Goal: Use online tool/utility: Utilize a website feature to perform a specific function

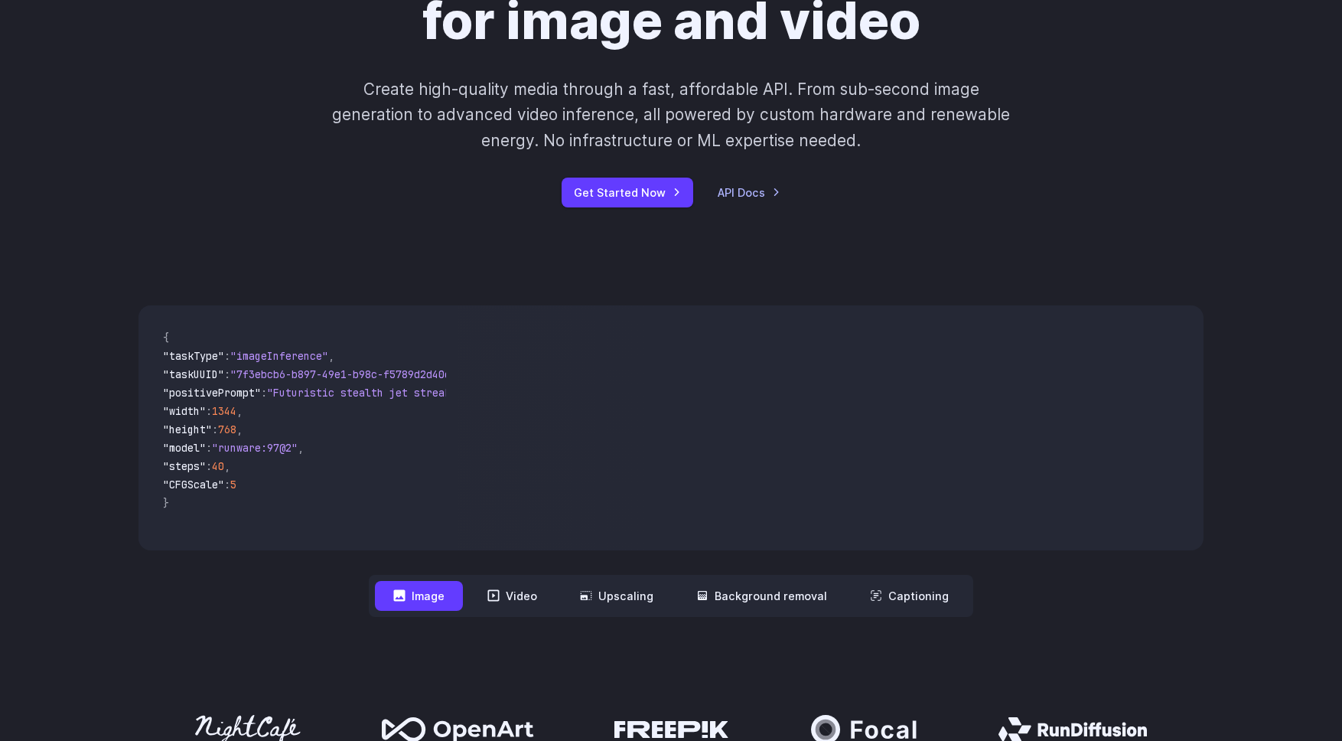
scroll to position [214, 0]
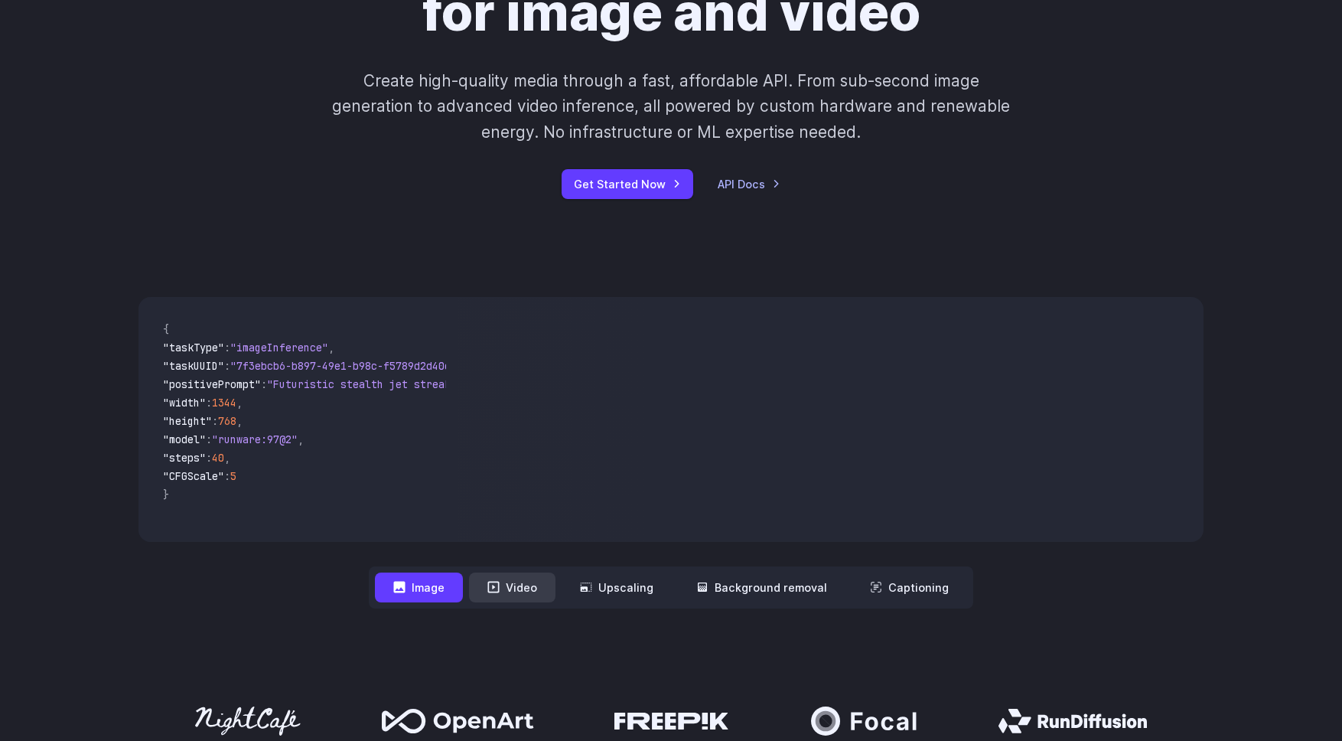
click at [523, 587] on button "Video" at bounding box center [512, 587] width 86 height 30
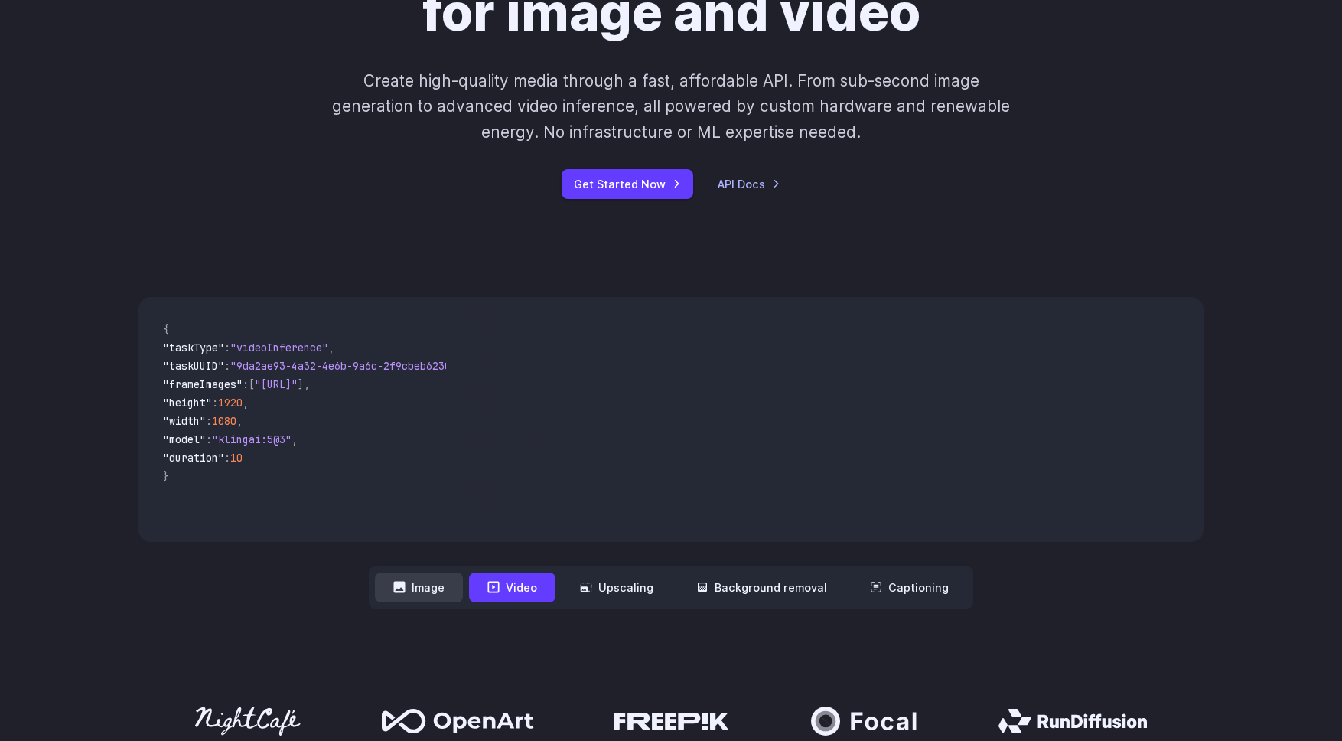
click at [442, 585] on button "Image" at bounding box center [419, 587] width 88 height 30
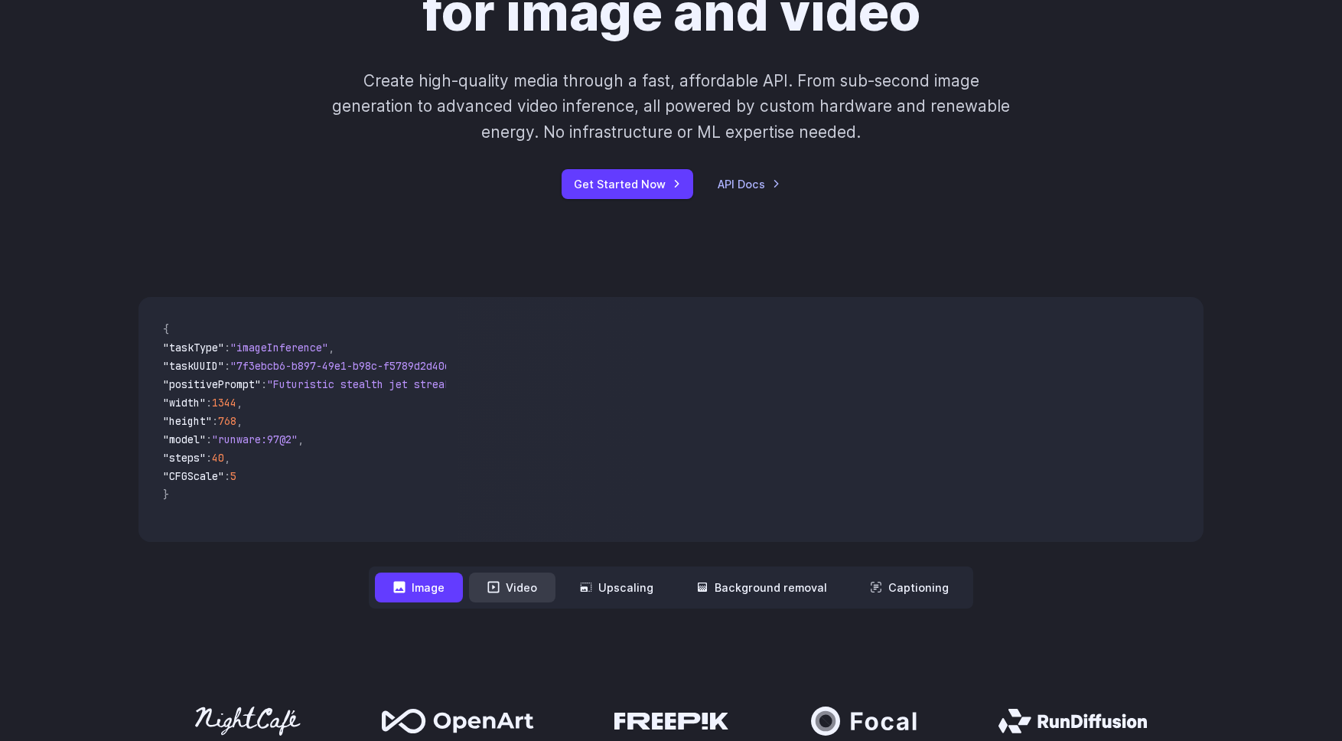
click at [509, 588] on button "Video" at bounding box center [512, 587] width 86 height 30
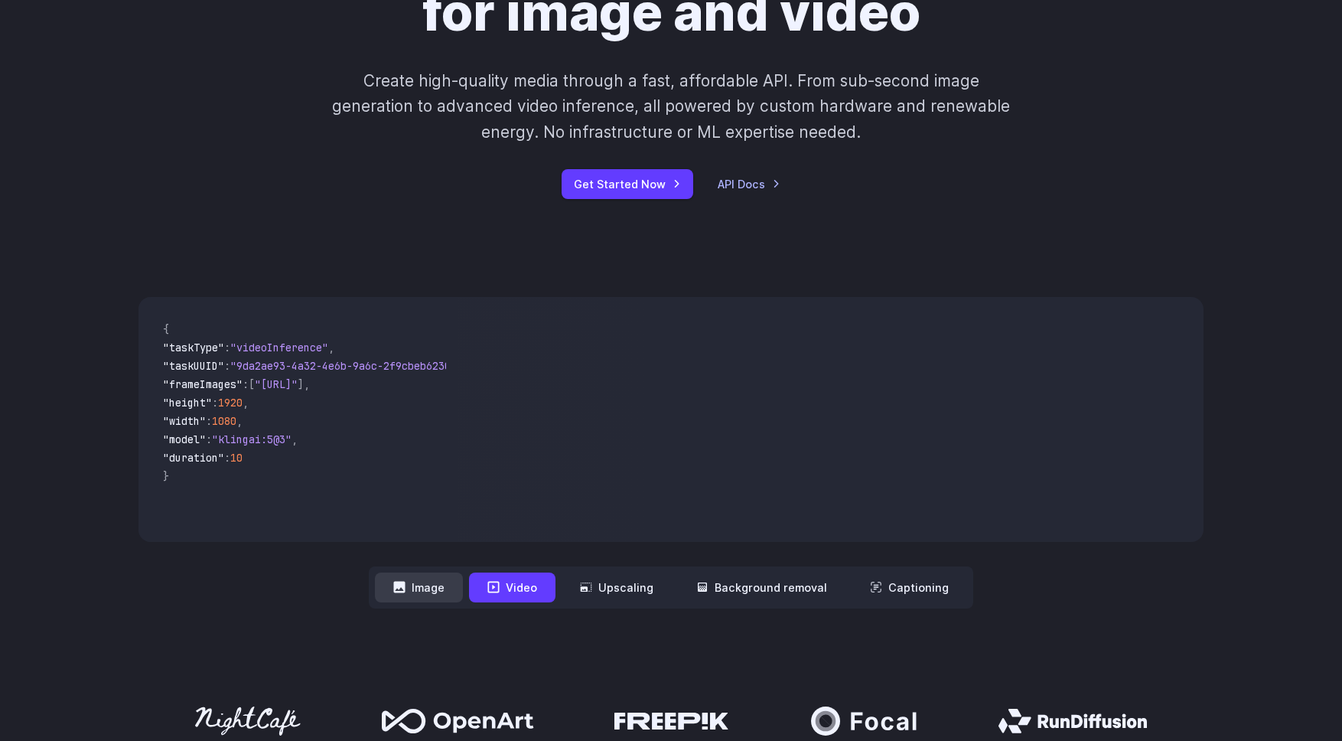
click at [434, 588] on button "Image" at bounding box center [419, 587] width 88 height 30
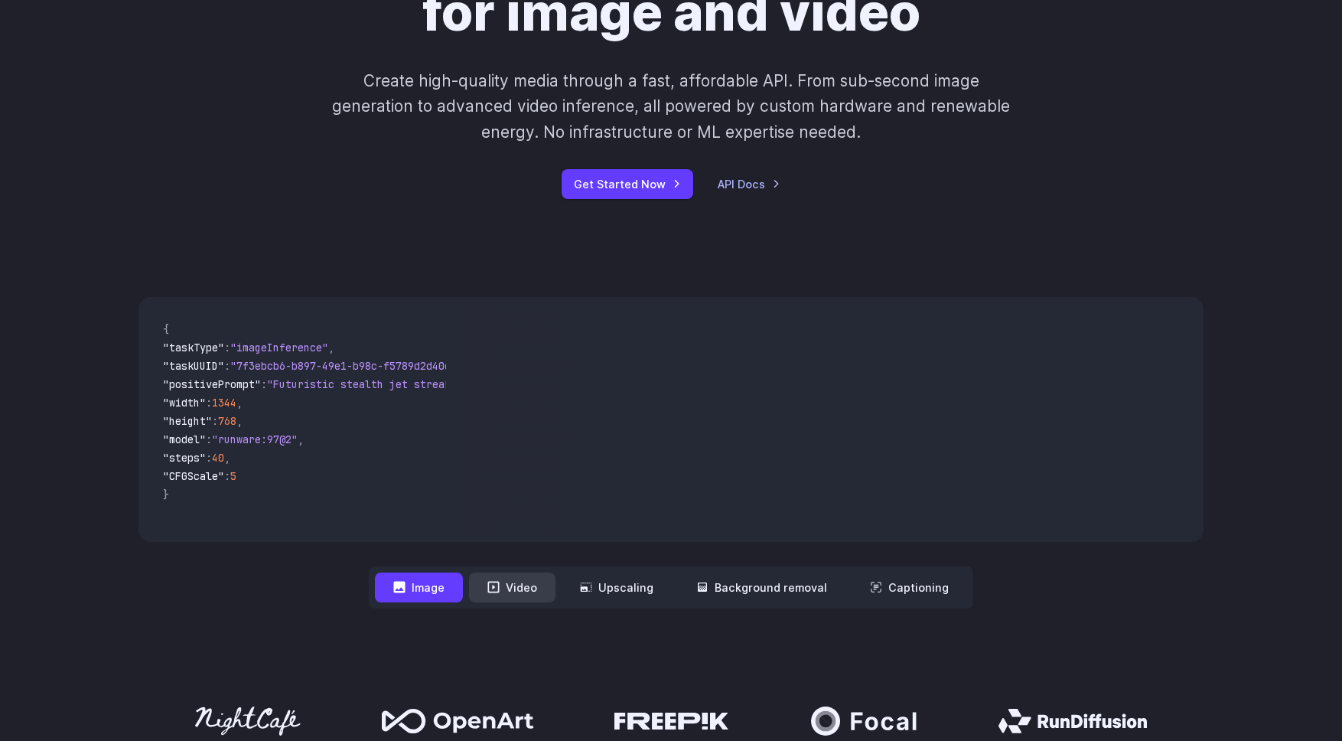
click at [507, 588] on button "Video" at bounding box center [512, 587] width 86 height 30
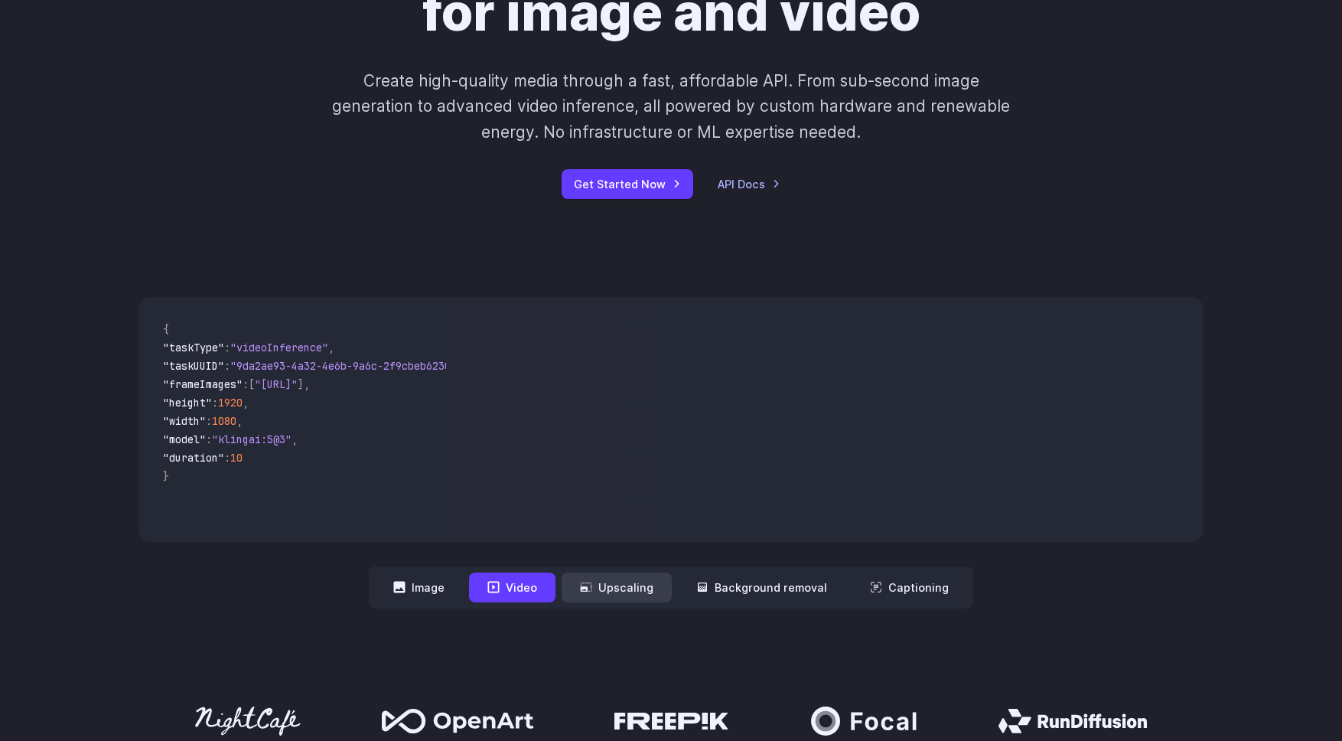
click at [639, 588] on button "Upscaling" at bounding box center [617, 587] width 110 height 30
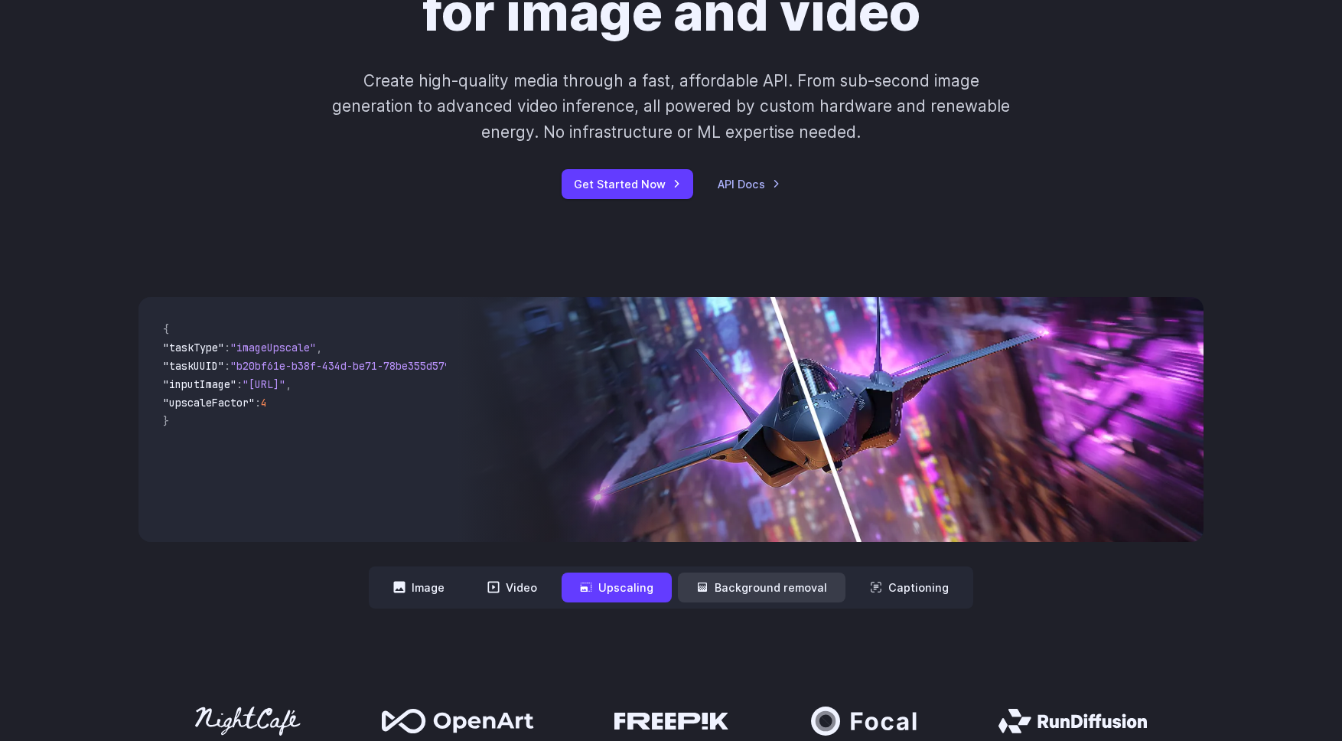
click at [726, 591] on button "Background removal" at bounding box center [762, 587] width 168 height 30
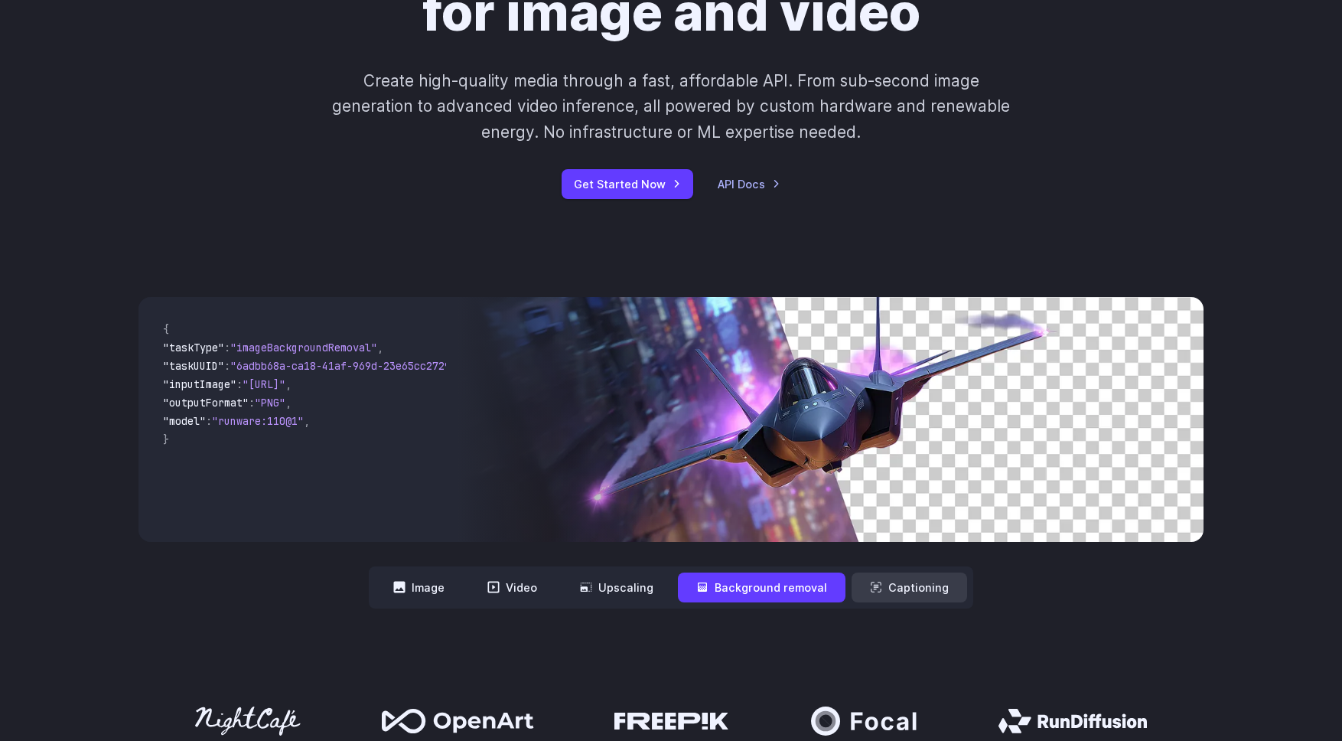
click at [901, 591] on button "Captioning" at bounding box center [910, 587] width 116 height 30
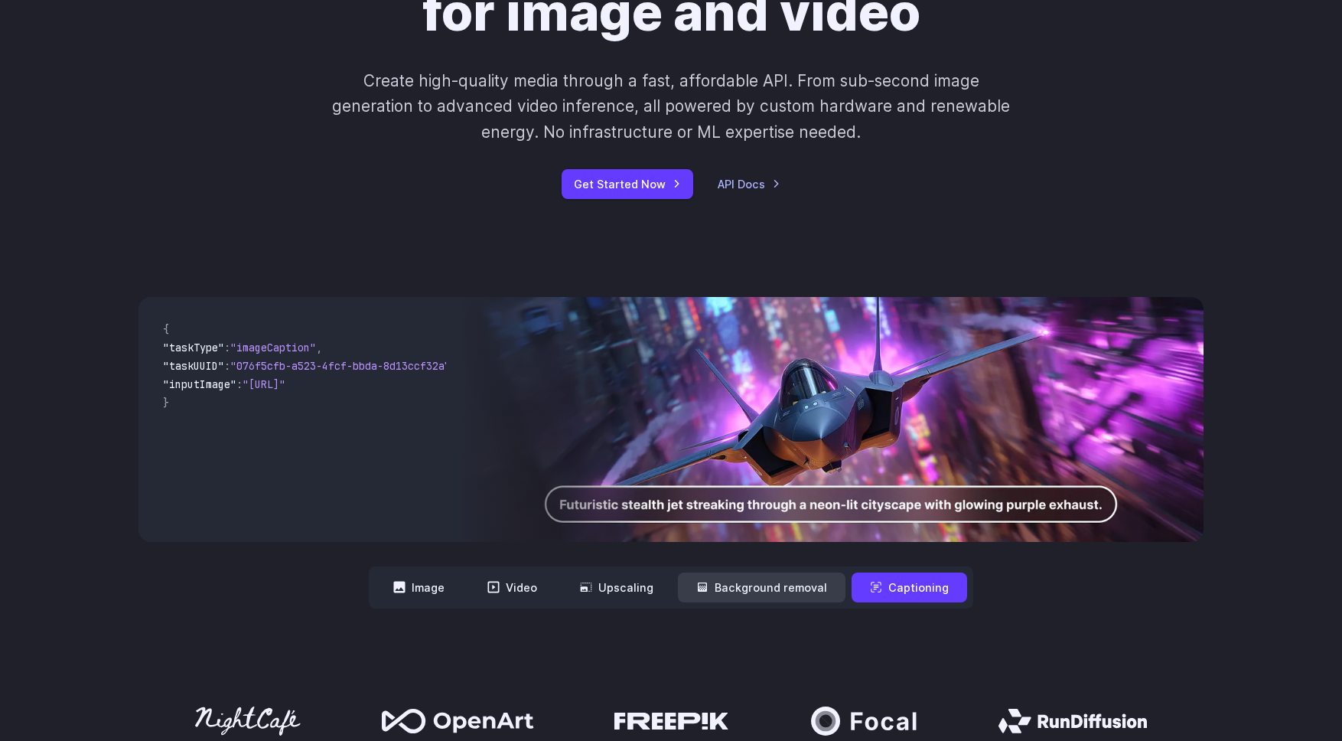
click at [767, 591] on button "Background removal" at bounding box center [762, 587] width 168 height 30
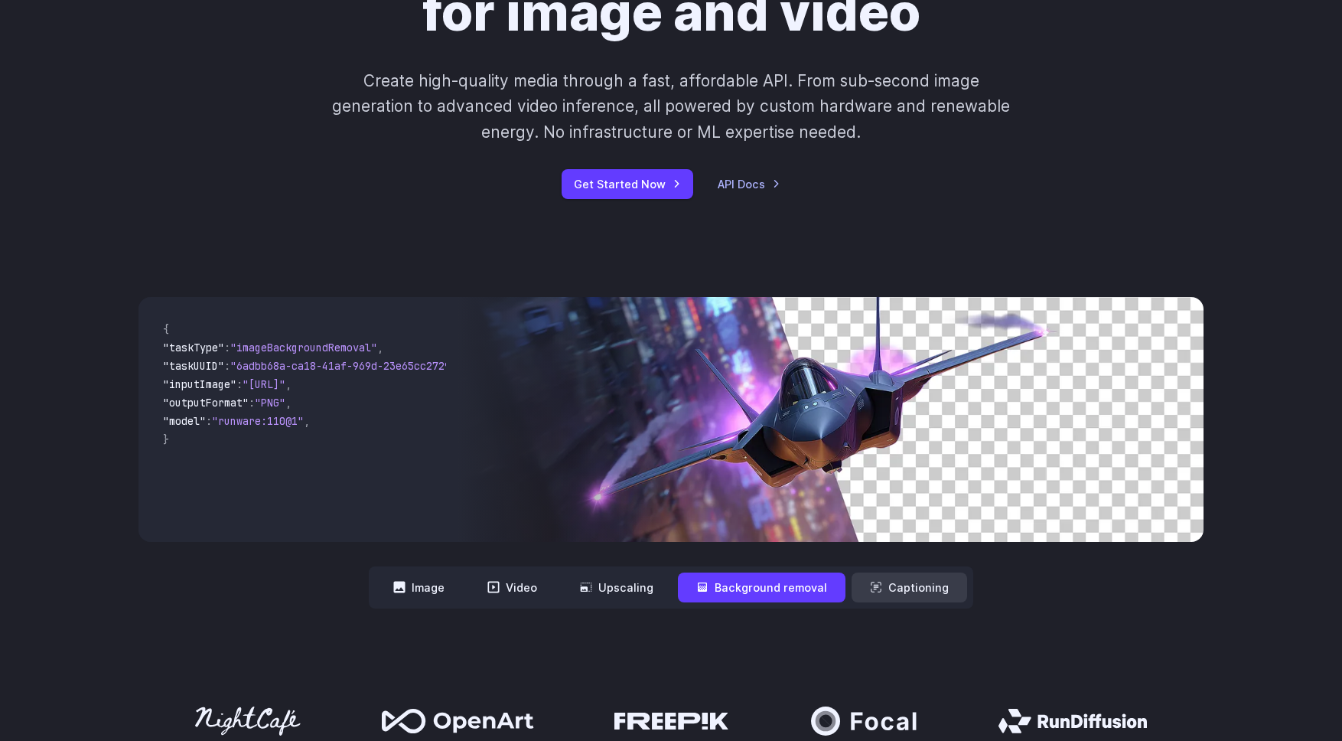
click at [922, 589] on button "Captioning" at bounding box center [910, 587] width 116 height 30
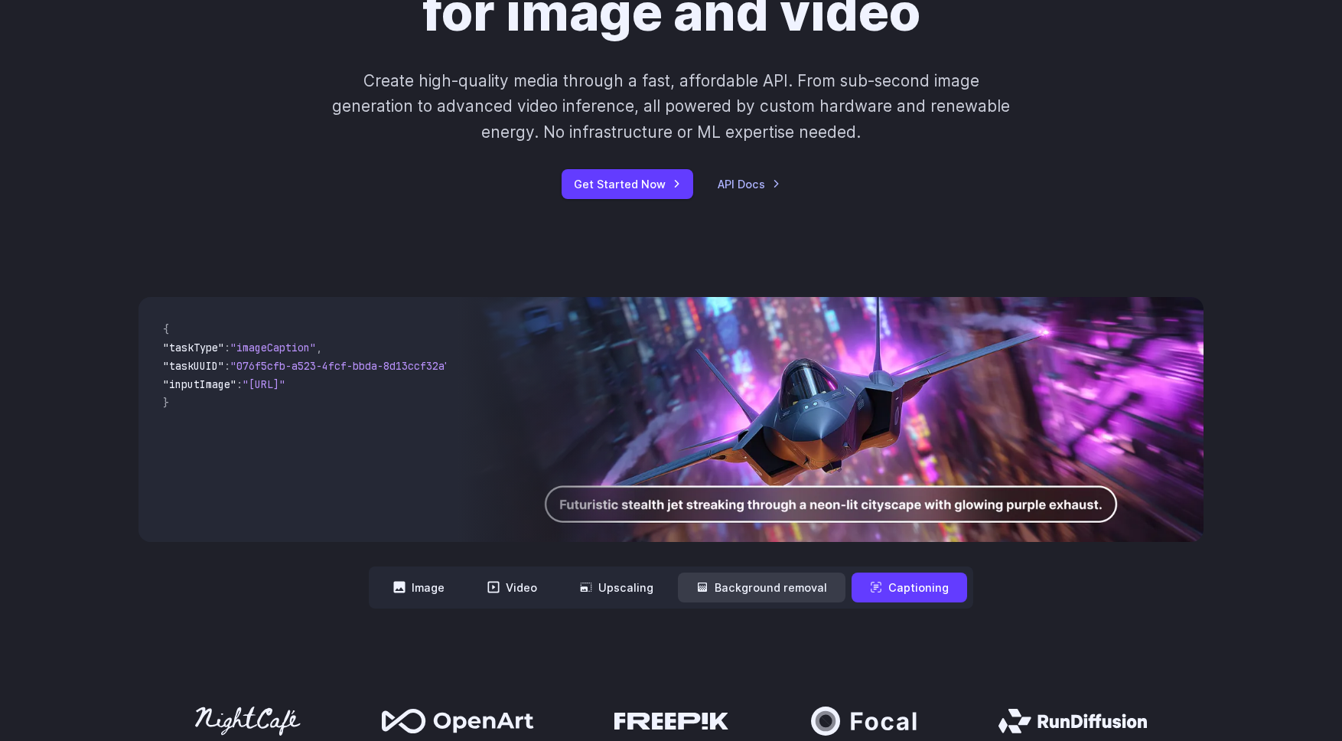
click at [805, 587] on button "Background removal" at bounding box center [762, 587] width 168 height 30
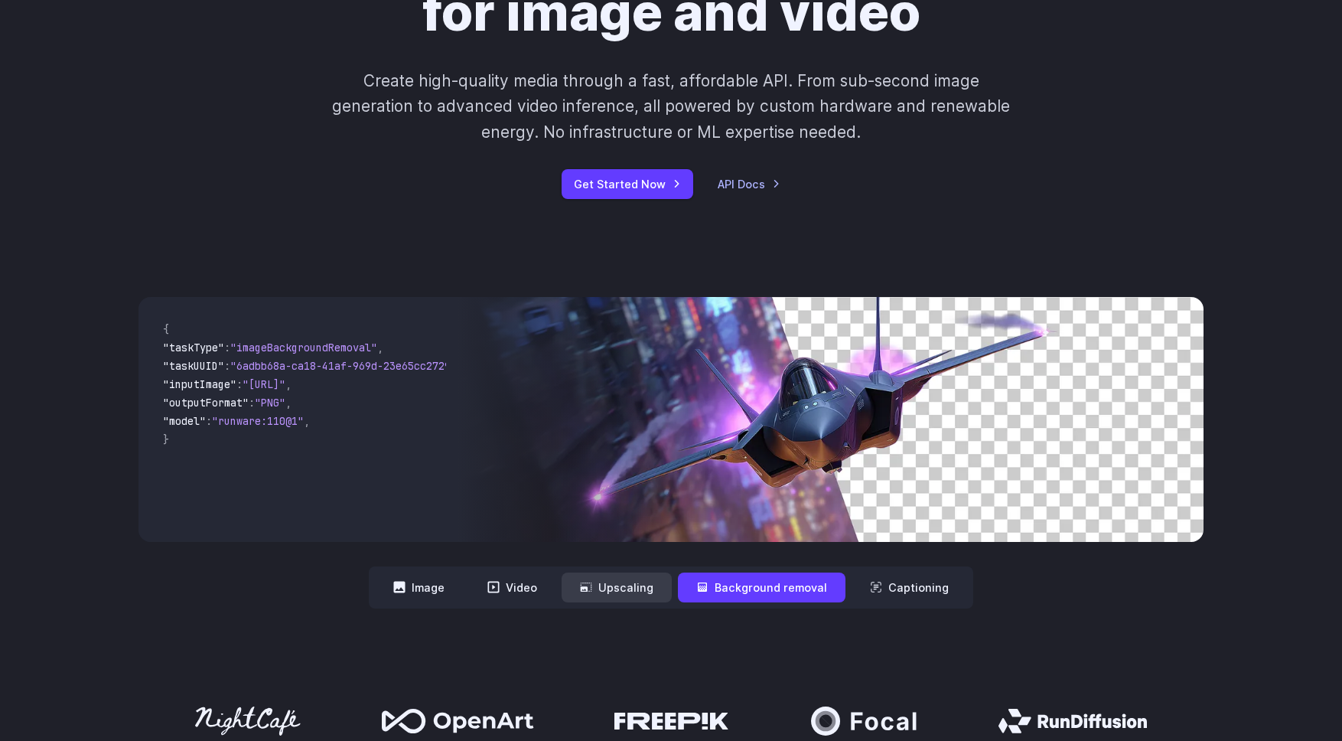
click at [618, 587] on button "Upscaling" at bounding box center [617, 587] width 110 height 30
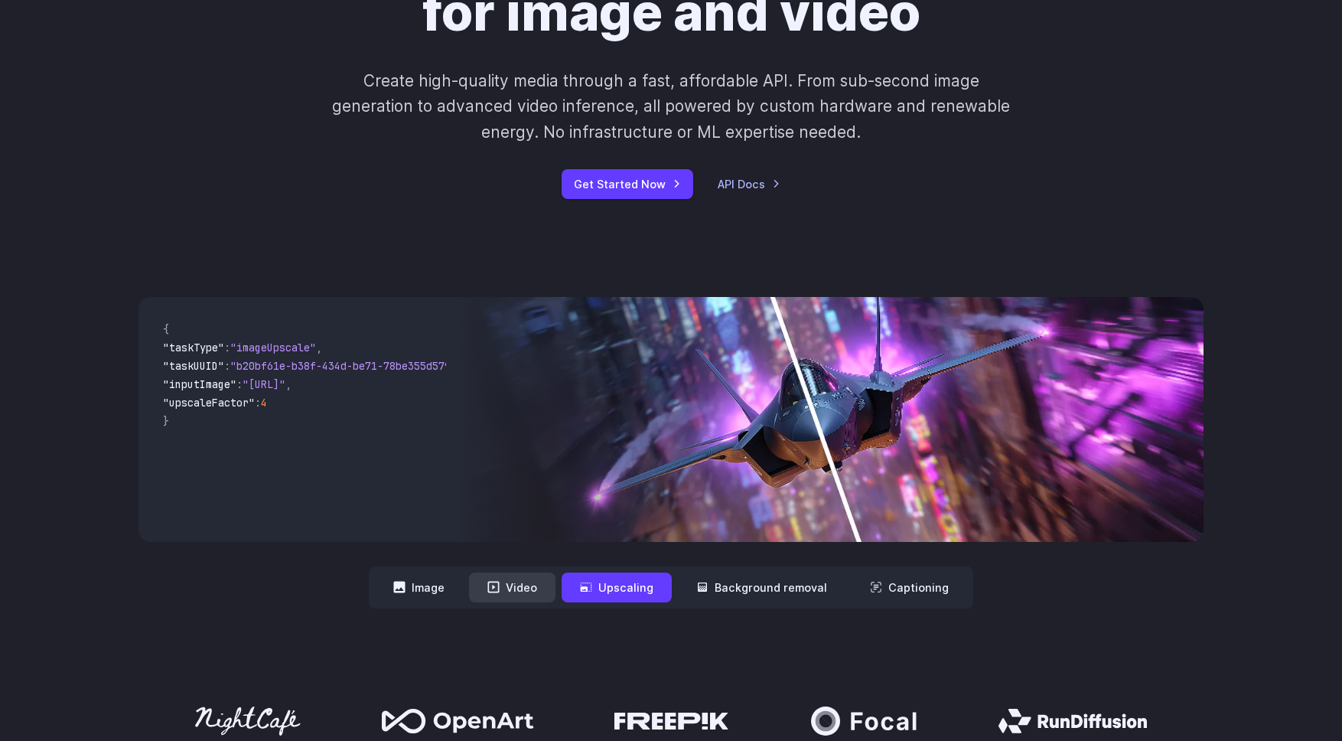
click at [507, 587] on button "Video" at bounding box center [512, 587] width 86 height 30
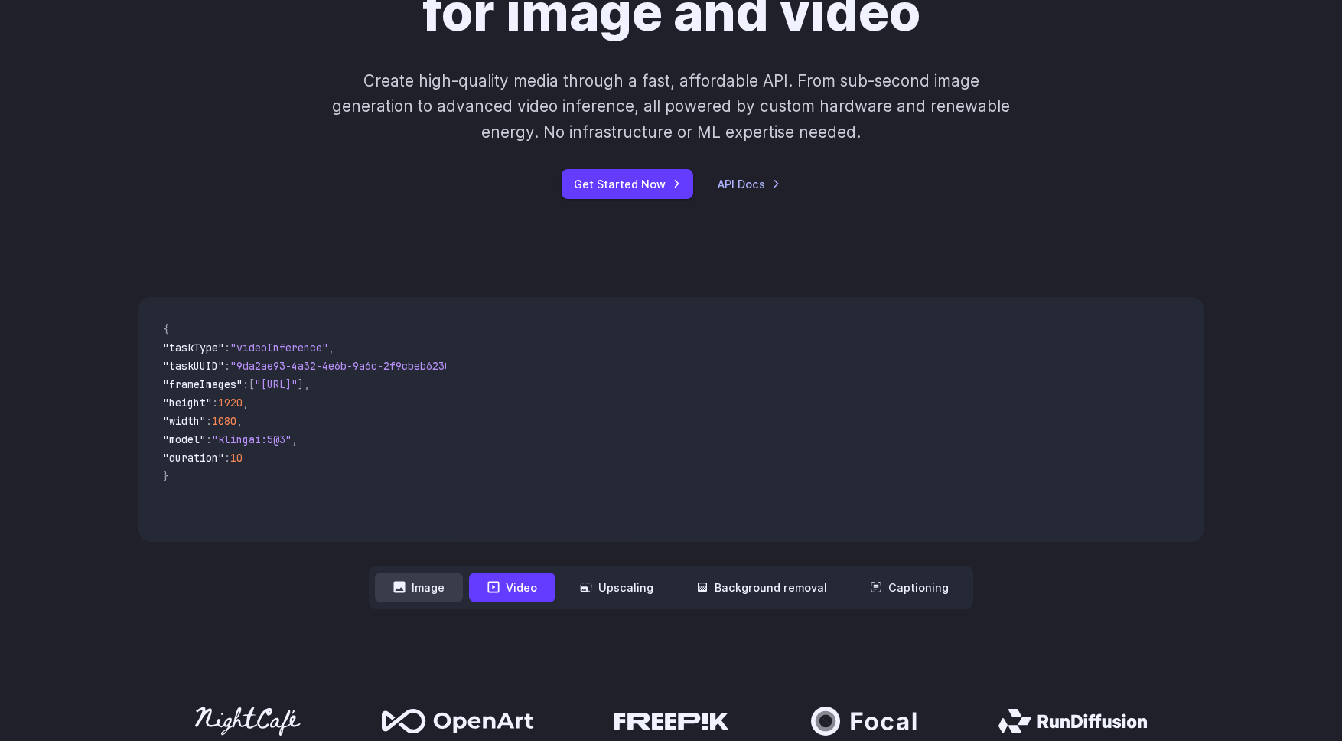
click at [425, 587] on button "Image" at bounding box center [419, 587] width 88 height 30
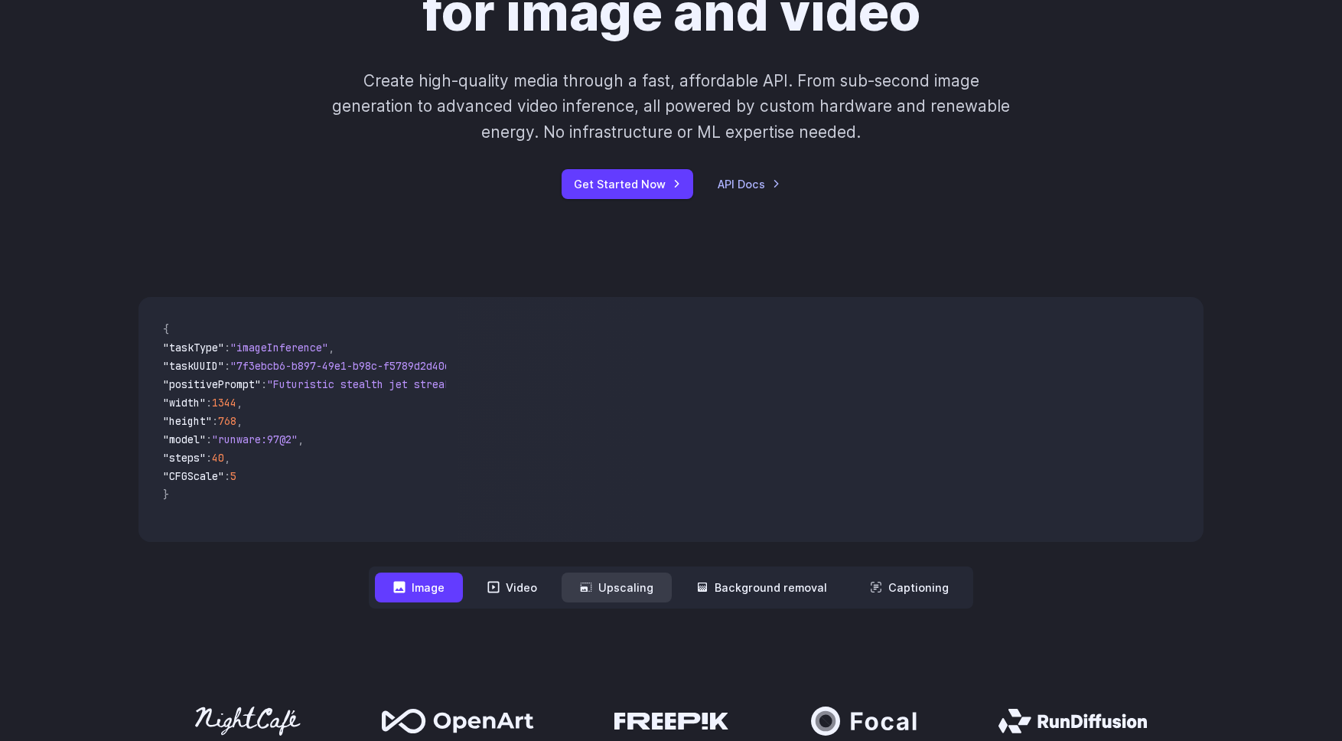
click at [622, 585] on button "Upscaling" at bounding box center [617, 587] width 110 height 30
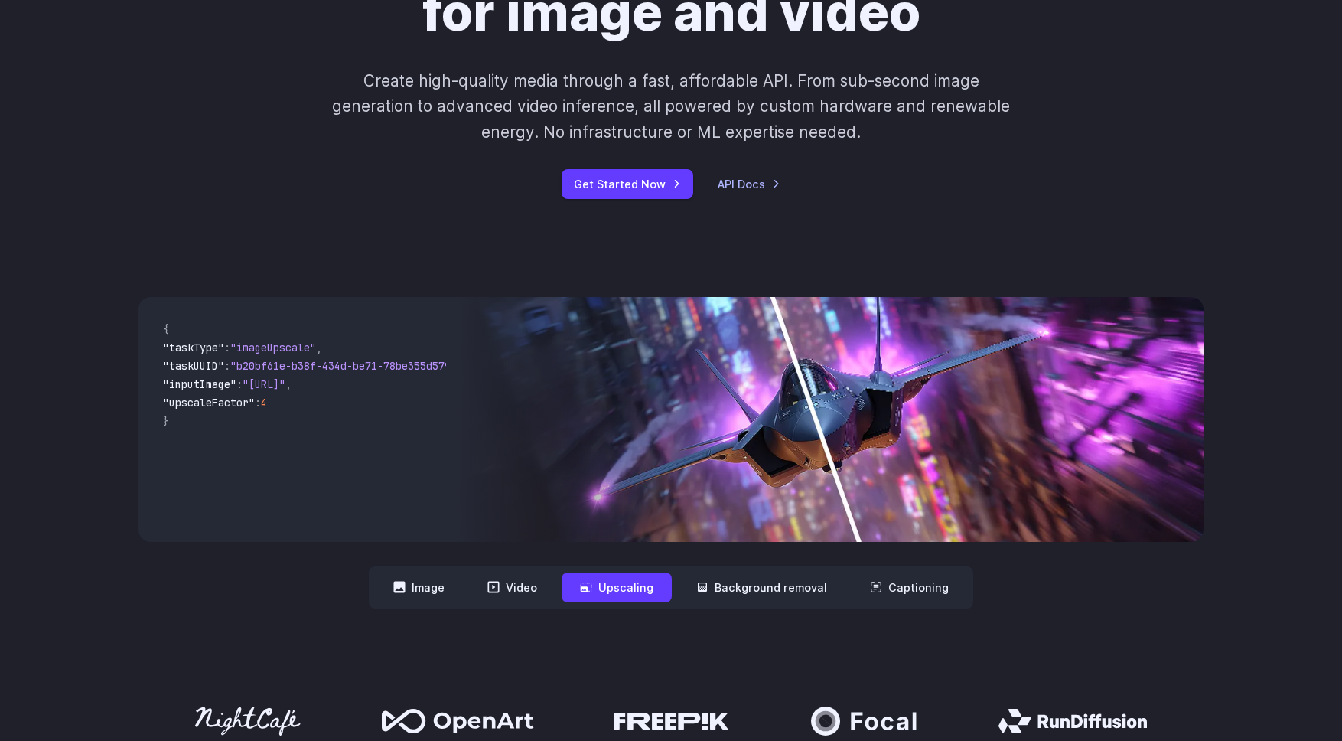
click at [885, 461] on img at bounding box center [830, 419] width 745 height 245
click at [528, 585] on button "Video" at bounding box center [512, 587] width 86 height 30
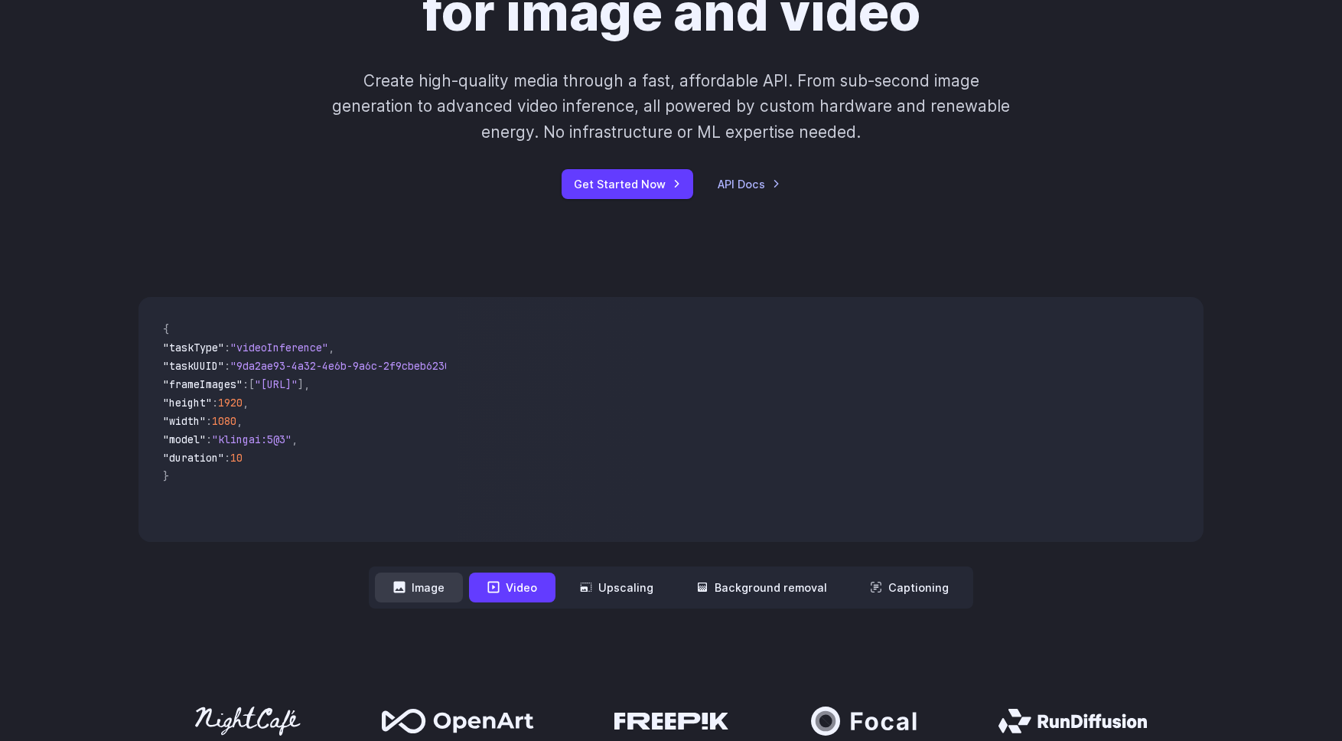
click at [432, 585] on button "Image" at bounding box center [419, 587] width 88 height 30
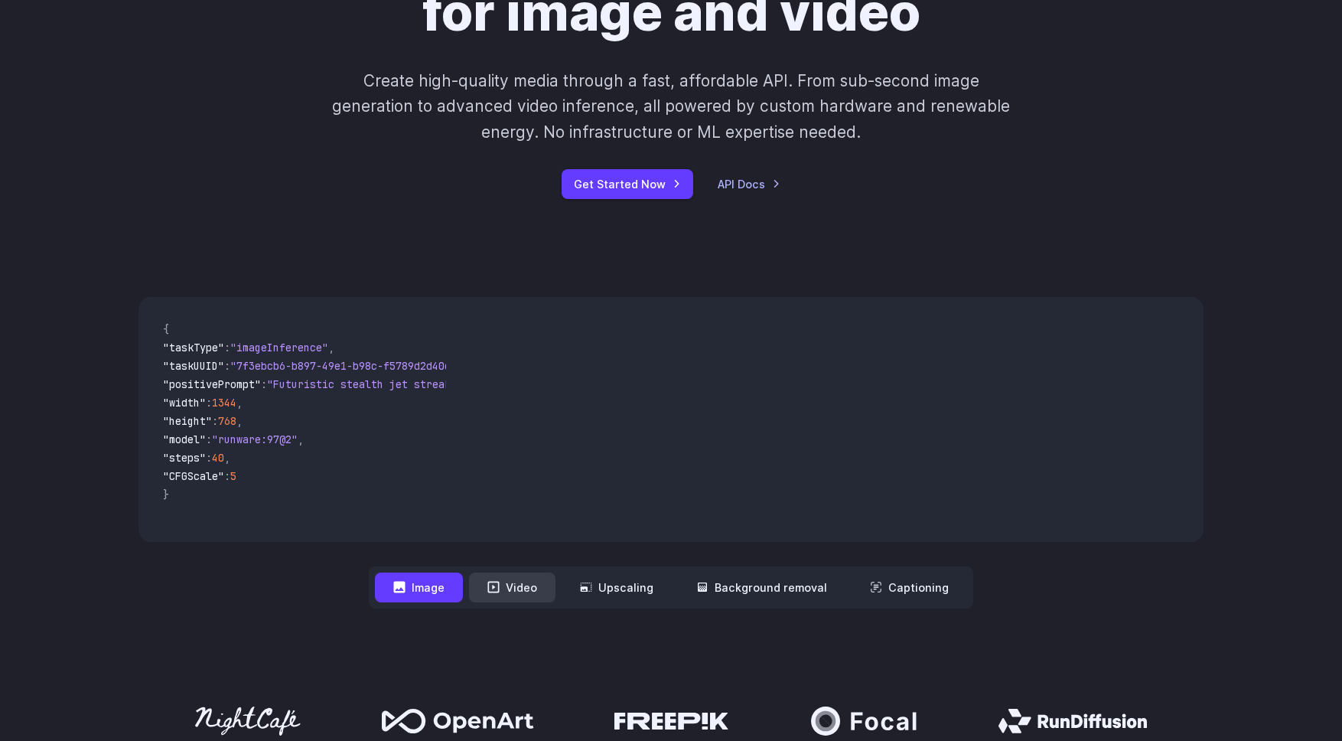
click at [523, 584] on button "Video" at bounding box center [512, 587] width 86 height 30
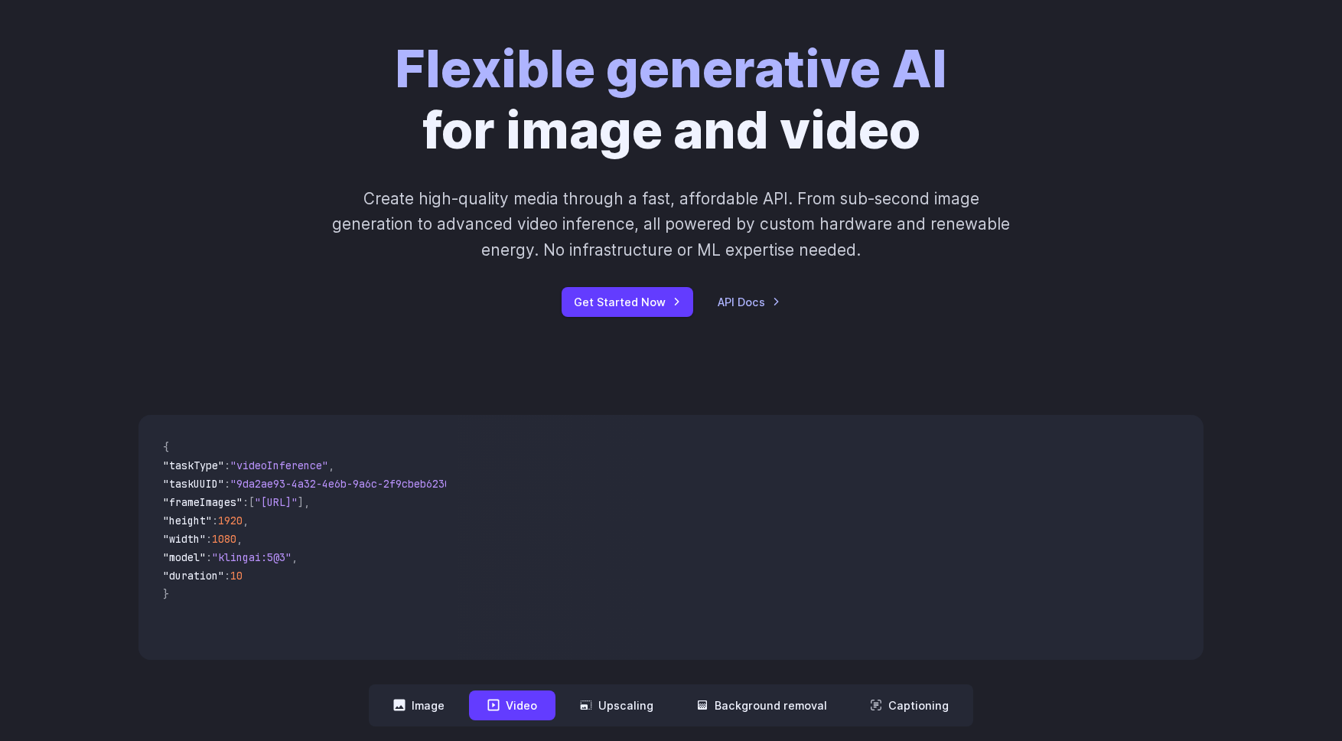
scroll to position [0, 0]
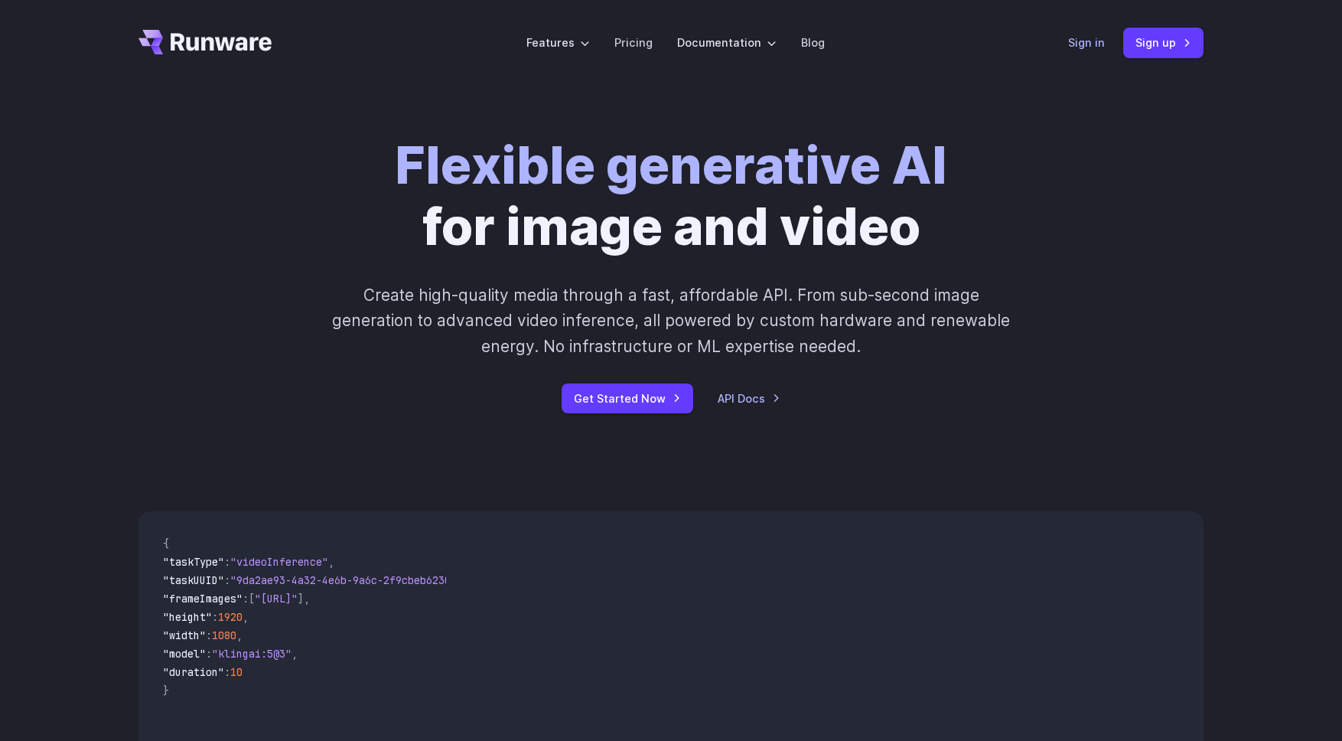
click at [1097, 47] on link "Sign in" at bounding box center [1086, 43] width 37 height 18
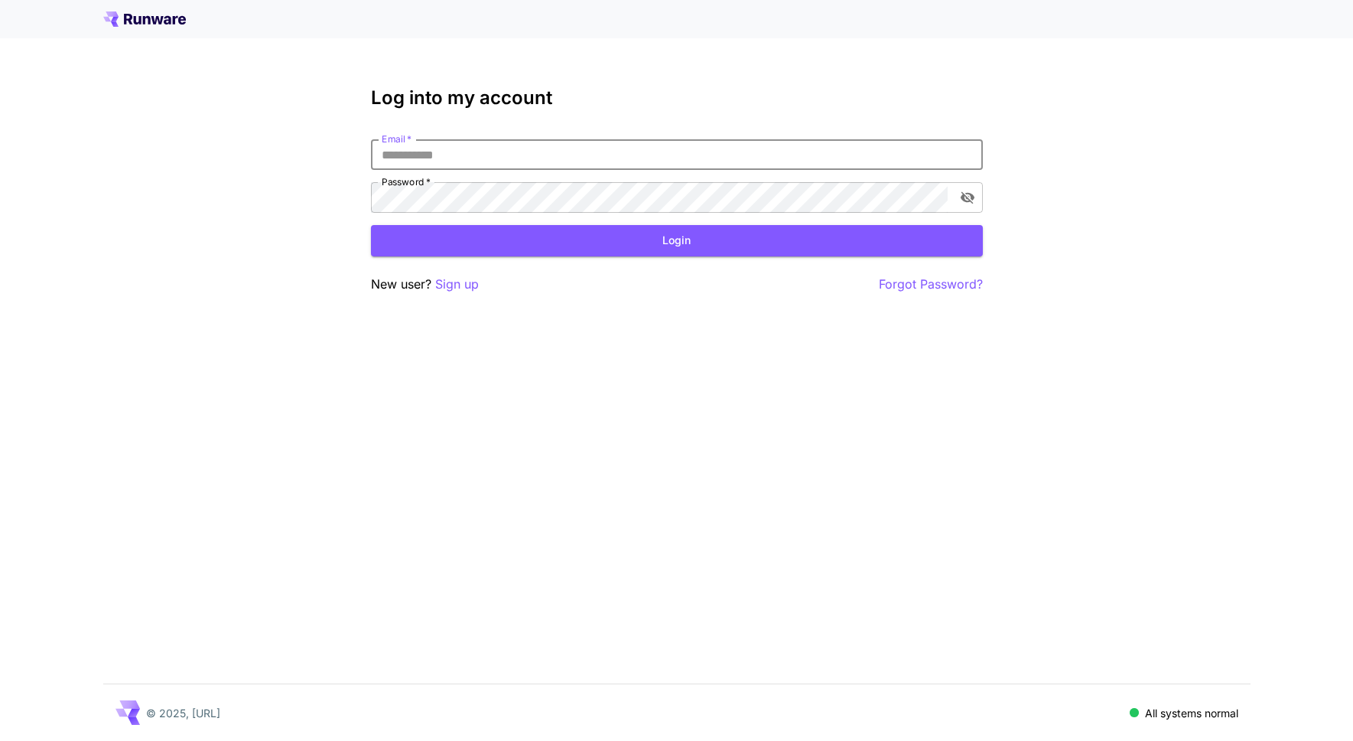
type input "**********"
click button "Login" at bounding box center [677, 240] width 612 height 31
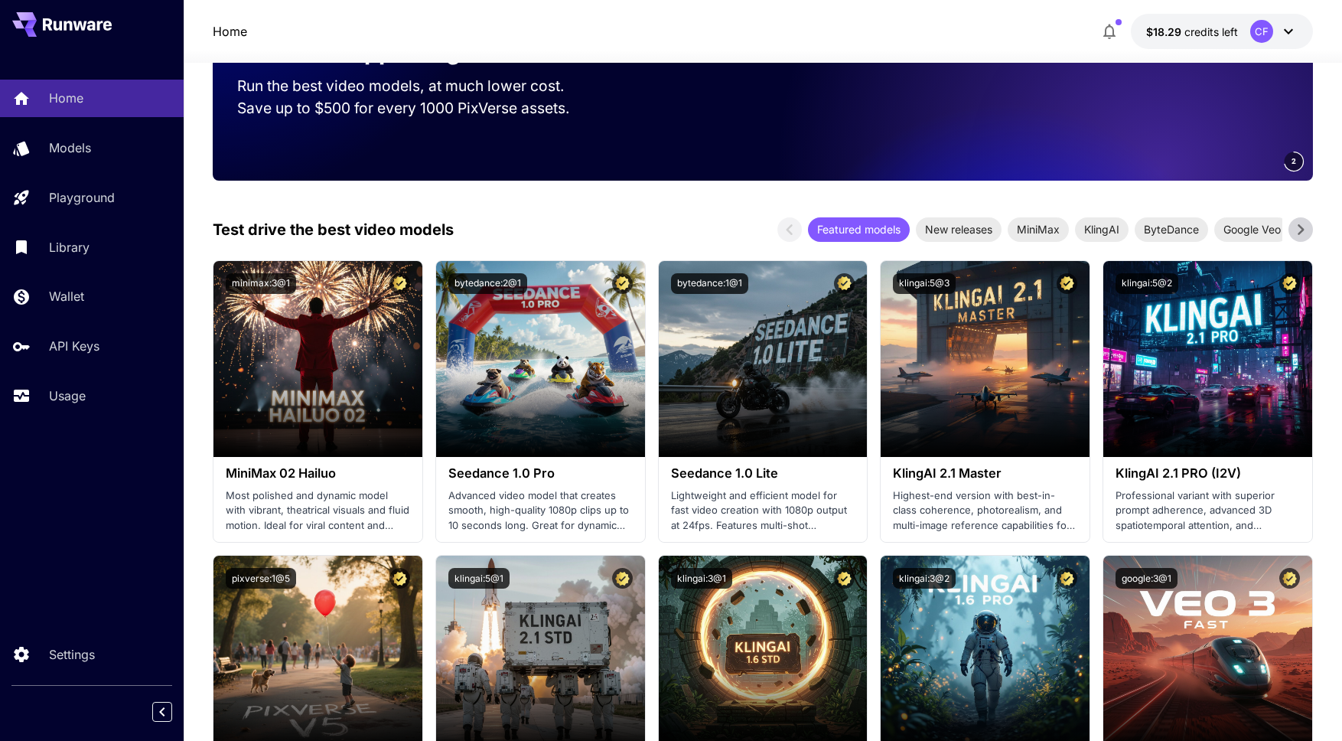
scroll to position [200, 0]
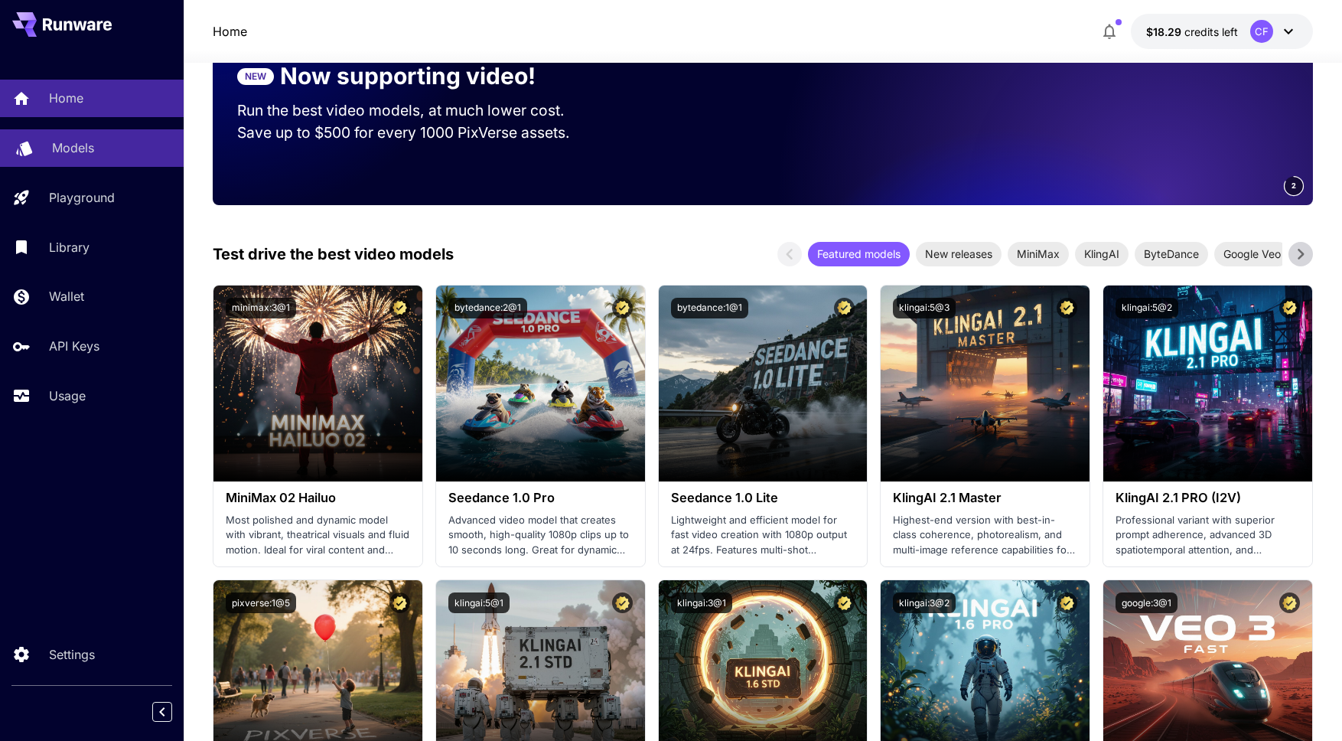
click at [54, 147] on p "Models" at bounding box center [73, 147] width 42 height 18
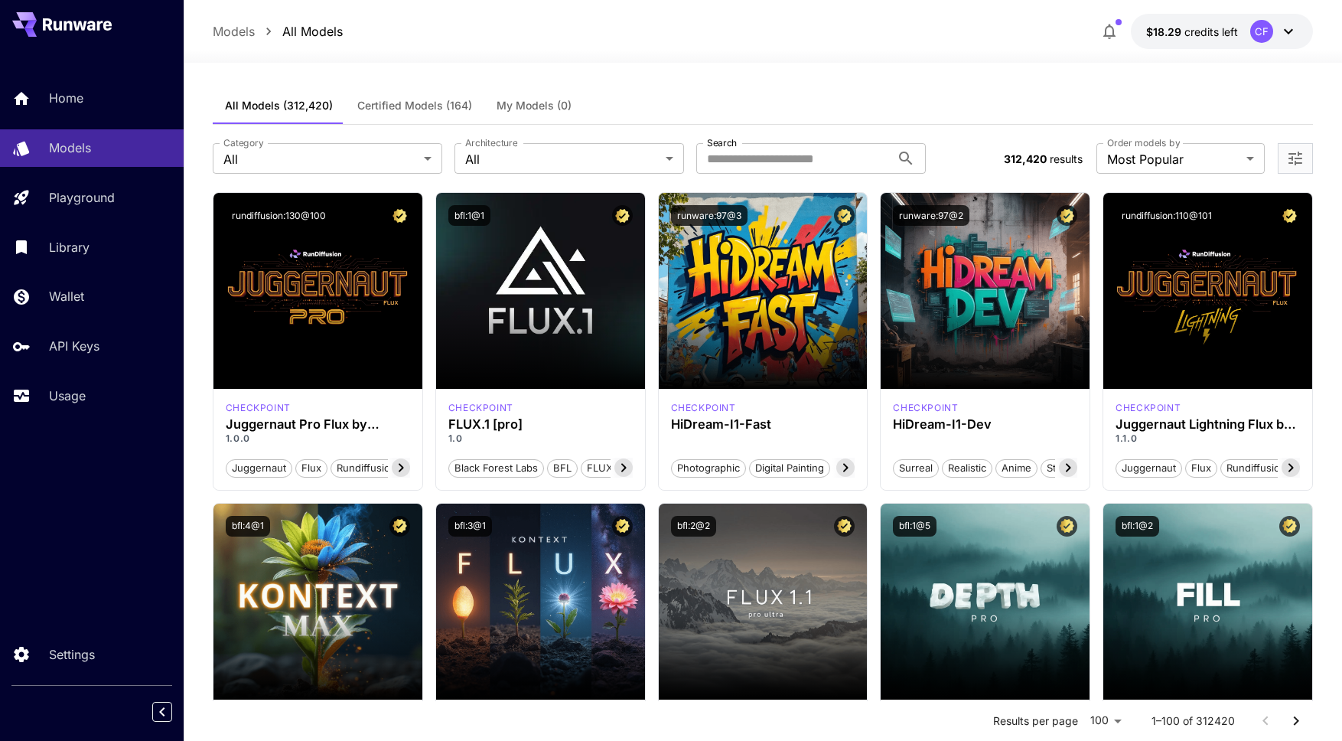
click at [419, 103] on span "Certified Models (164)" at bounding box center [414, 106] width 115 height 14
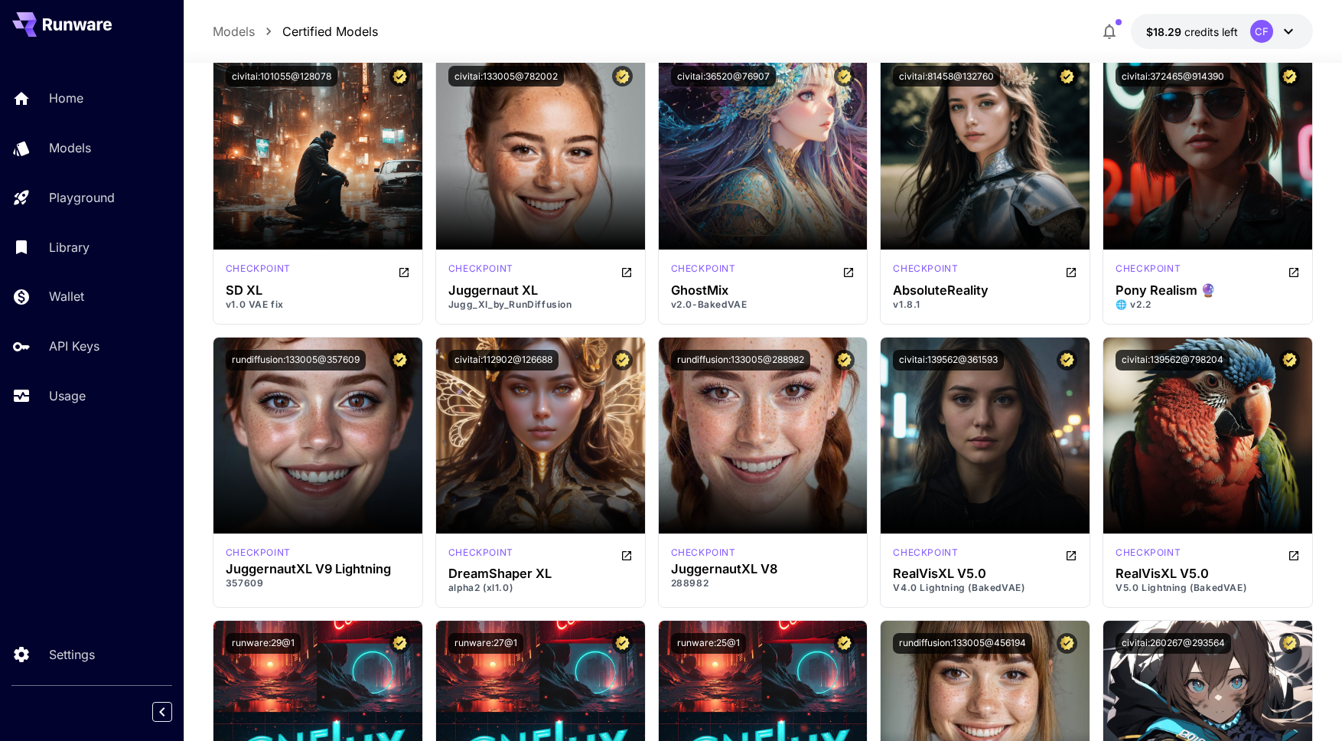
scroll to position [1513, 0]
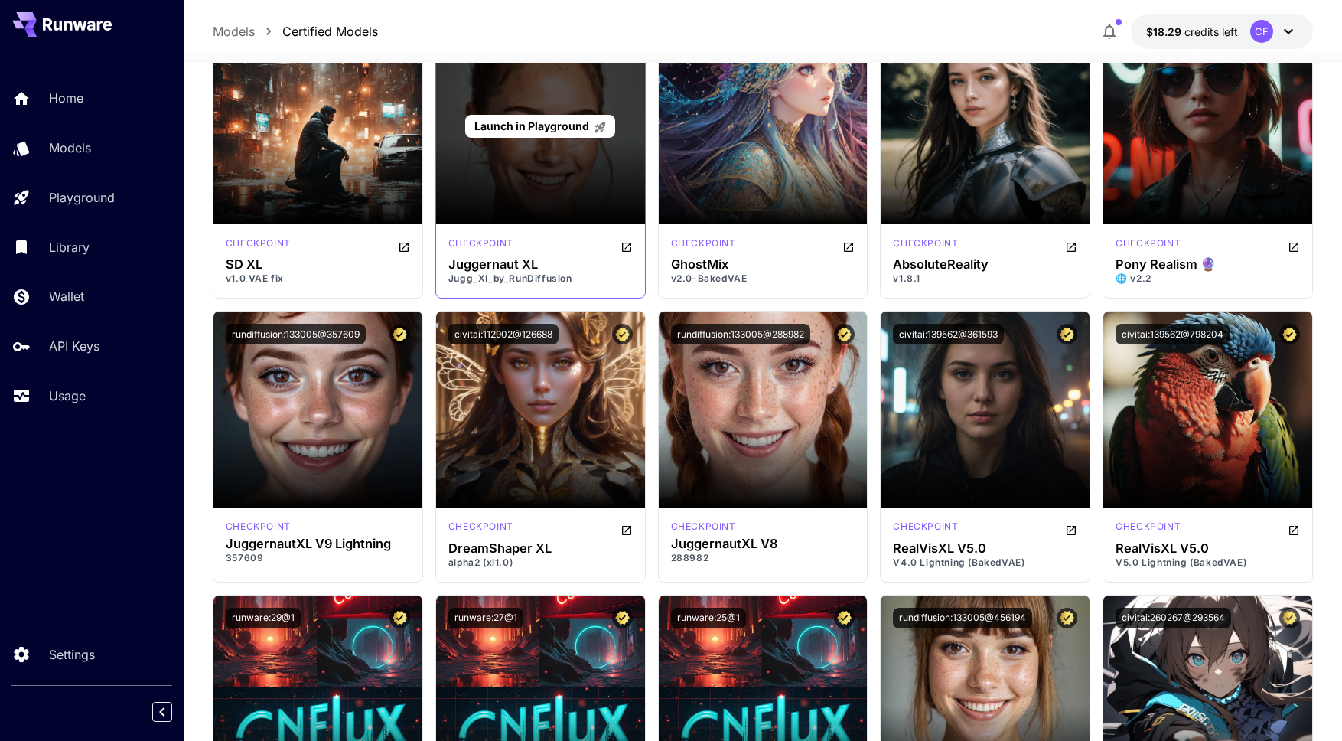
click at [541, 121] on span "Launch in Playground" at bounding box center [531, 125] width 115 height 13
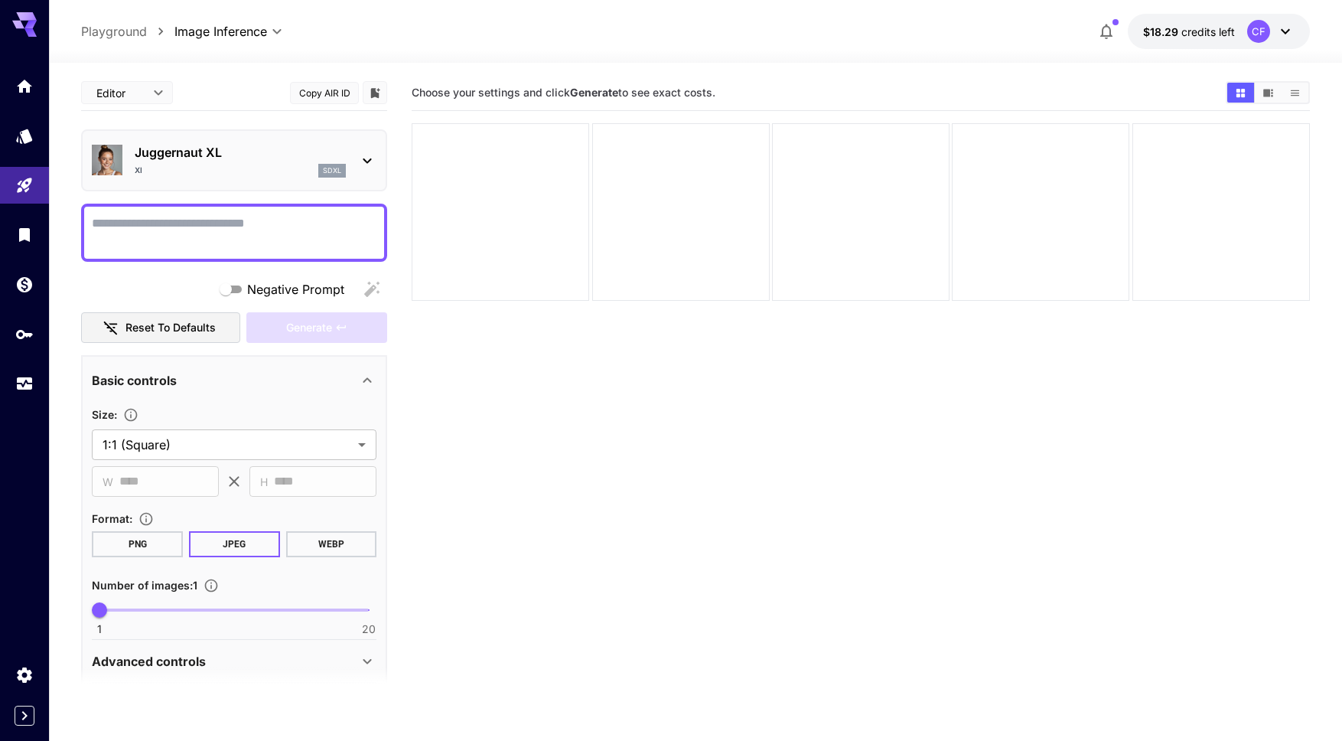
click at [185, 232] on textarea "Negative Prompt" at bounding box center [234, 232] width 285 height 37
click at [132, 246] on textarea "**********" at bounding box center [234, 232] width 285 height 37
type textarea "**********"
click at [159, 608] on span at bounding box center [233, 609] width 269 height 3
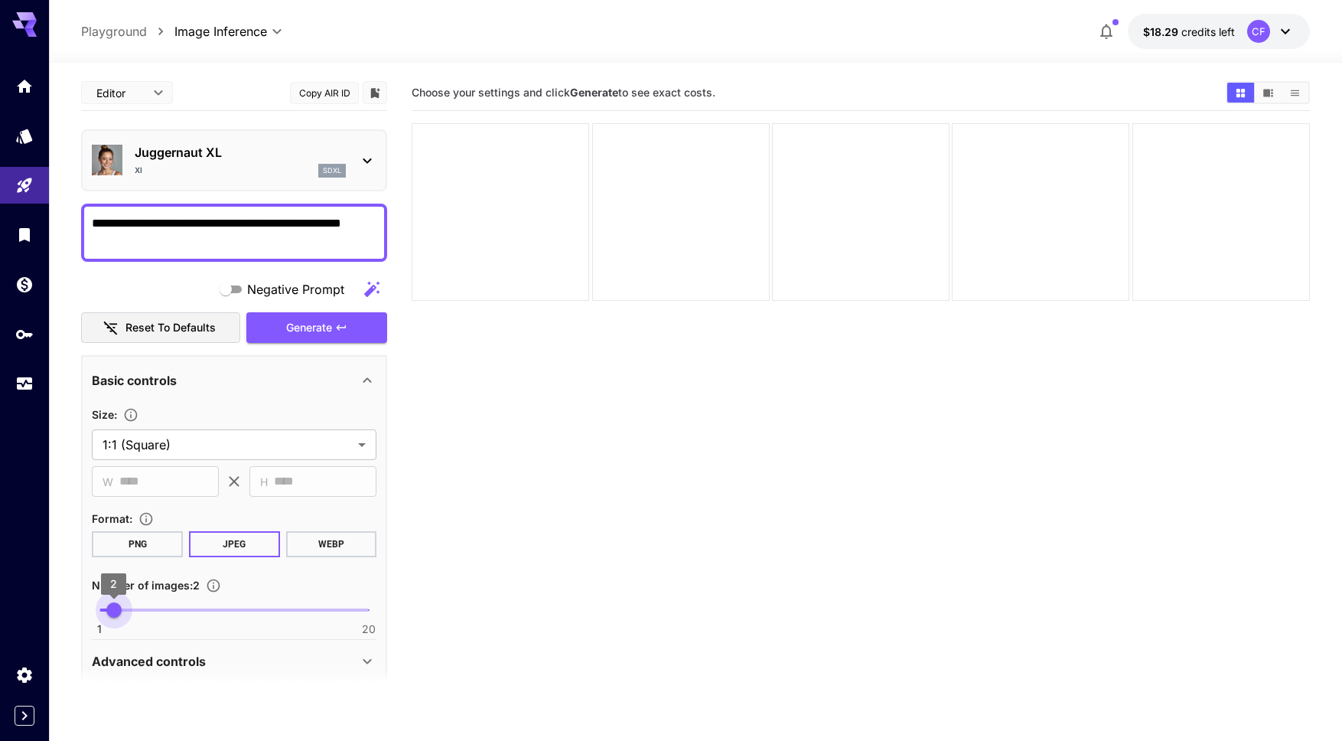
type input "*"
drag, startPoint x: 154, startPoint y: 607, endPoint x: 126, endPoint y: 608, distance: 27.6
click at [126, 608] on span "3" at bounding box center [127, 609] width 15 height 15
click at [331, 330] on span "Generate" at bounding box center [309, 327] width 46 height 19
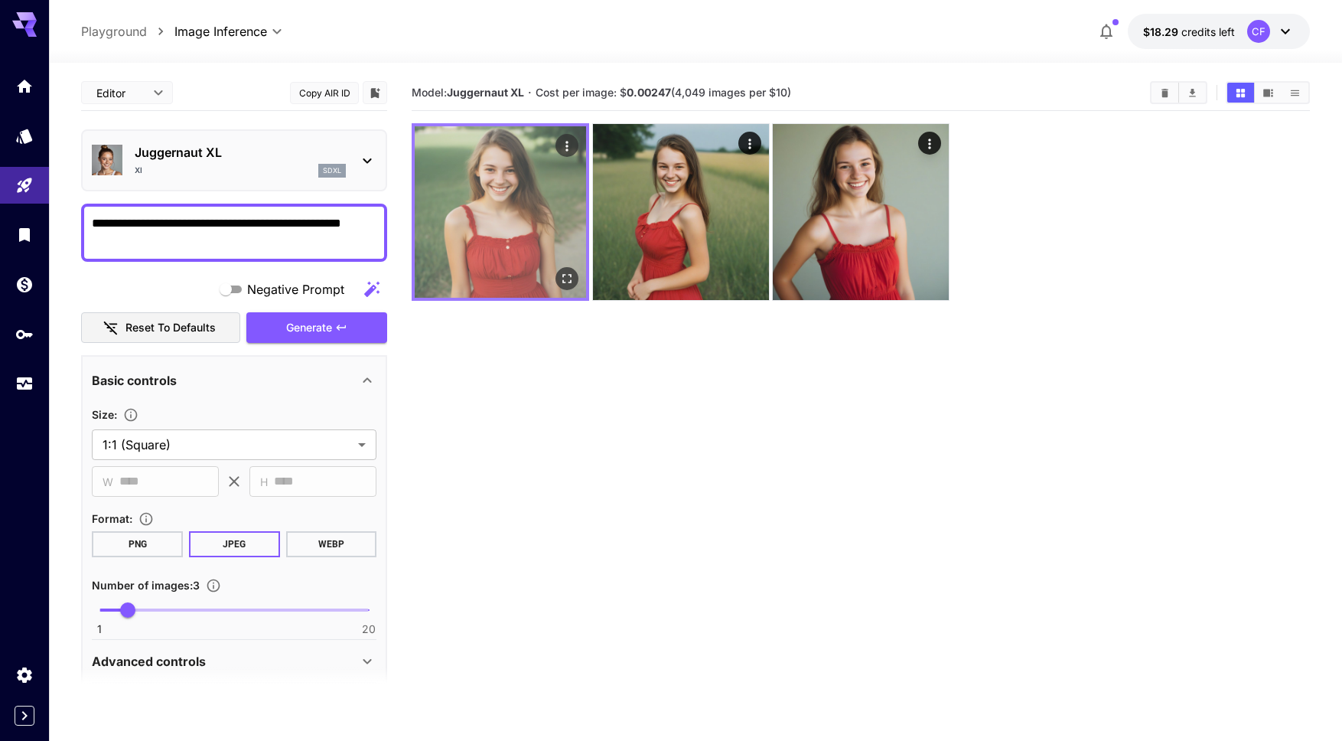
click at [527, 217] on img at bounding box center [500, 211] width 171 height 171
click at [569, 279] on icon "Open in fullscreen" at bounding box center [566, 278] width 15 height 15
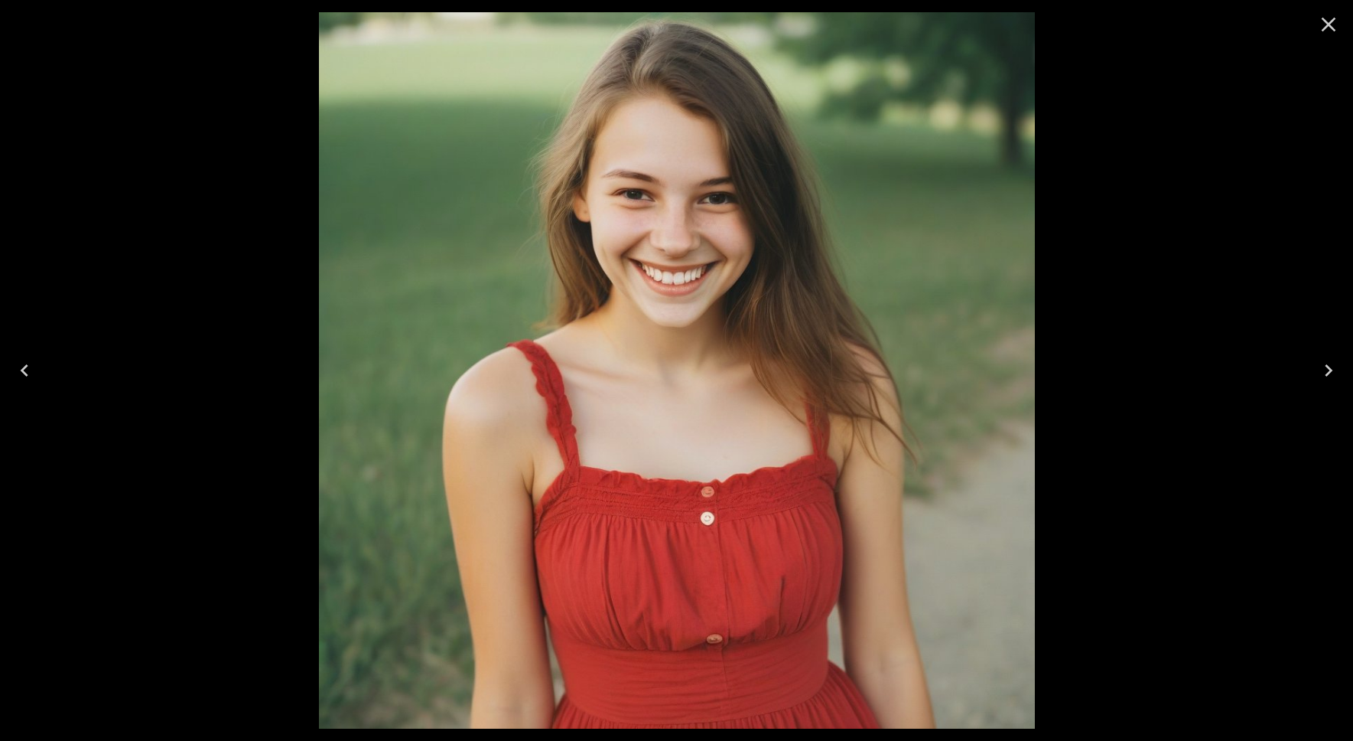
click at [1330, 21] on icon "Close" at bounding box center [1329, 24] width 24 height 24
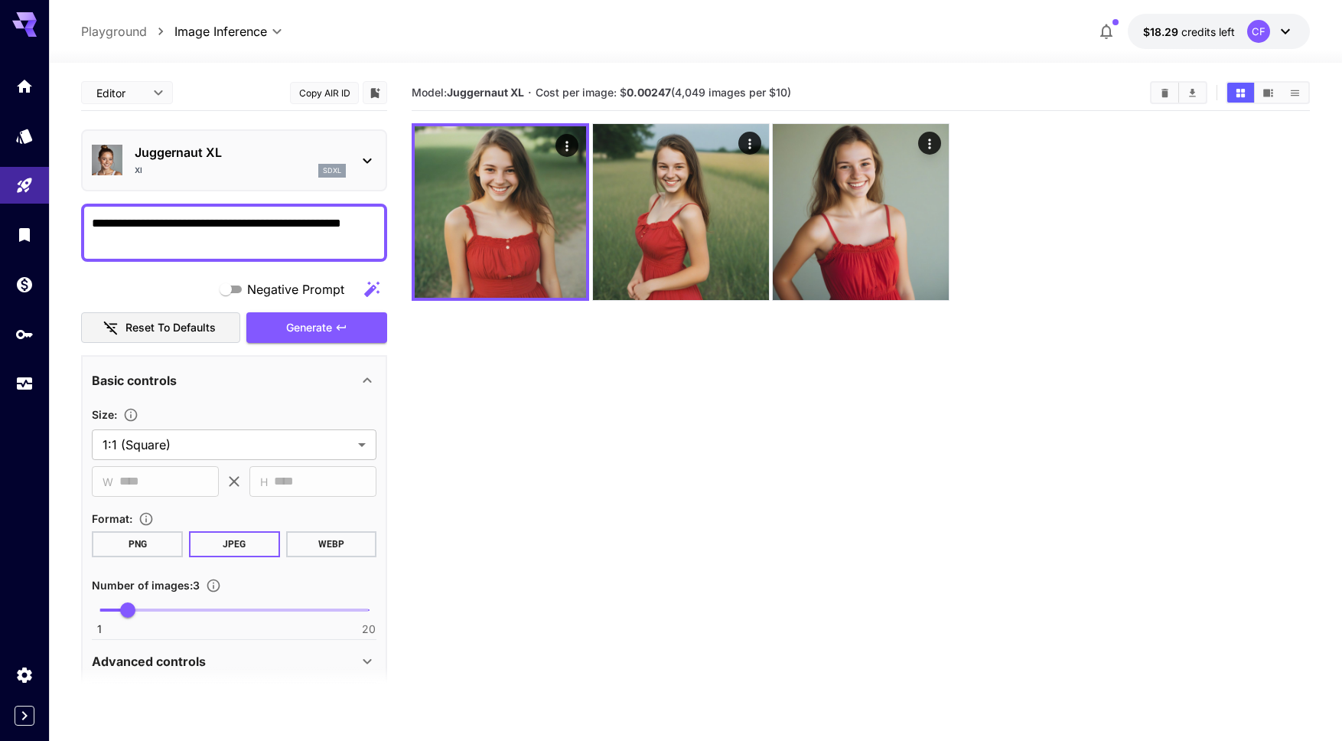
drag, startPoint x: 136, startPoint y: 226, endPoint x: 102, endPoint y: 223, distance: 34.5
click at [102, 223] on textarea "**********" at bounding box center [234, 232] width 285 height 37
click at [181, 245] on textarea "**********" at bounding box center [234, 232] width 285 height 37
click at [318, 328] on span "Generate" at bounding box center [309, 327] width 46 height 19
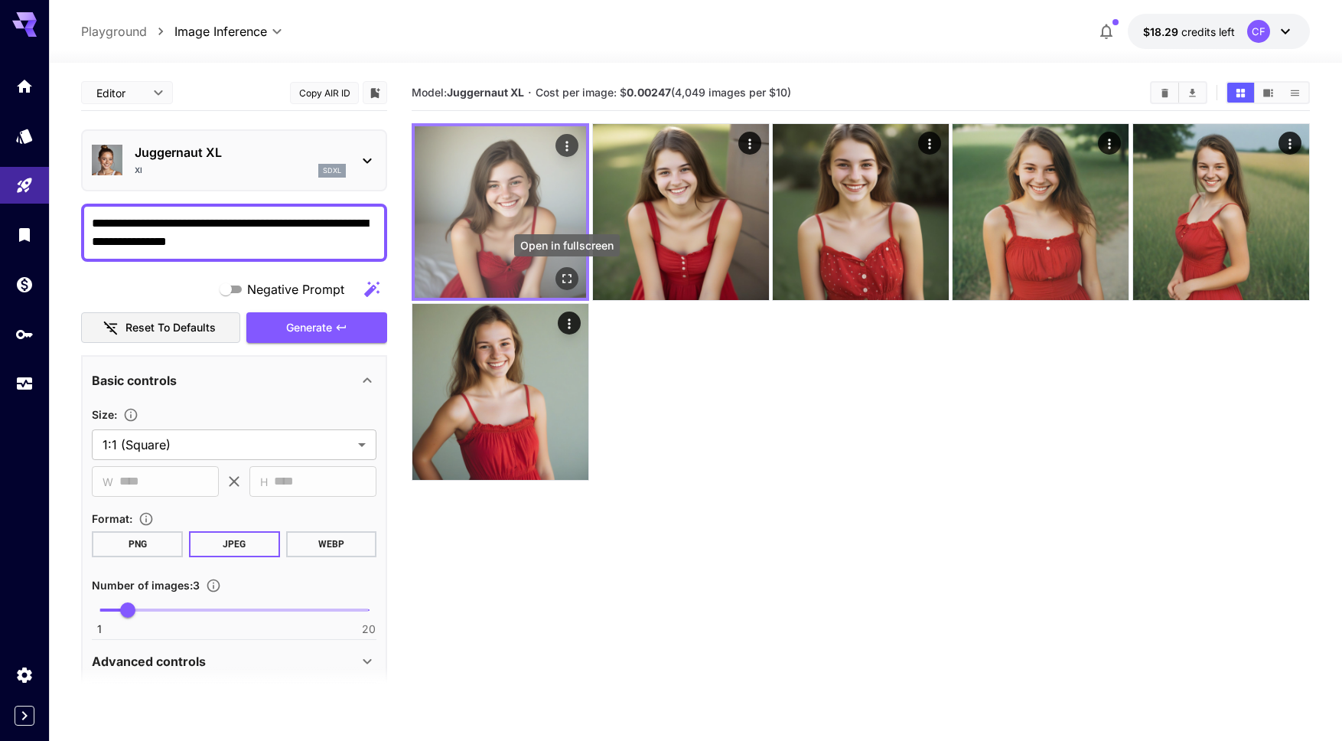
click at [568, 275] on icon "Open in fullscreen" at bounding box center [567, 278] width 9 height 9
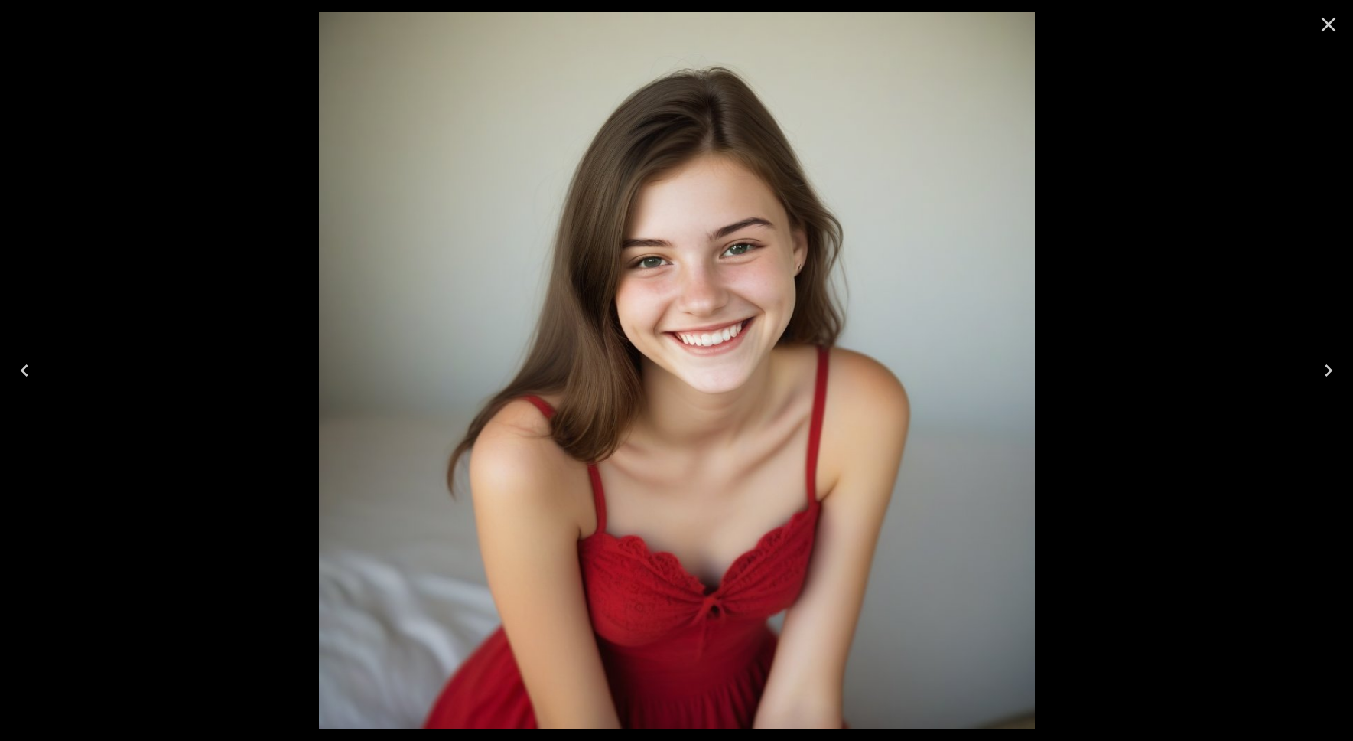
click at [1331, 23] on icon "Close" at bounding box center [1329, 25] width 15 height 15
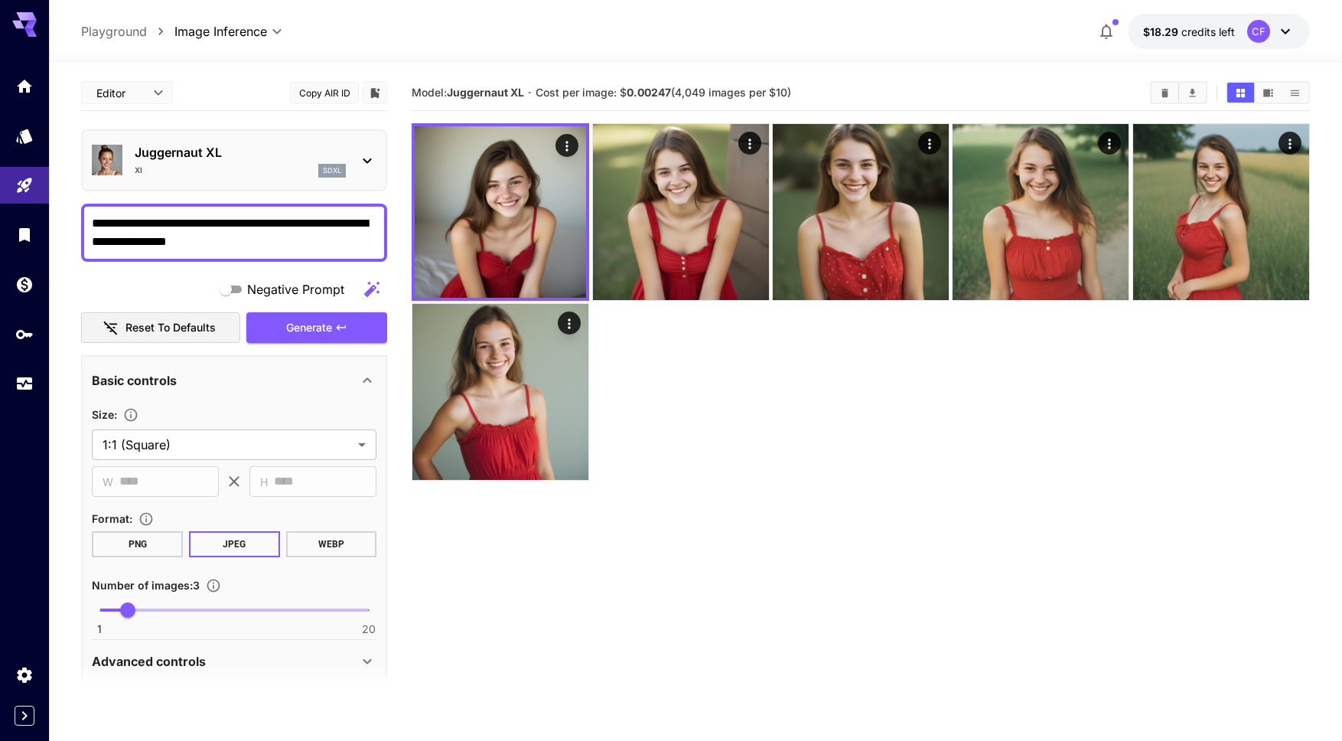
click at [274, 226] on textarea "**********" at bounding box center [234, 232] width 285 height 37
click at [317, 323] on span "Generate" at bounding box center [309, 327] width 46 height 19
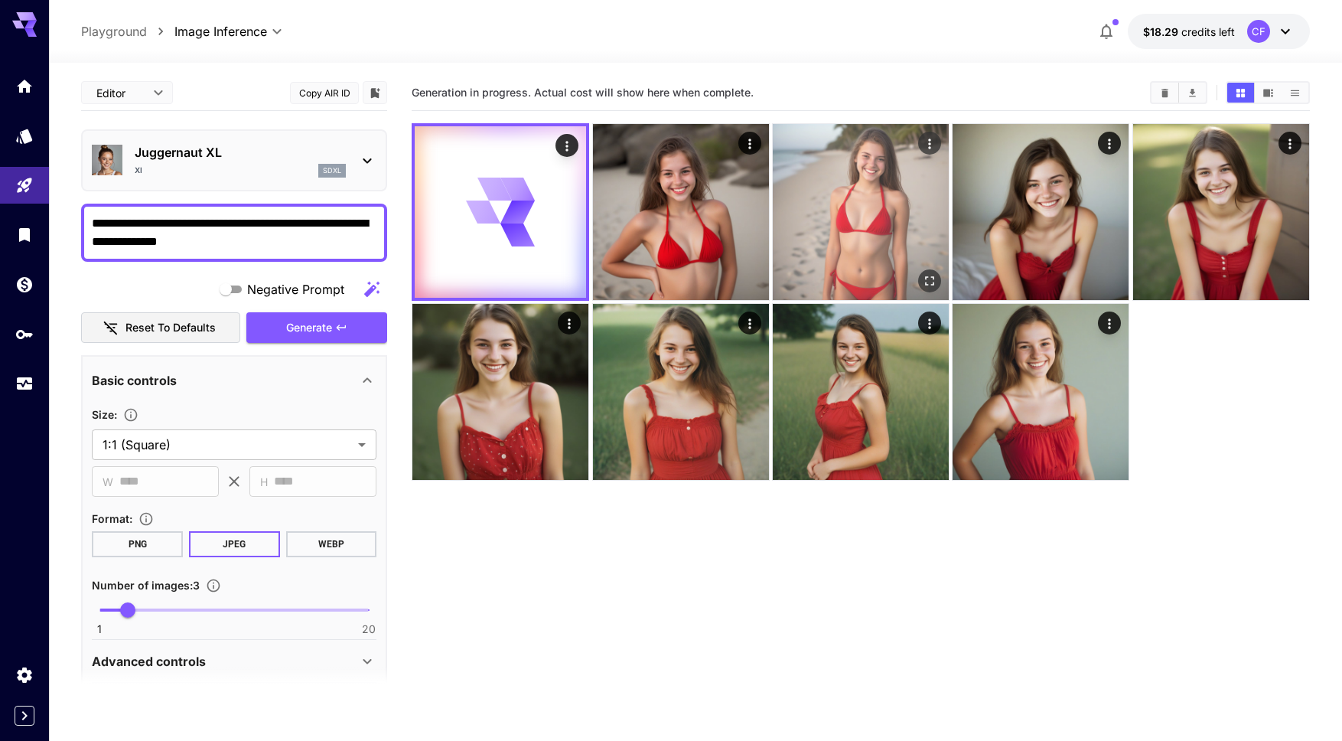
click at [929, 279] on icon "Open in fullscreen" at bounding box center [929, 280] width 15 height 15
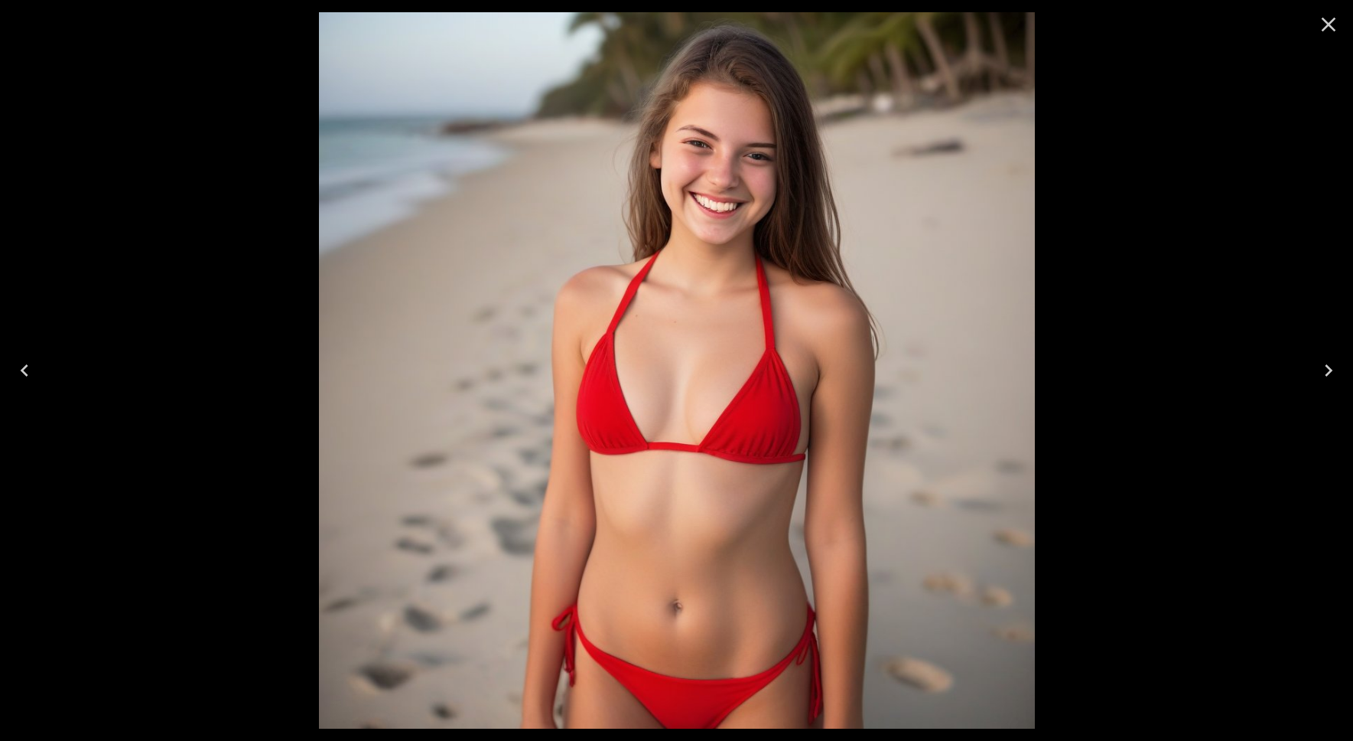
click at [1329, 24] on icon "Close" at bounding box center [1329, 25] width 15 height 15
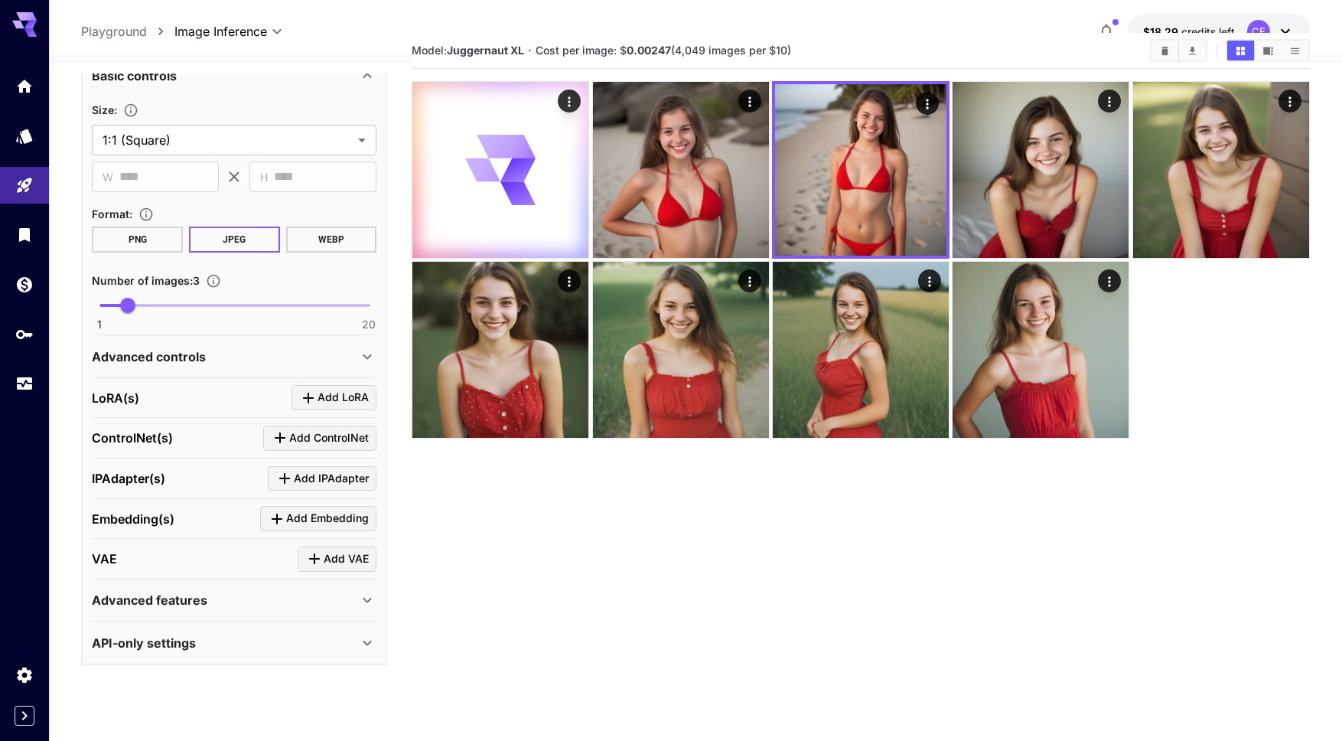
scroll to position [78, 0]
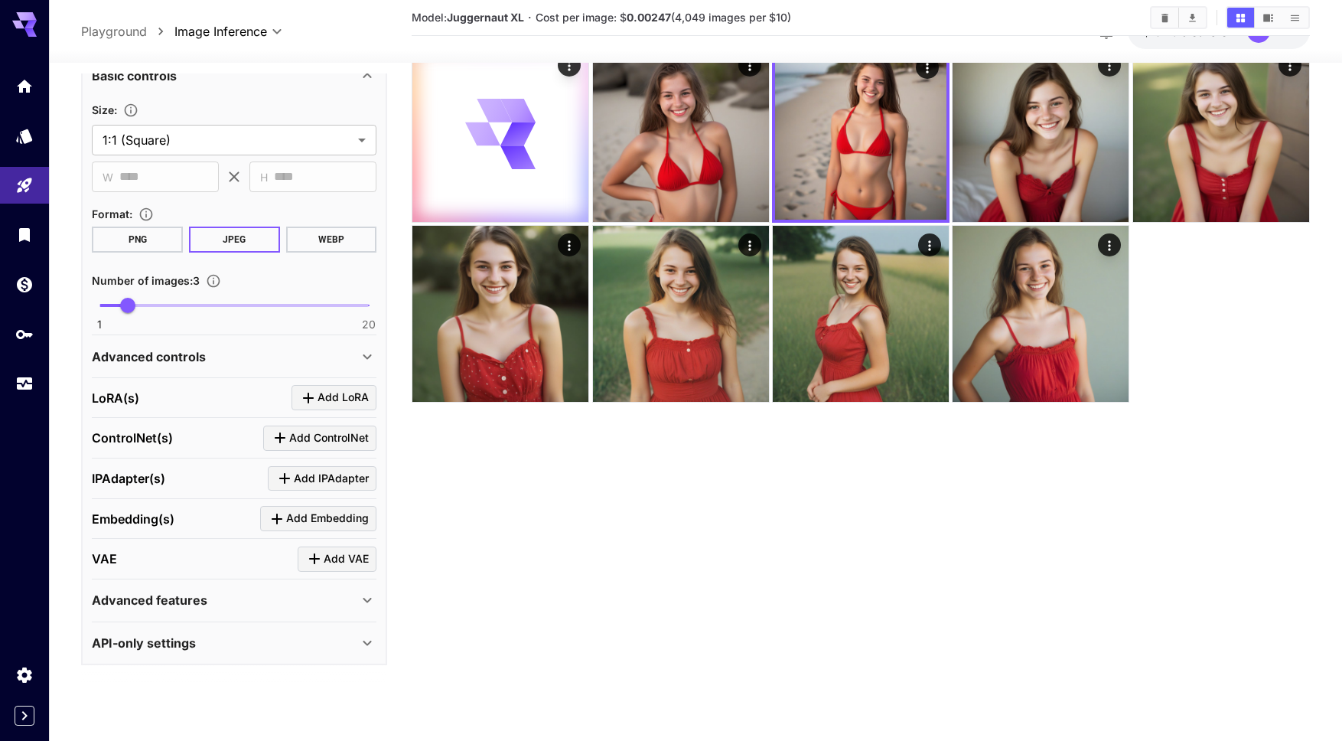
click at [360, 352] on icon at bounding box center [367, 356] width 18 height 18
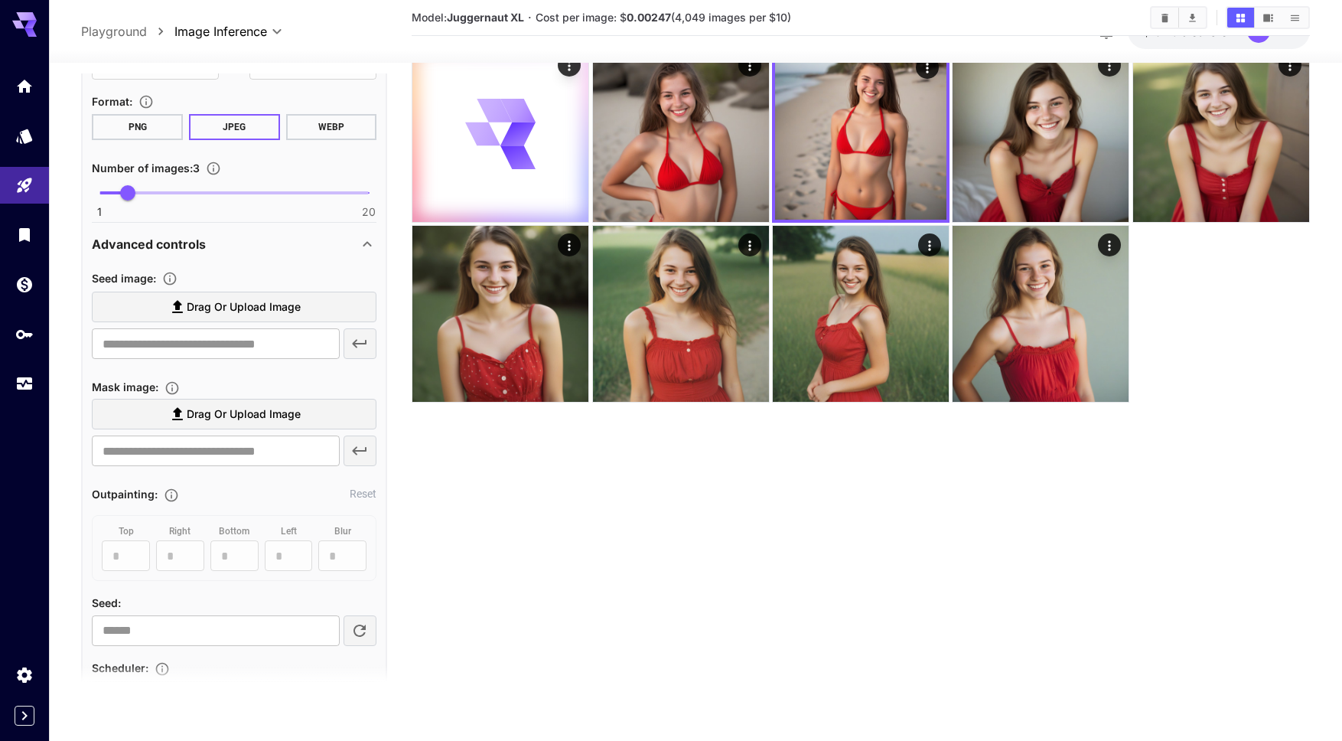
scroll to position [482, 0]
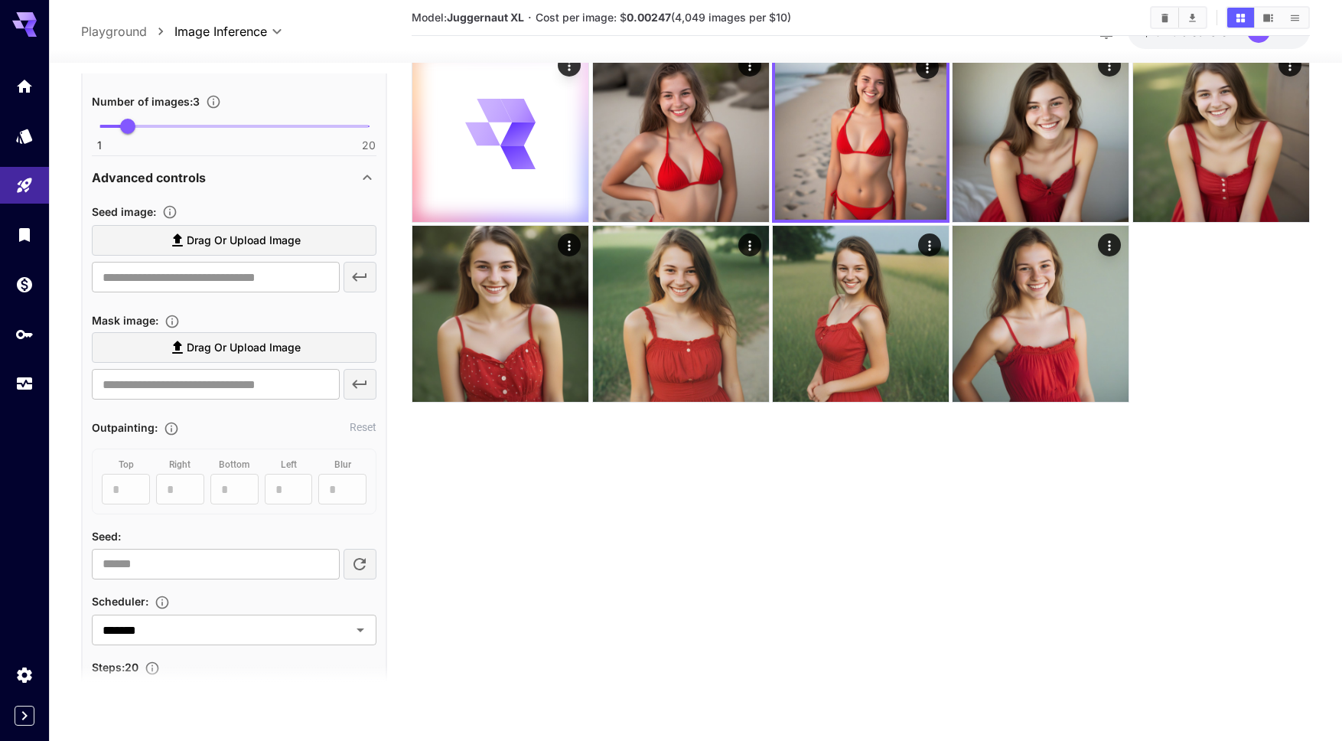
click at [366, 174] on icon at bounding box center [367, 177] width 18 height 18
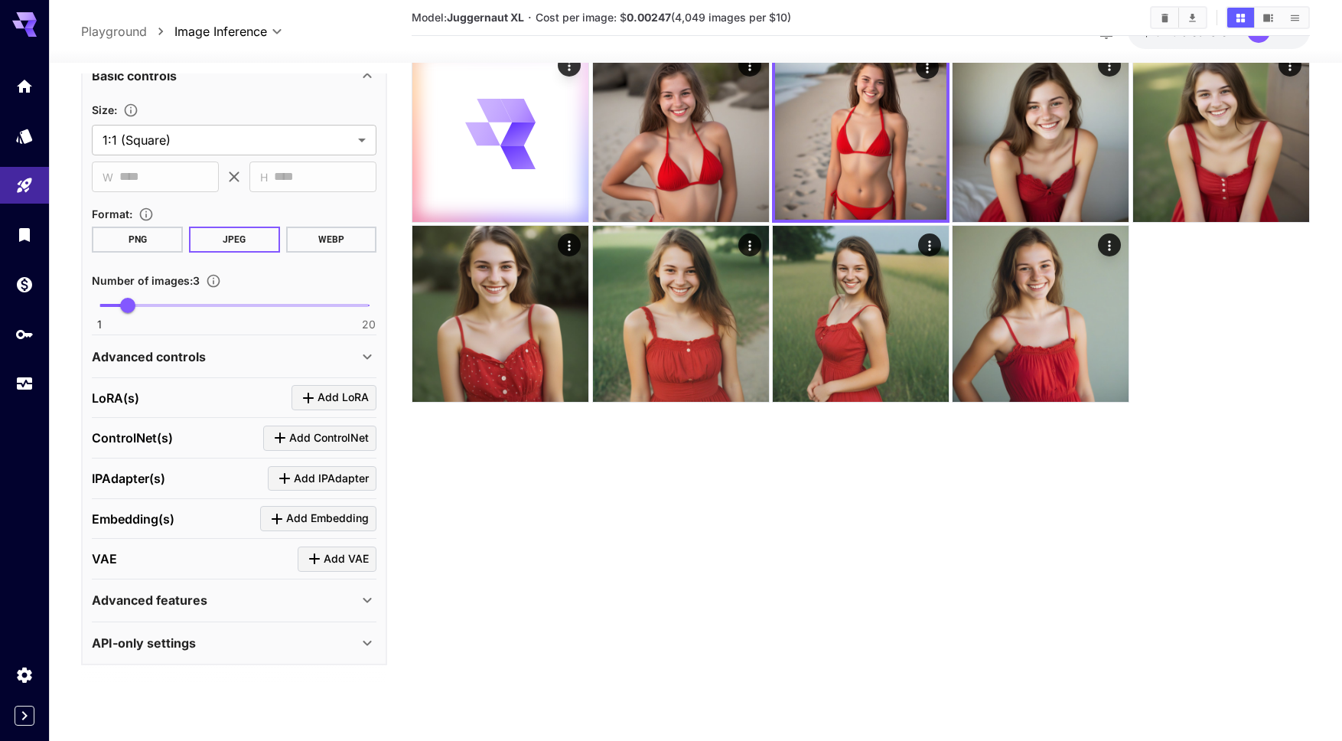
scroll to position [303, 0]
click at [366, 357] on icon at bounding box center [367, 356] width 8 height 5
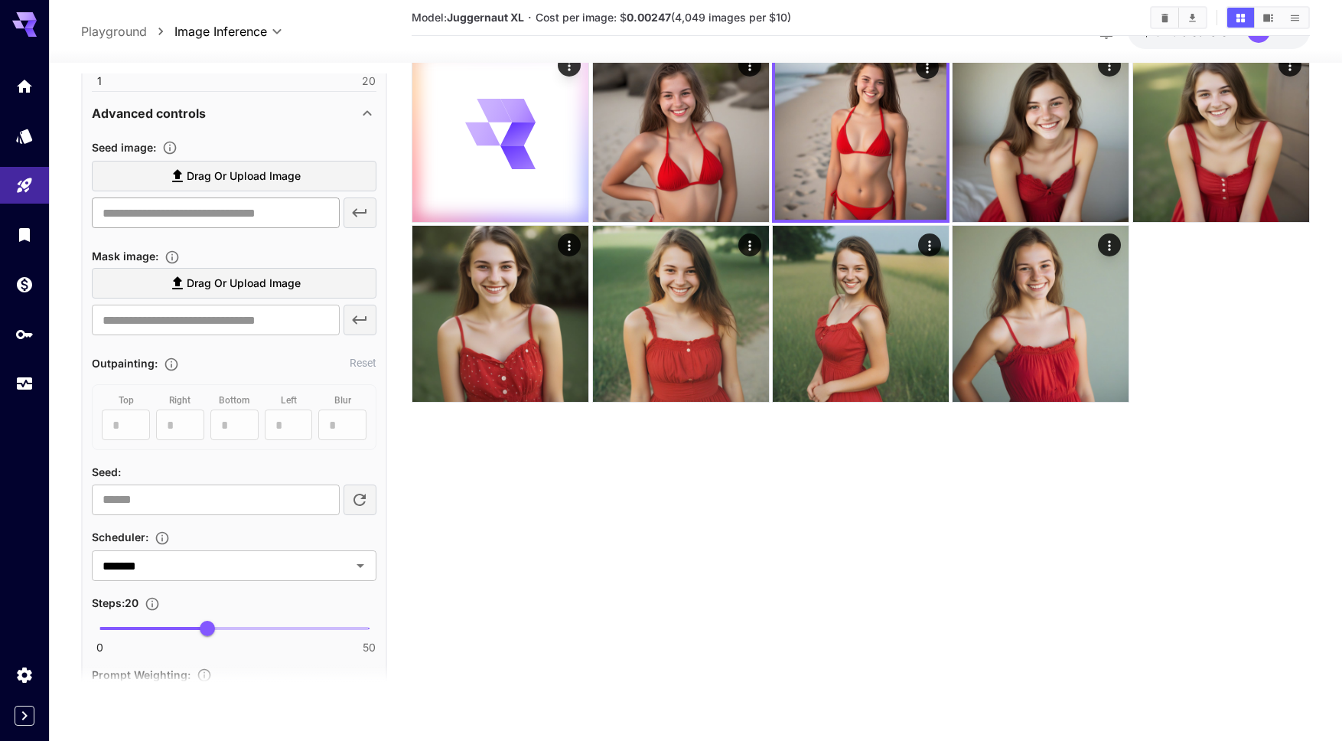
scroll to position [577, 0]
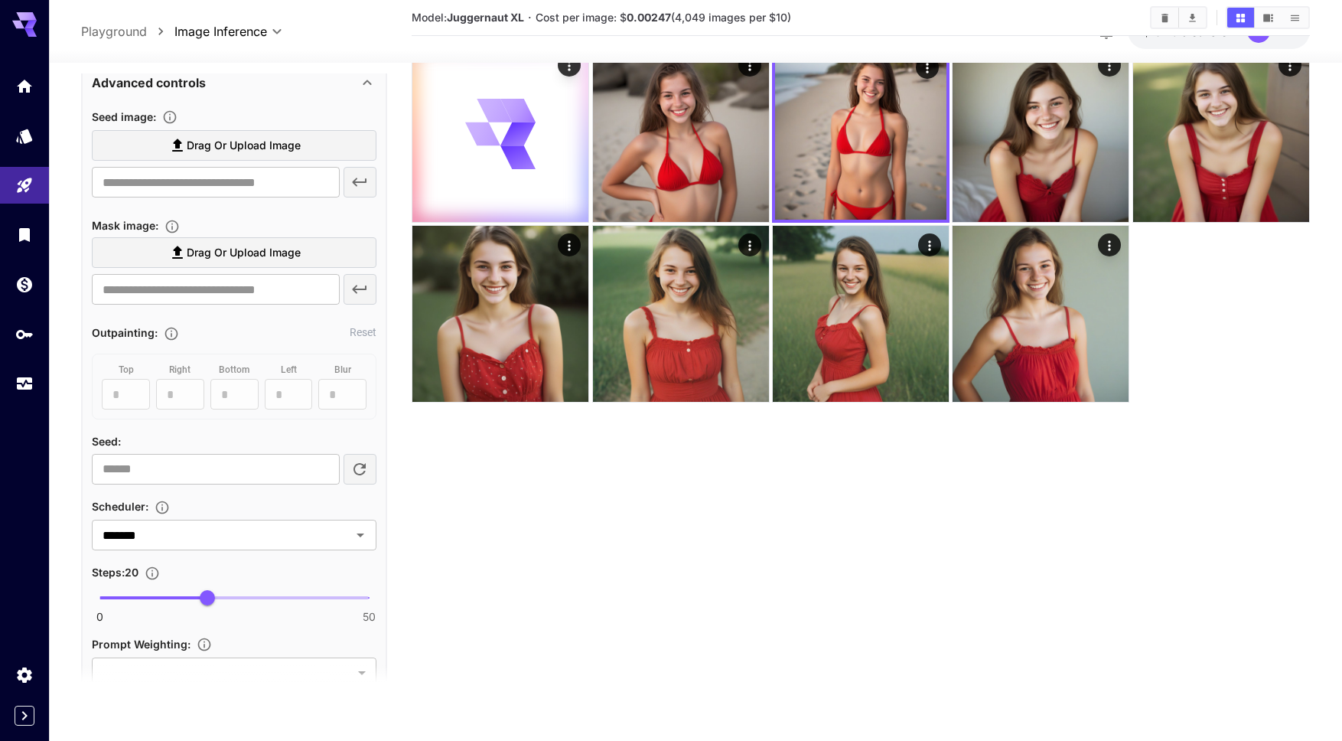
click at [365, 86] on icon at bounding box center [367, 82] width 18 height 18
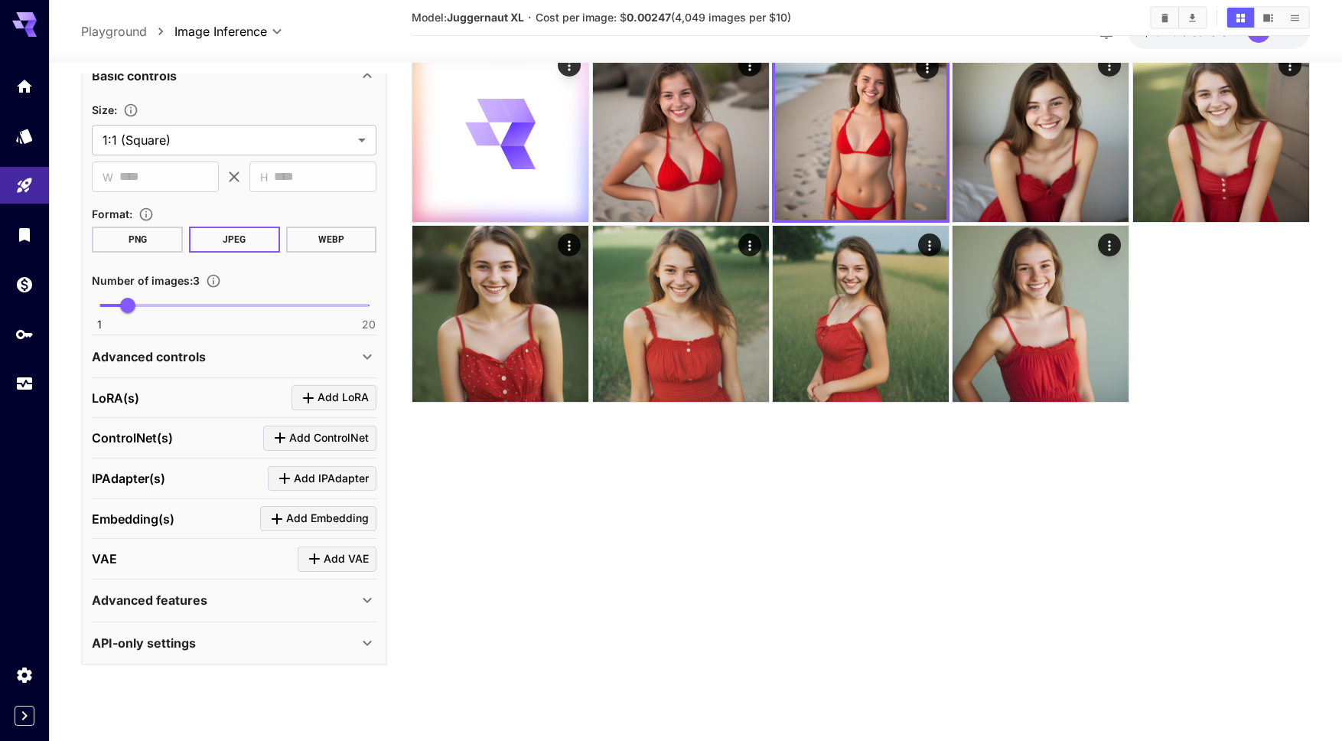
scroll to position [303, 0]
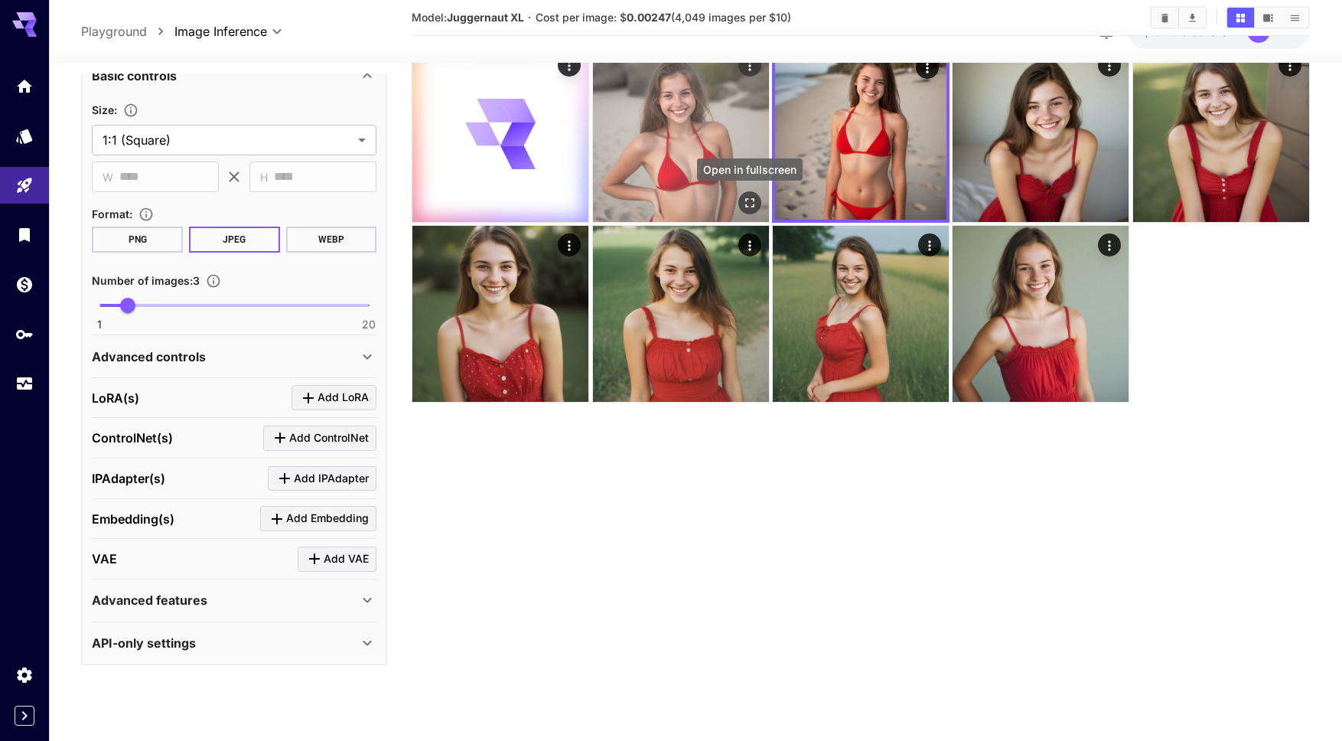
click at [752, 199] on icon "Open in fullscreen" at bounding box center [749, 202] width 9 height 9
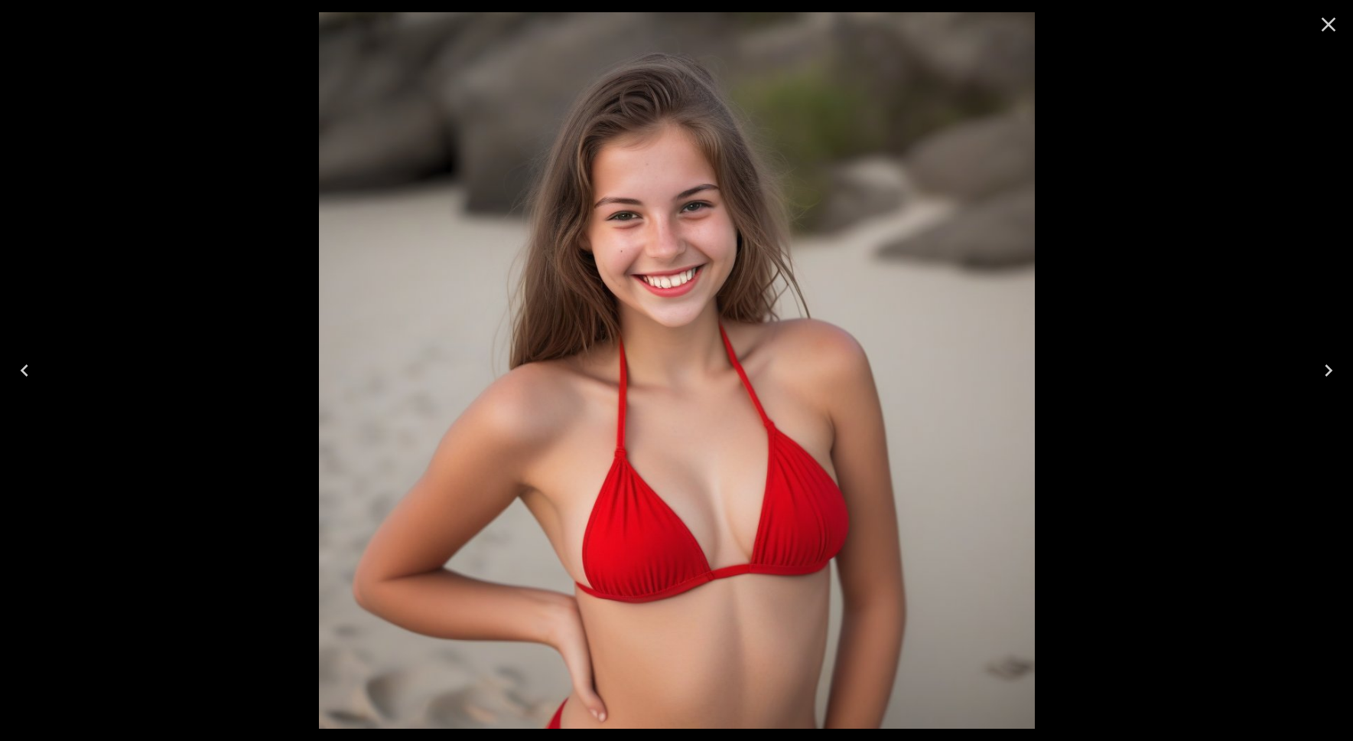
click at [1328, 25] on icon "Close" at bounding box center [1329, 25] width 15 height 15
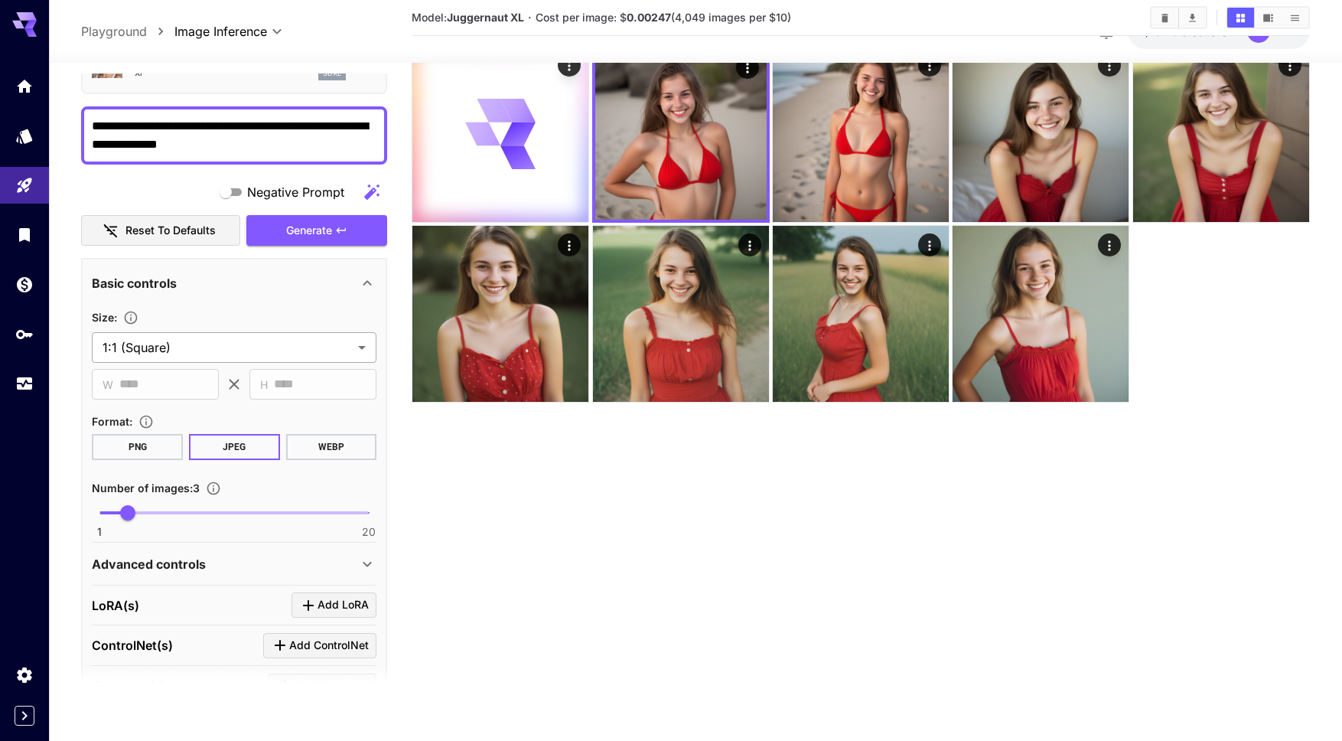
scroll to position [0, 0]
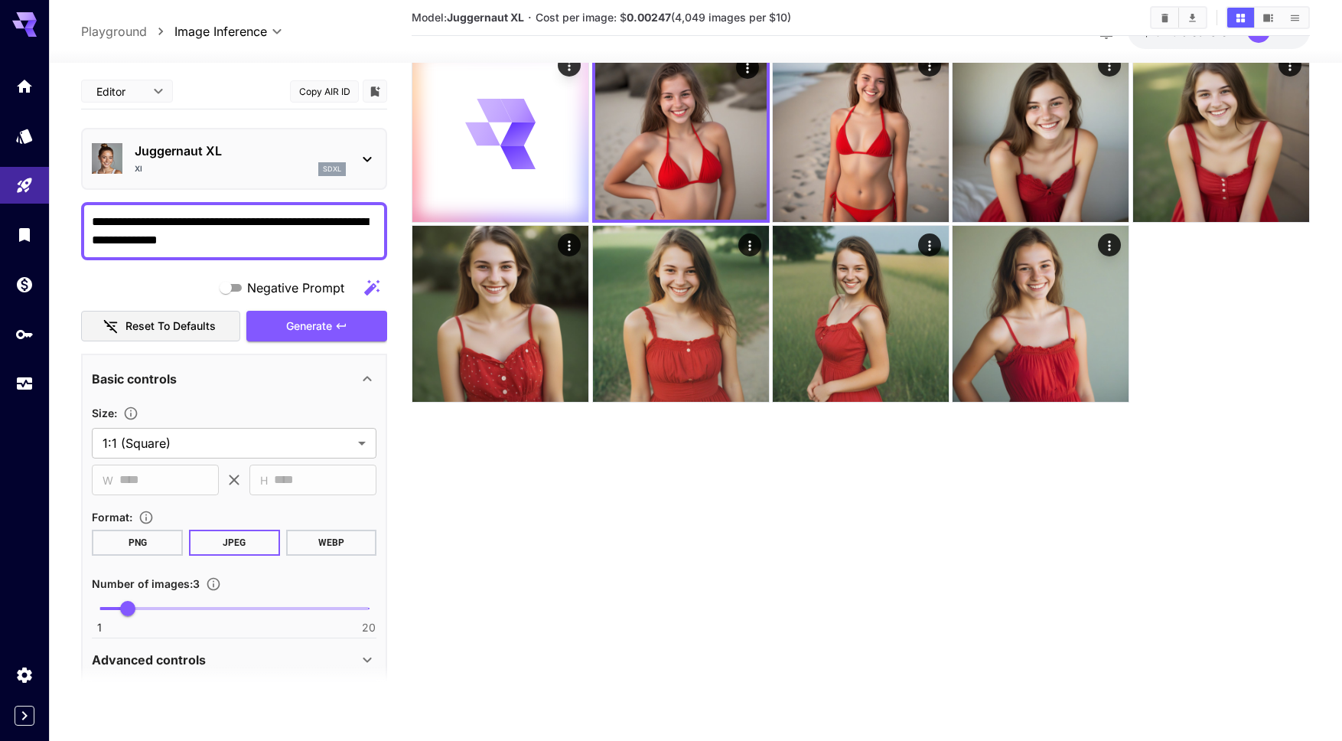
drag, startPoint x: 132, startPoint y: 242, endPoint x: 284, endPoint y: 224, distance: 153.3
click at [284, 224] on textarea "**********" at bounding box center [234, 231] width 285 height 37
click at [323, 326] on span "Generate" at bounding box center [309, 326] width 46 height 19
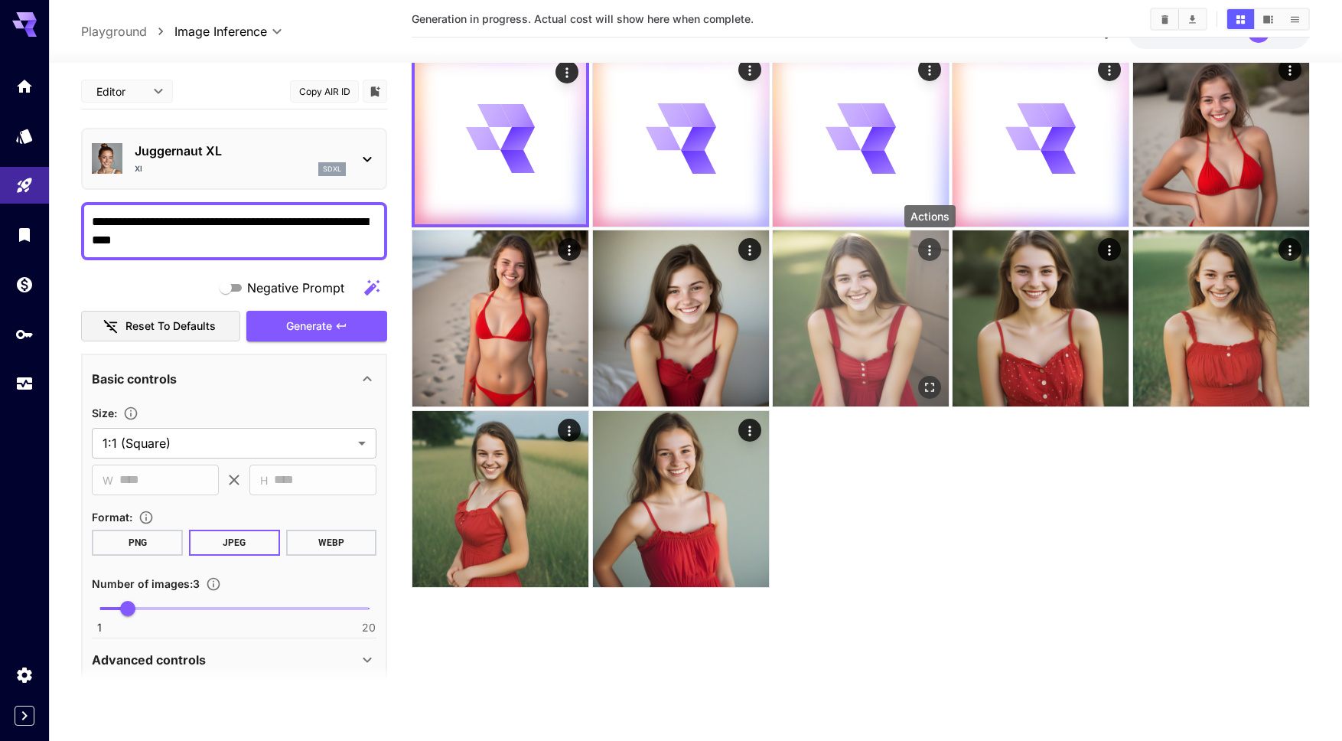
scroll to position [64, 0]
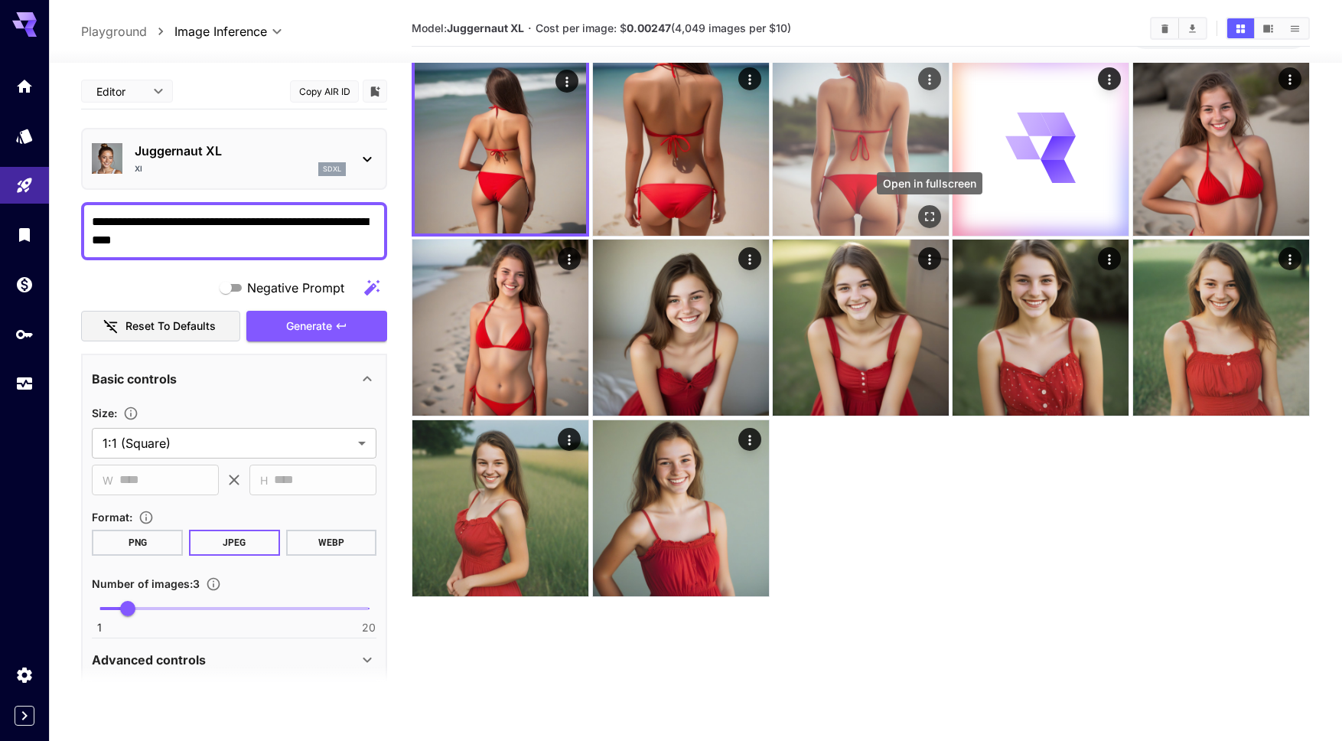
click at [930, 223] on icon "Open in fullscreen" at bounding box center [929, 216] width 15 height 15
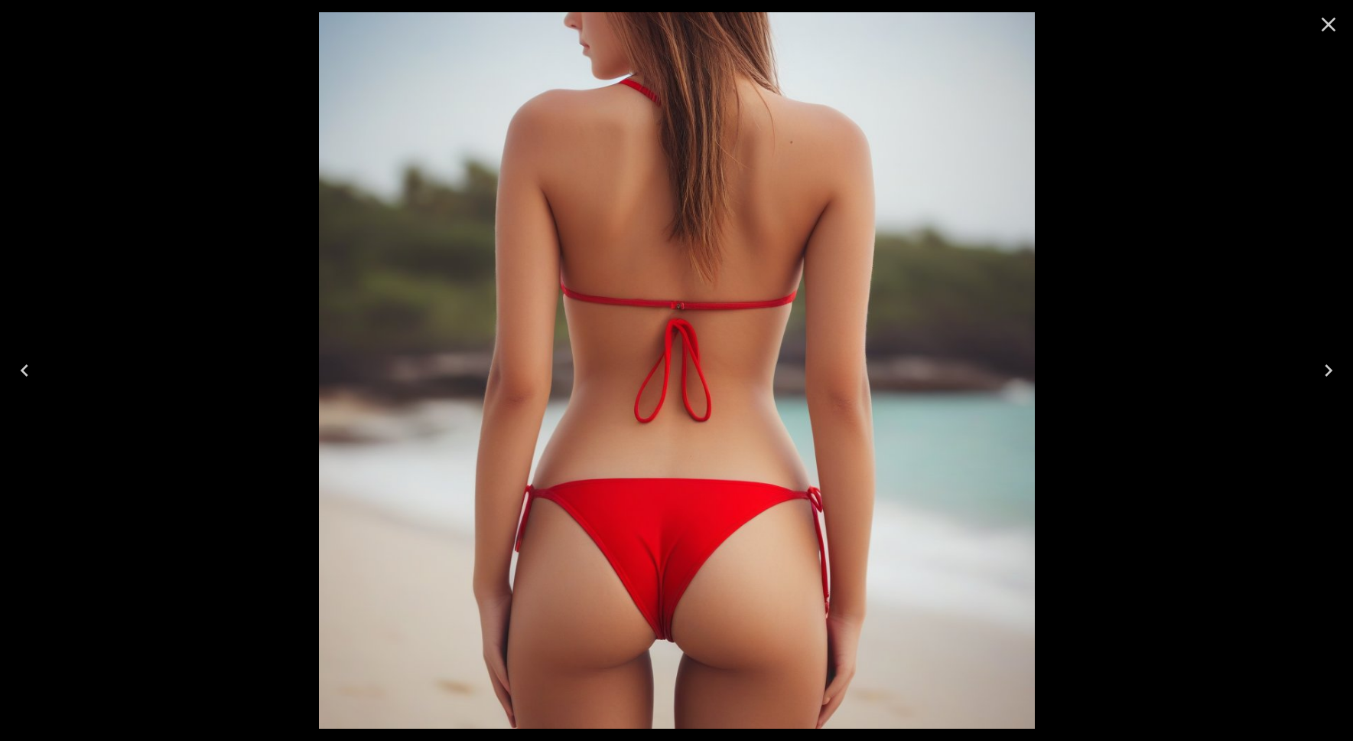
click at [1330, 25] on icon "Close" at bounding box center [1329, 25] width 15 height 15
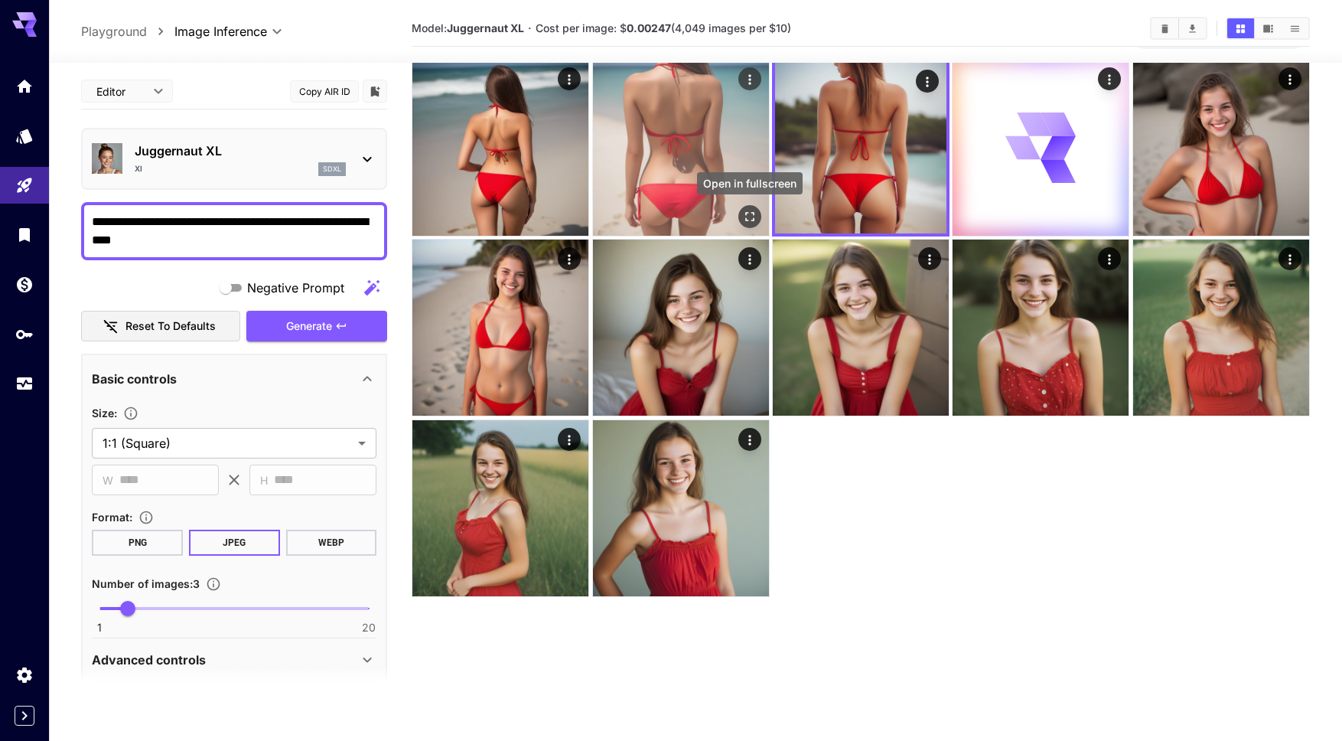
click at [753, 213] on icon "Open in fullscreen" at bounding box center [749, 216] width 9 height 9
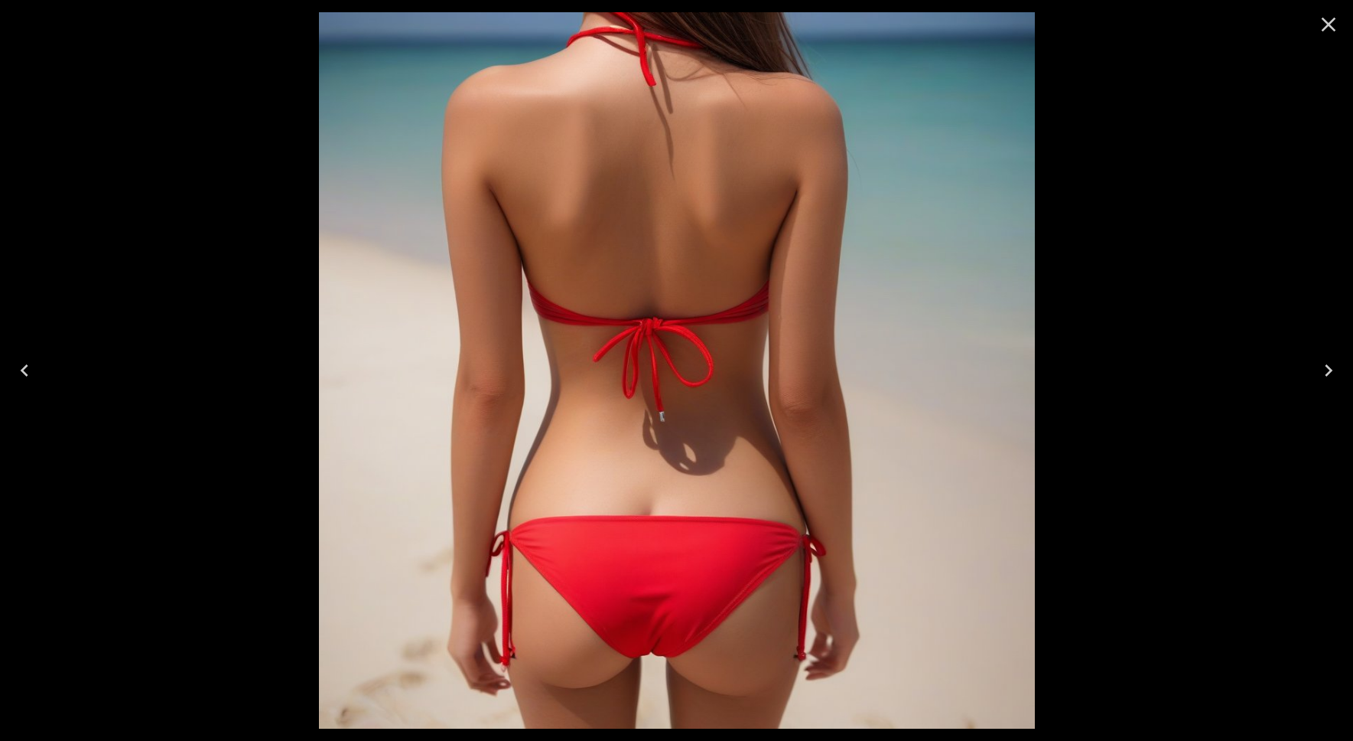
click at [1329, 27] on icon "Close" at bounding box center [1329, 24] width 24 height 24
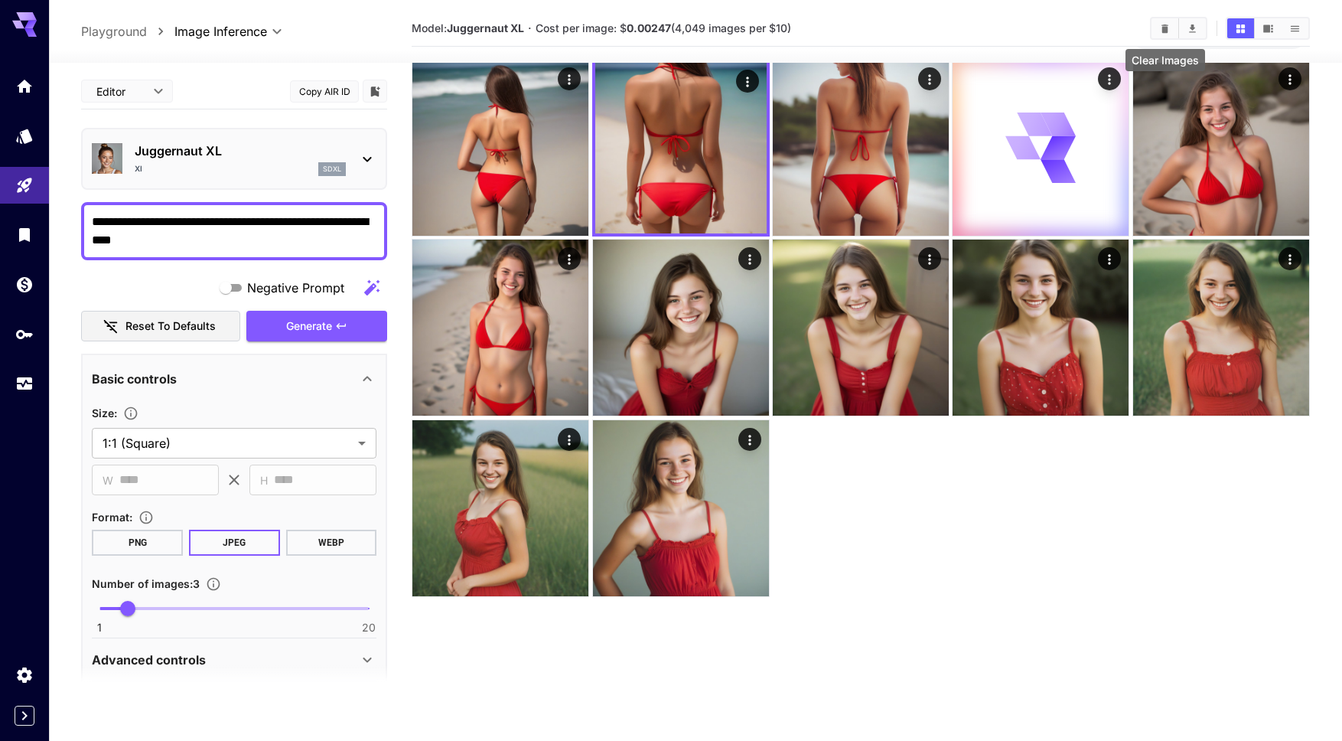
click at [1159, 29] on icon "Clear Images" at bounding box center [1164, 28] width 11 height 11
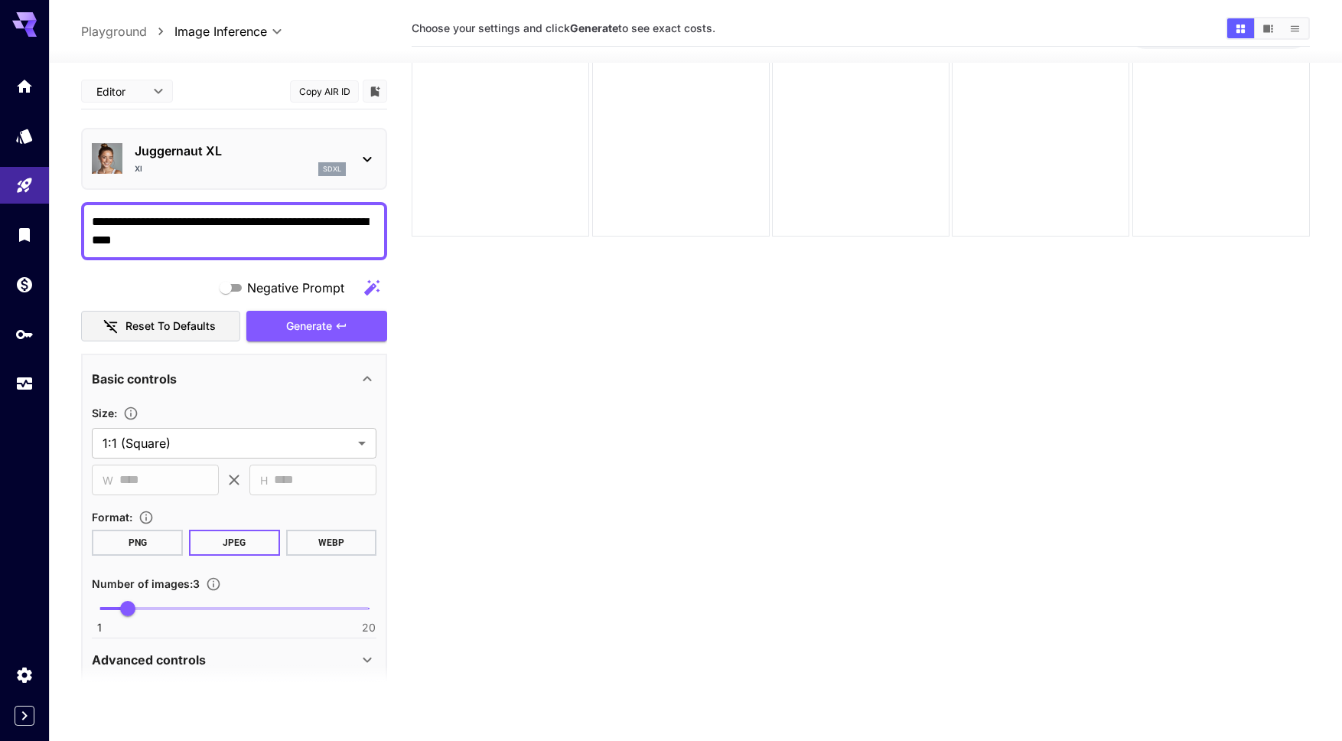
click at [253, 223] on textarea "**********" at bounding box center [234, 231] width 285 height 37
click at [271, 223] on textarea "**********" at bounding box center [234, 231] width 285 height 37
type textarea "**********"
click at [320, 332] on span "Generate" at bounding box center [309, 326] width 46 height 19
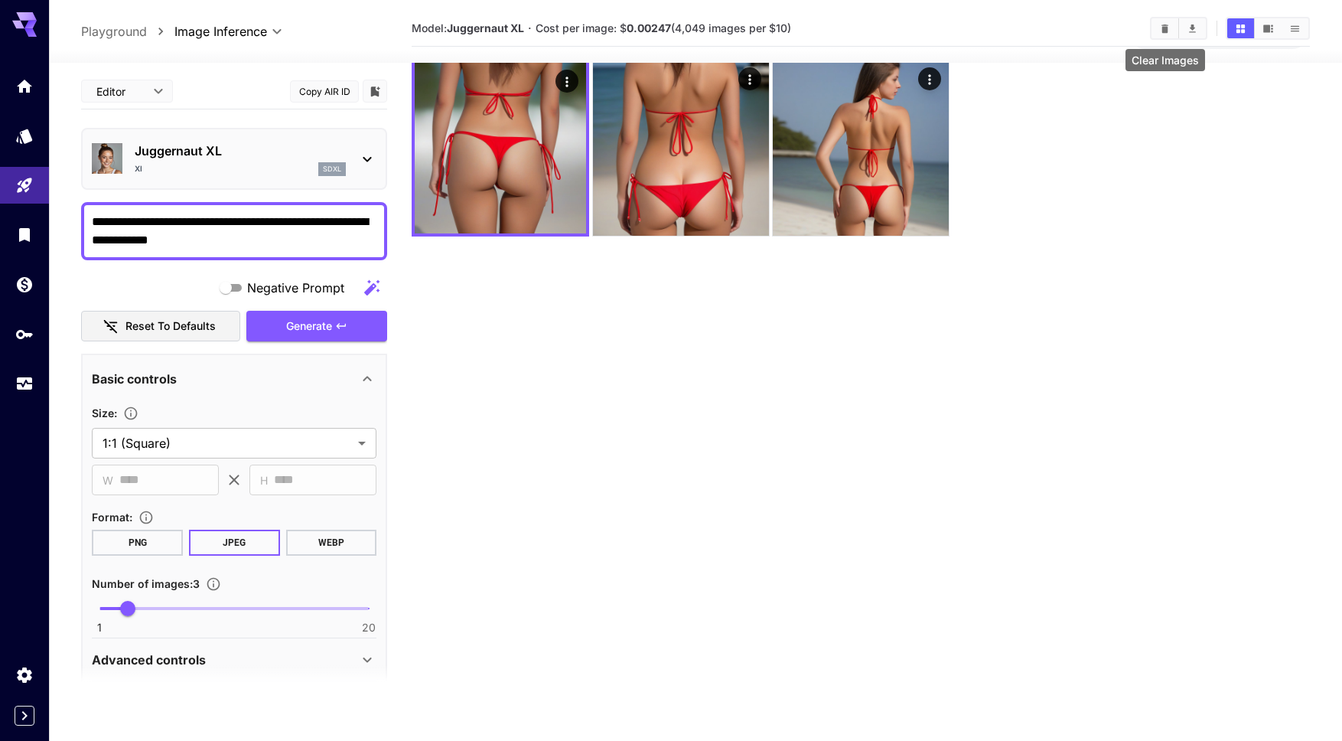
click at [1154, 29] on button "Clear Images" at bounding box center [1164, 28] width 27 height 20
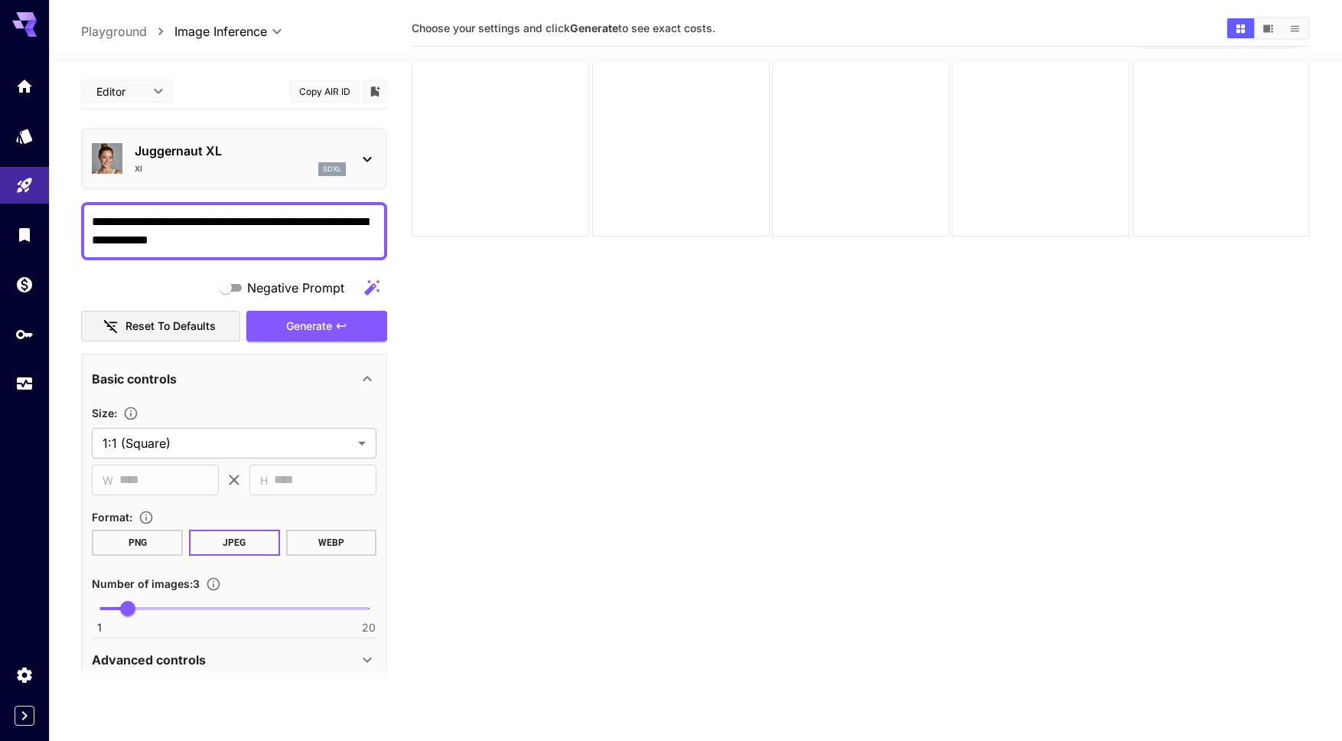
click at [368, 151] on icon at bounding box center [367, 159] width 18 height 18
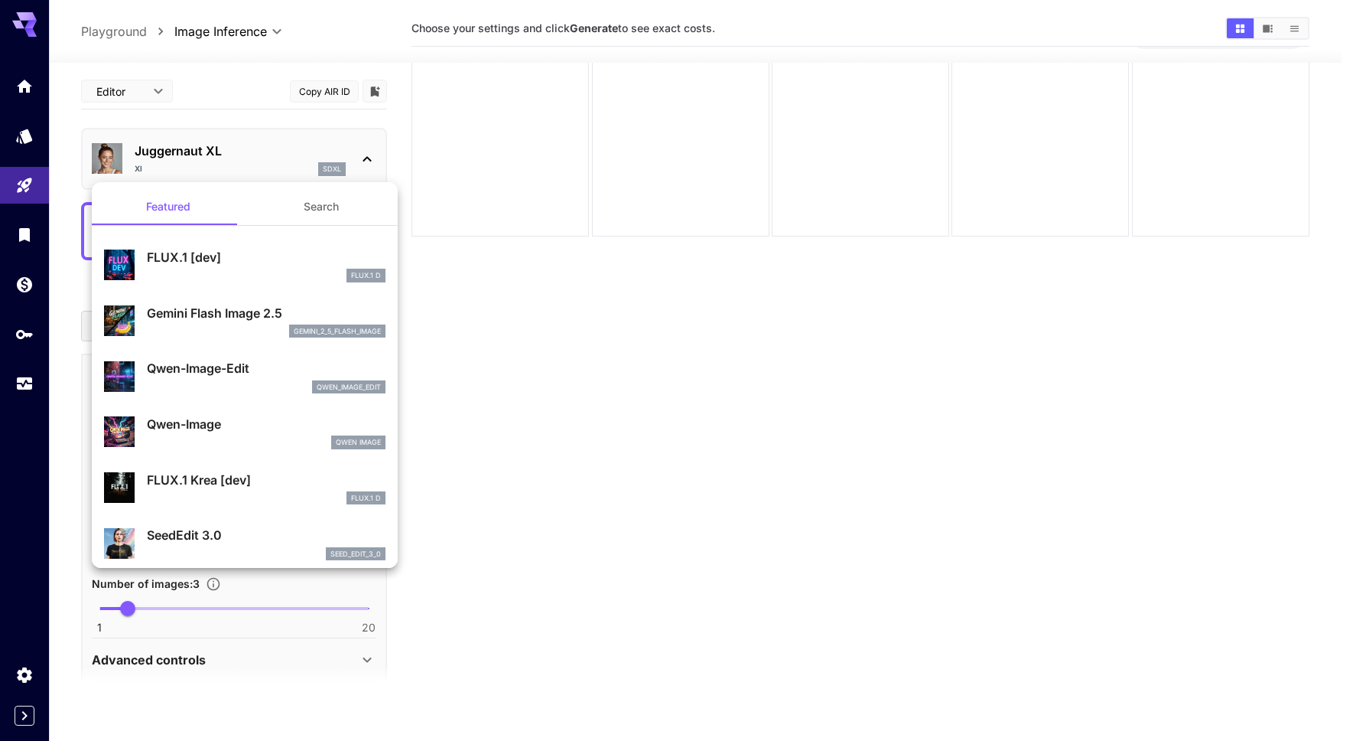
click at [315, 207] on button "Search" at bounding box center [321, 206] width 153 height 37
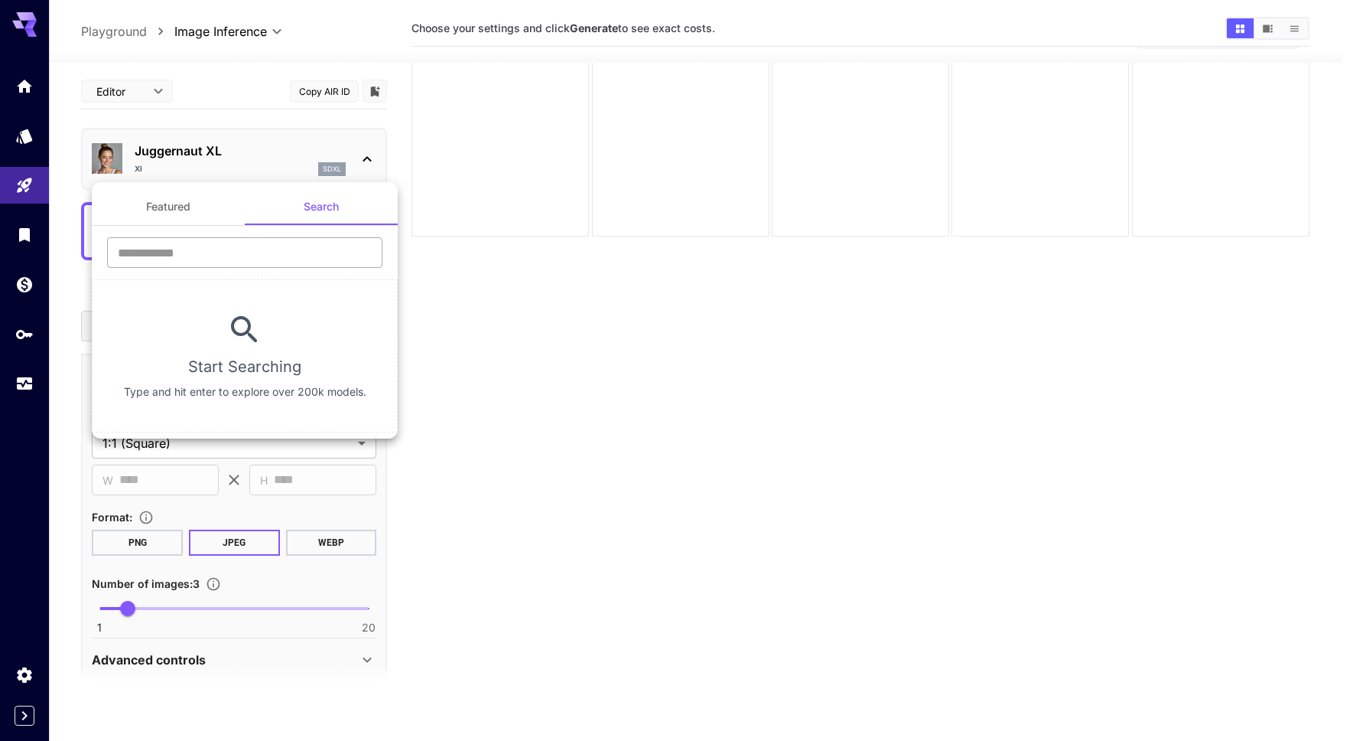
click at [271, 245] on input "text" at bounding box center [244, 252] width 275 height 31
type input "*"
click at [444, 290] on div at bounding box center [676, 370] width 1353 height 741
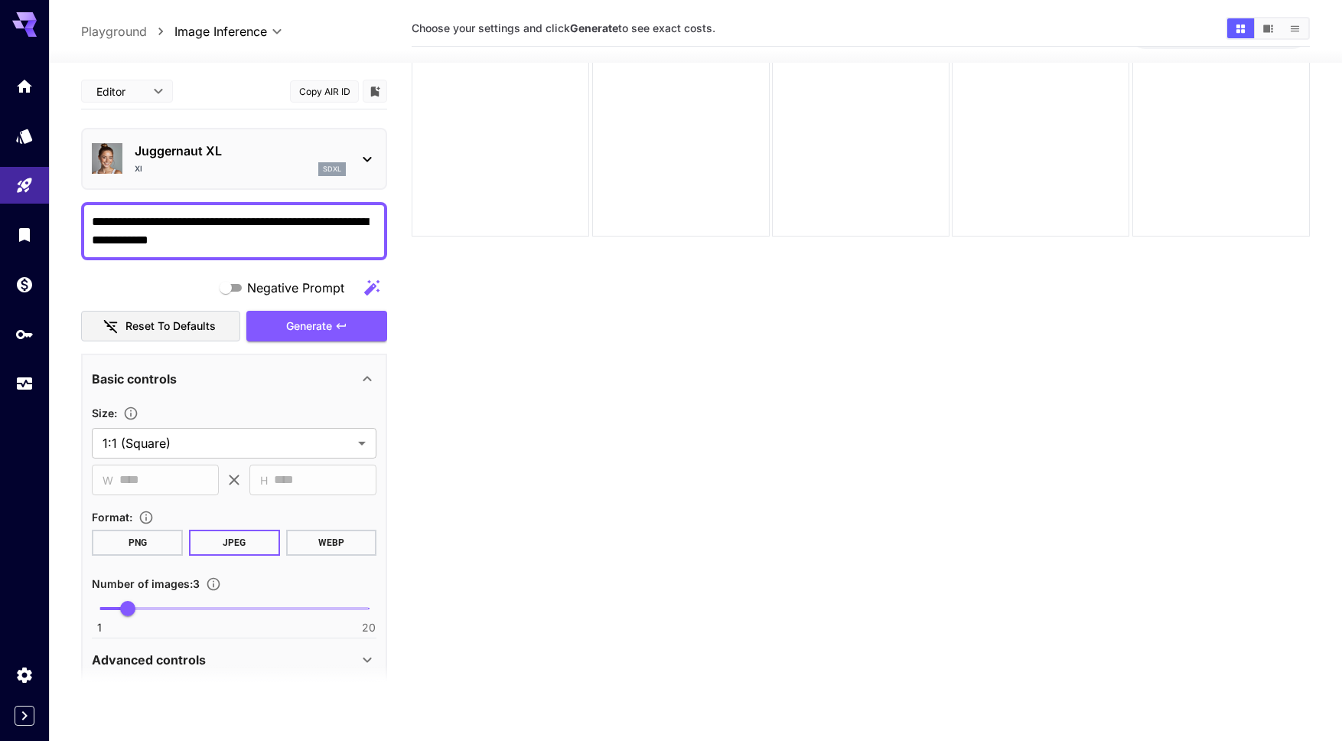
drag, startPoint x: 223, startPoint y: 237, endPoint x: 80, endPoint y: 217, distance: 145.3
click at [80, 217] on section "**********" at bounding box center [695, 397] width 1293 height 799
paste textarea "**********"
type textarea "**********"
click at [298, 321] on span "Generate" at bounding box center [309, 326] width 46 height 19
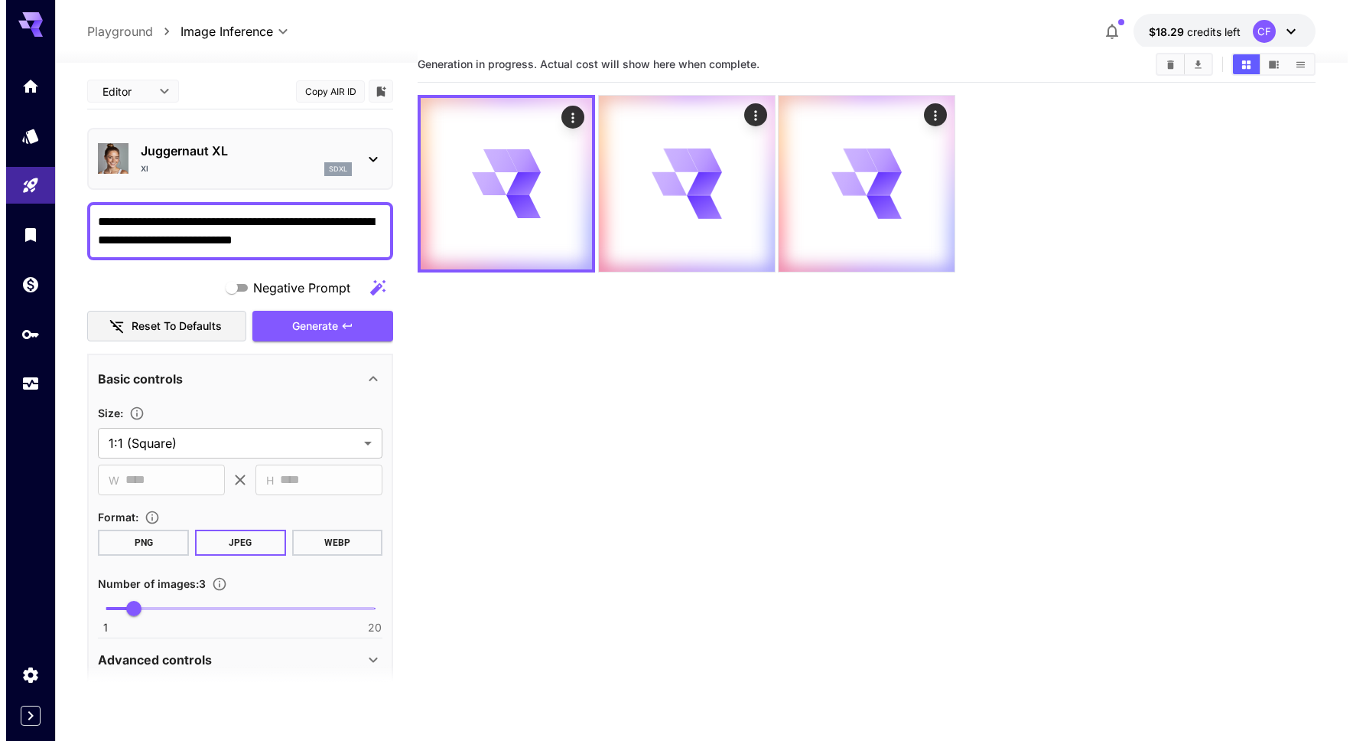
scroll to position [0, 0]
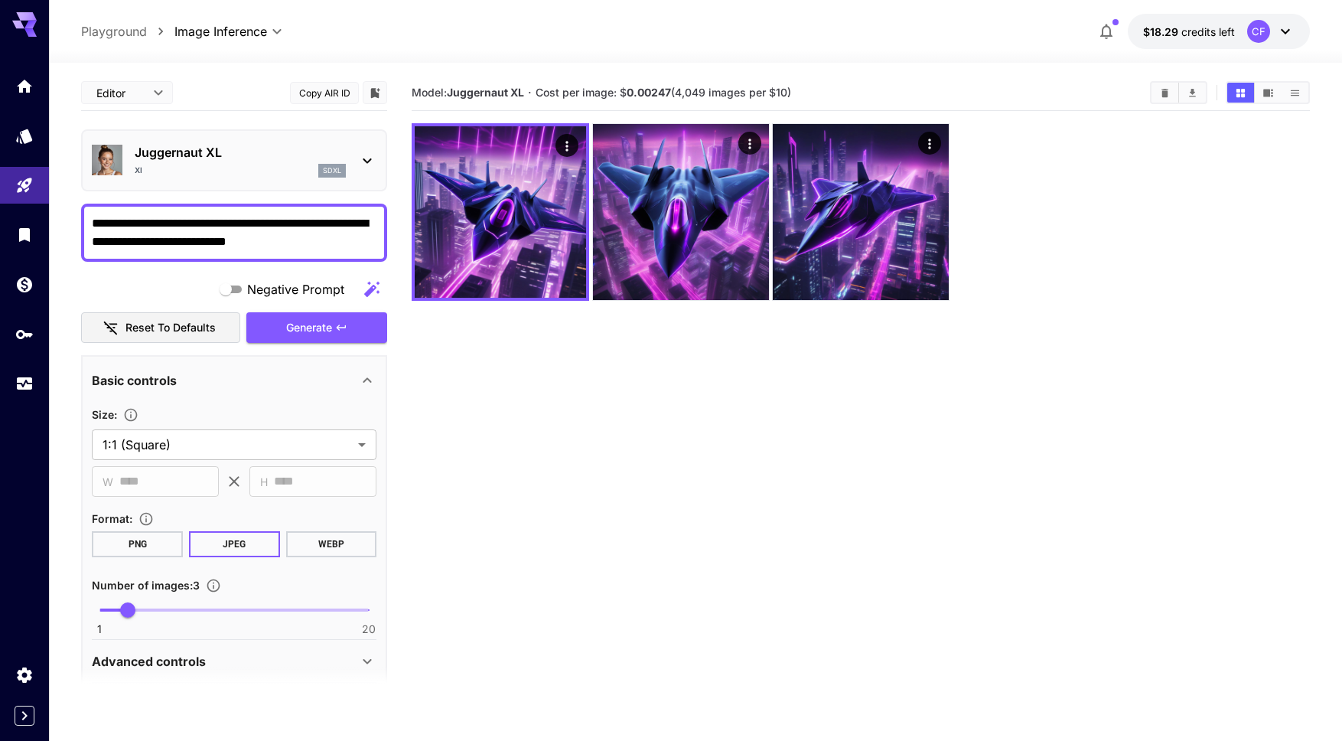
click at [366, 159] on icon at bounding box center [367, 160] width 18 height 18
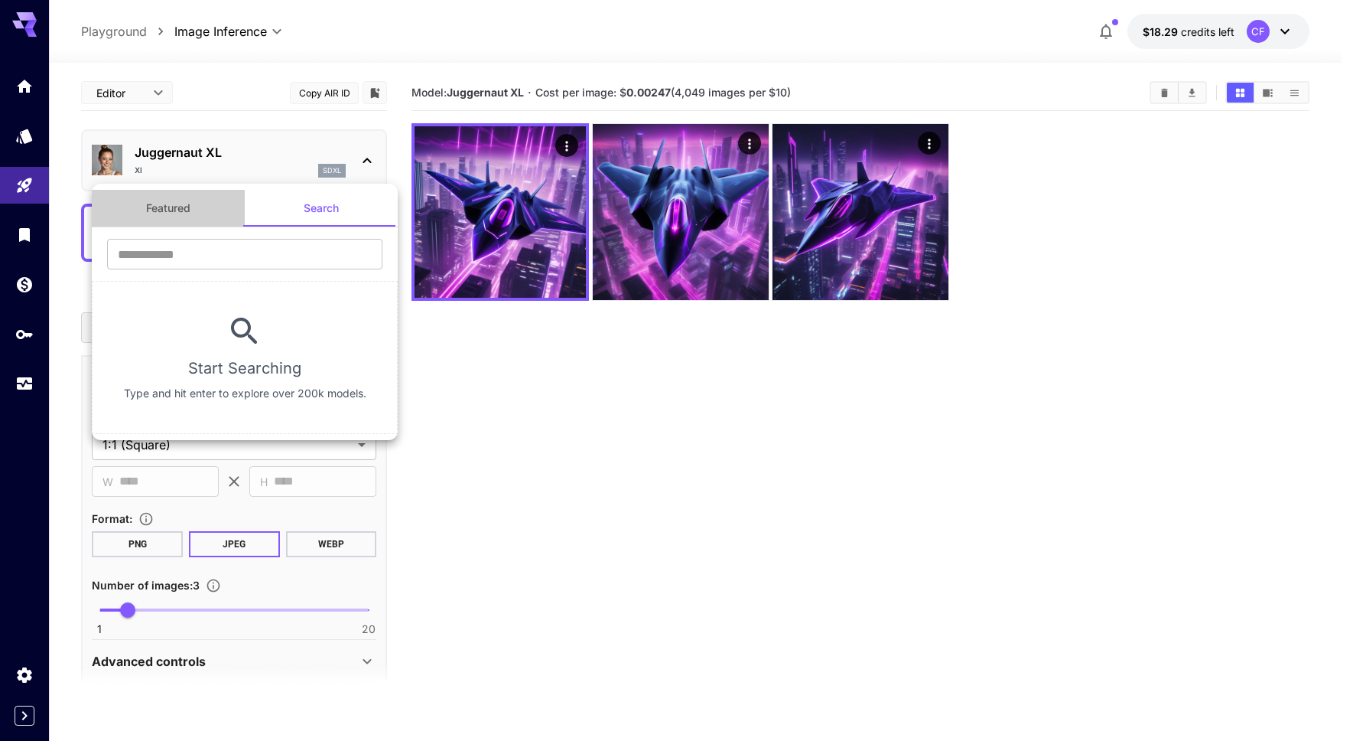
click at [187, 208] on button "Featured" at bounding box center [168, 208] width 153 height 37
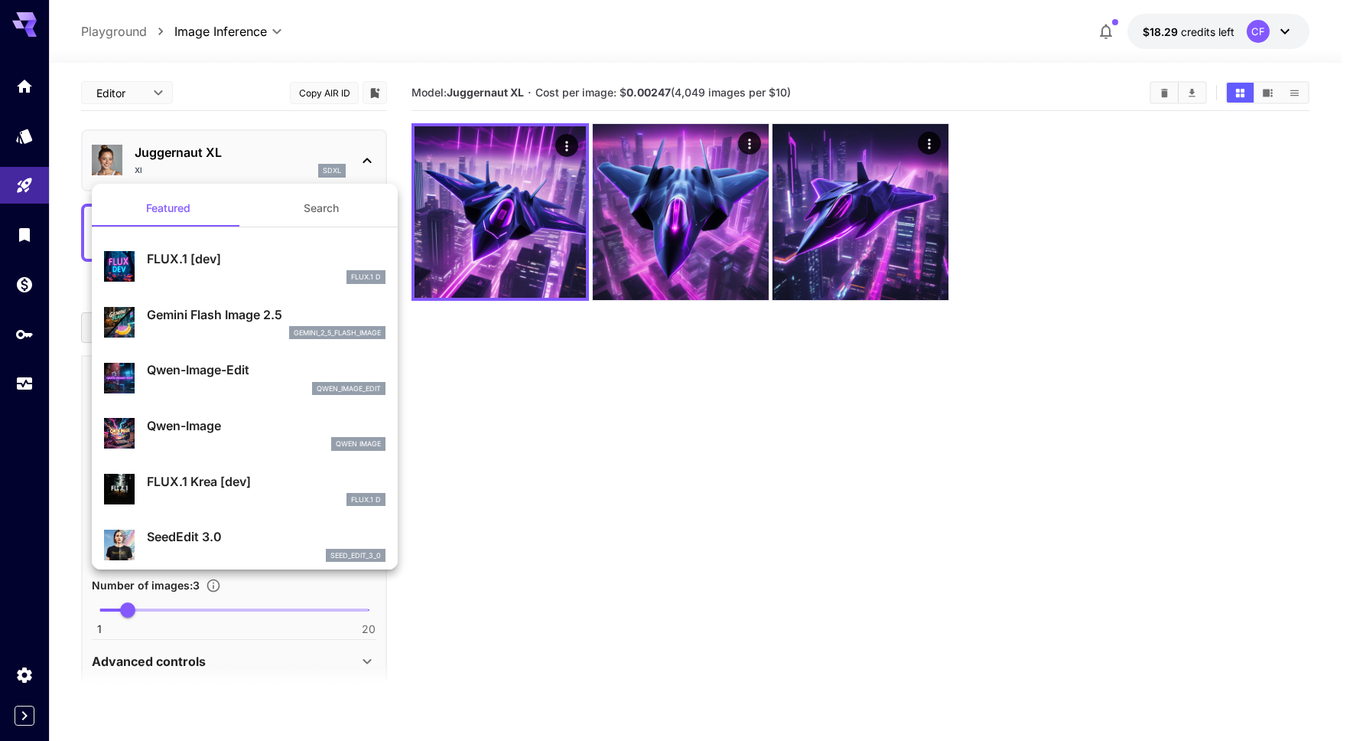
click at [192, 324] on div "Gemini Flash Image 2.5 gemini_2_5_flash_image" at bounding box center [266, 322] width 239 height 34
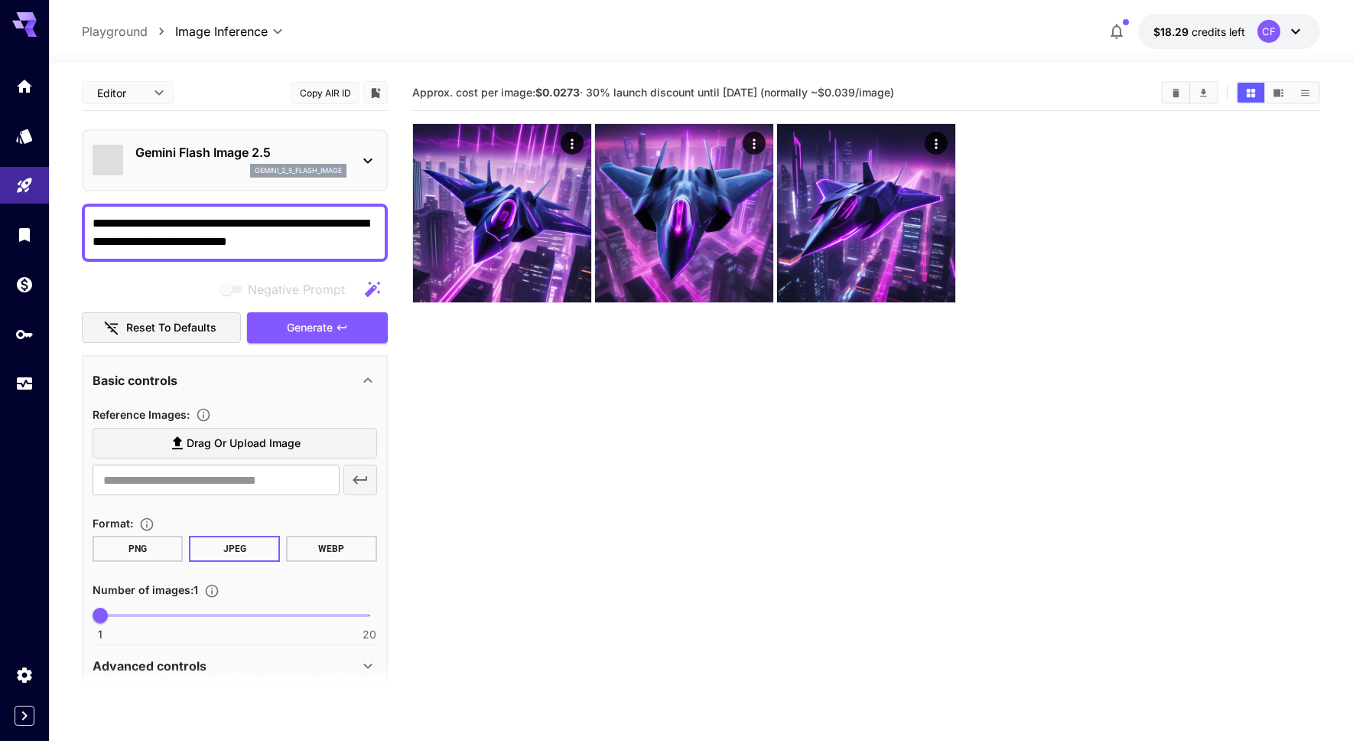
type input "*"
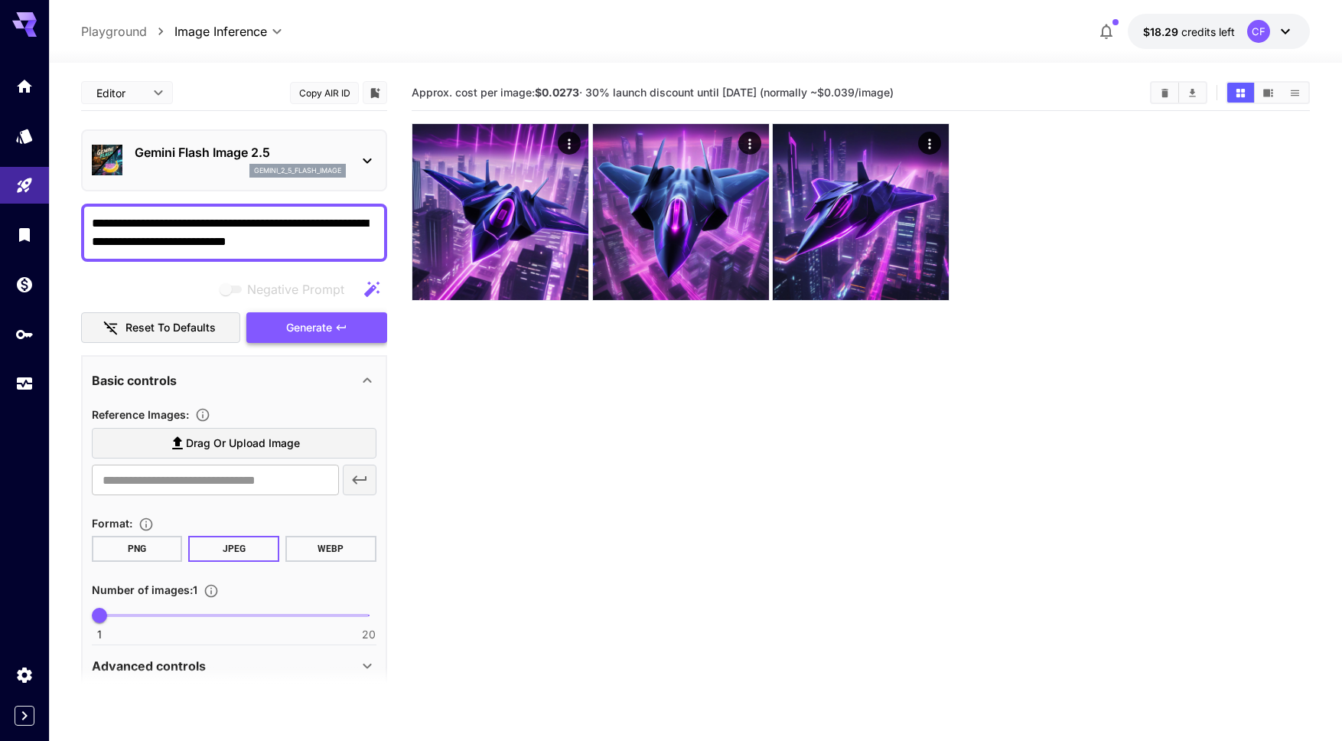
click at [313, 331] on span "Generate" at bounding box center [309, 327] width 46 height 19
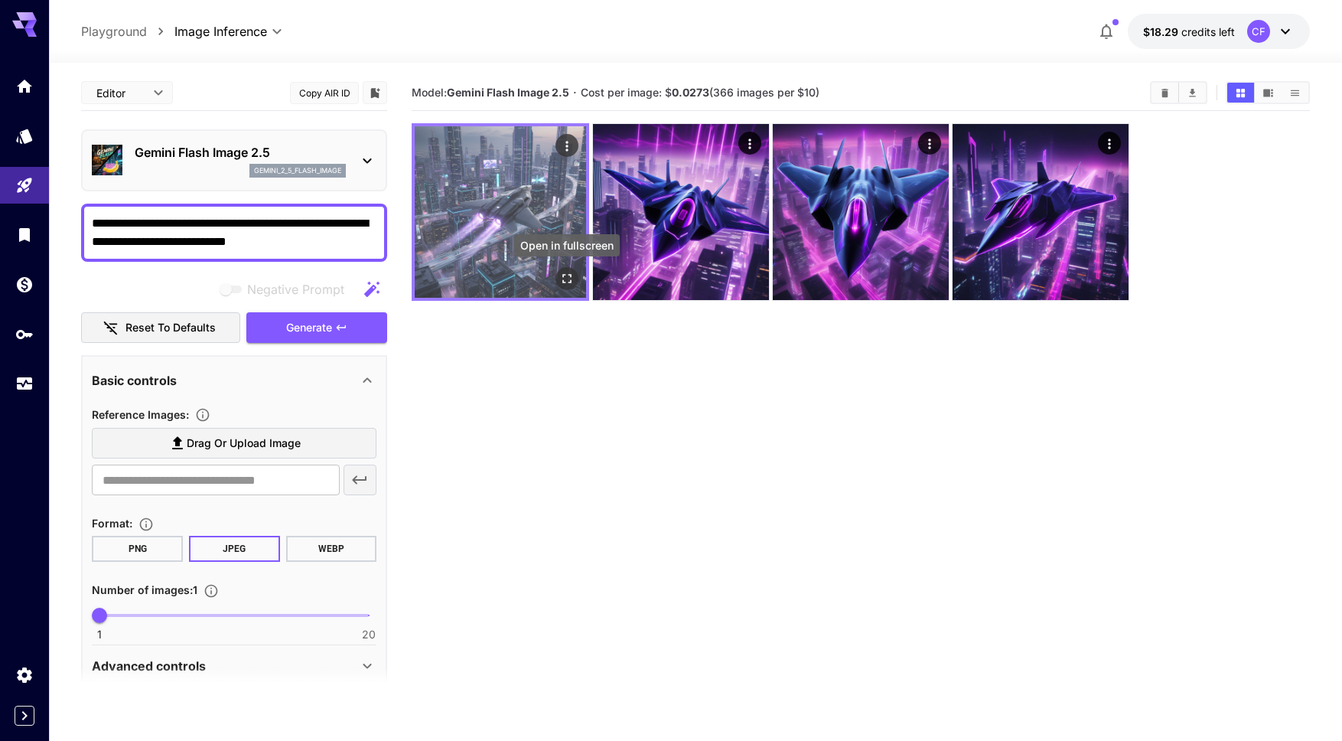
click at [564, 274] on icon "Open in fullscreen" at bounding box center [567, 278] width 9 height 9
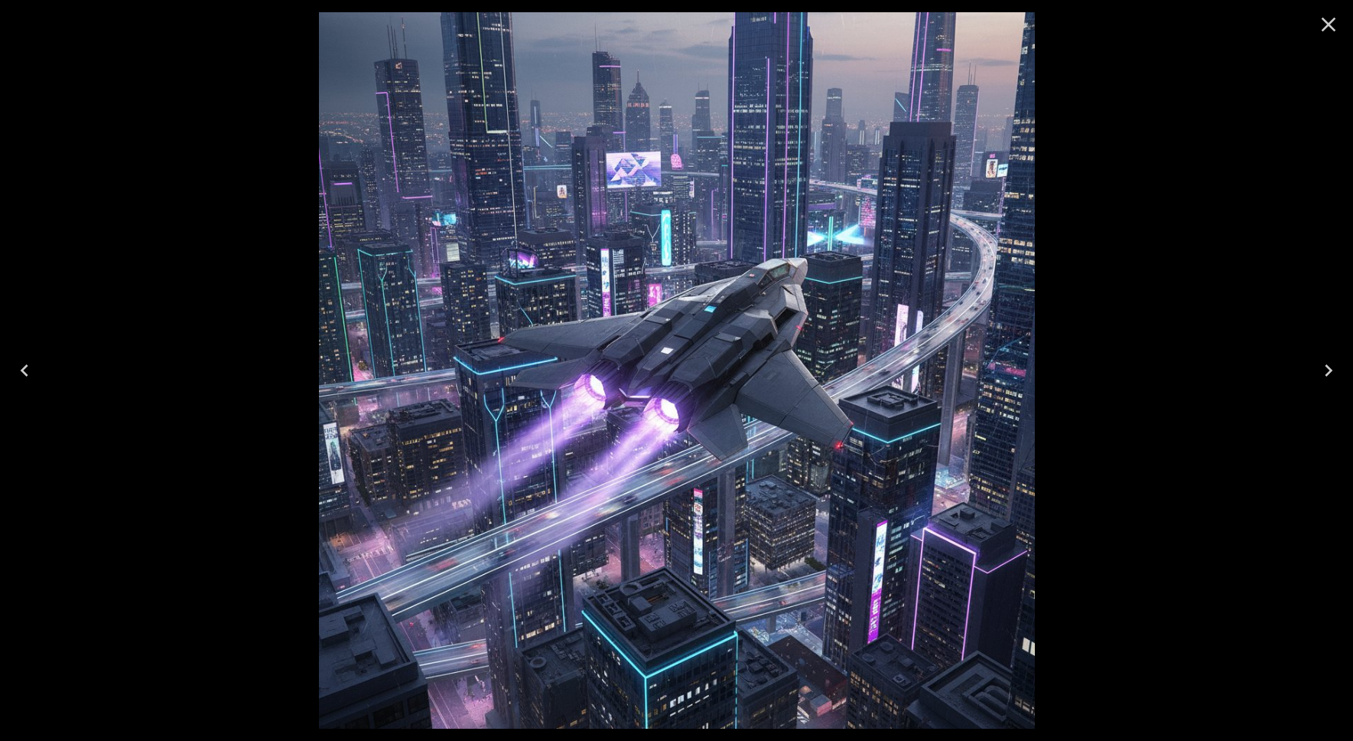
click at [1327, 22] on icon "Close" at bounding box center [1329, 25] width 15 height 15
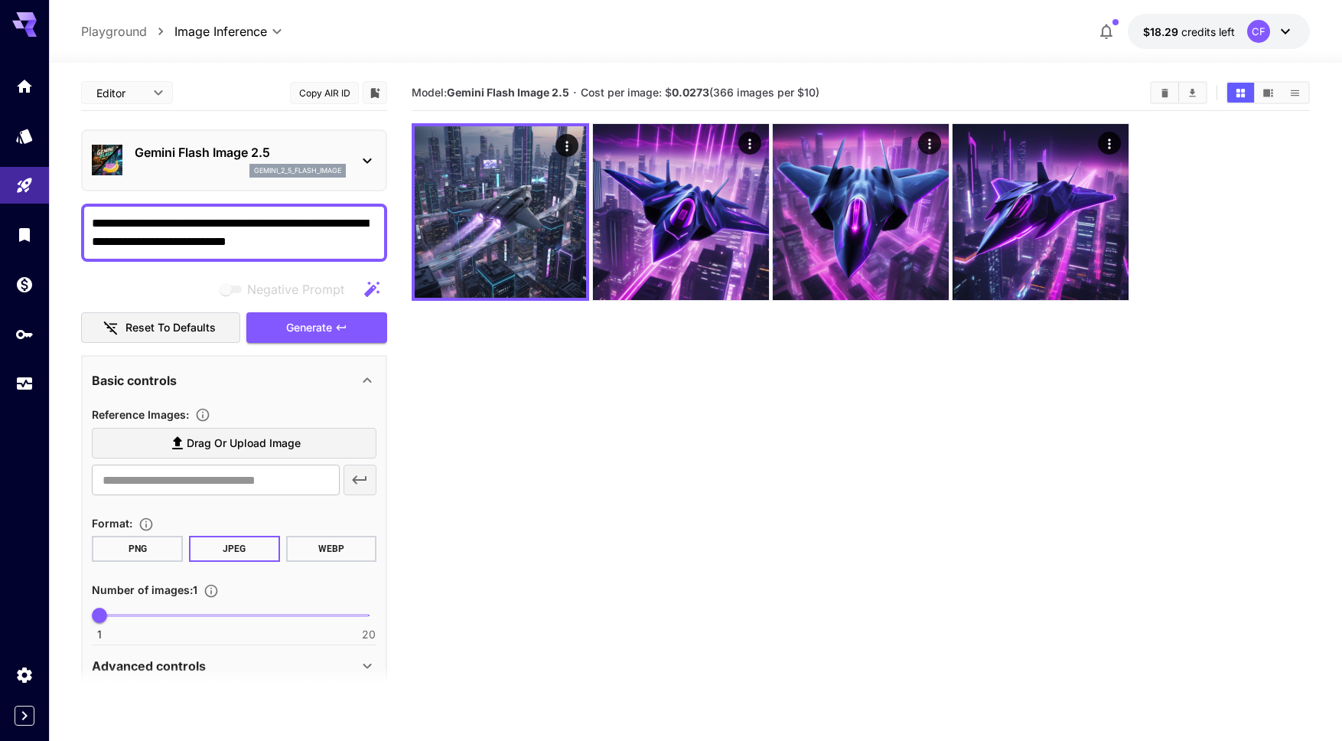
click at [360, 151] on icon at bounding box center [367, 160] width 18 height 18
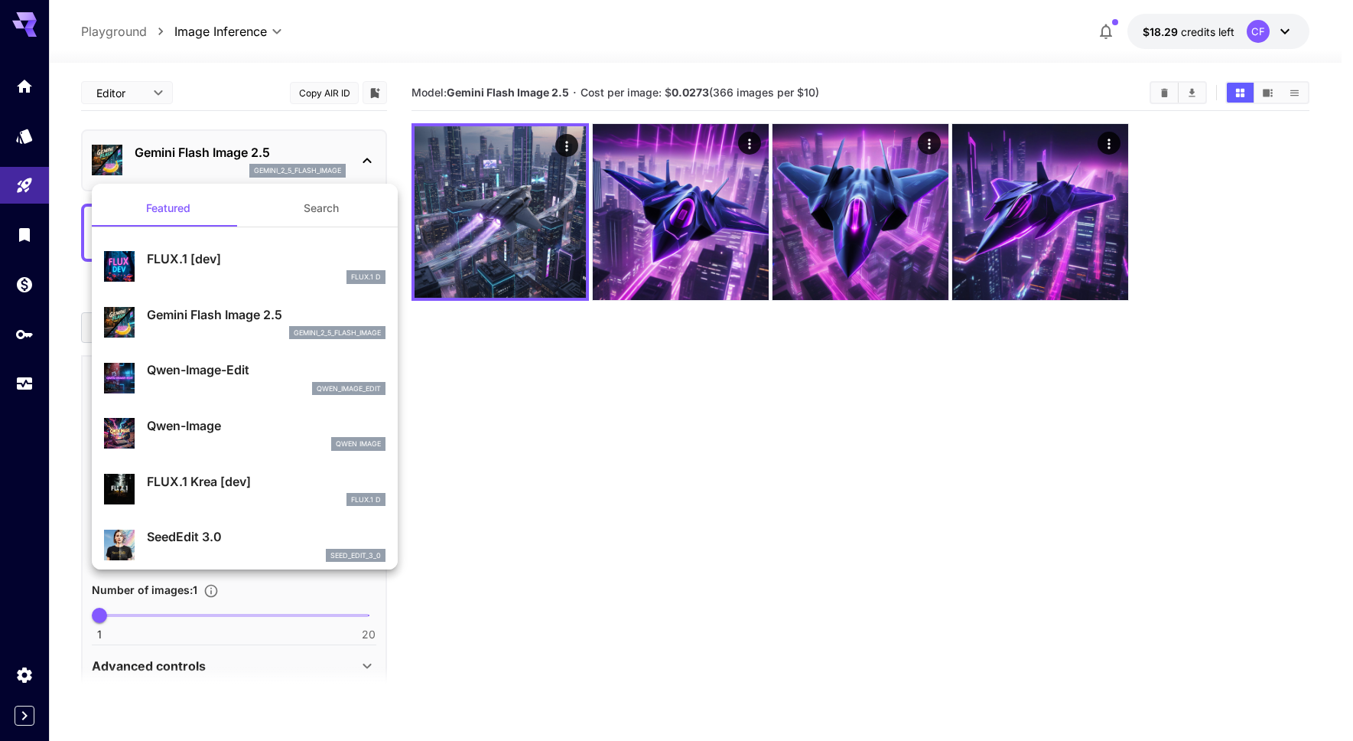
click at [202, 423] on p "Qwen-Image" at bounding box center [266, 425] width 239 height 18
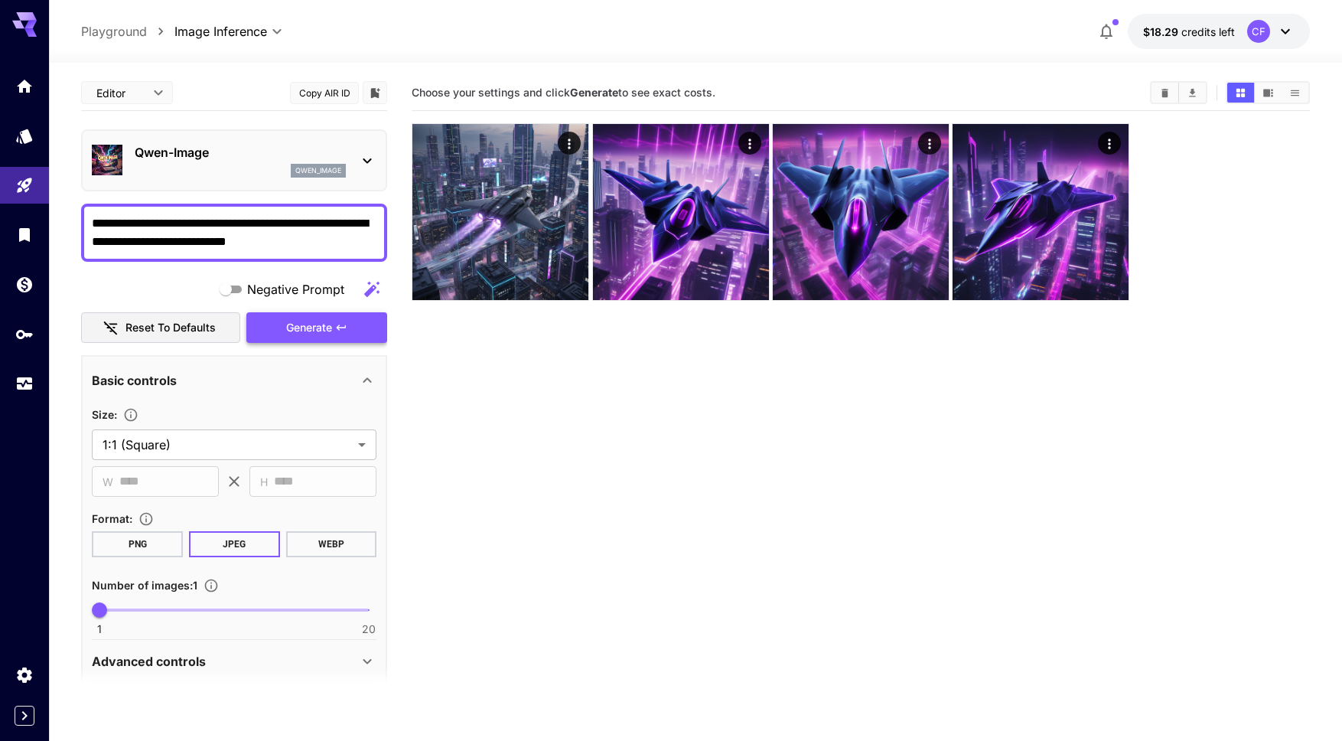
click at [315, 325] on span "Generate" at bounding box center [309, 327] width 46 height 19
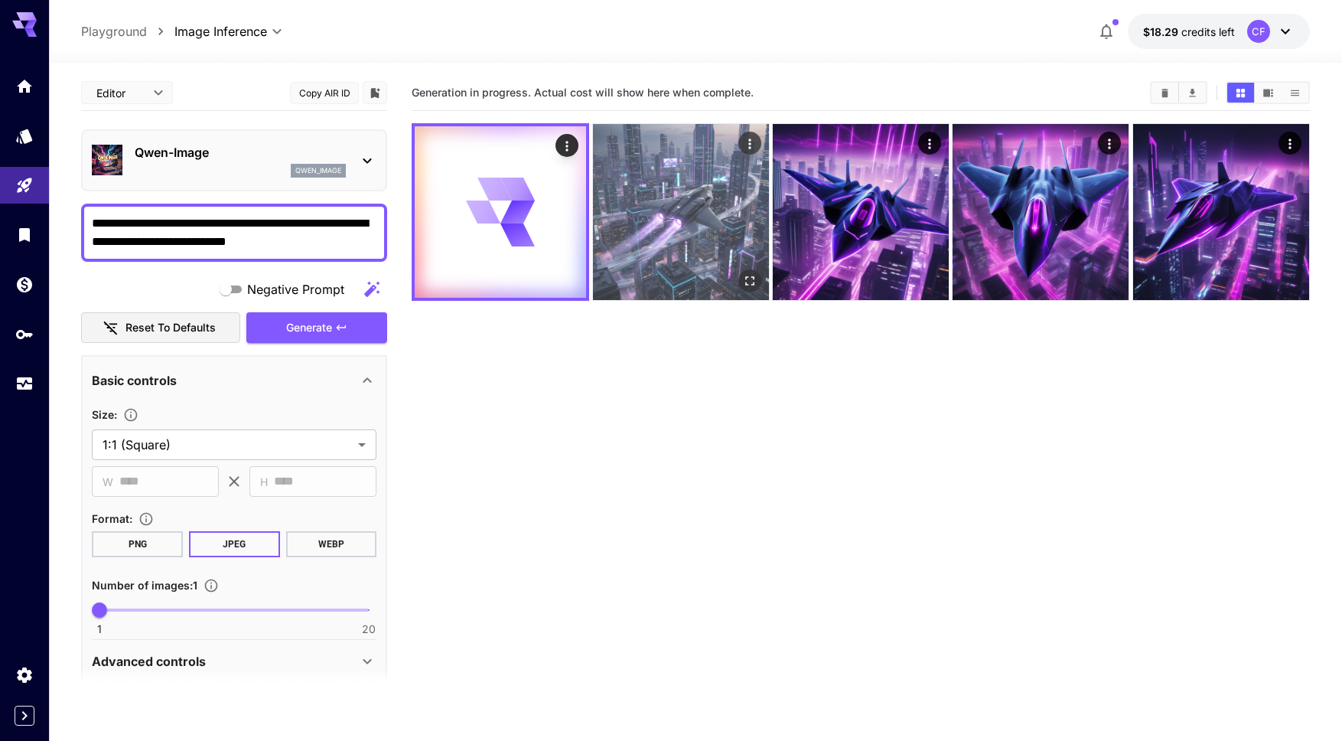
click at [682, 228] on img at bounding box center [681, 212] width 176 height 176
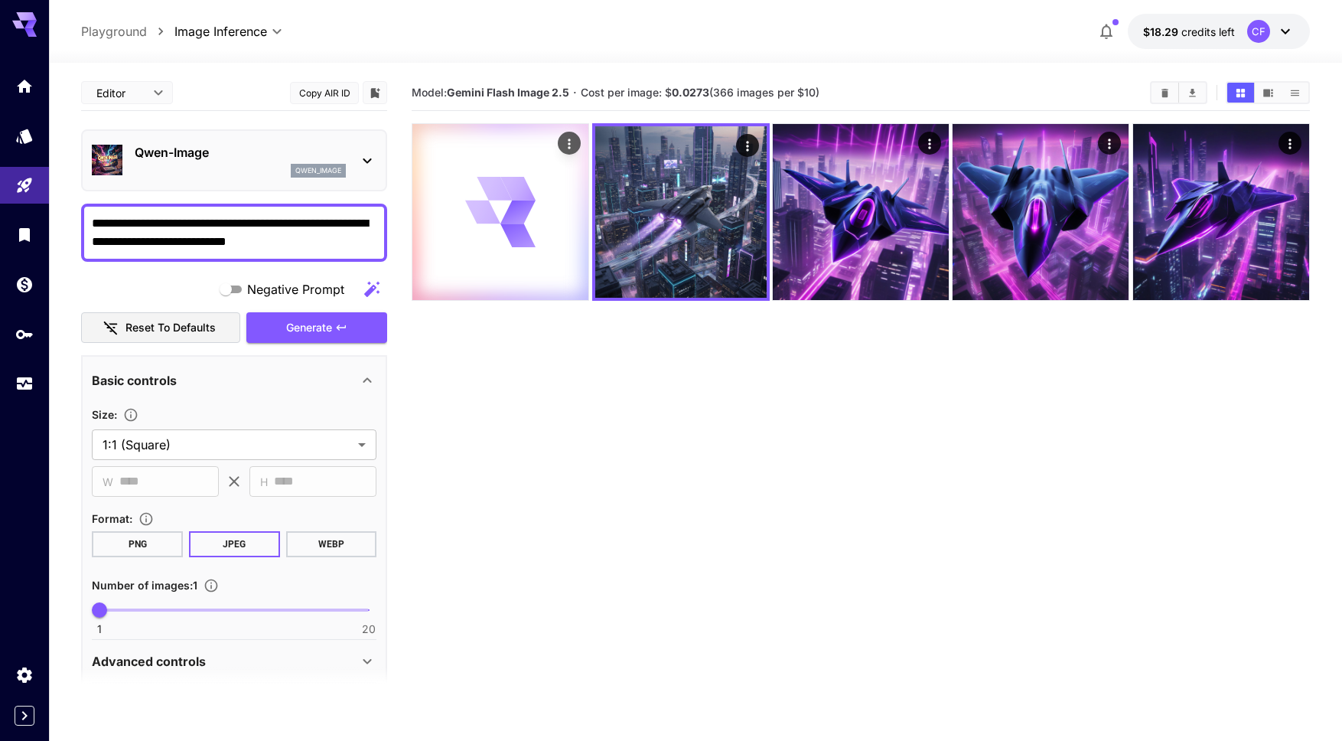
click at [546, 218] on div at bounding box center [500, 212] width 176 height 176
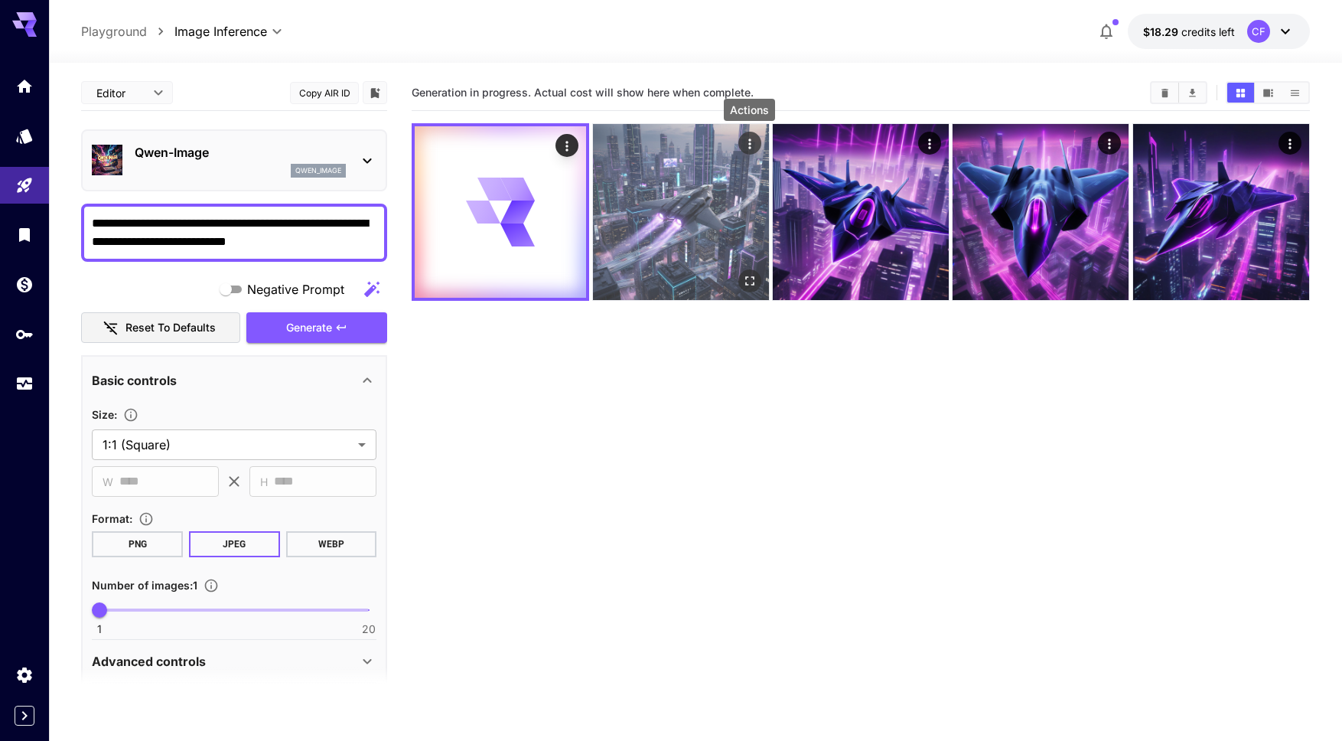
click at [750, 139] on icon "Actions" at bounding box center [749, 143] width 2 height 10
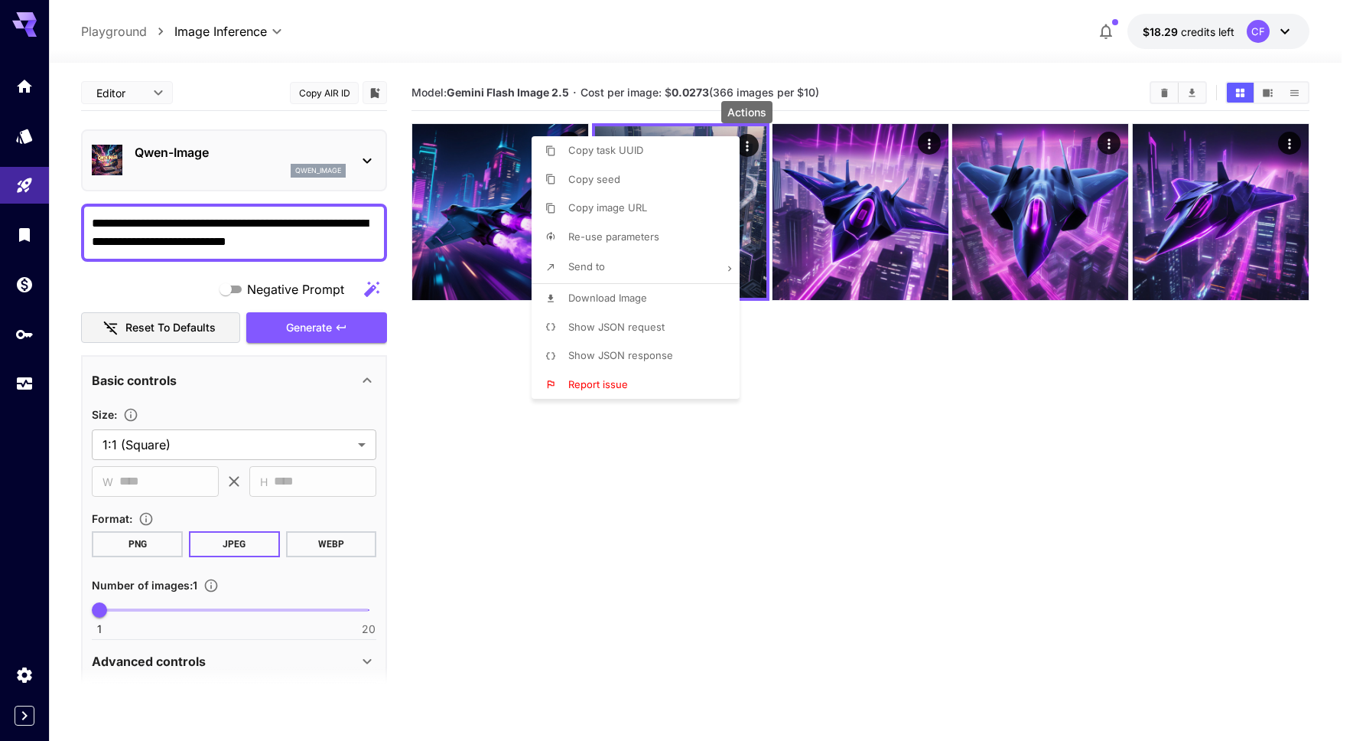
click at [853, 401] on div at bounding box center [676, 370] width 1353 height 741
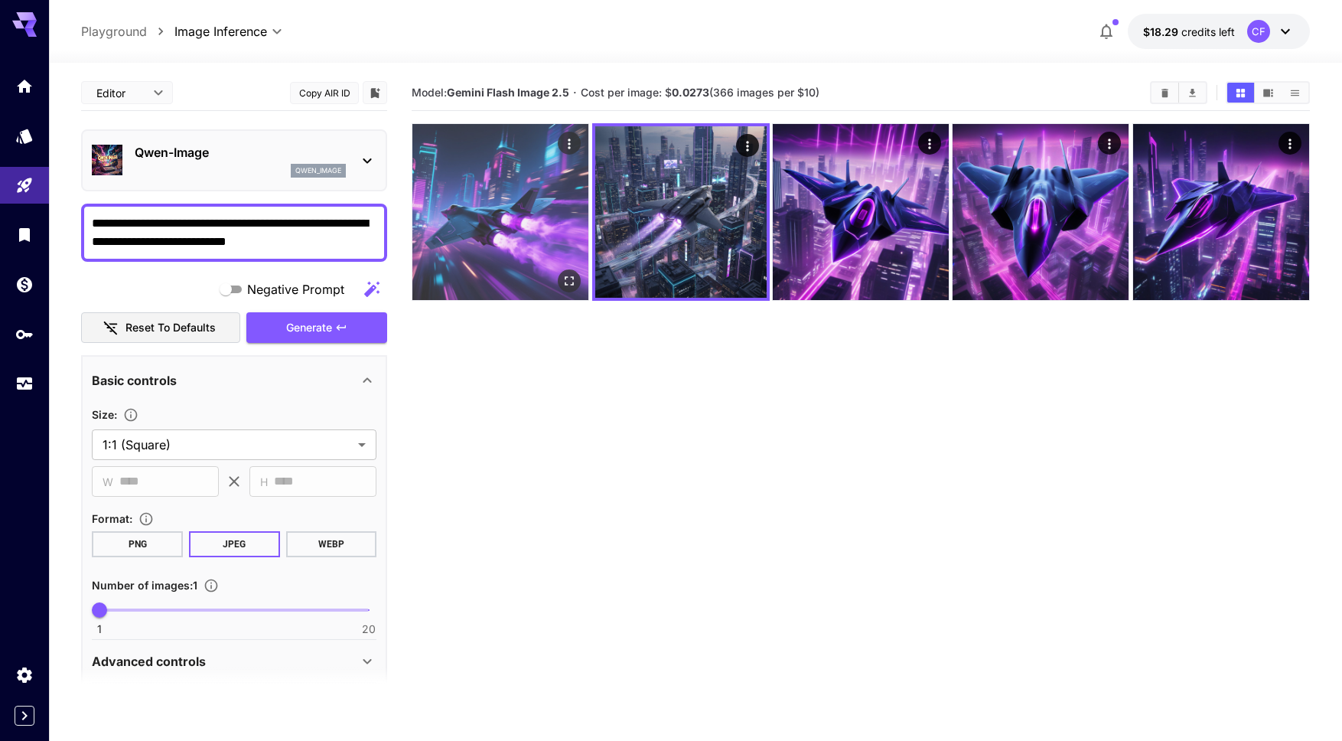
click at [499, 210] on img at bounding box center [500, 212] width 176 height 176
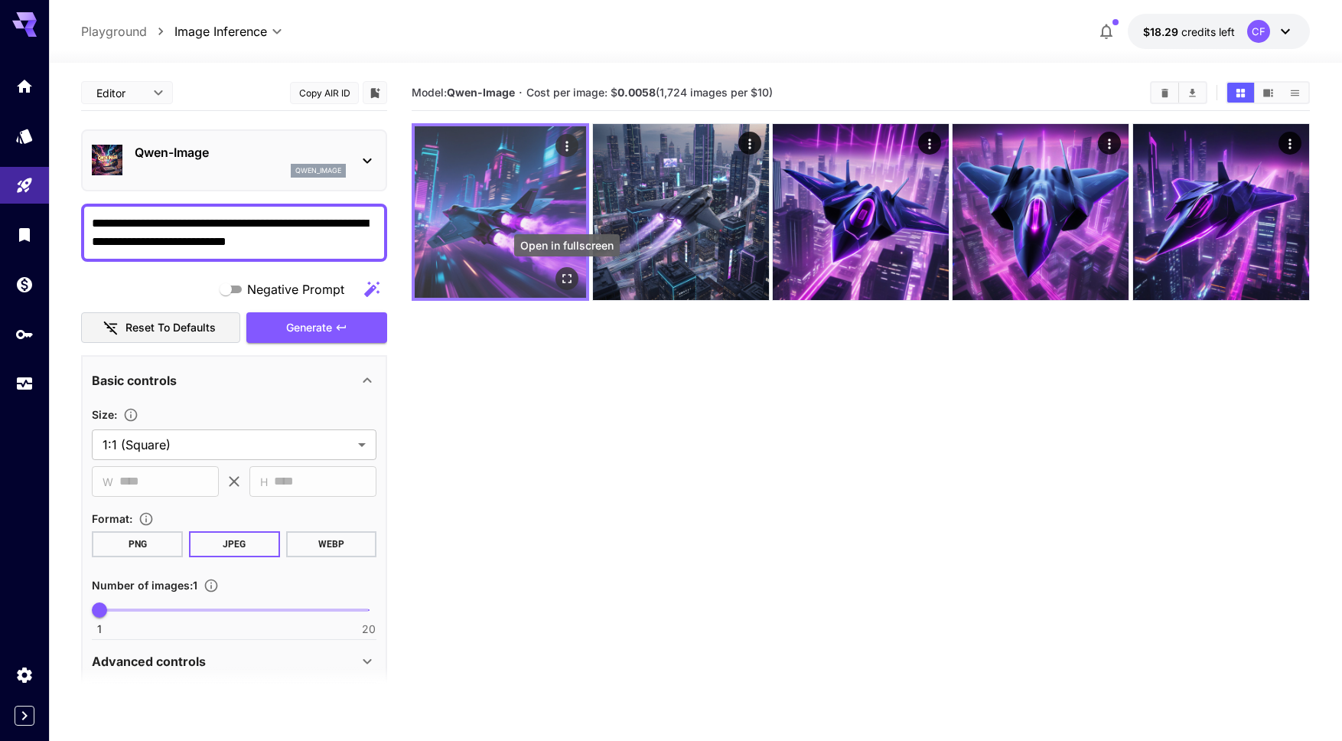
click at [564, 272] on icon "Open in fullscreen" at bounding box center [566, 278] width 15 height 15
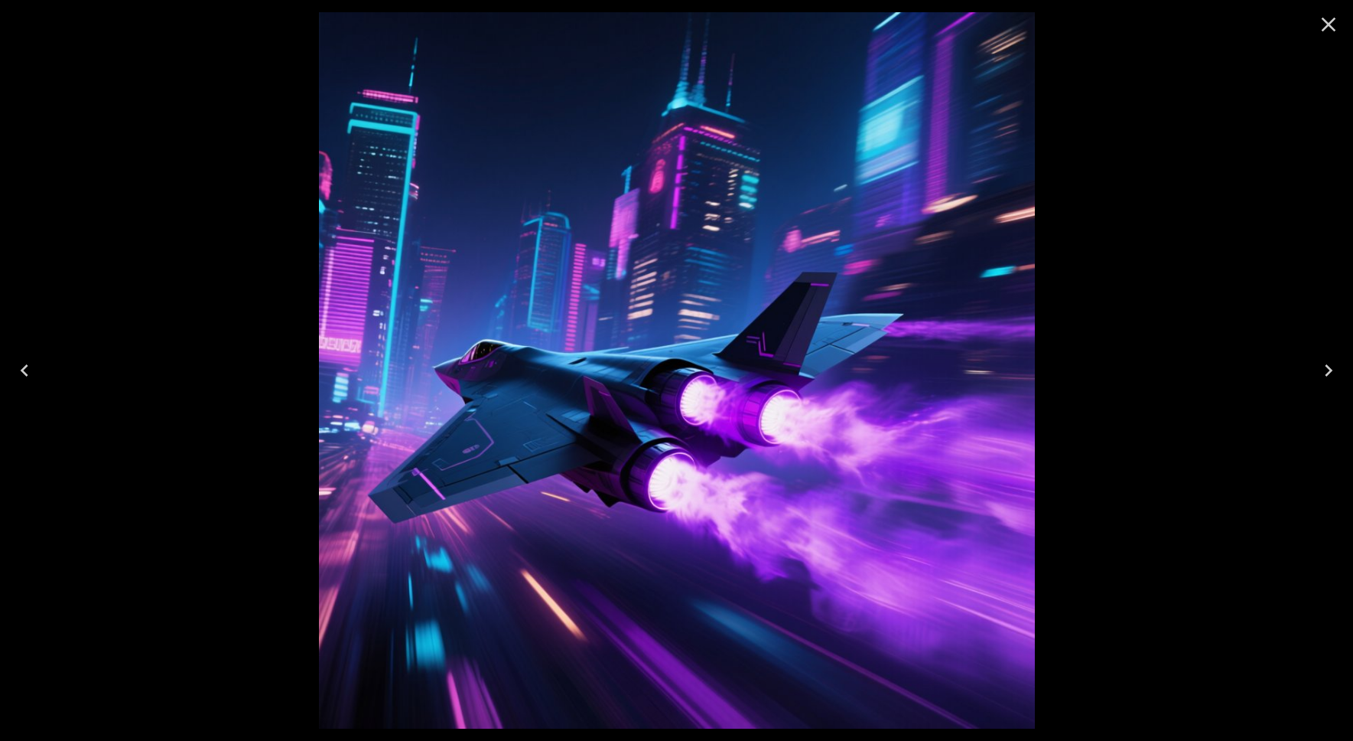
click at [1324, 24] on icon "Close" at bounding box center [1329, 24] width 24 height 24
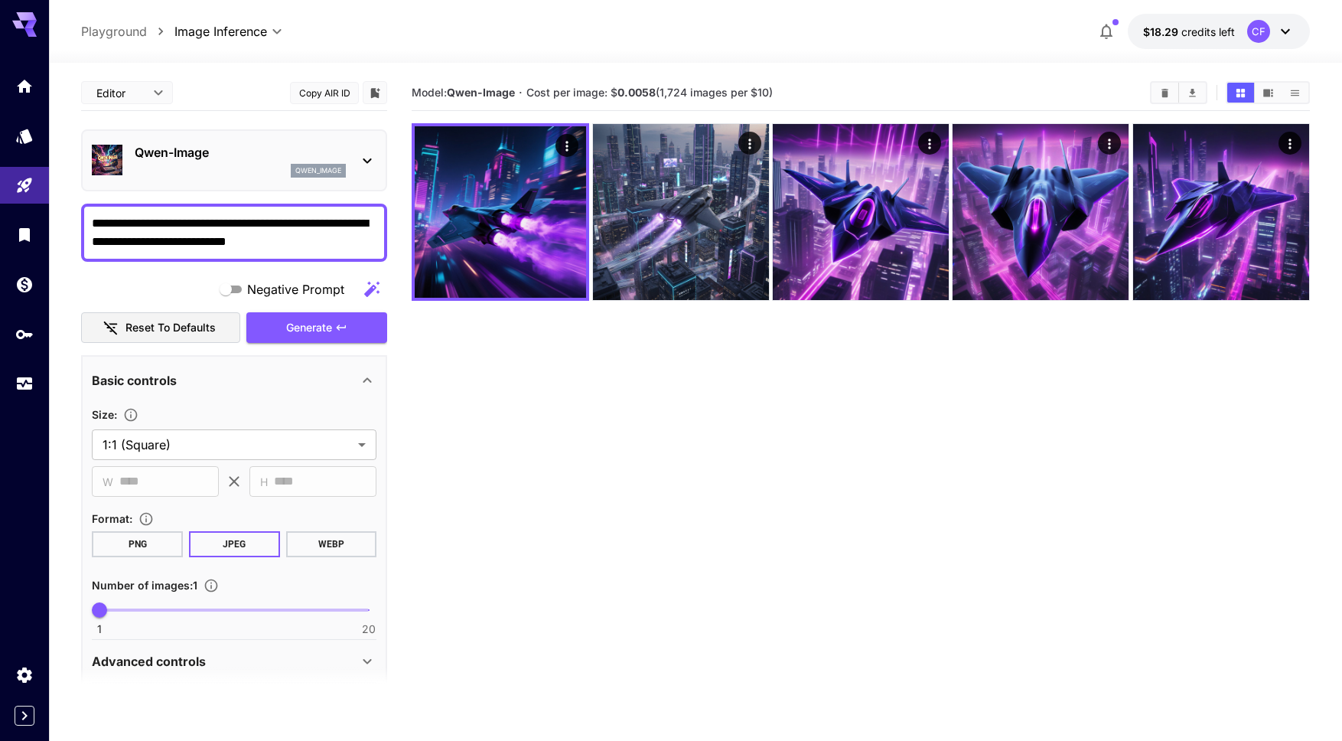
click at [318, 165] on p "qwen_image" at bounding box center [318, 170] width 46 height 11
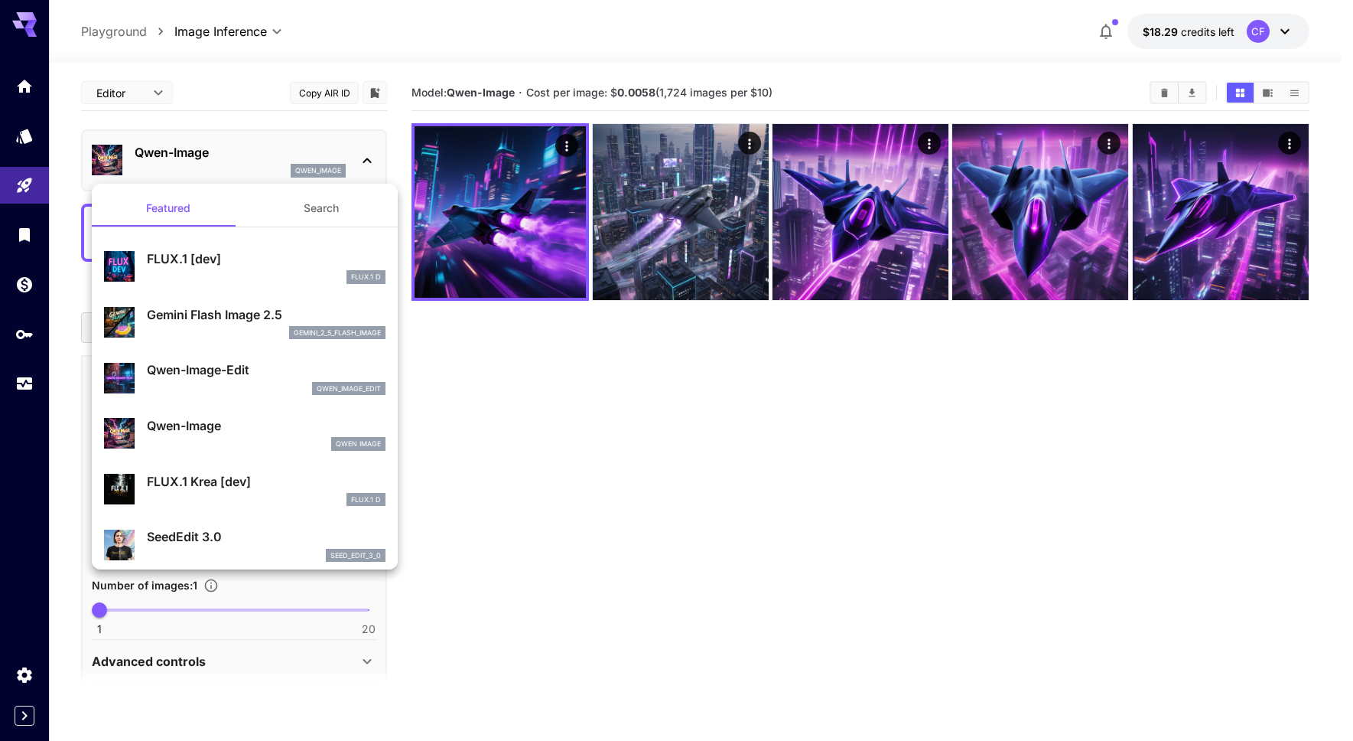
click at [201, 480] on p "FLUX.1 Krea [dev]" at bounding box center [266, 481] width 239 height 18
type input "**"
type input "***"
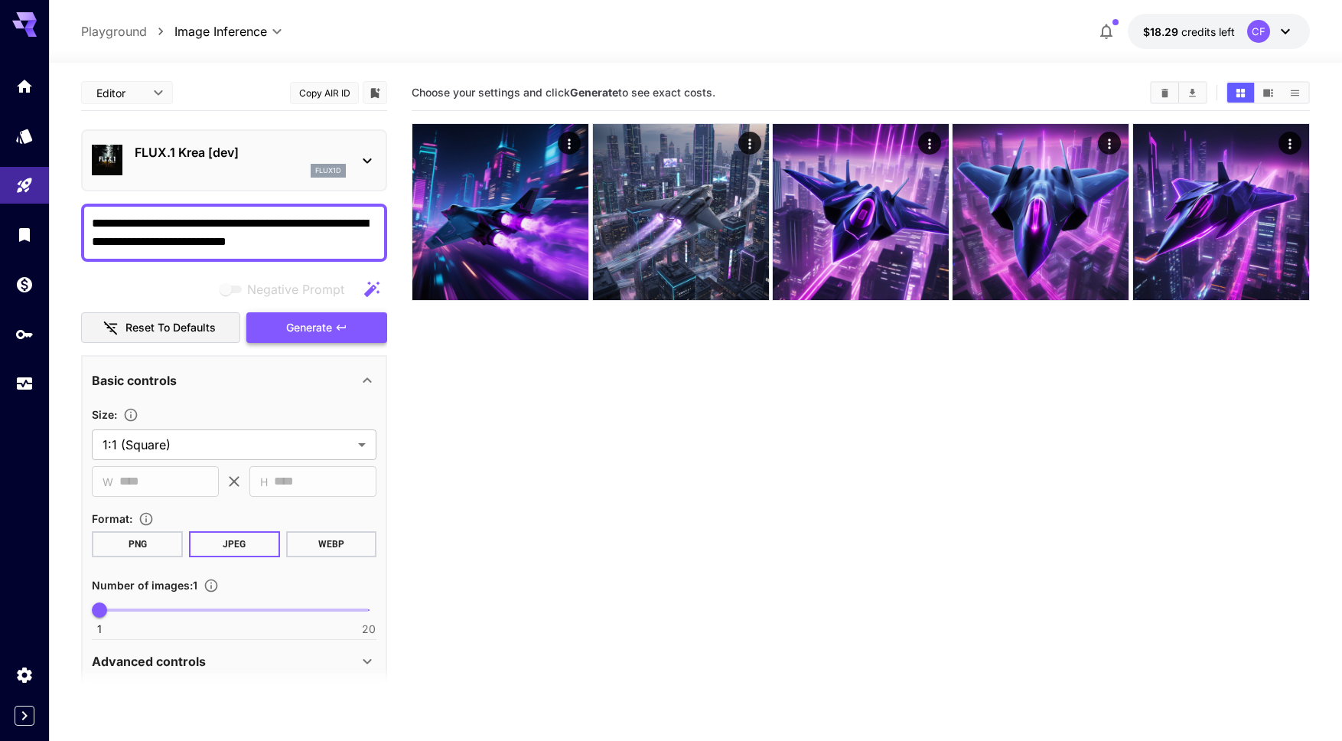
click at [302, 329] on span "Generate" at bounding box center [309, 327] width 46 height 19
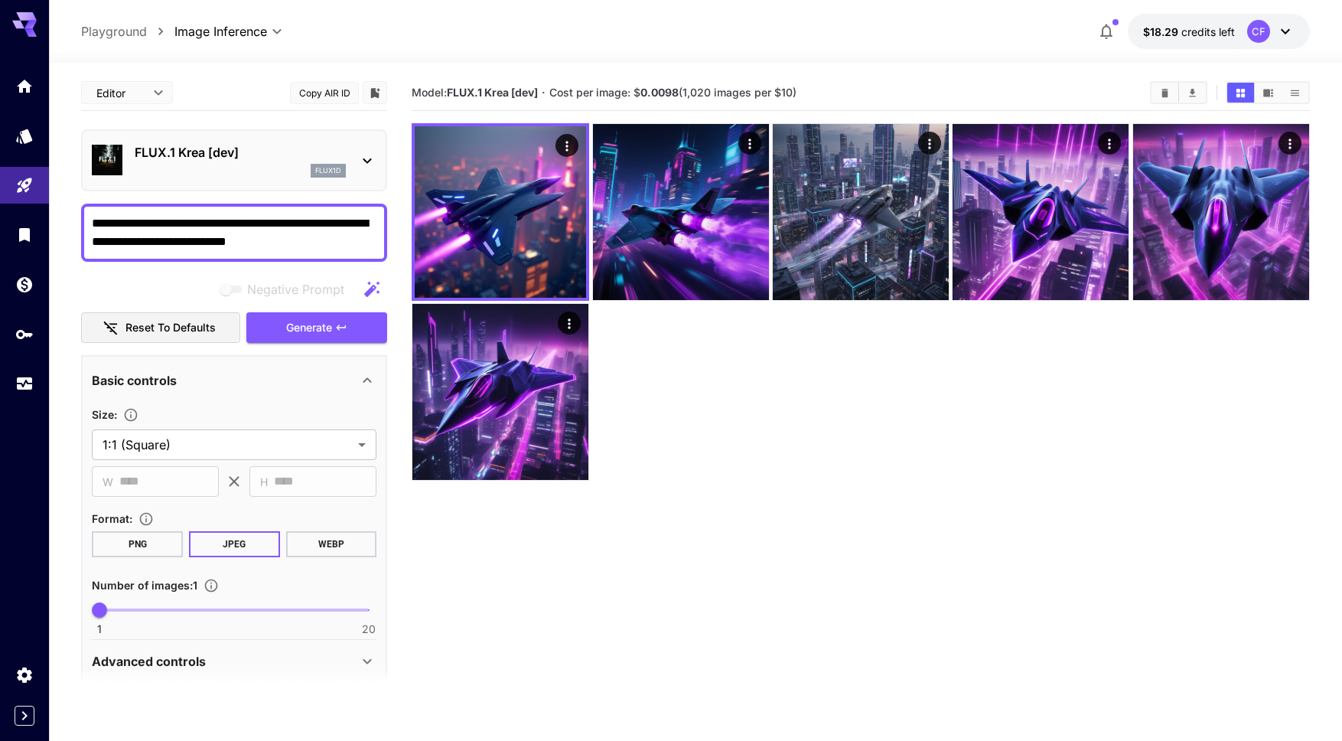
click at [336, 158] on p "FLUX.1 Krea [dev]" at bounding box center [240, 152] width 211 height 18
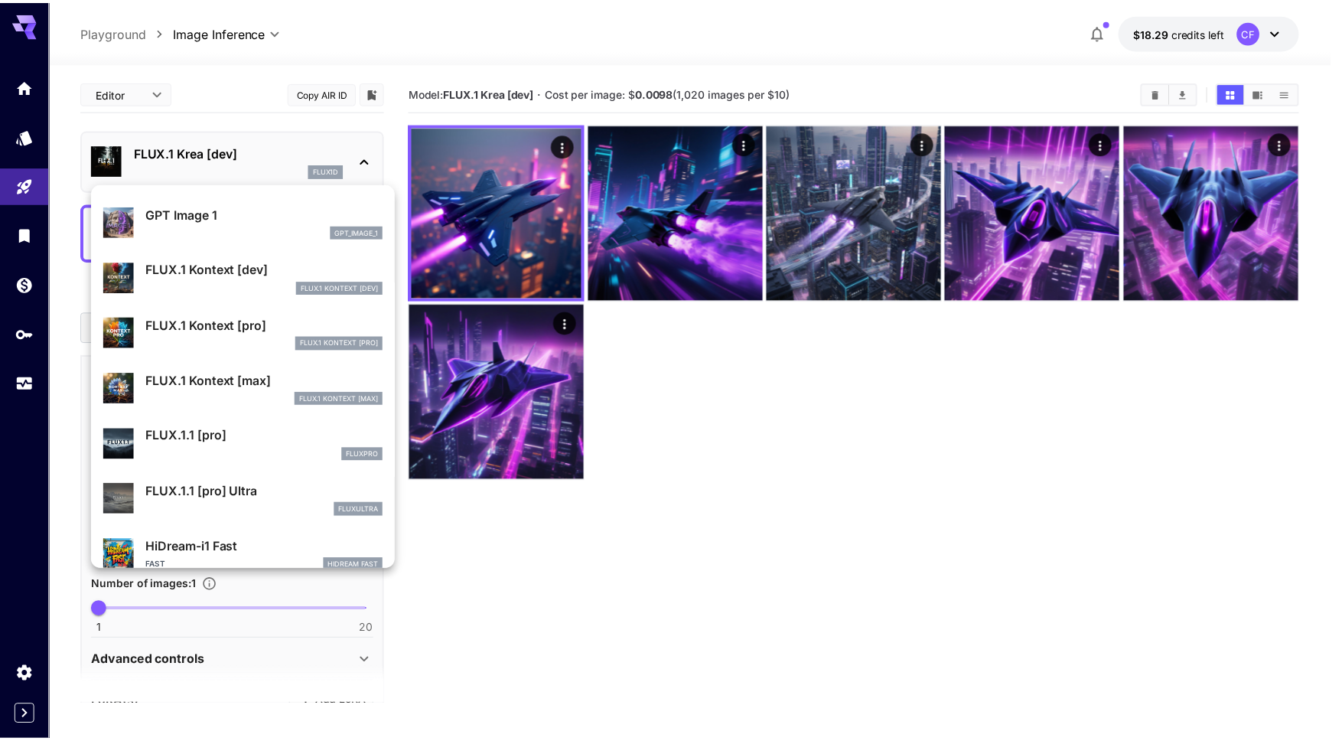
scroll to position [884, 0]
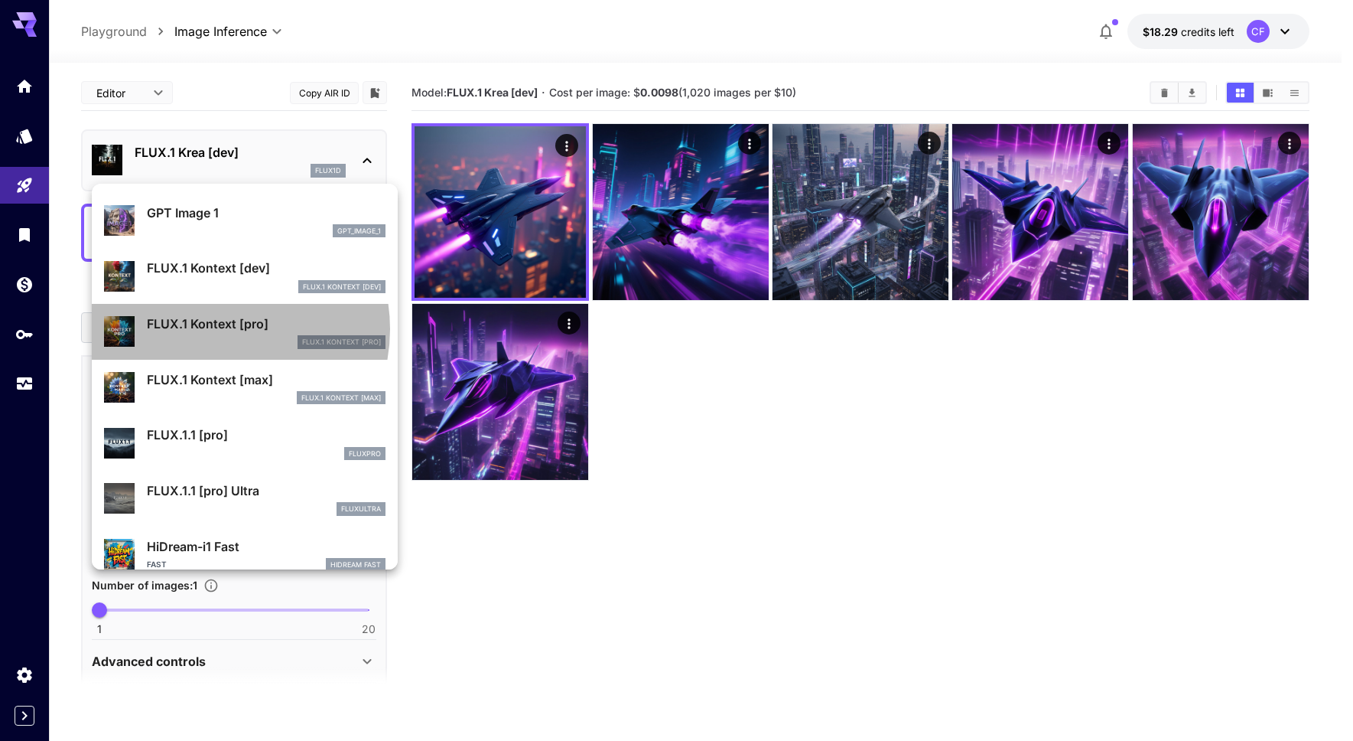
click at [216, 329] on p "FLUX.1 Kontext [pro]" at bounding box center [266, 323] width 239 height 18
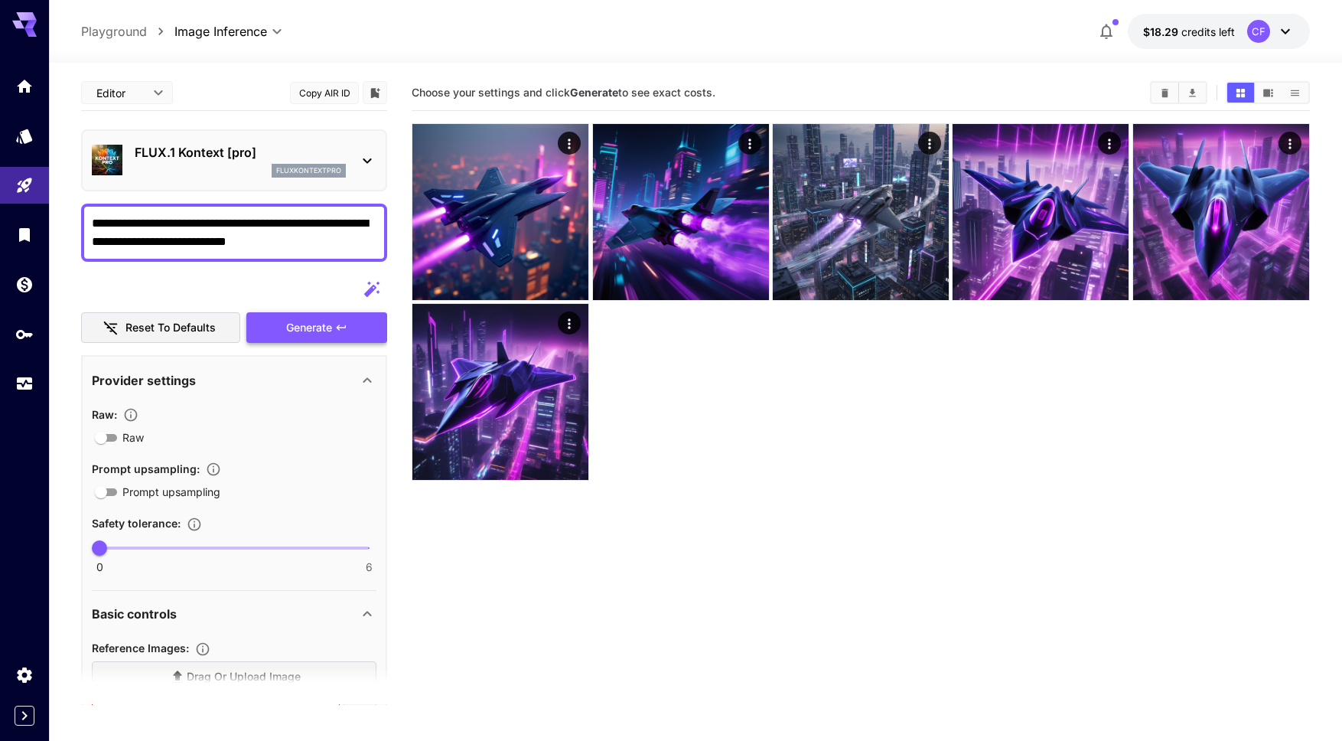
click at [321, 326] on span "Generate" at bounding box center [309, 327] width 46 height 19
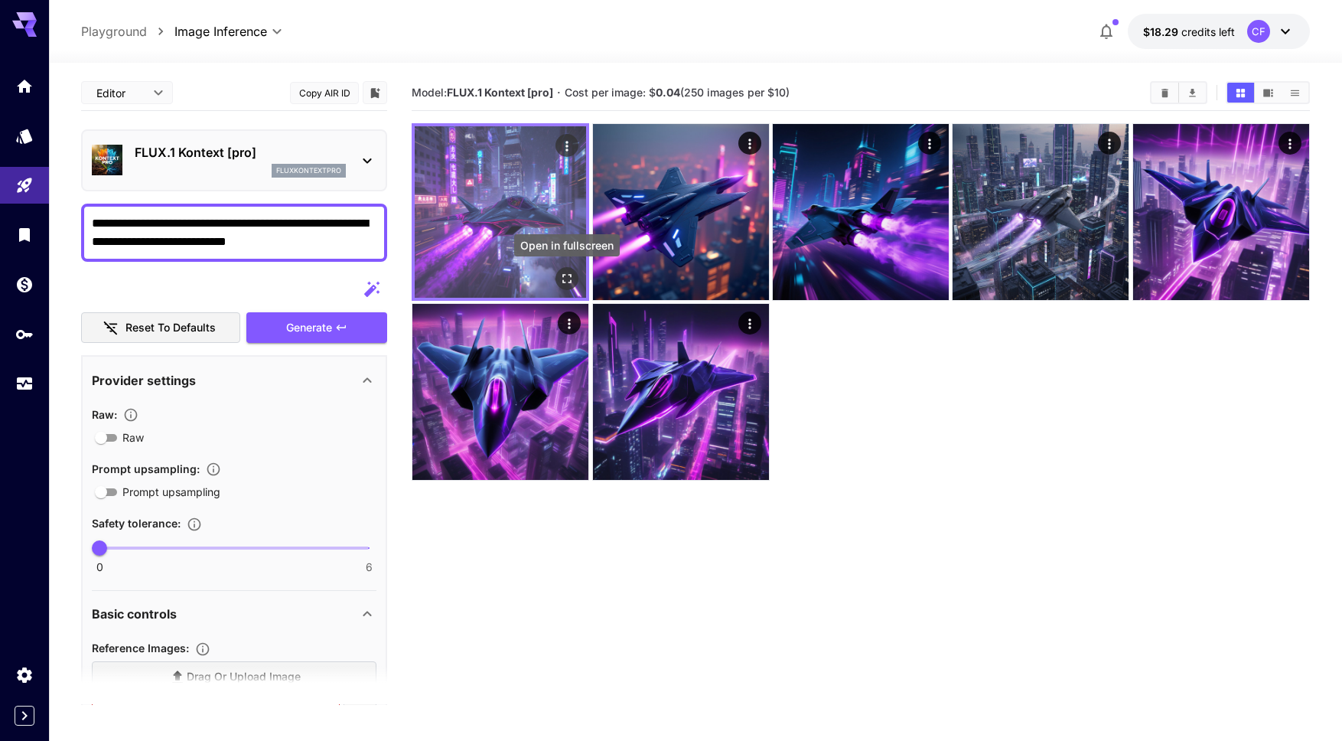
click at [568, 278] on icon "Open in fullscreen" at bounding box center [566, 278] width 15 height 15
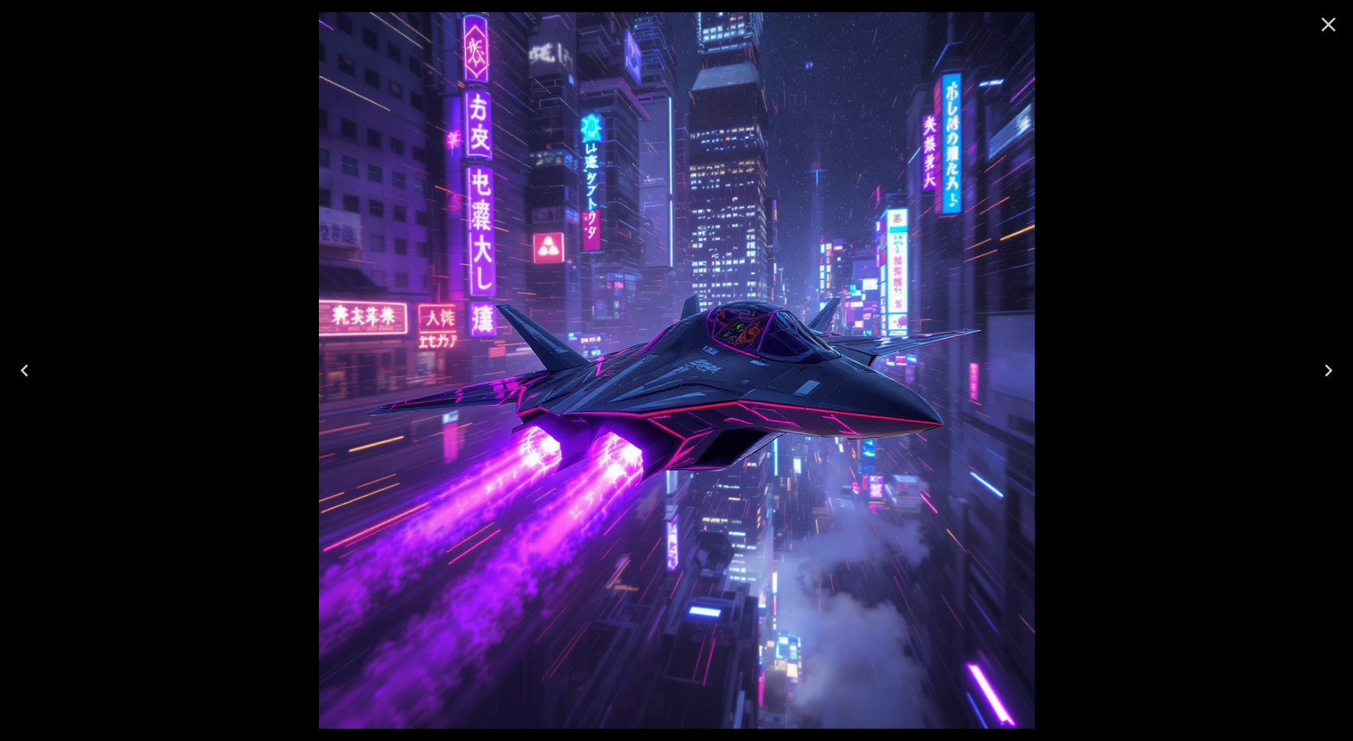
click at [1329, 28] on icon "Close" at bounding box center [1329, 24] width 24 height 24
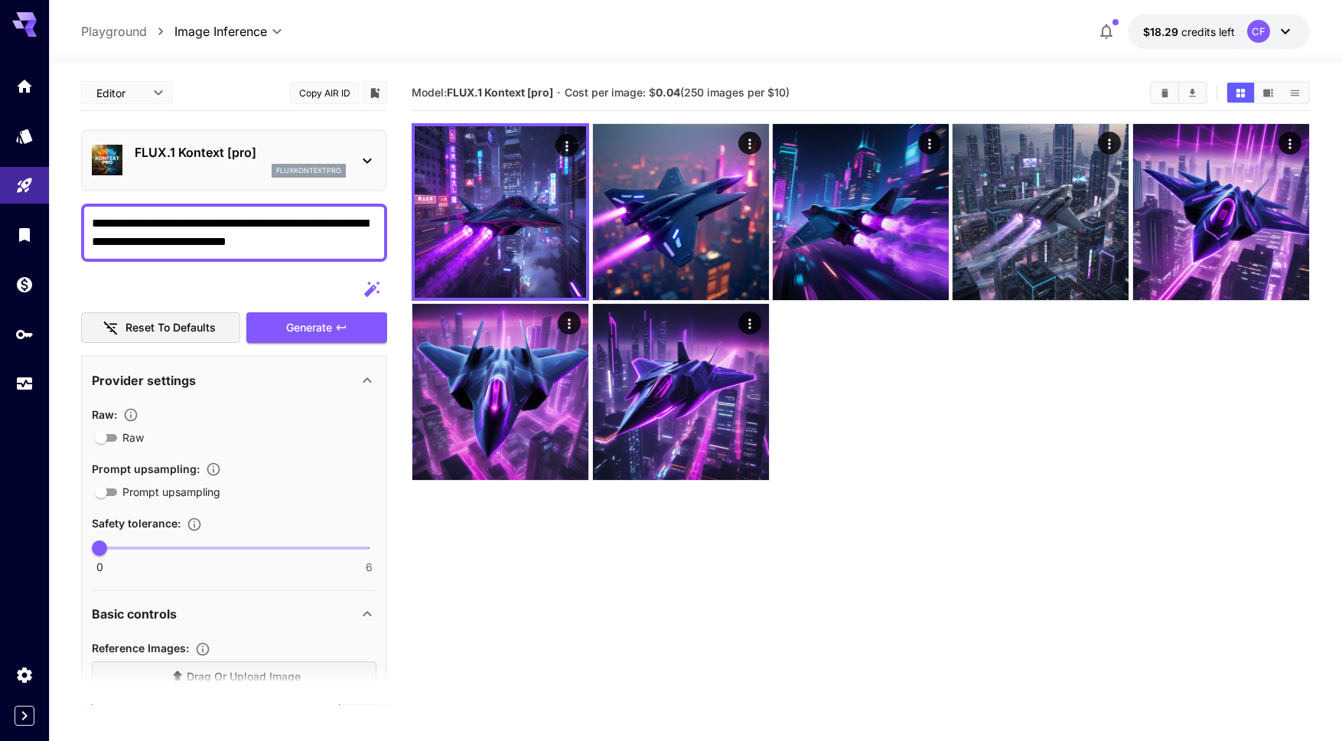
type input "*"
click at [167, 543] on span "0 6 0" at bounding box center [233, 547] width 269 height 23
click at [317, 326] on span "Generate" at bounding box center [309, 327] width 46 height 19
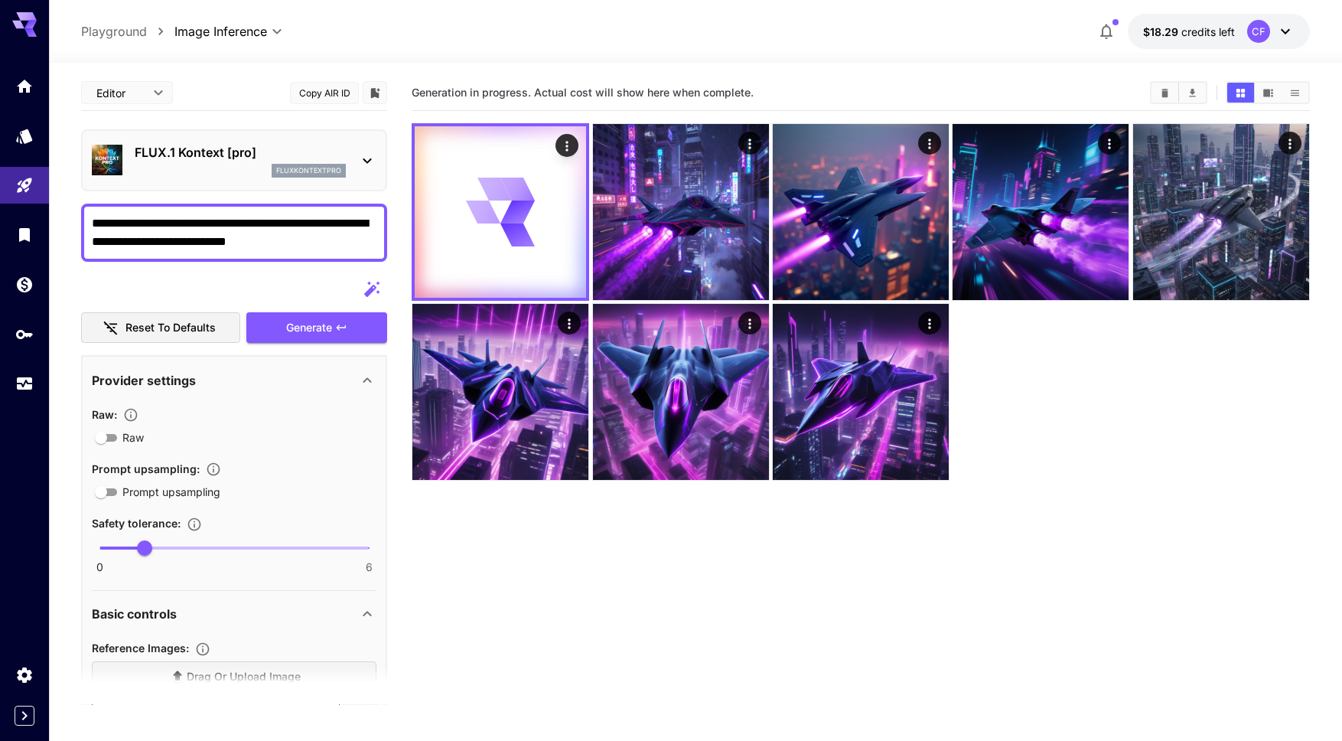
click at [1204, 31] on span "credits left" at bounding box center [1208, 31] width 54 height 13
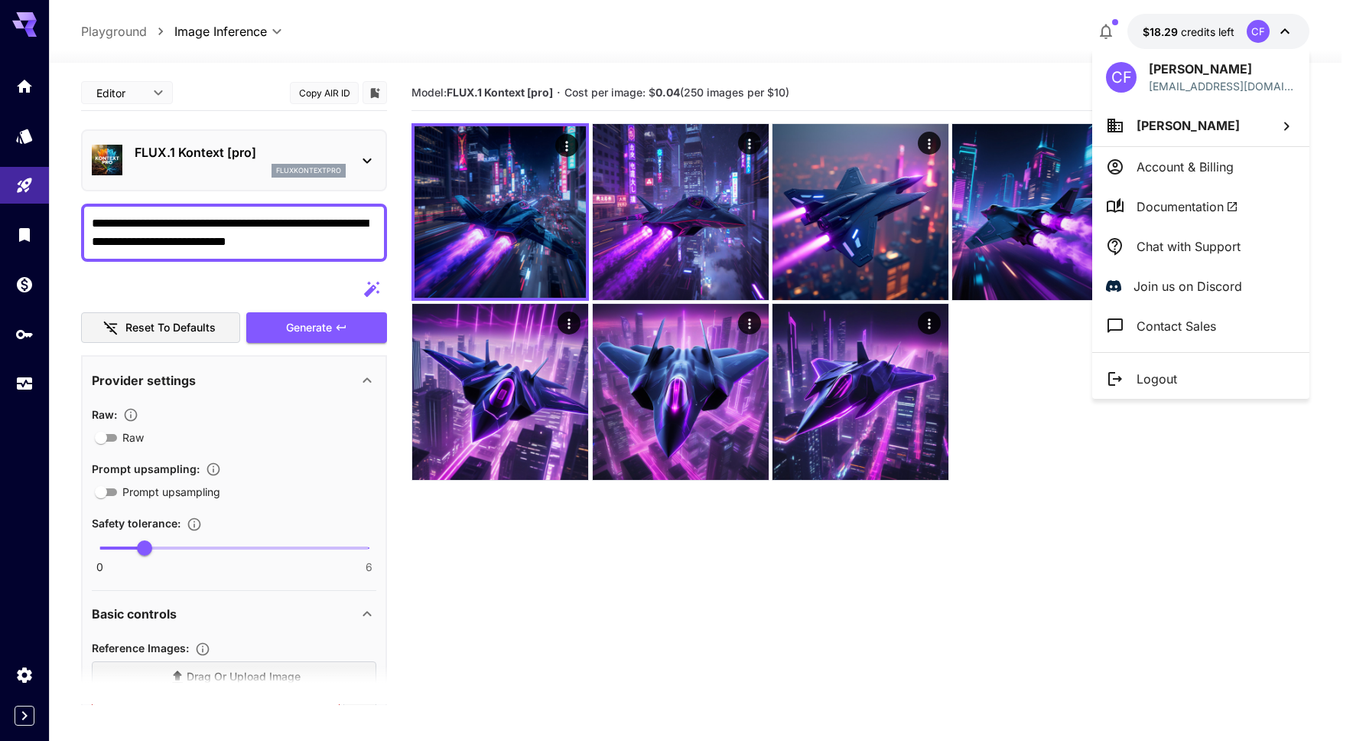
click at [908, 93] on div at bounding box center [676, 370] width 1353 height 741
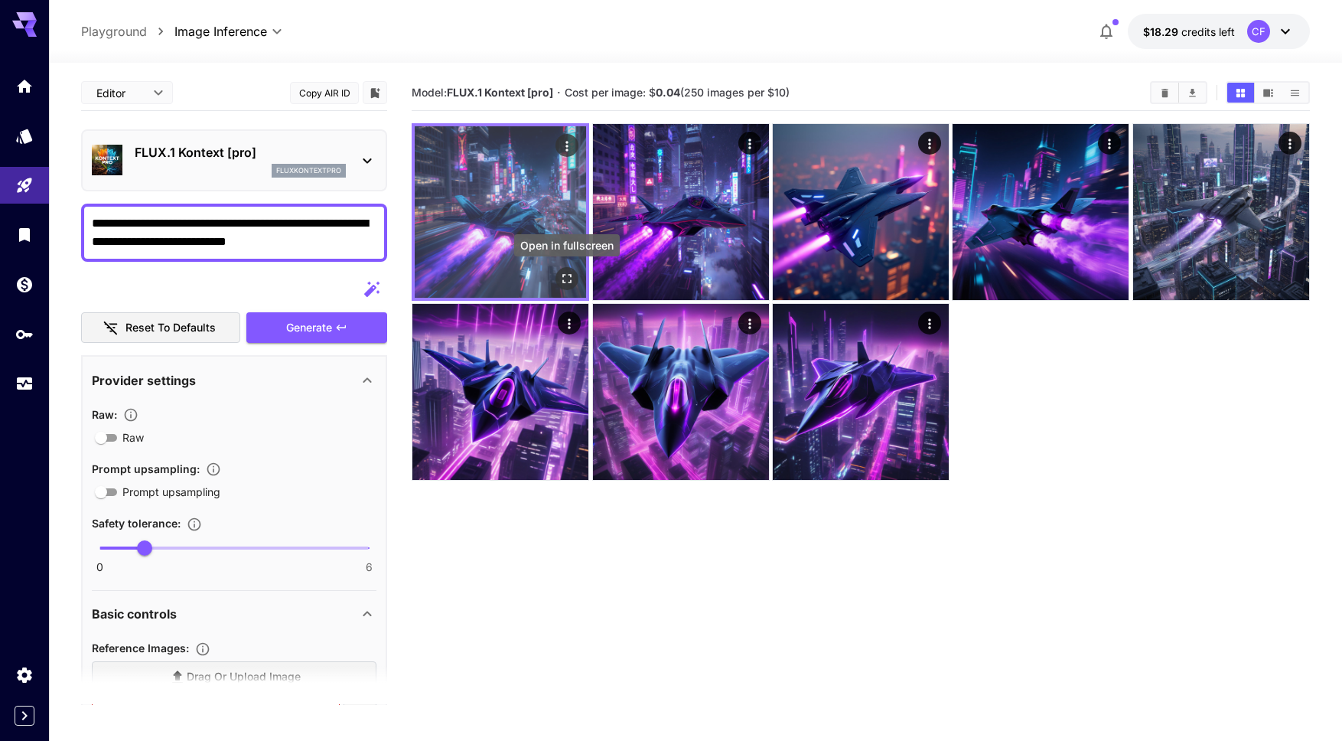
click at [563, 277] on icon "Open in fullscreen" at bounding box center [567, 278] width 9 height 9
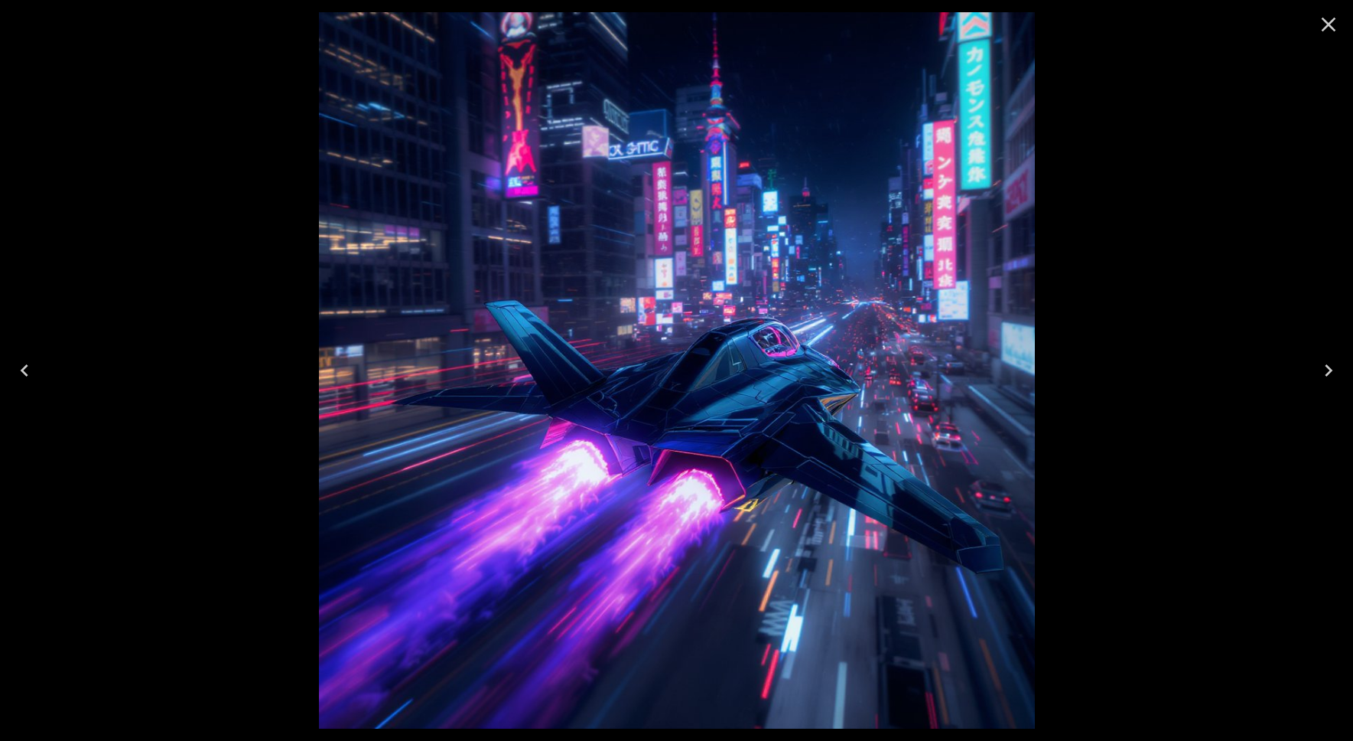
click at [1329, 25] on icon "Close" at bounding box center [1329, 25] width 15 height 15
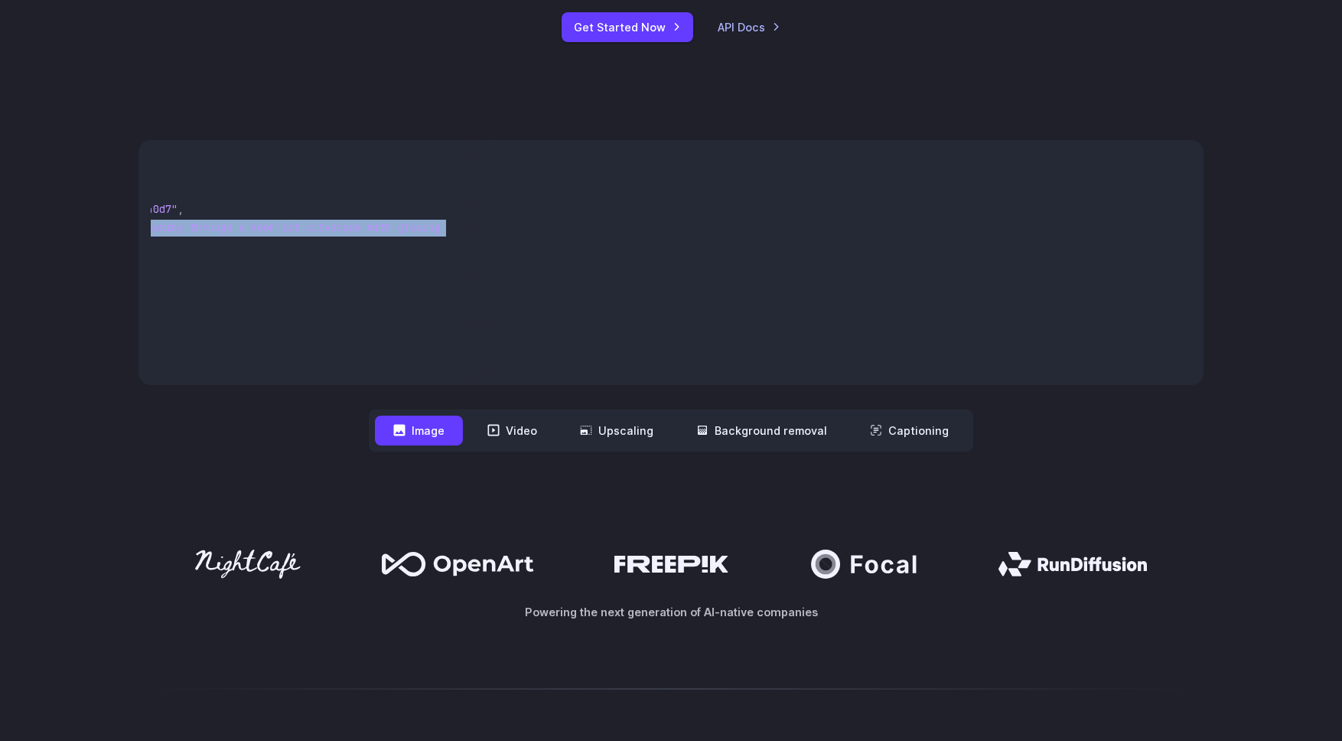
scroll to position [0, 416]
drag, startPoint x: 295, startPoint y: 227, endPoint x: 433, endPoint y: 233, distance: 138.6
click at [433, 233] on span ""Futuristic stealth jet streaking through a neon-lit cityscape with glowing pur…" at bounding box center [161, 227] width 557 height 14
copy span "Futuristic stealth jet streaking through a neon-lit cityscape with glowing purp…"
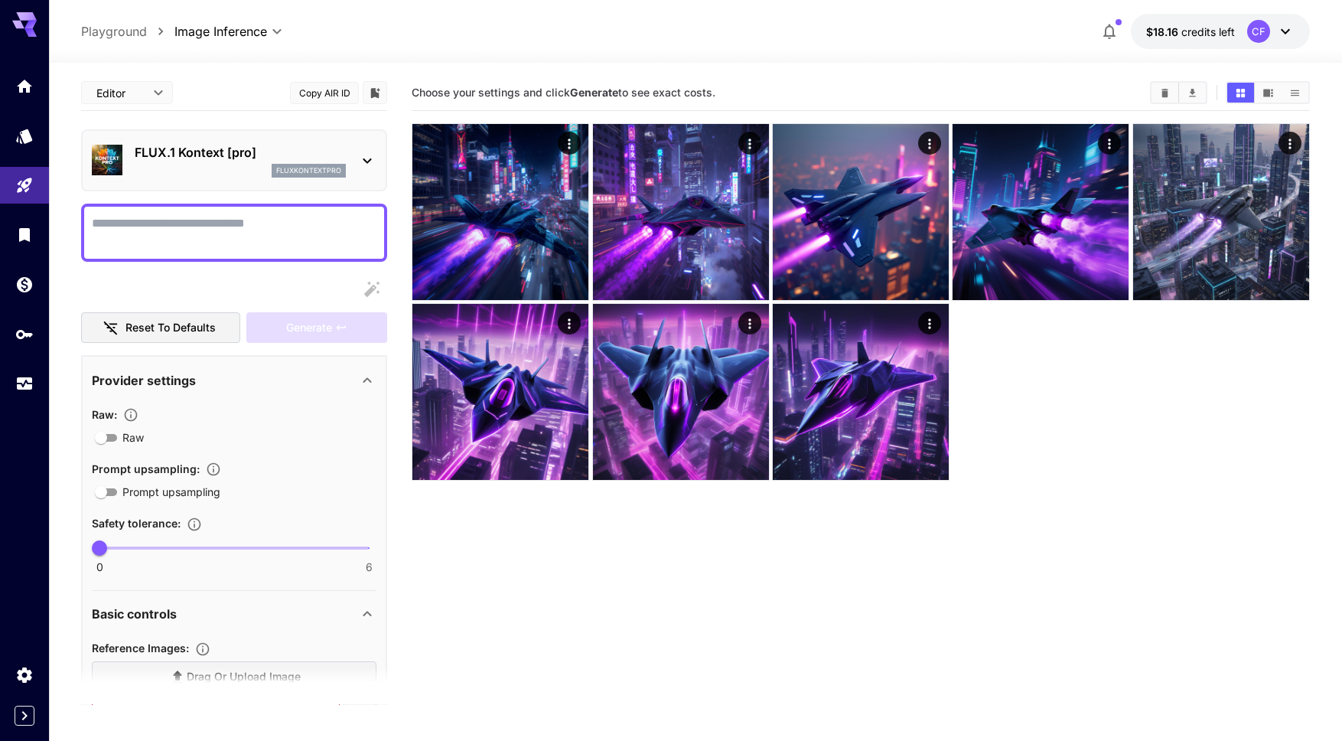
click at [317, 154] on p "FLUX.1 Kontext [pro]" at bounding box center [240, 152] width 211 height 18
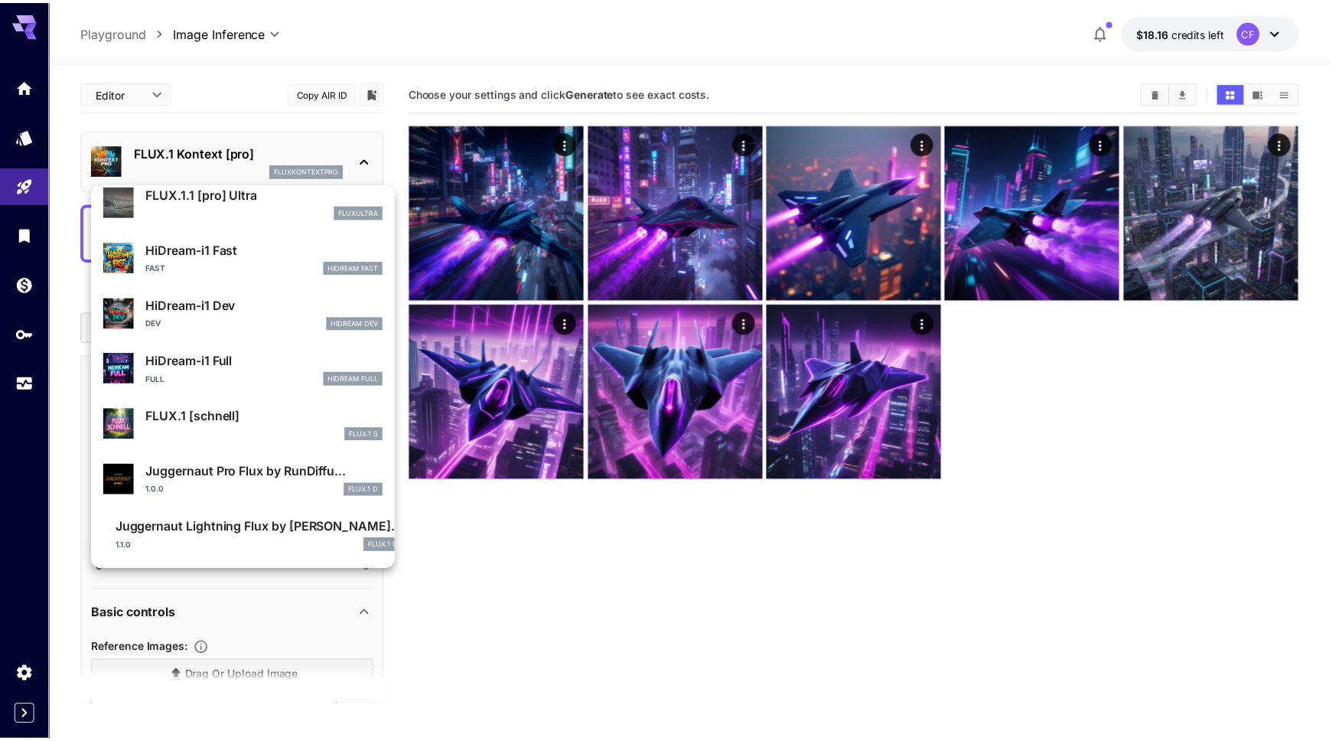
scroll to position [1182, 0]
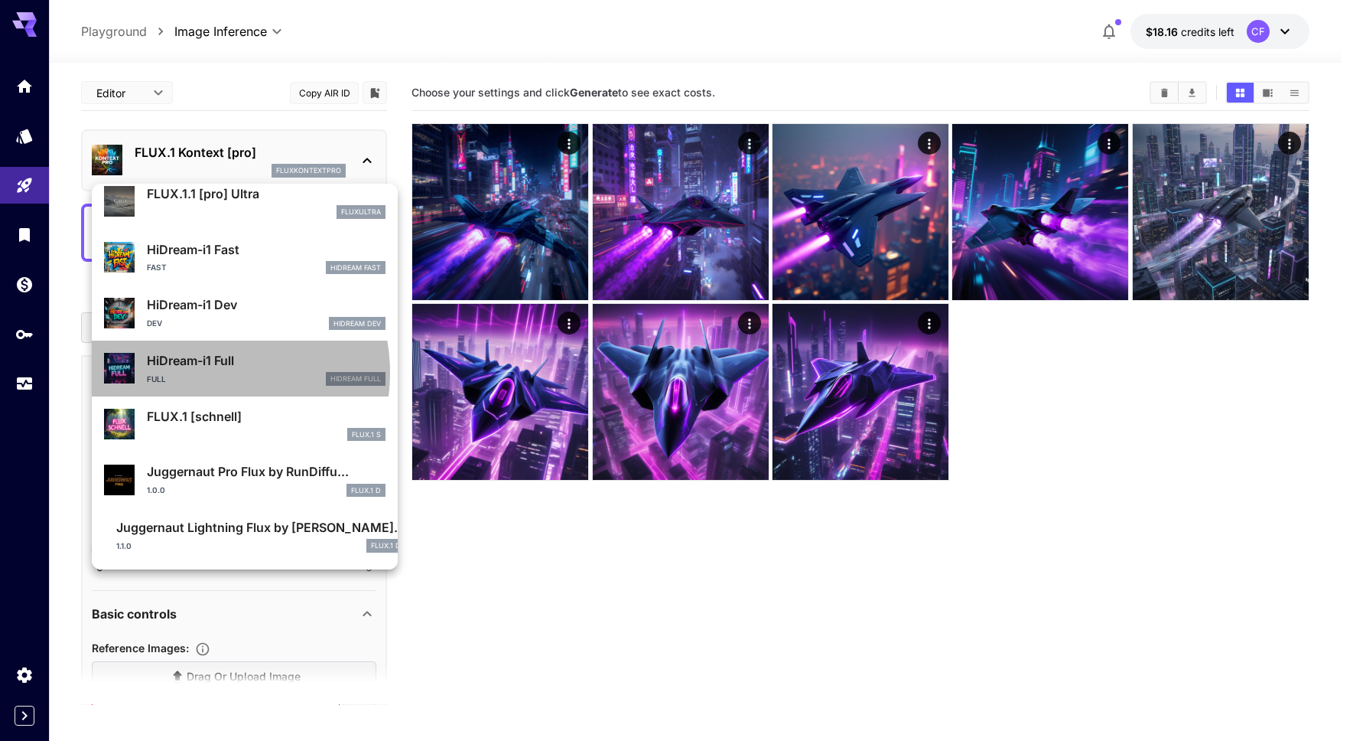
click at [203, 373] on div "Full HiDream Full" at bounding box center [266, 379] width 239 height 14
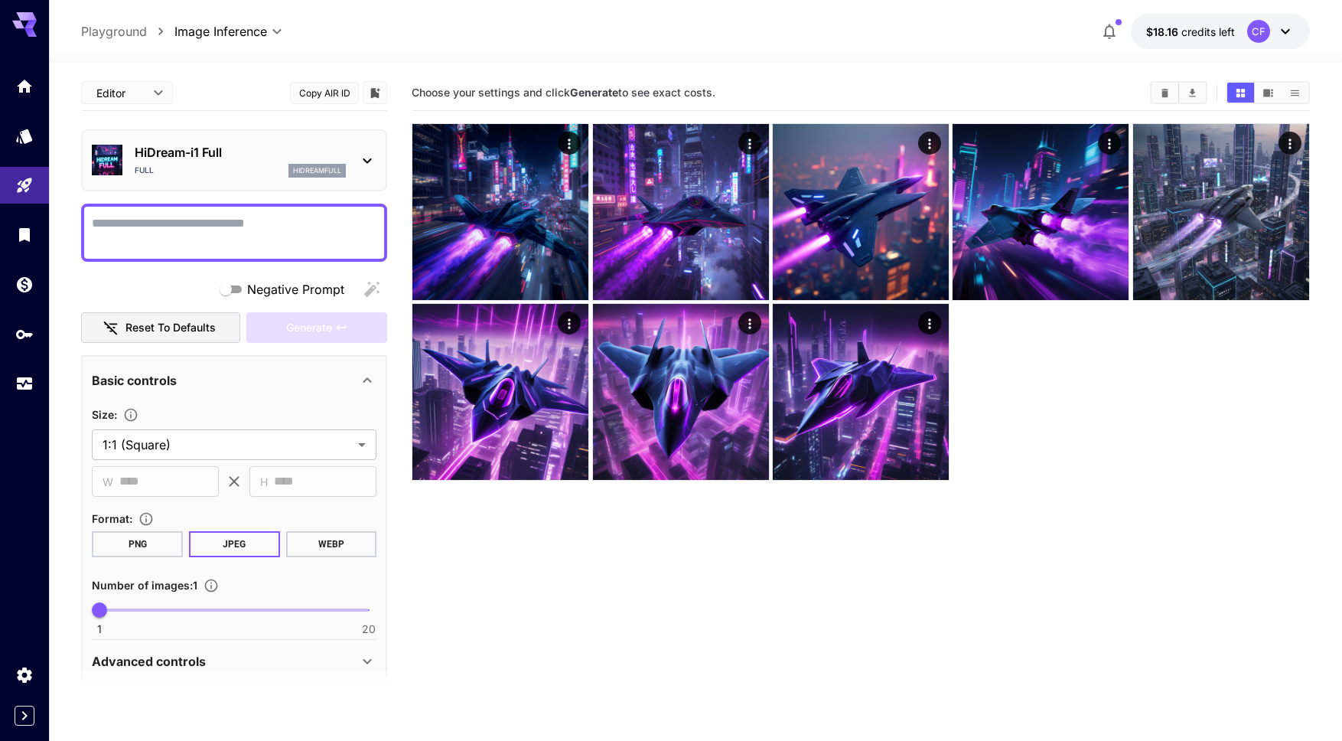
click at [216, 235] on textarea "Negative Prompt" at bounding box center [234, 232] width 285 height 37
paste textarea "**********"
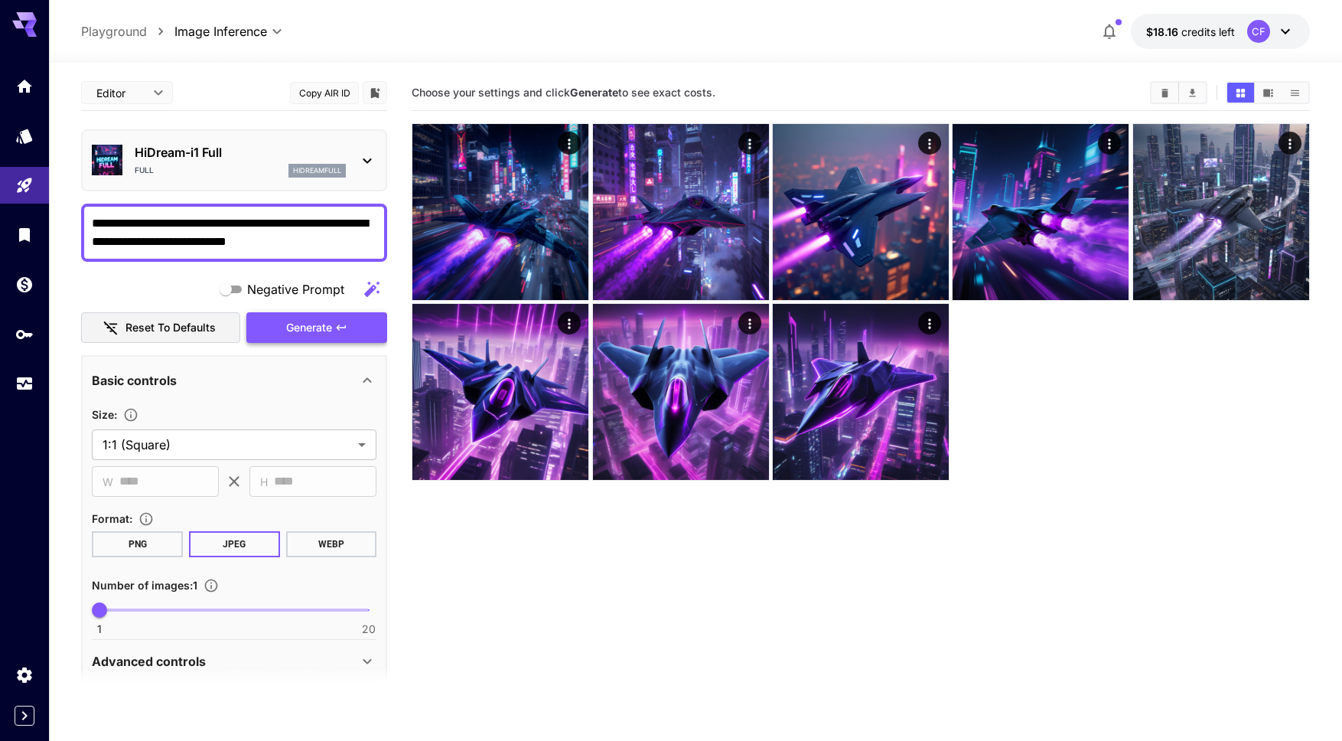
type textarea "**********"
click at [333, 327] on button "Generate" at bounding box center [316, 327] width 141 height 31
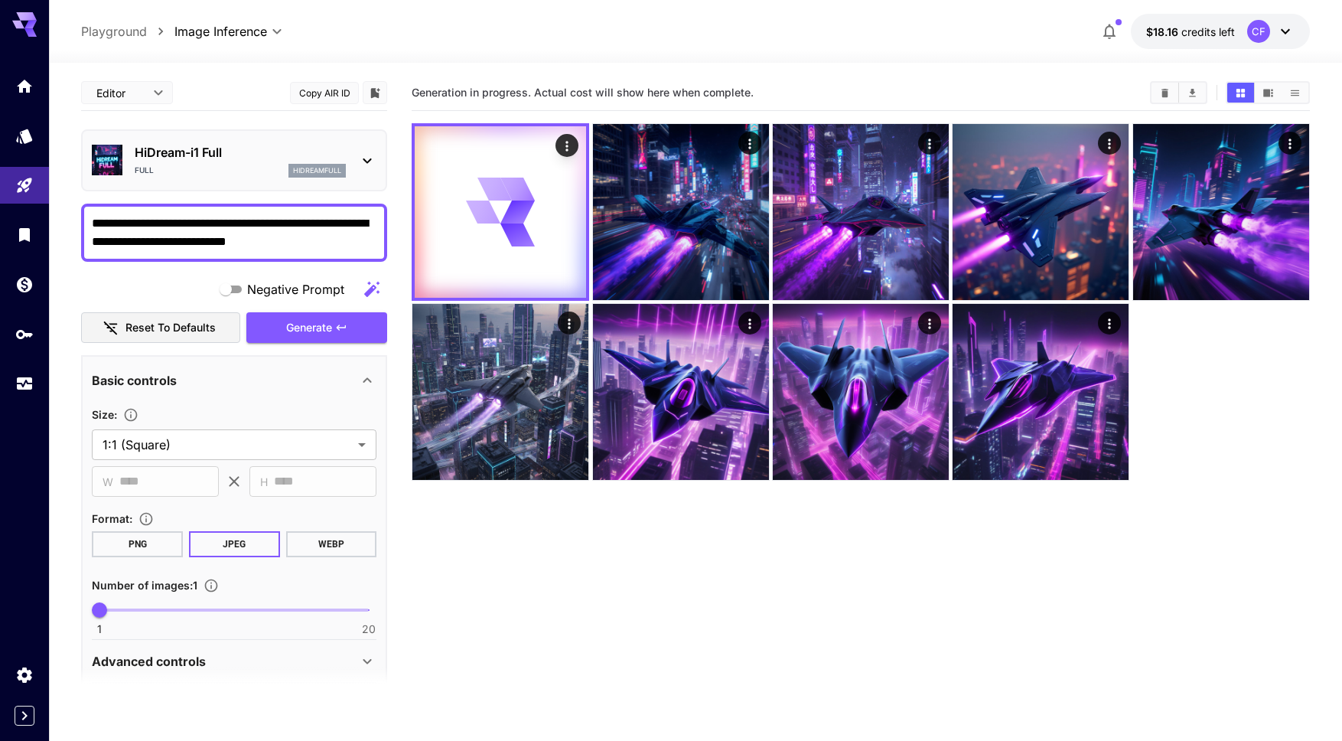
click at [371, 288] on icon "button" at bounding box center [371, 288] width 15 height 15
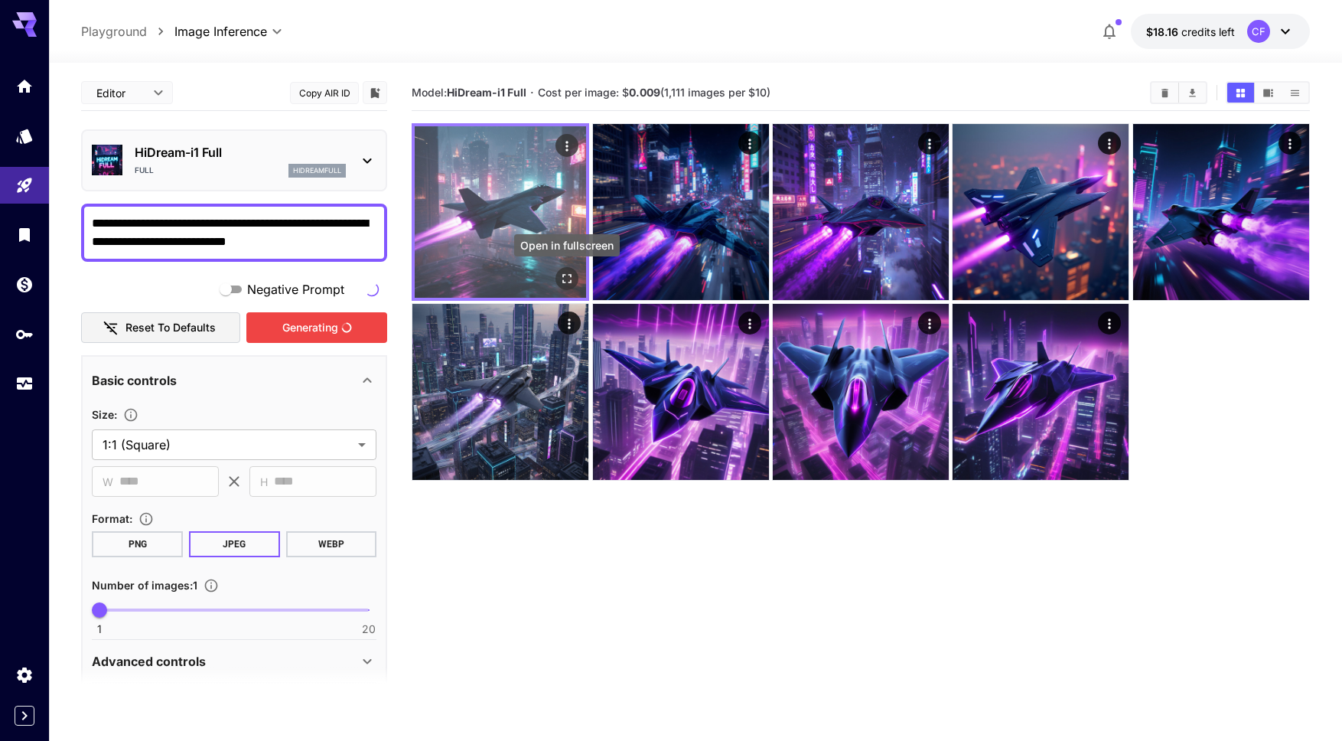
click at [571, 278] on icon "Open in fullscreen" at bounding box center [566, 278] width 15 height 15
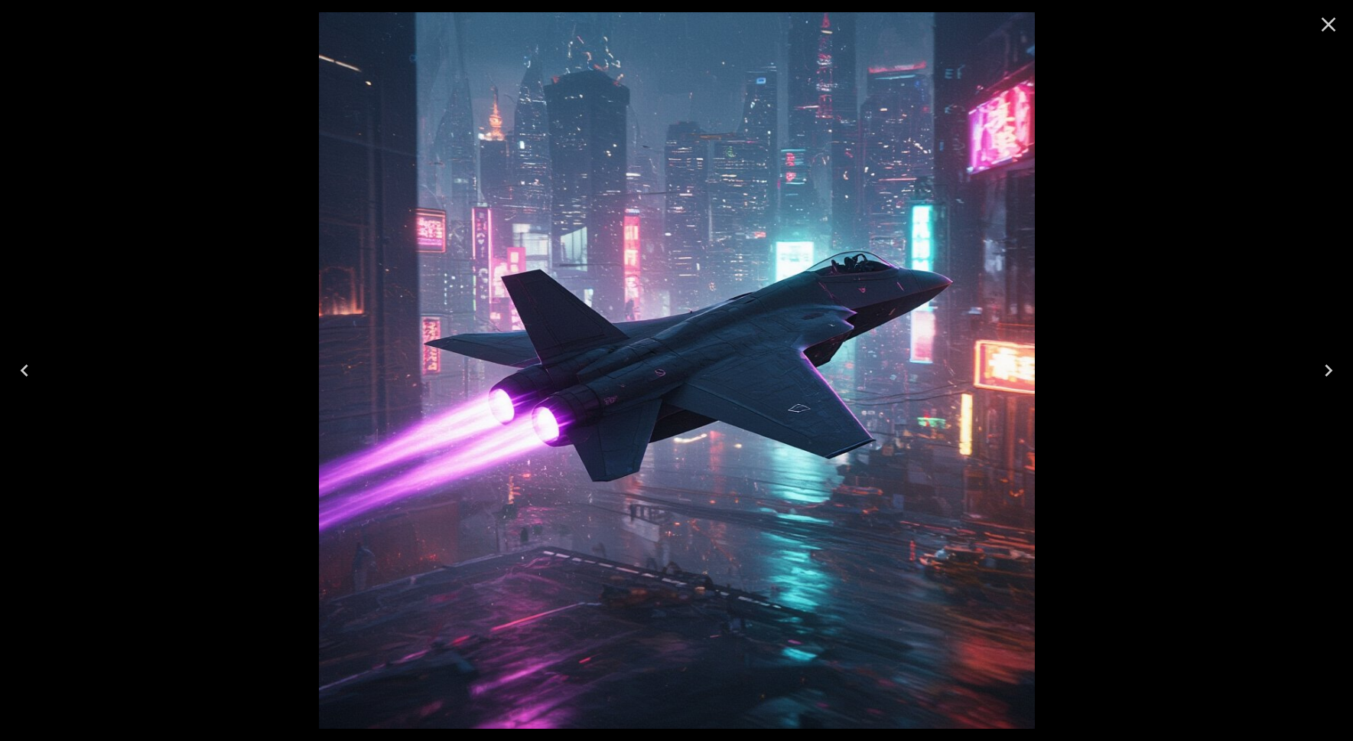
click at [813, 301] on img at bounding box center [677, 370] width 716 height 716
click at [1327, 23] on icon "Close" at bounding box center [1329, 25] width 15 height 15
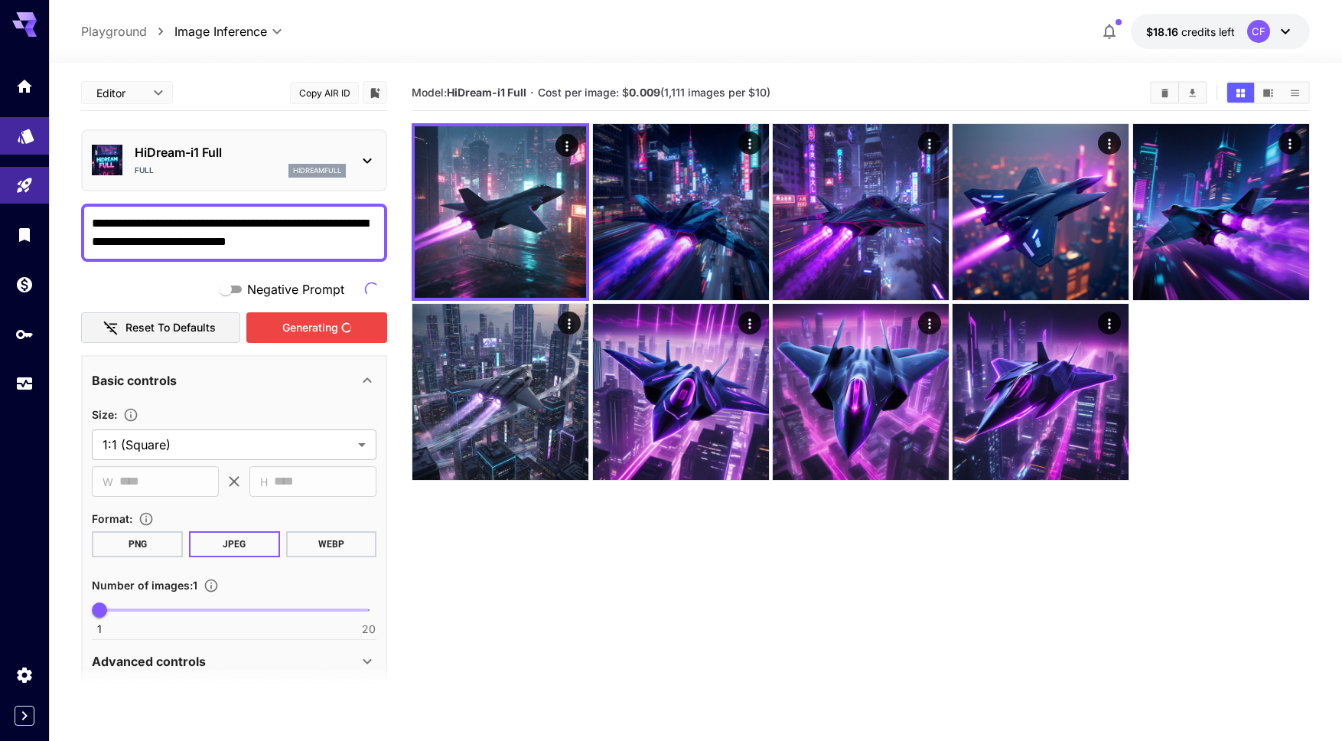
click at [31, 140] on link at bounding box center [24, 135] width 49 height 37
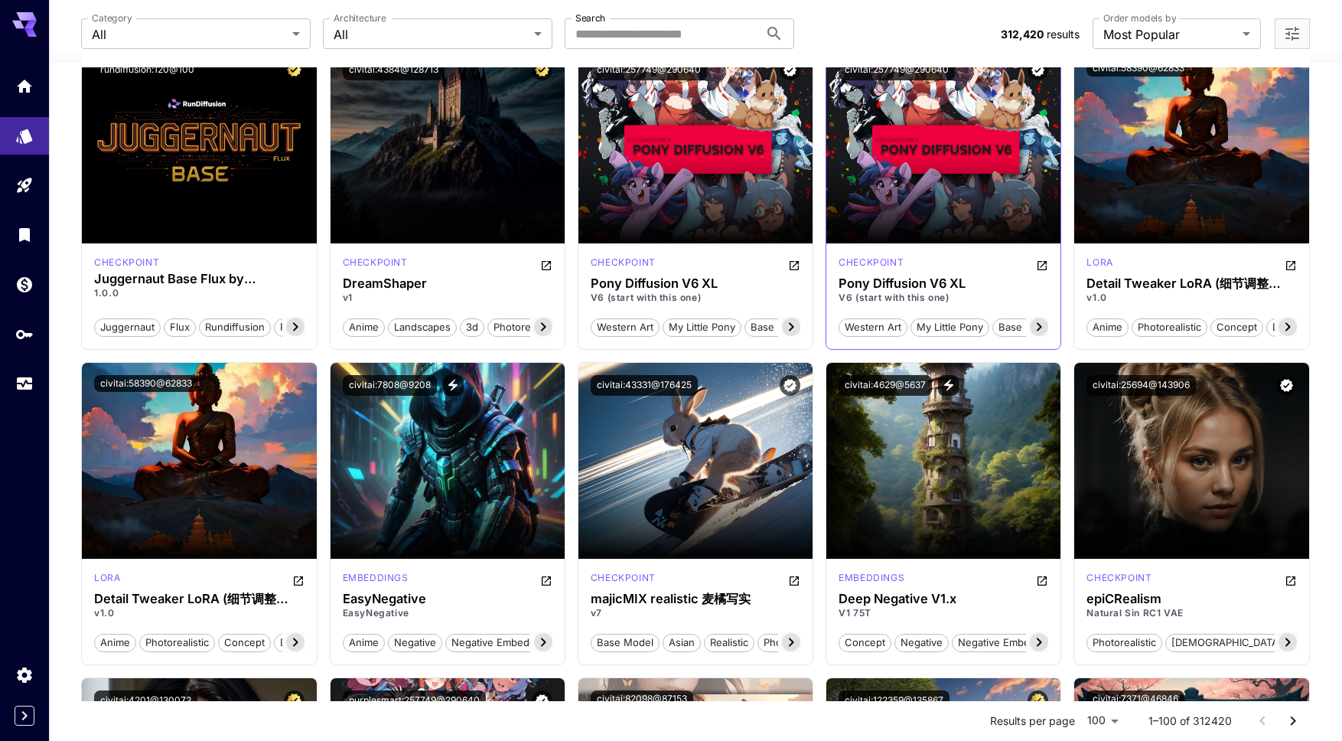
scroll to position [1416, 0]
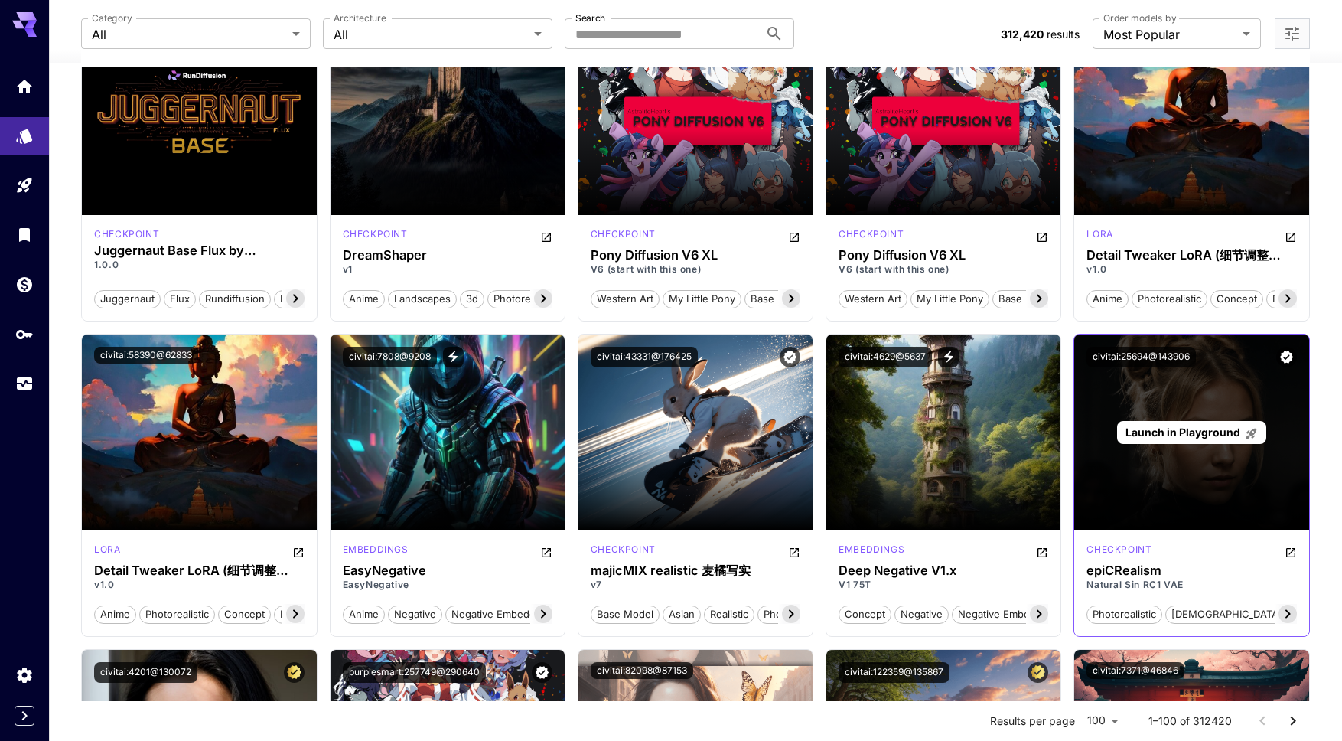
click at [1203, 434] on span "Launch in Playground" at bounding box center [1182, 431] width 115 height 13
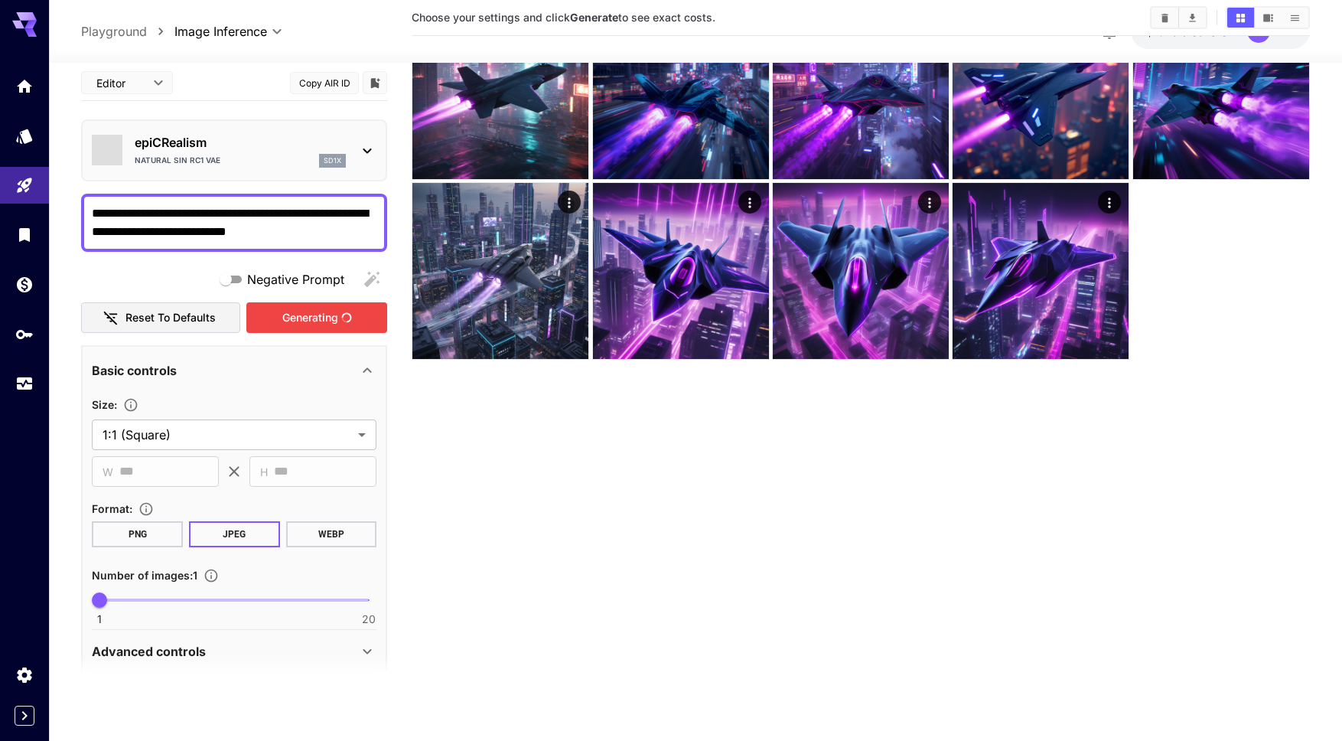
scroll to position [121, 0]
drag, startPoint x: 320, startPoint y: 232, endPoint x: 76, endPoint y: 212, distance: 244.9
click at [76, 212] on section "**********" at bounding box center [695, 341] width 1293 height 799
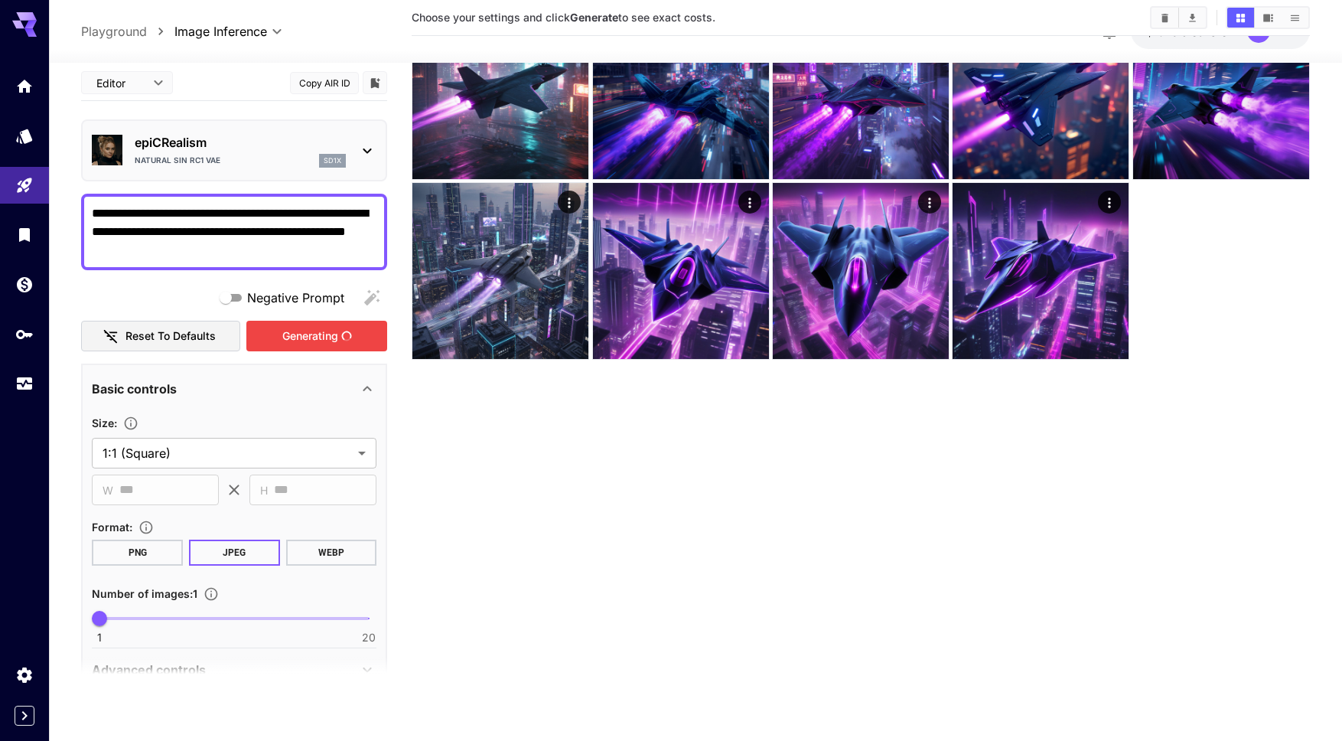
type textarea "**********"
click at [333, 334] on div "Generating" at bounding box center [316, 336] width 141 height 31
drag, startPoint x: 195, startPoint y: 248, endPoint x: 67, endPoint y: 204, distance: 135.7
click at [67, 204] on section "**********" at bounding box center [695, 341] width 1293 height 799
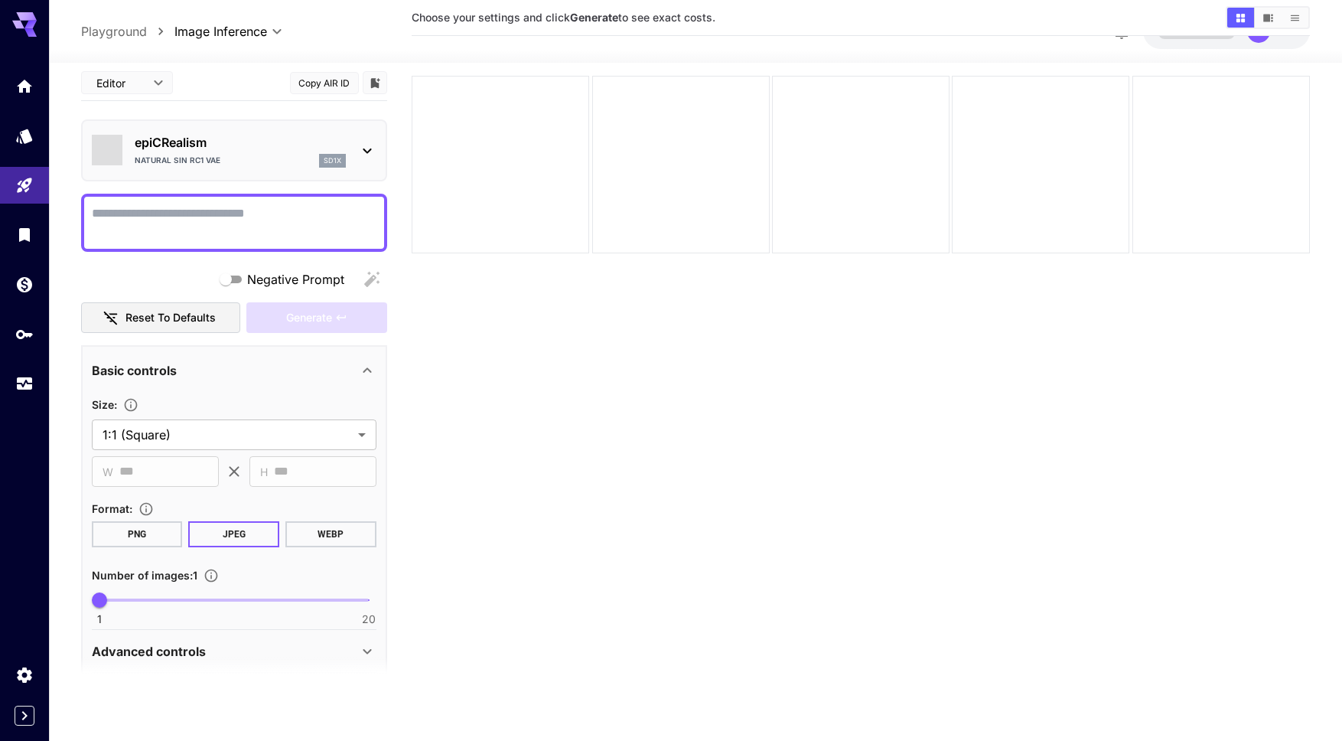
scroll to position [121, 0]
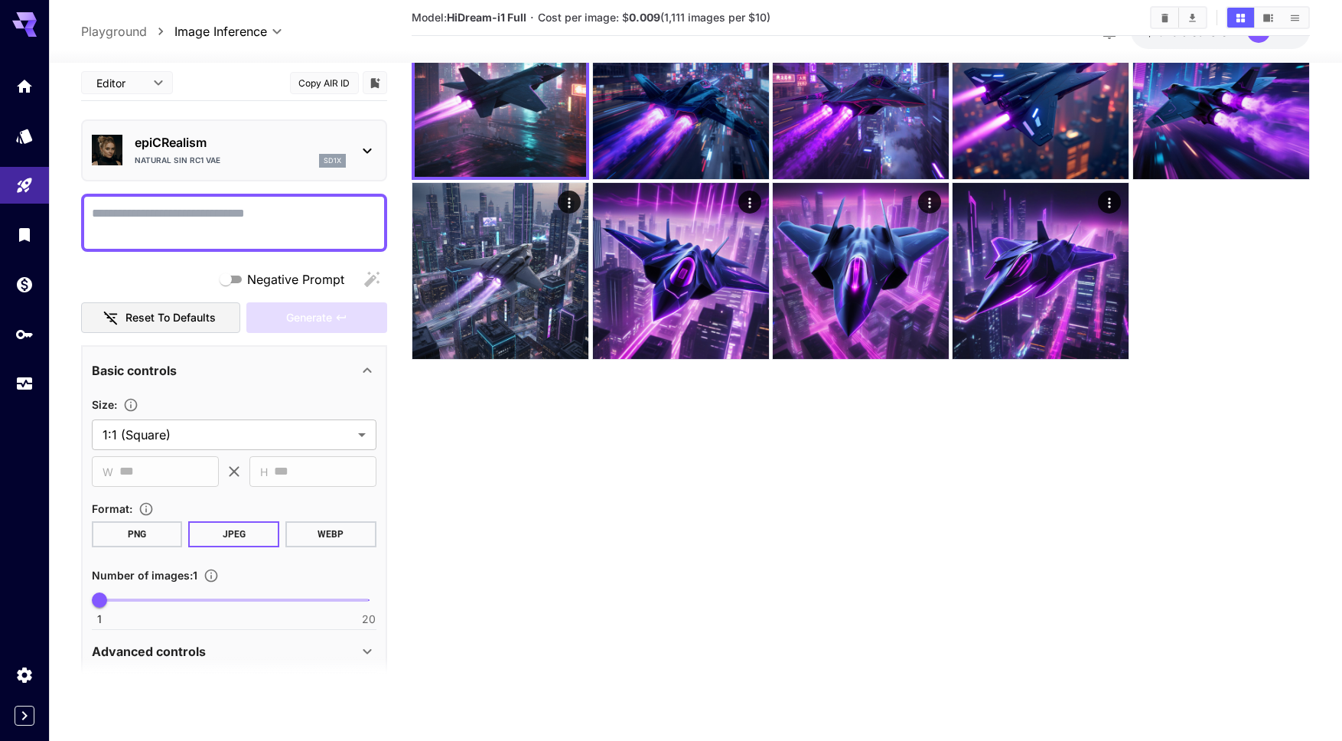
click at [235, 209] on textarea "Negative Prompt" at bounding box center [234, 222] width 285 height 37
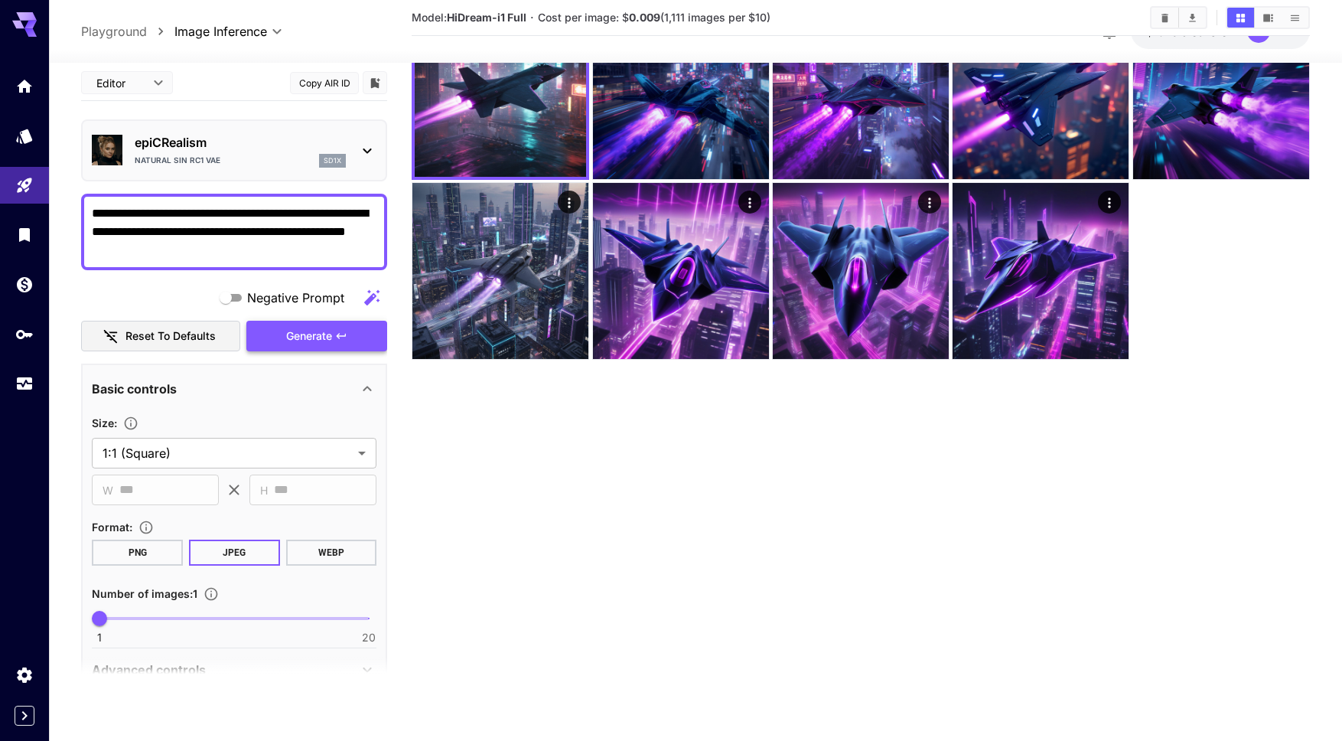
type textarea "**********"
click at [325, 331] on span "Generate" at bounding box center [309, 336] width 46 height 19
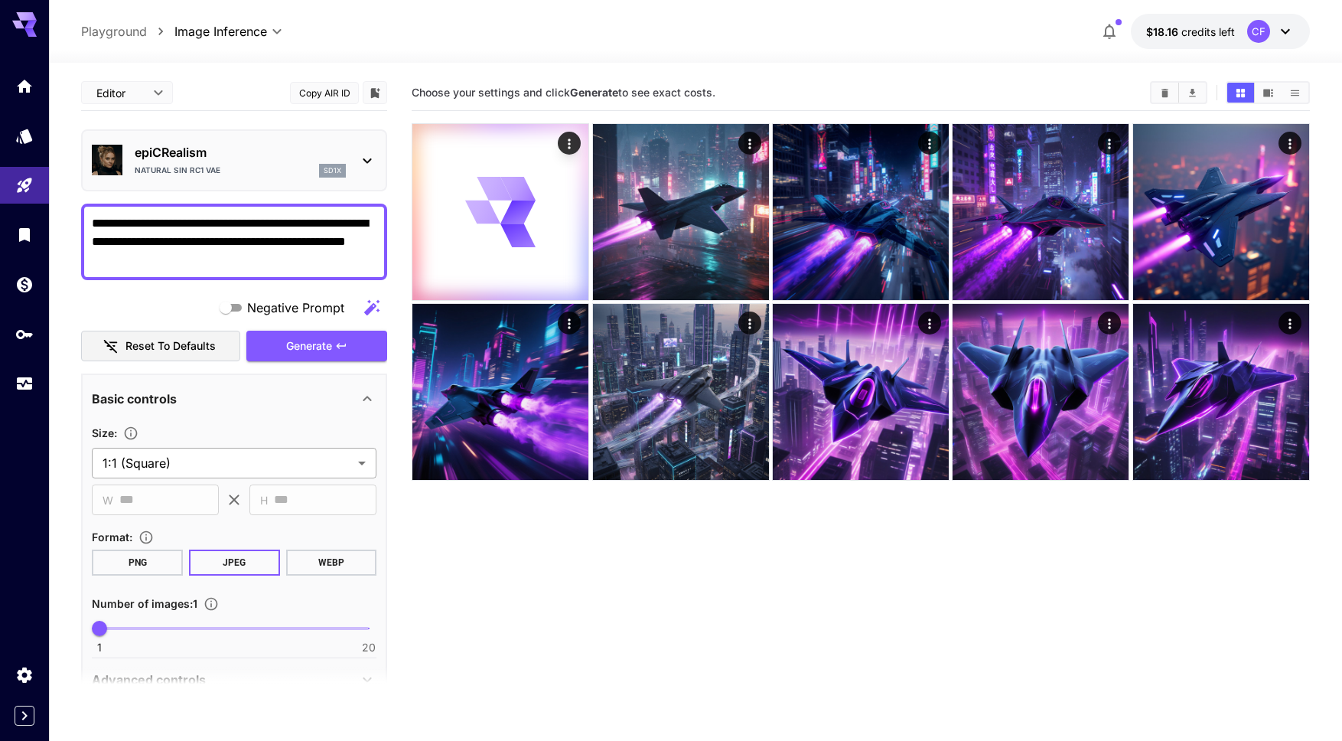
click at [355, 464] on body "**********" at bounding box center [671, 430] width 1342 height 861
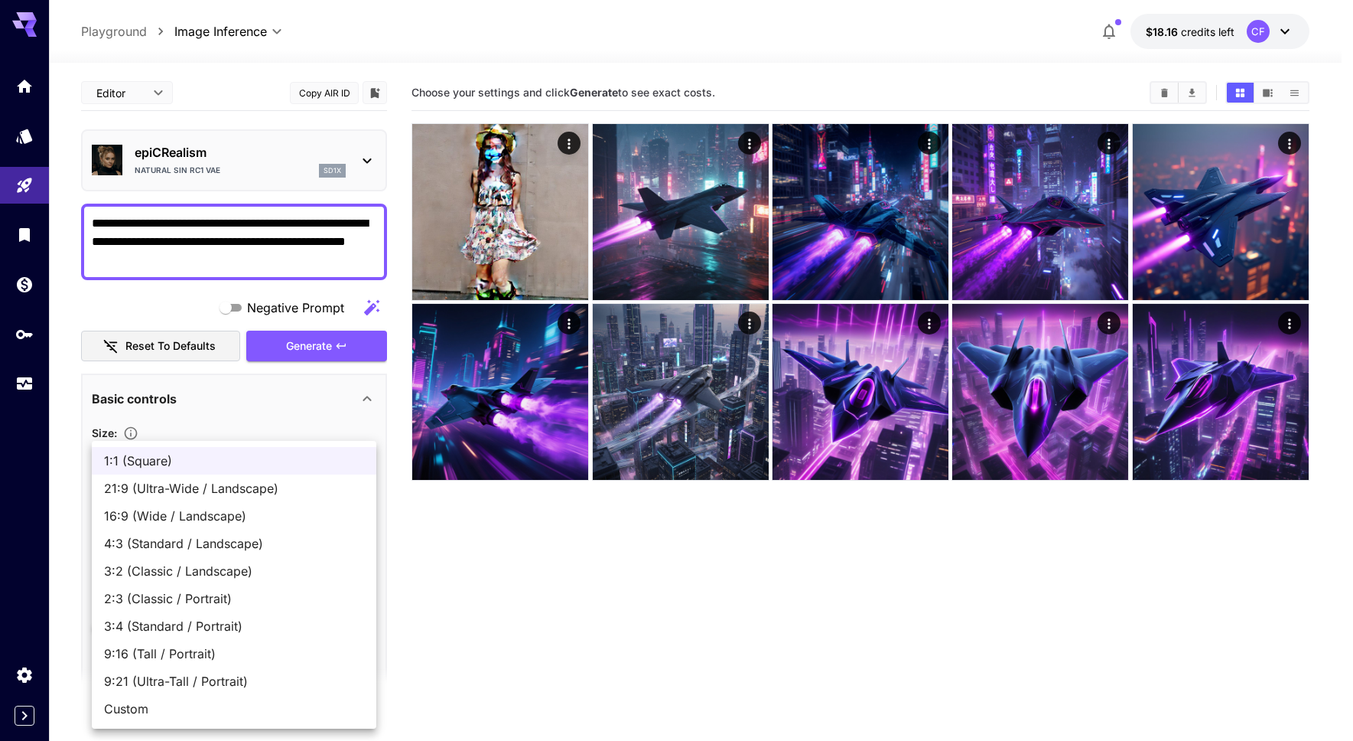
click at [525, 535] on div at bounding box center [676, 370] width 1353 height 741
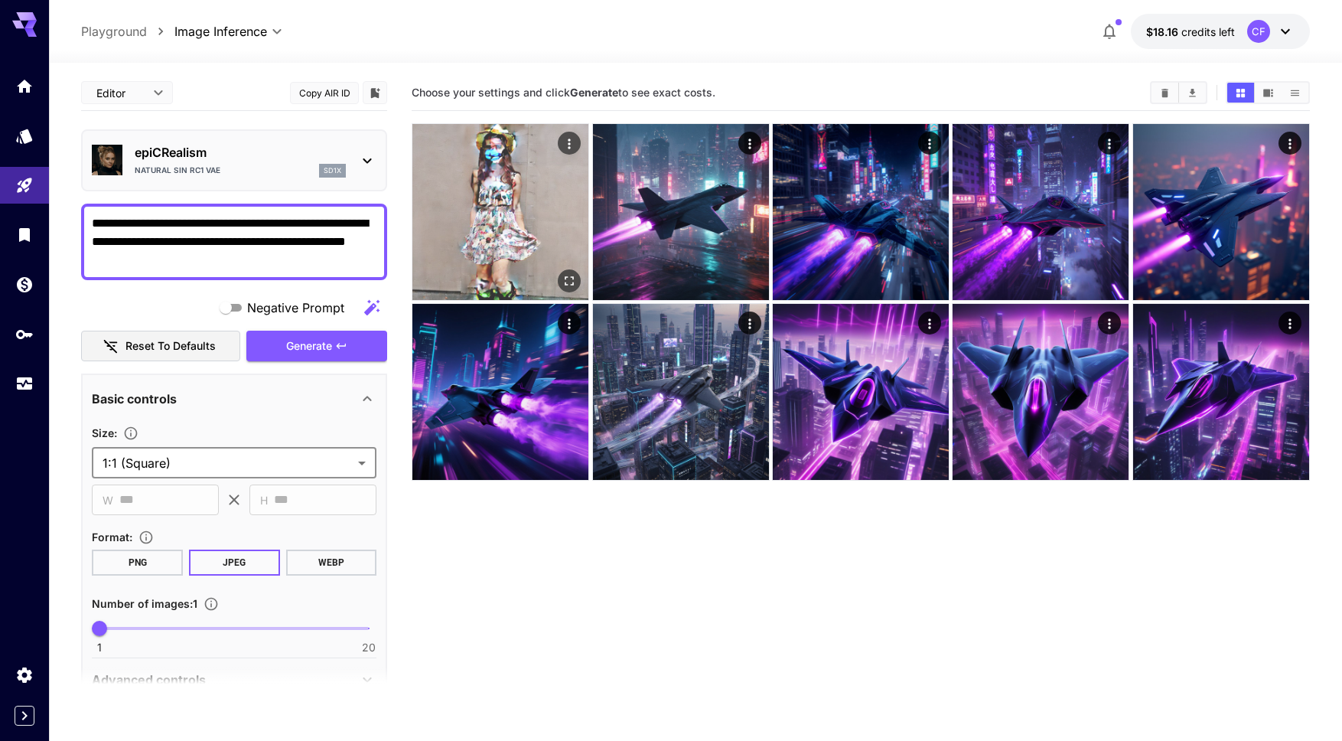
click at [565, 279] on icon "Open in fullscreen" at bounding box center [569, 280] width 15 height 15
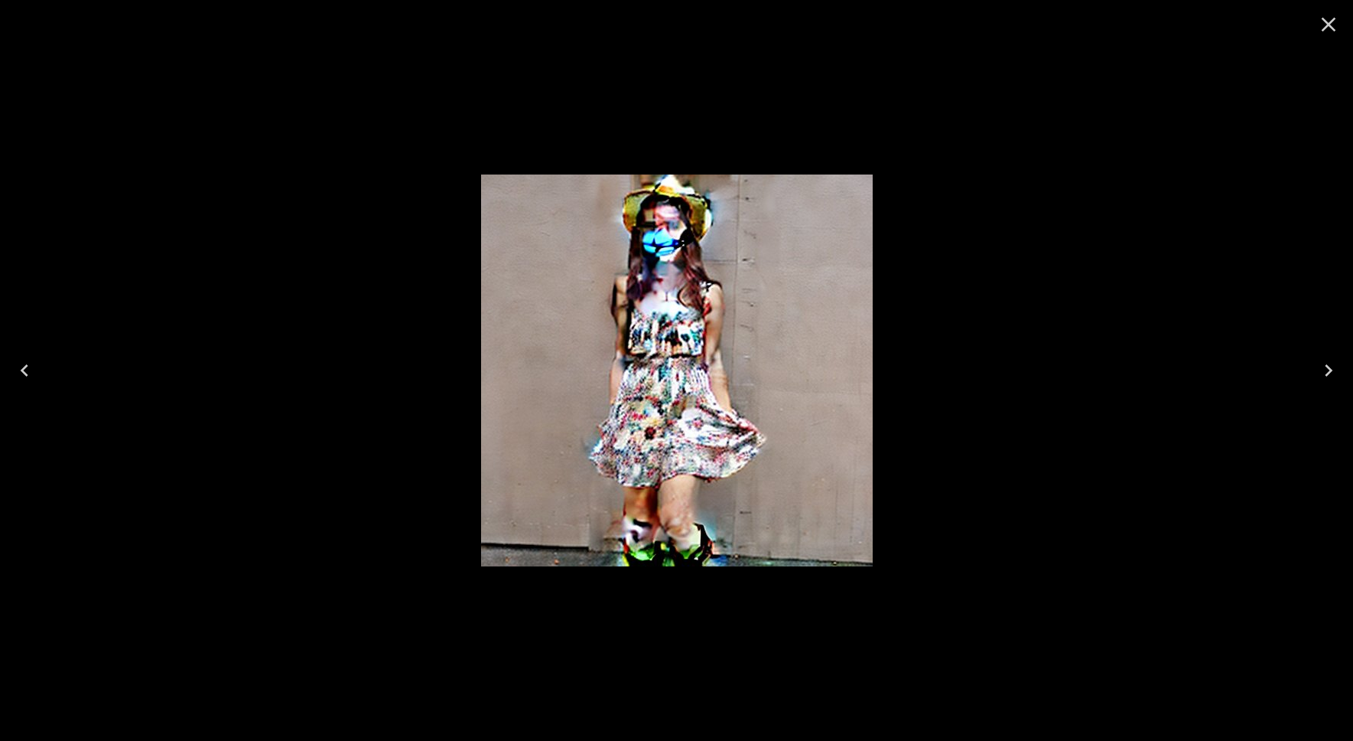
click at [1323, 24] on icon "Close" at bounding box center [1329, 24] width 24 height 24
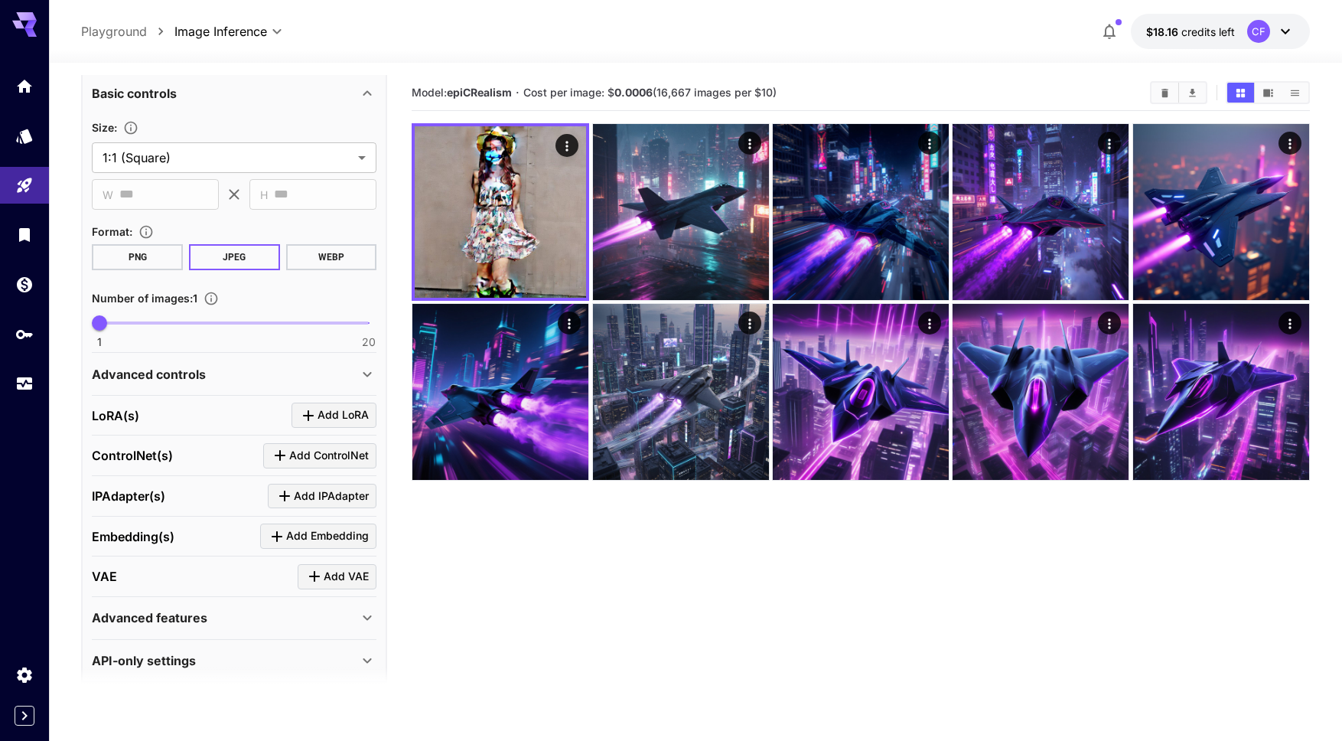
scroll to position [321, 0]
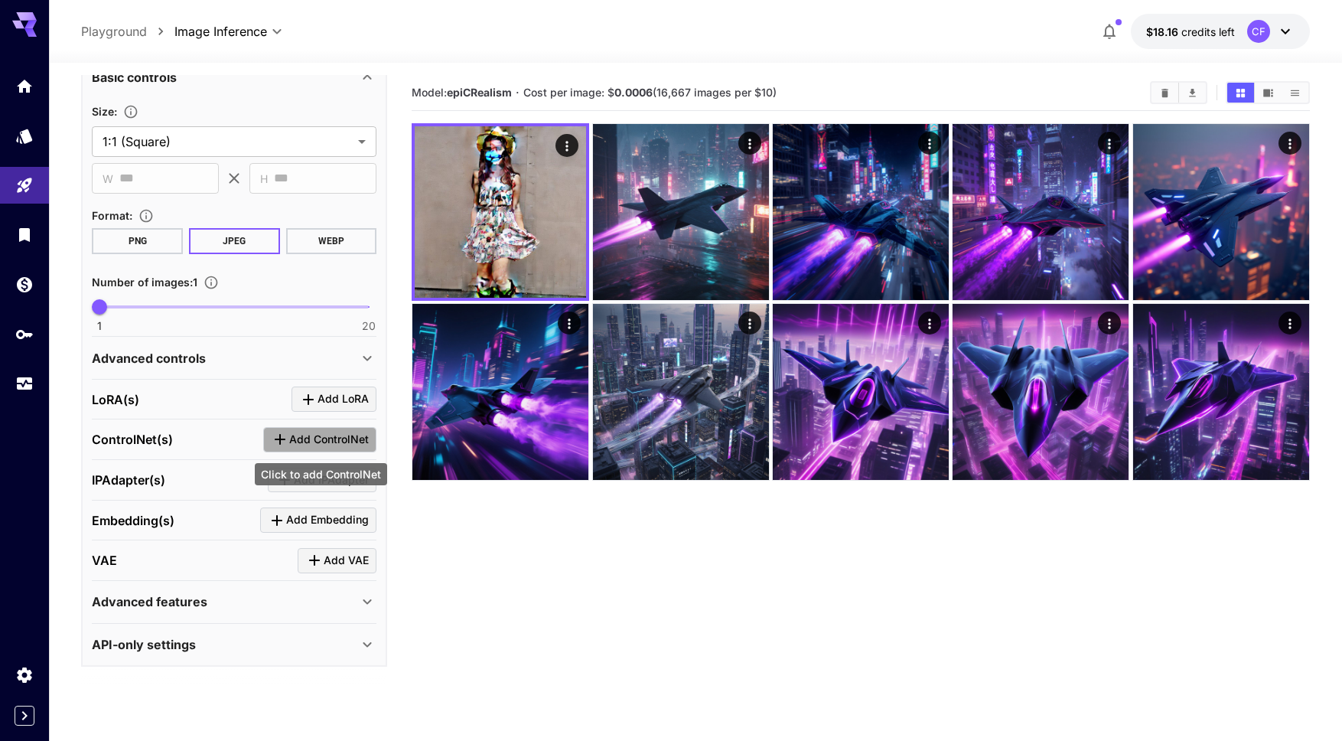
click at [324, 441] on span "Add ControlNet" at bounding box center [329, 439] width 80 height 19
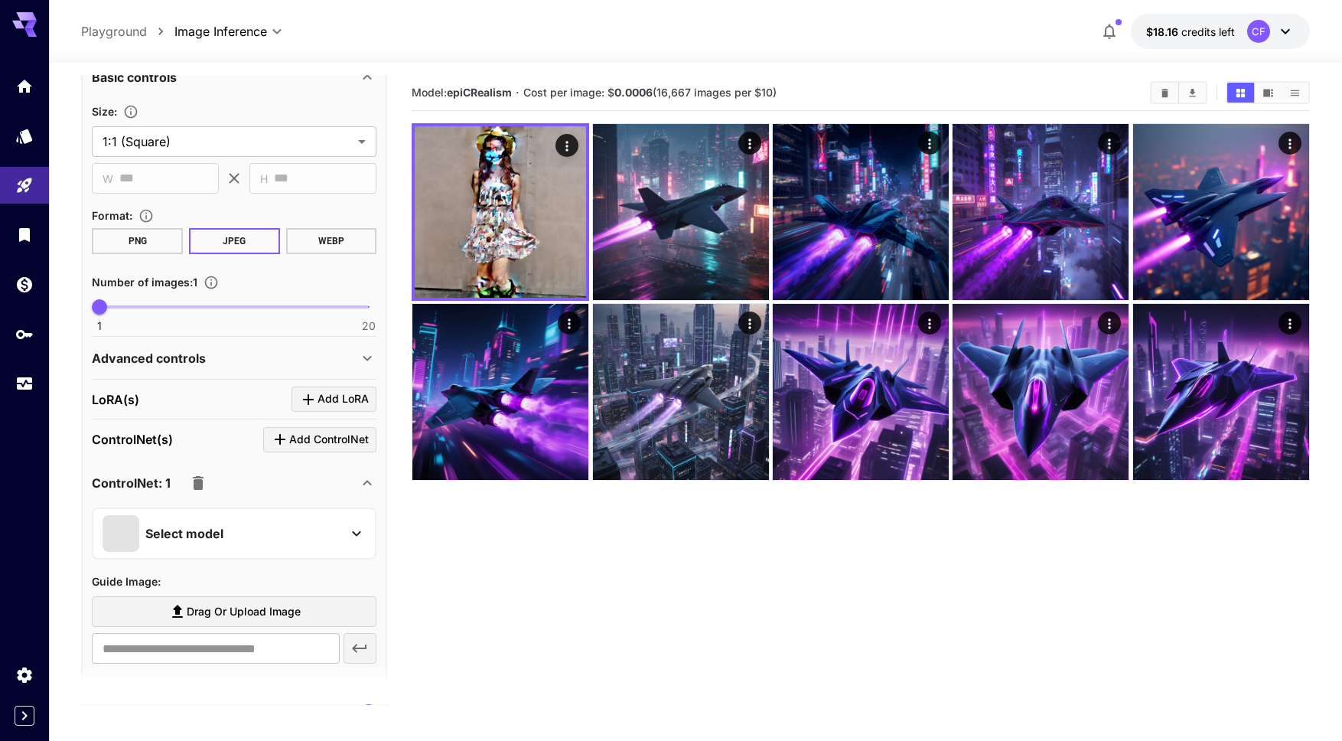
click at [315, 540] on div "Select model" at bounding box center [222, 533] width 239 height 37
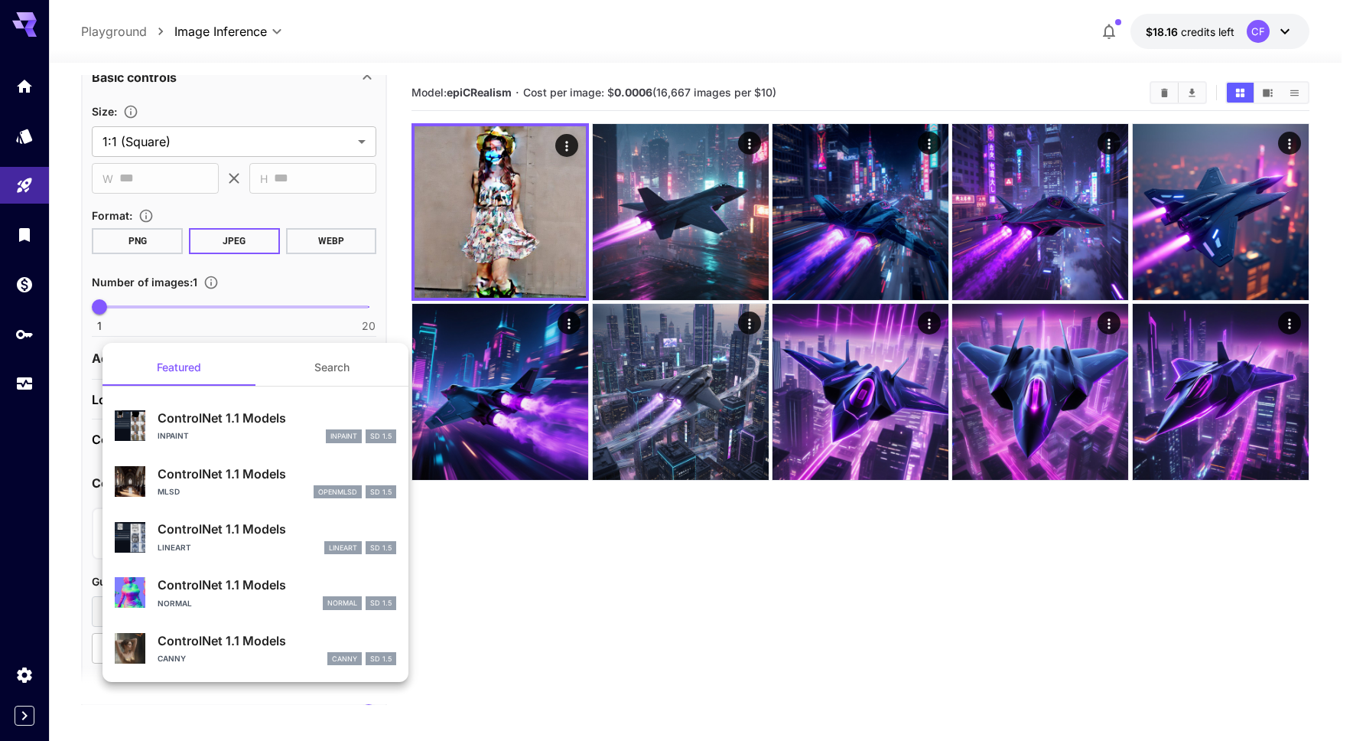
click at [222, 650] on div "ControlNet 1.1 Models Canny canny SD 1.5" at bounding box center [277, 648] width 239 height 34
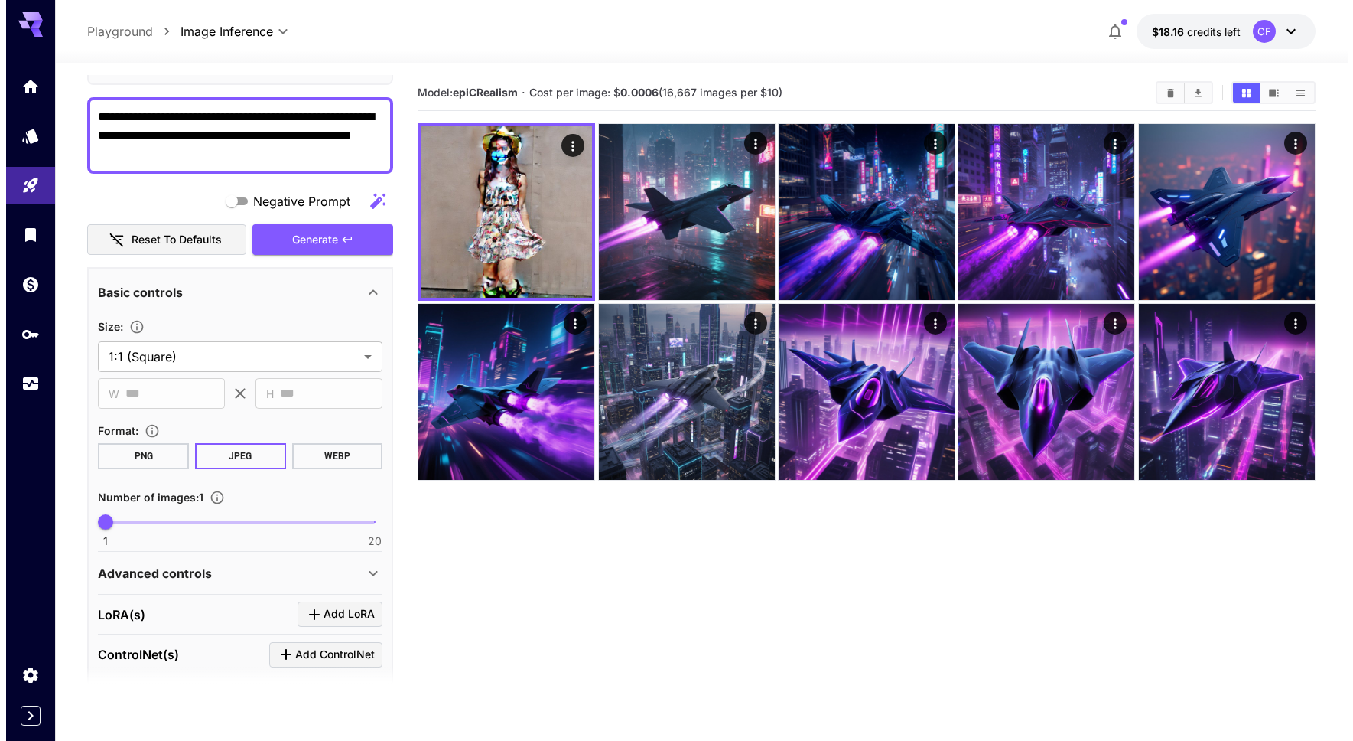
scroll to position [0, 0]
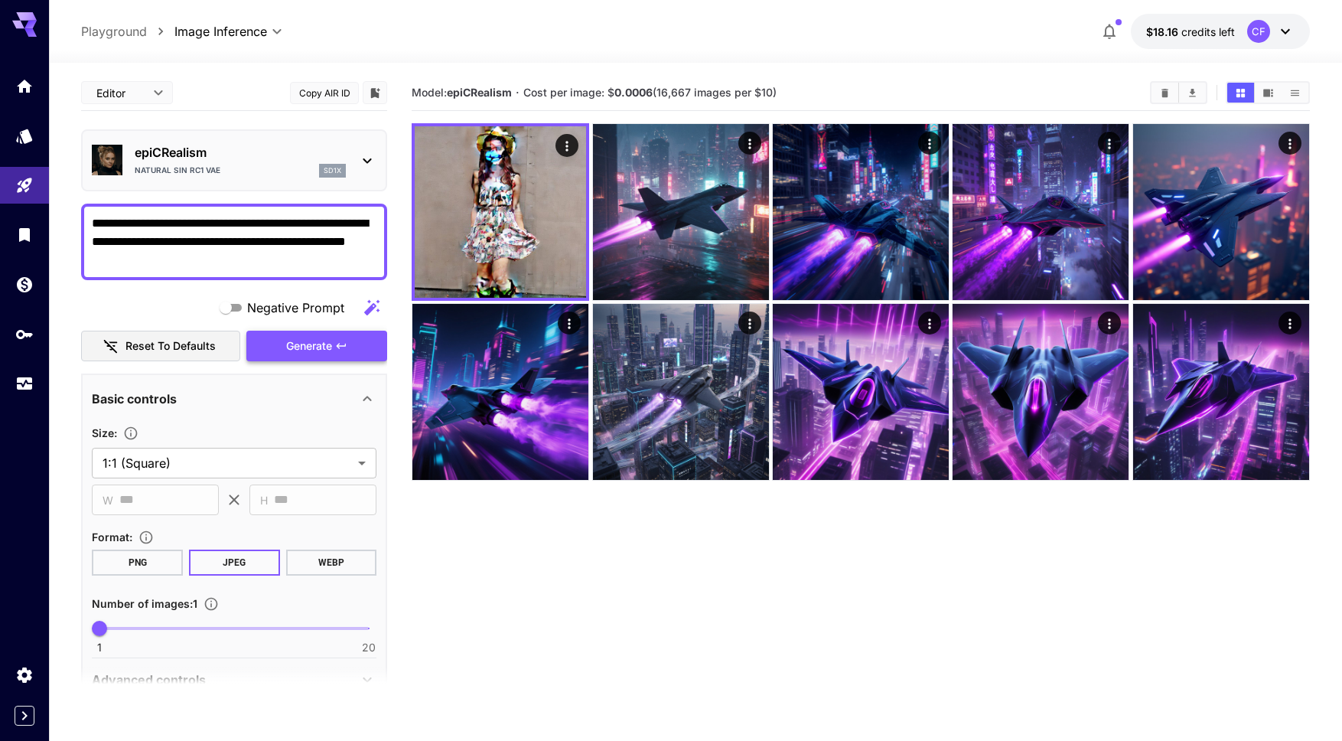
click at [323, 341] on span "Generate" at bounding box center [309, 346] width 46 height 19
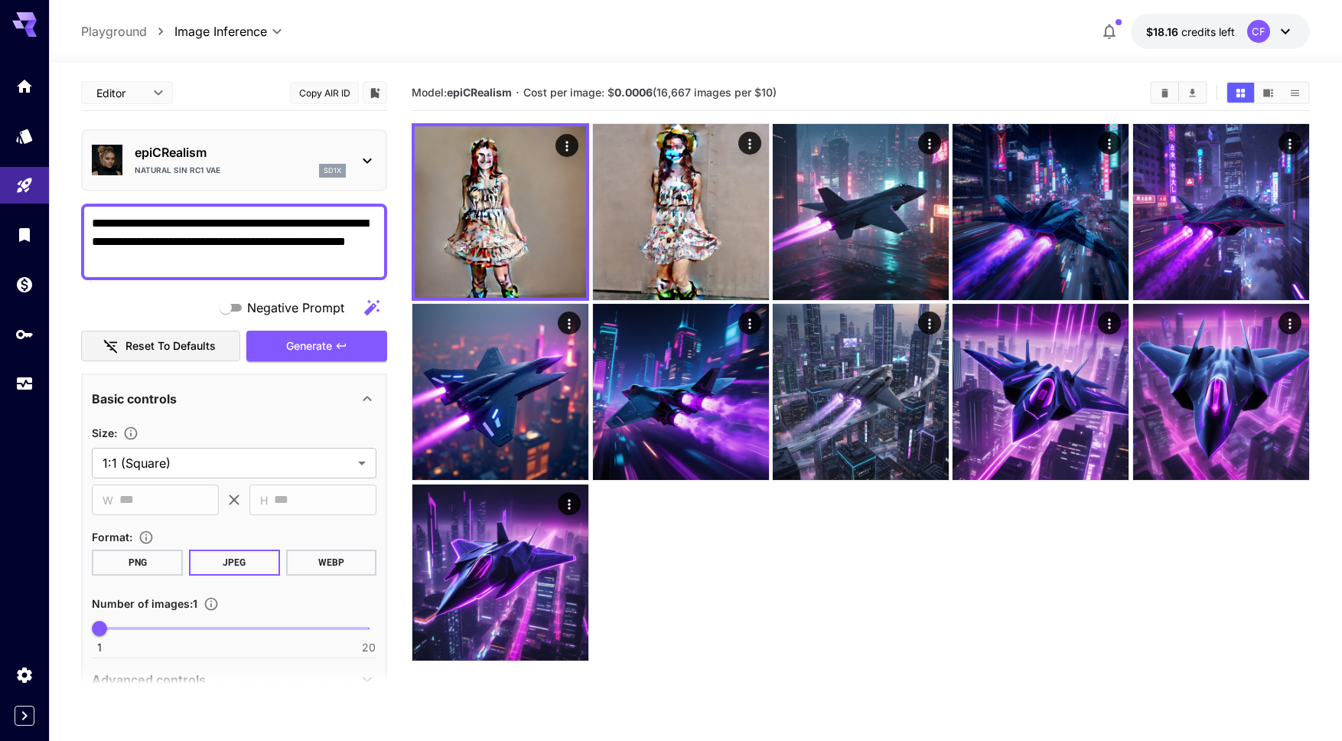
click at [335, 155] on p "epiCRealism" at bounding box center [240, 152] width 211 height 18
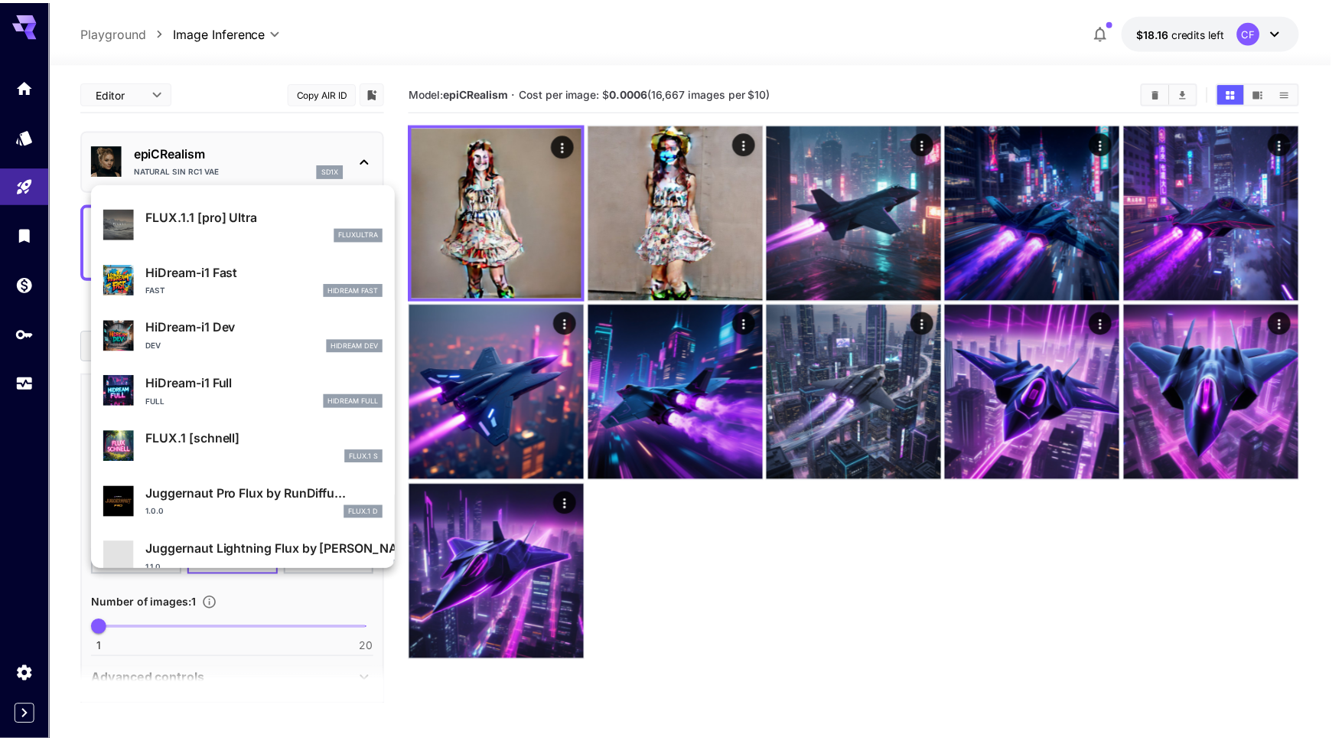
scroll to position [1279, 0]
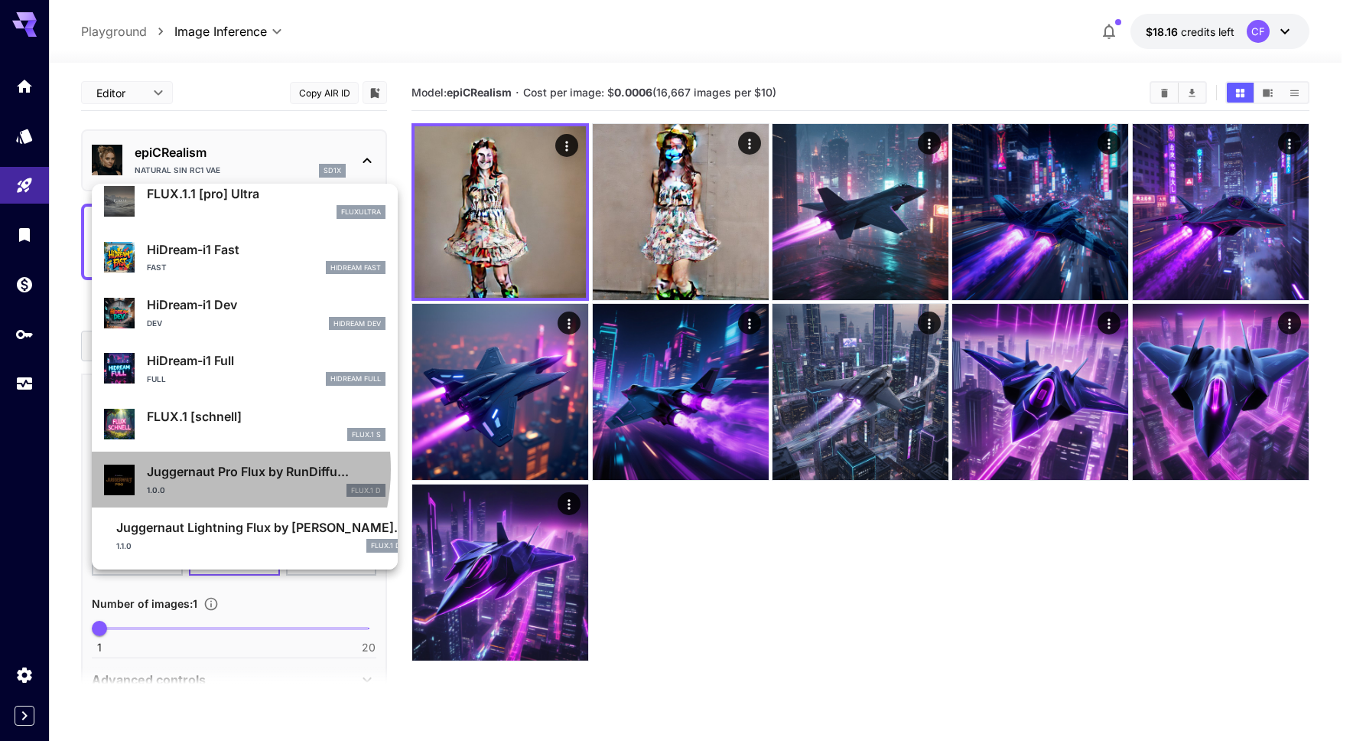
click at [192, 469] on p "Juggernaut Pro Flux by RunDiffu..." at bounding box center [266, 471] width 239 height 18
type input "**********"
type input "****"
type input "**"
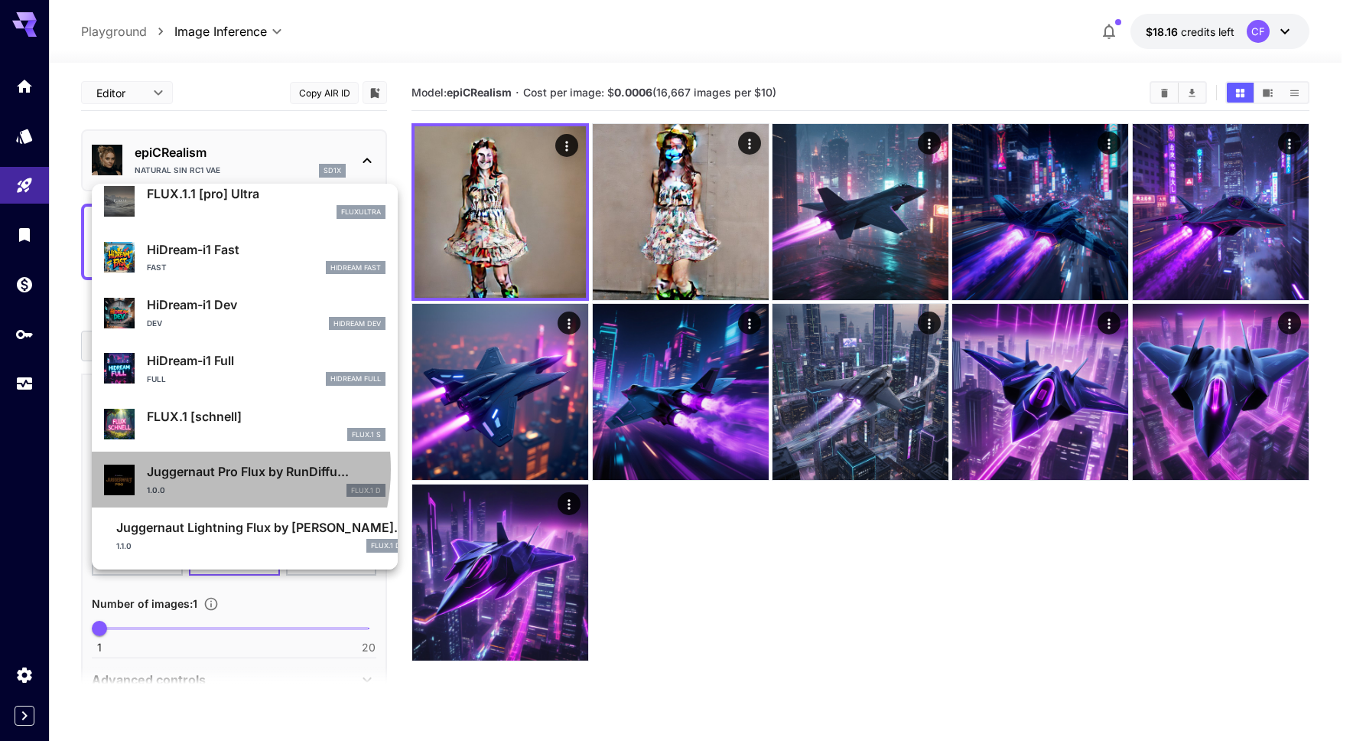
type input "*"
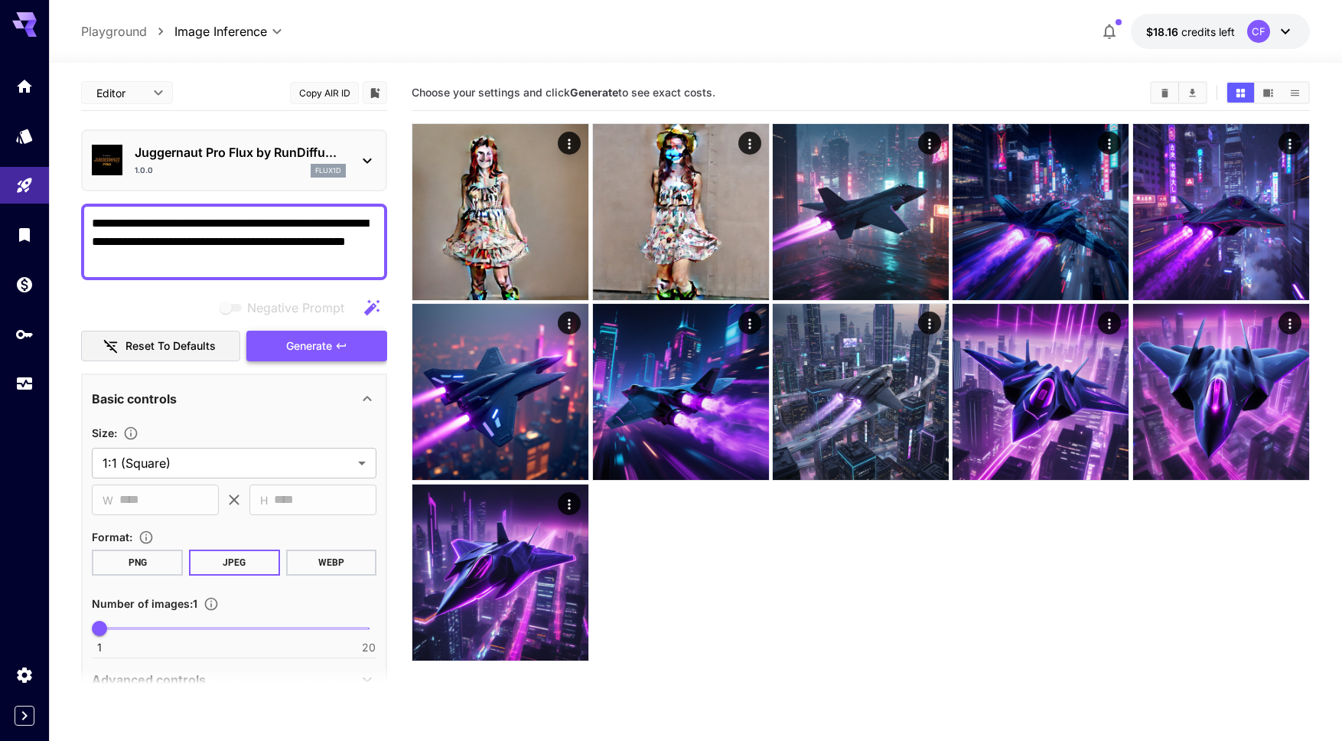
click at [300, 344] on span "Generate" at bounding box center [309, 346] width 46 height 19
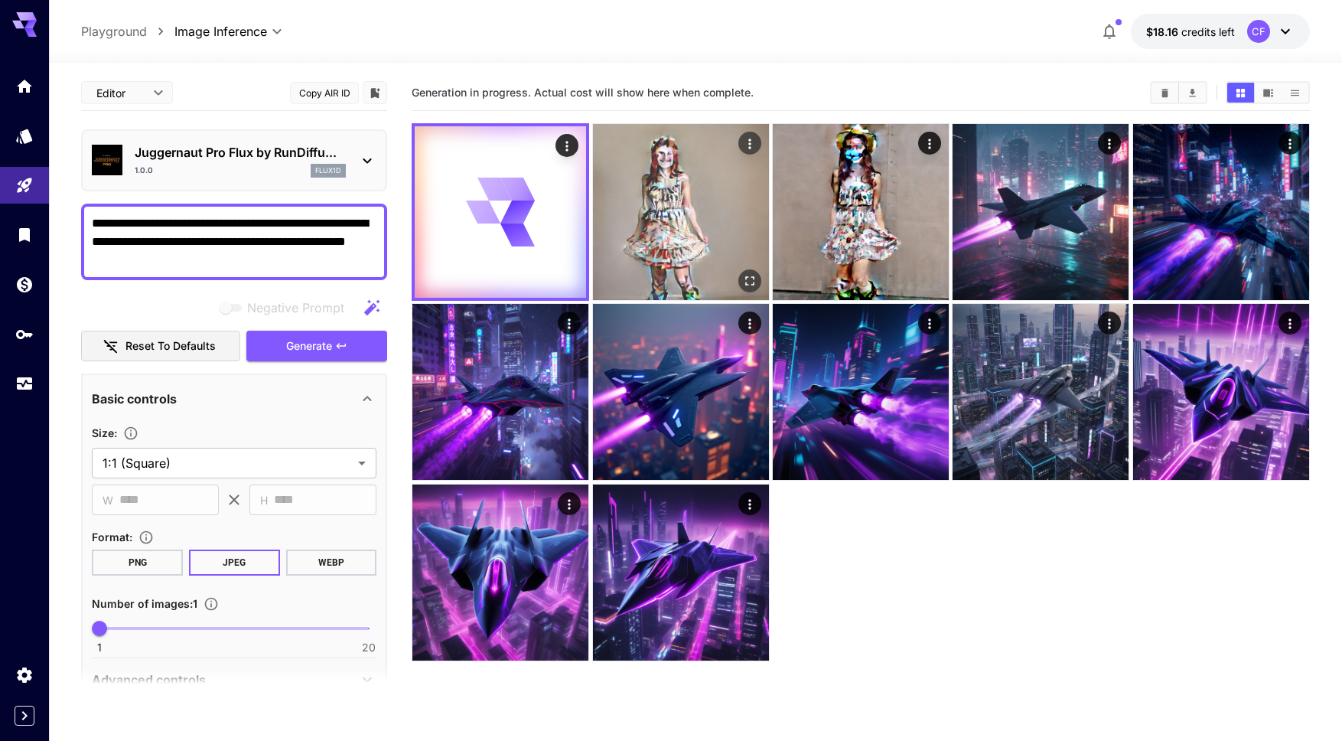
click at [662, 232] on img at bounding box center [681, 212] width 176 height 176
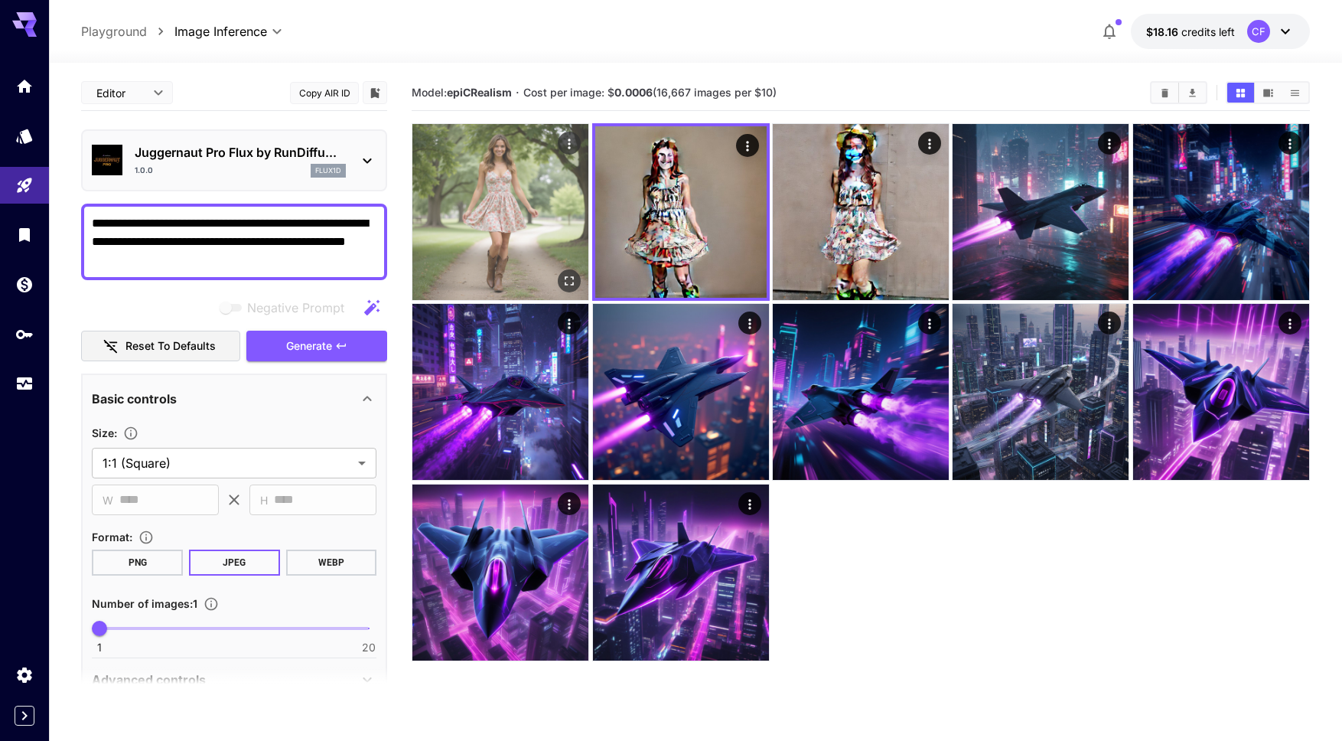
click at [515, 238] on img at bounding box center [500, 212] width 176 height 176
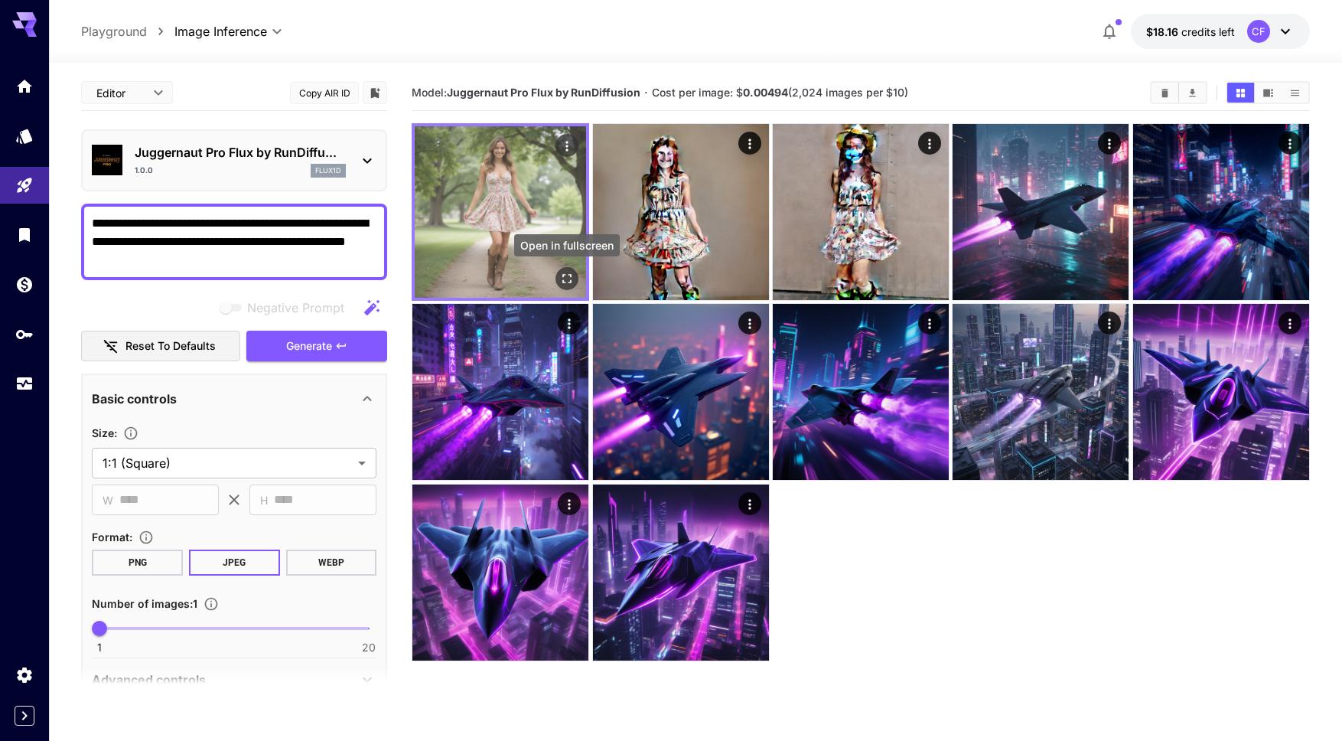
click at [565, 277] on icon "Open in fullscreen" at bounding box center [566, 278] width 15 height 15
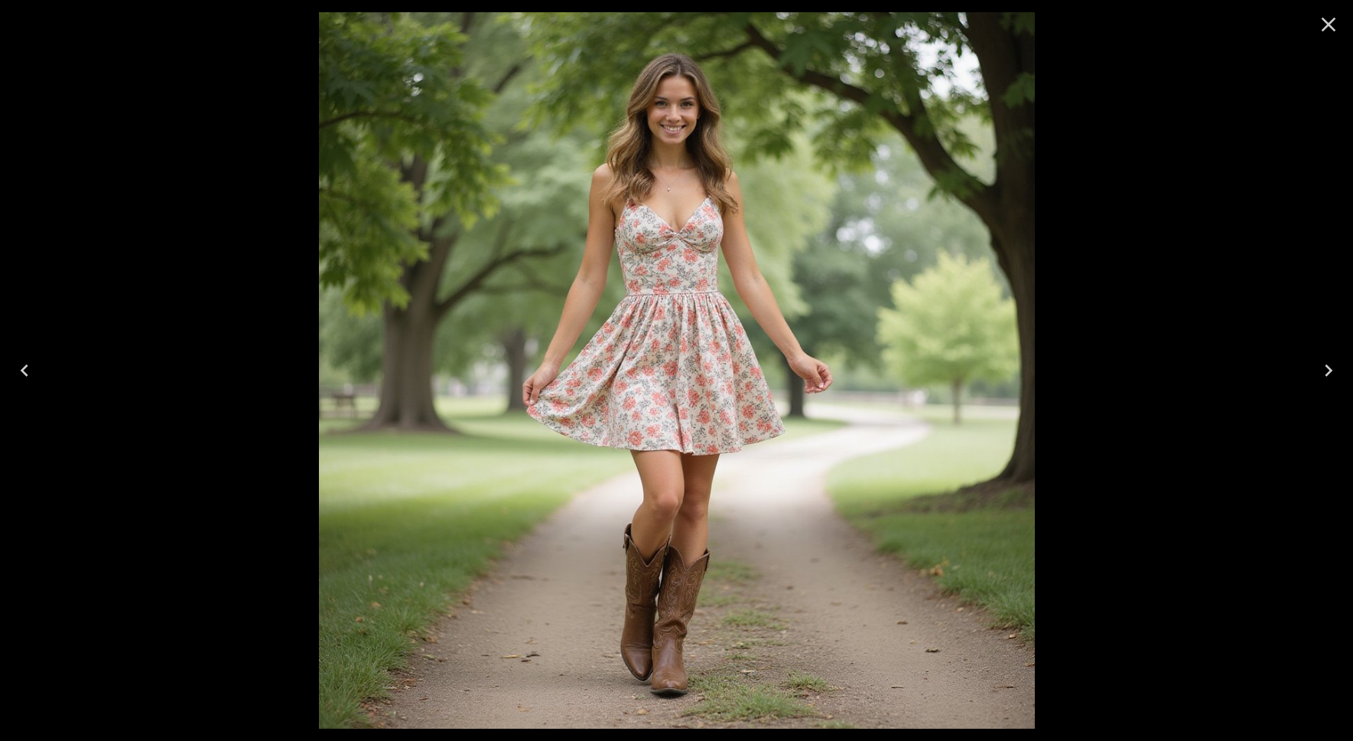
click at [1326, 23] on icon "Close" at bounding box center [1329, 25] width 15 height 15
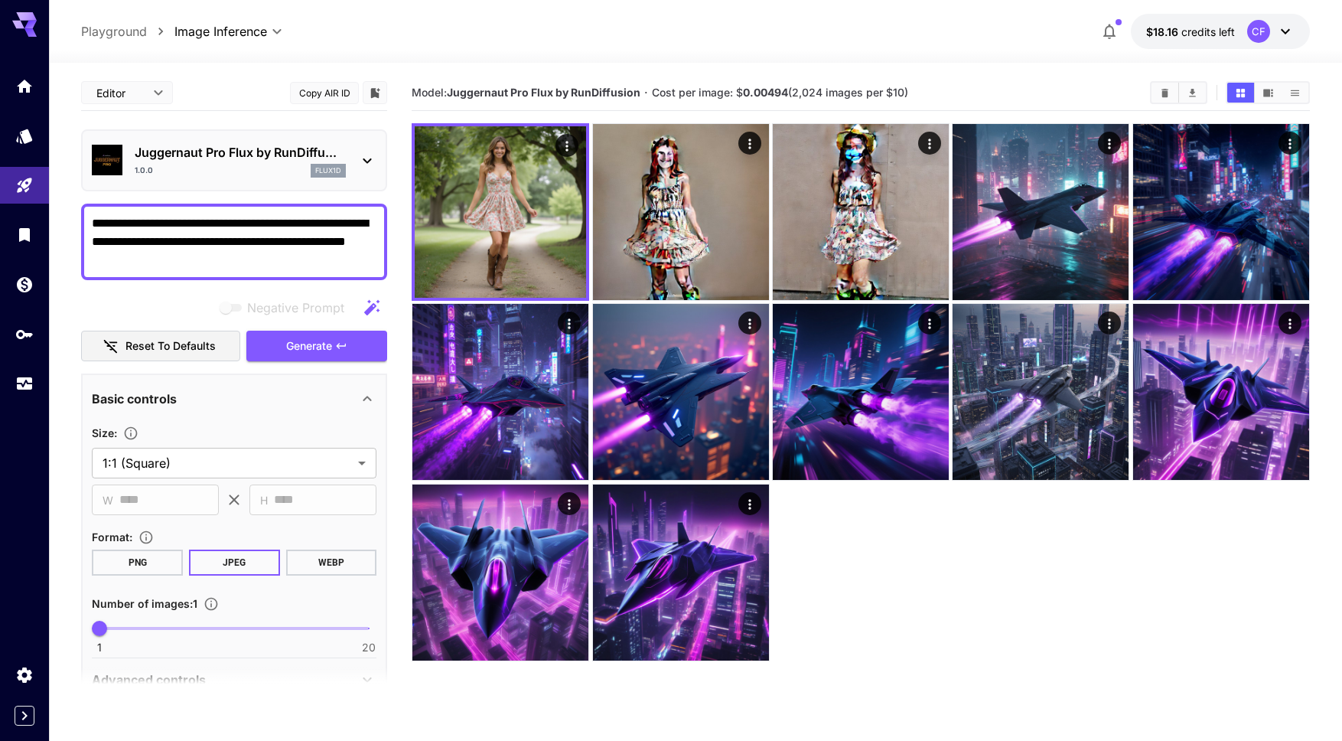
click at [167, 630] on span "1 20 1" at bounding box center [233, 628] width 269 height 23
click at [141, 627] on span at bounding box center [134, 628] width 71 height 3
type input "*"
click at [189, 263] on textarea "**********" at bounding box center [234, 241] width 285 height 55
click at [340, 241] on textarea "**********" at bounding box center [234, 241] width 285 height 55
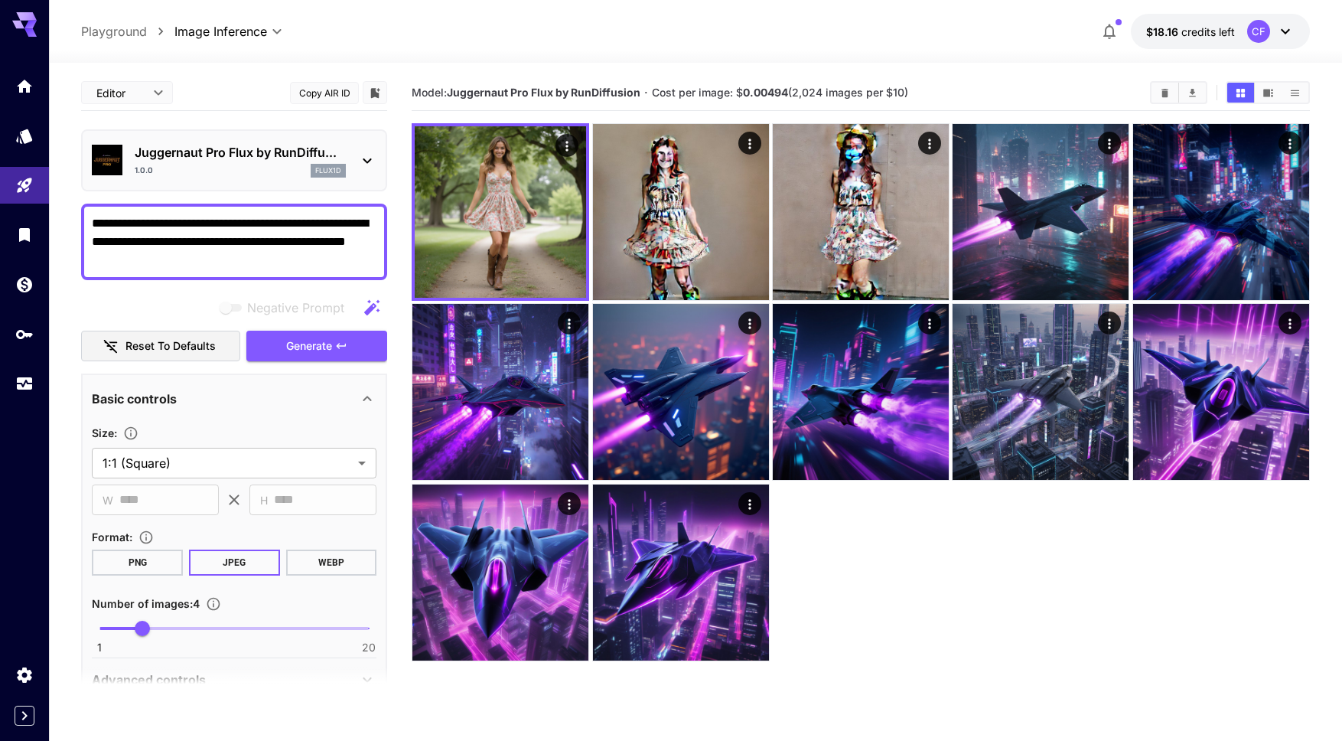
click at [374, 246] on textarea "**********" at bounding box center [234, 241] width 285 height 55
click at [334, 341] on button "Generate" at bounding box center [316, 346] width 141 height 31
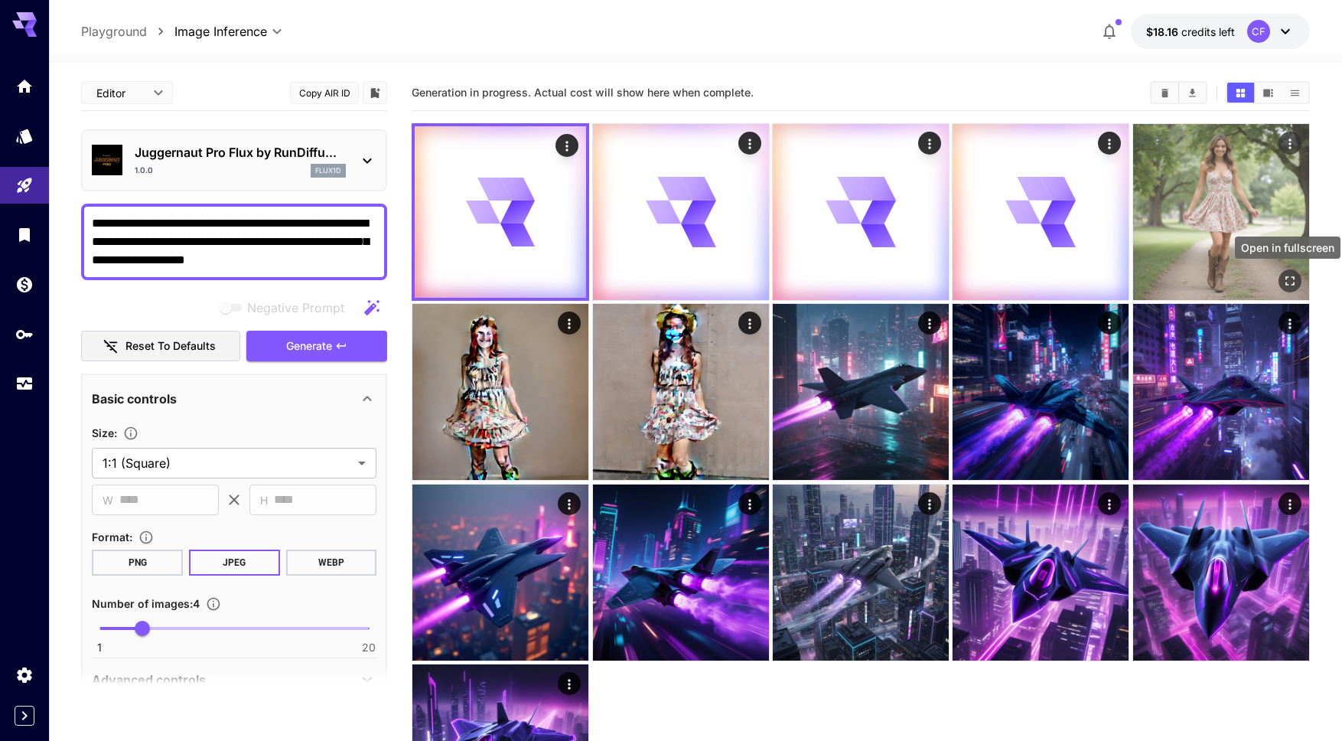
click at [1291, 283] on icon "Open in fullscreen" at bounding box center [1289, 280] width 15 height 15
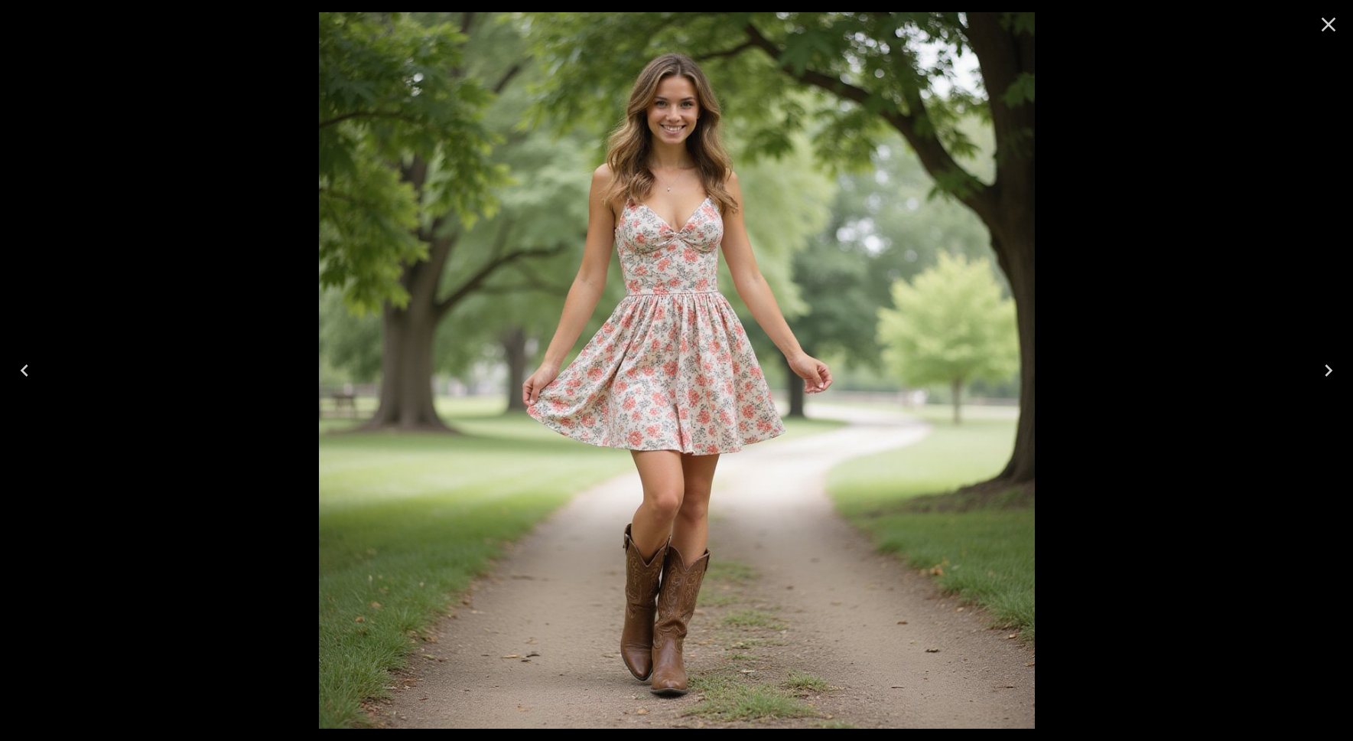
click at [1331, 25] on icon "Close" at bounding box center [1329, 24] width 24 height 24
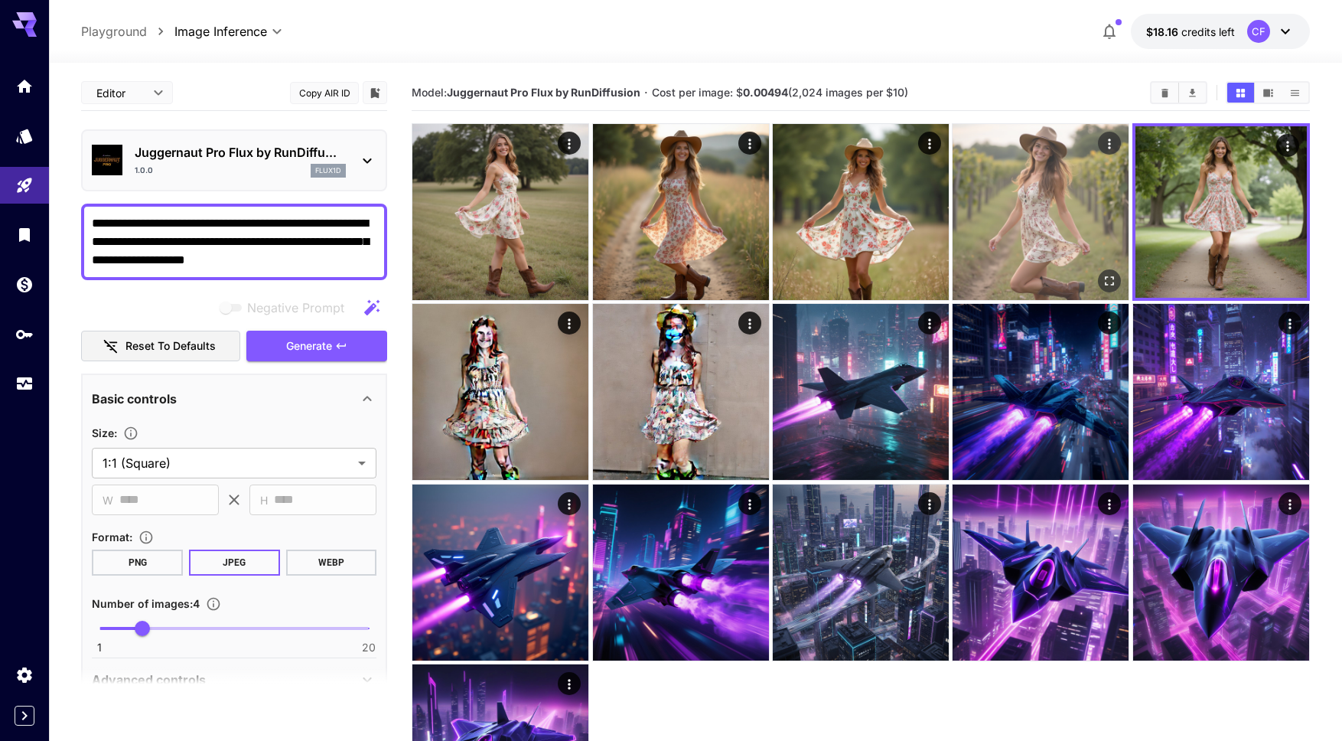
click at [1109, 278] on icon "Open in fullscreen" at bounding box center [1109, 280] width 15 height 15
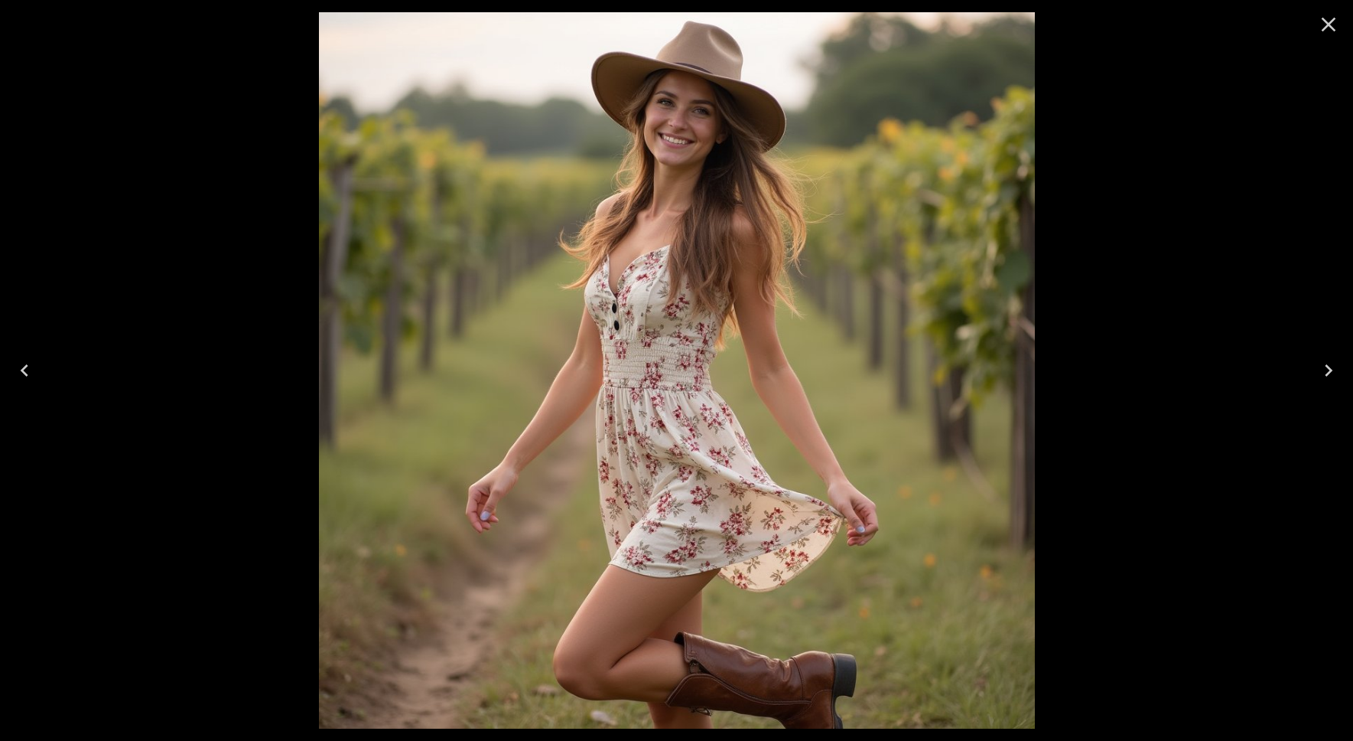
click at [29, 370] on icon "Previous" at bounding box center [24, 370] width 24 height 24
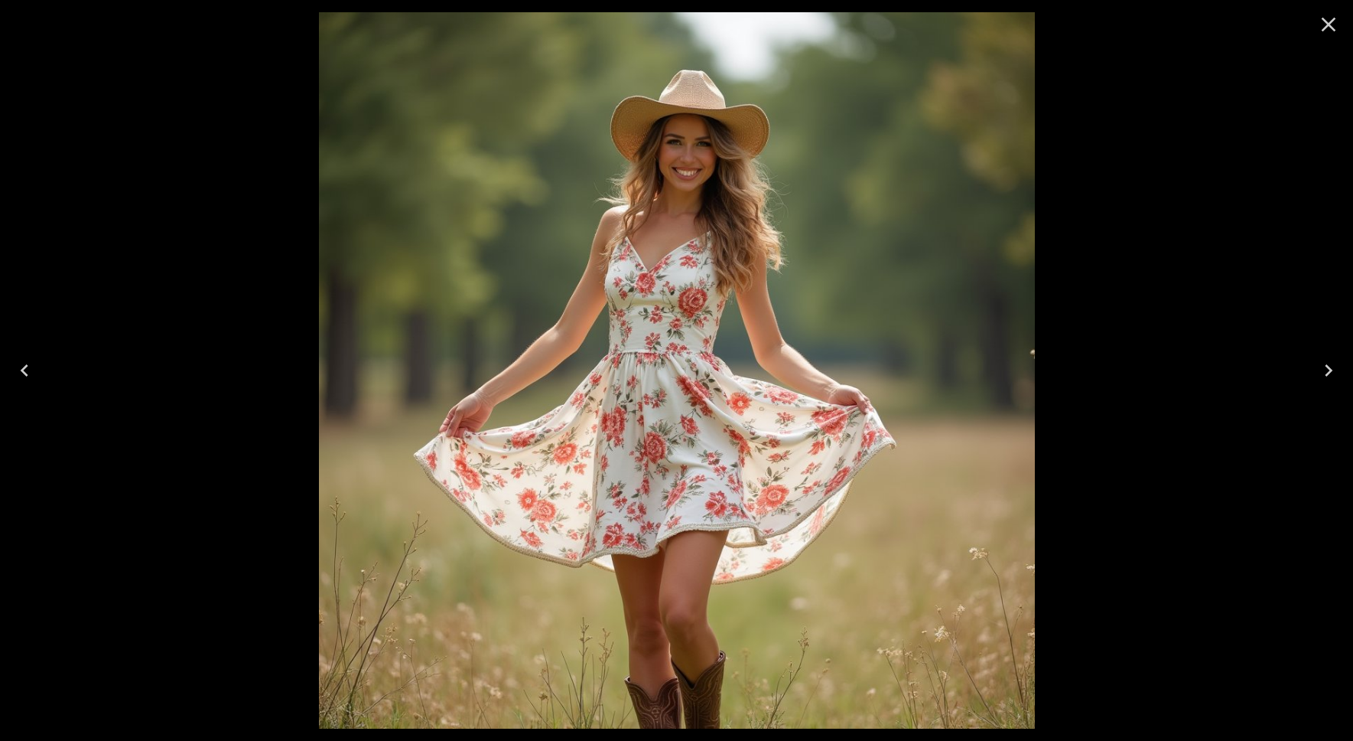
click at [29, 370] on icon "Previous" at bounding box center [24, 370] width 24 height 24
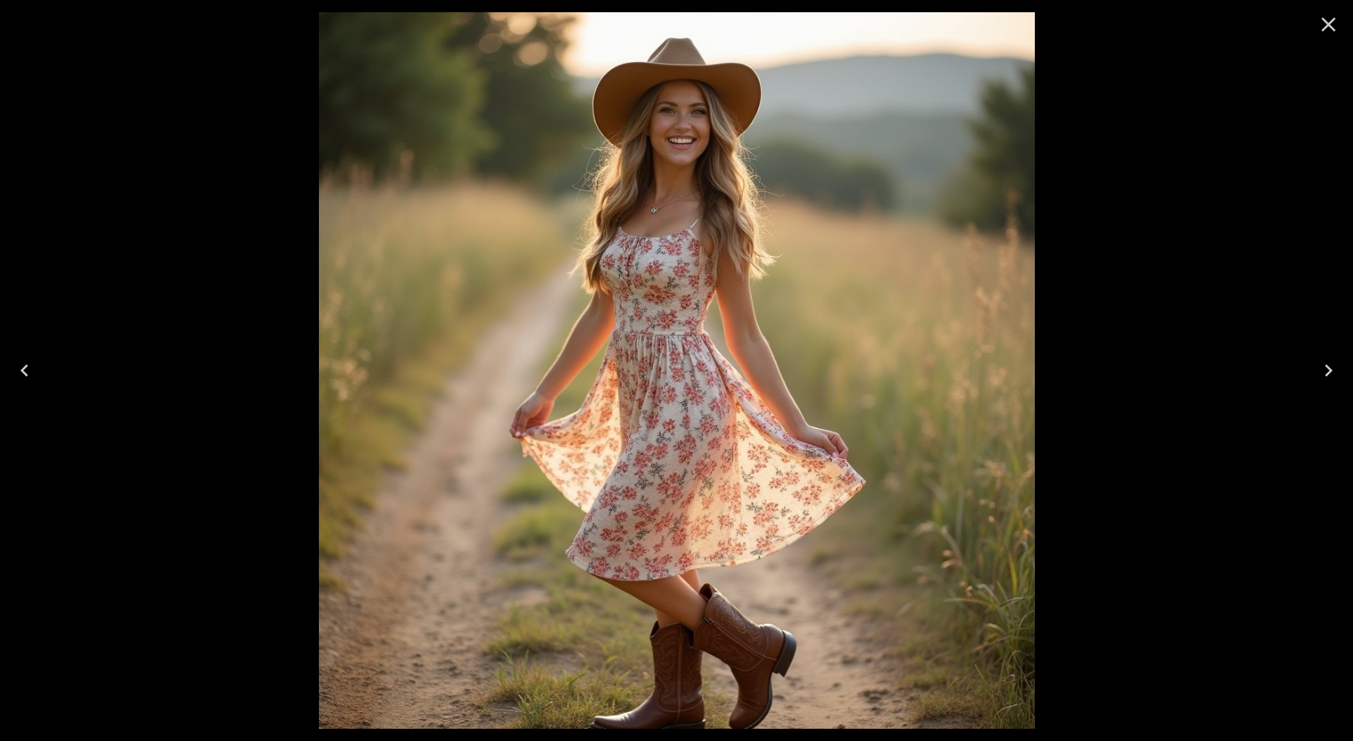
click at [29, 370] on icon "Previous" at bounding box center [24, 370] width 24 height 24
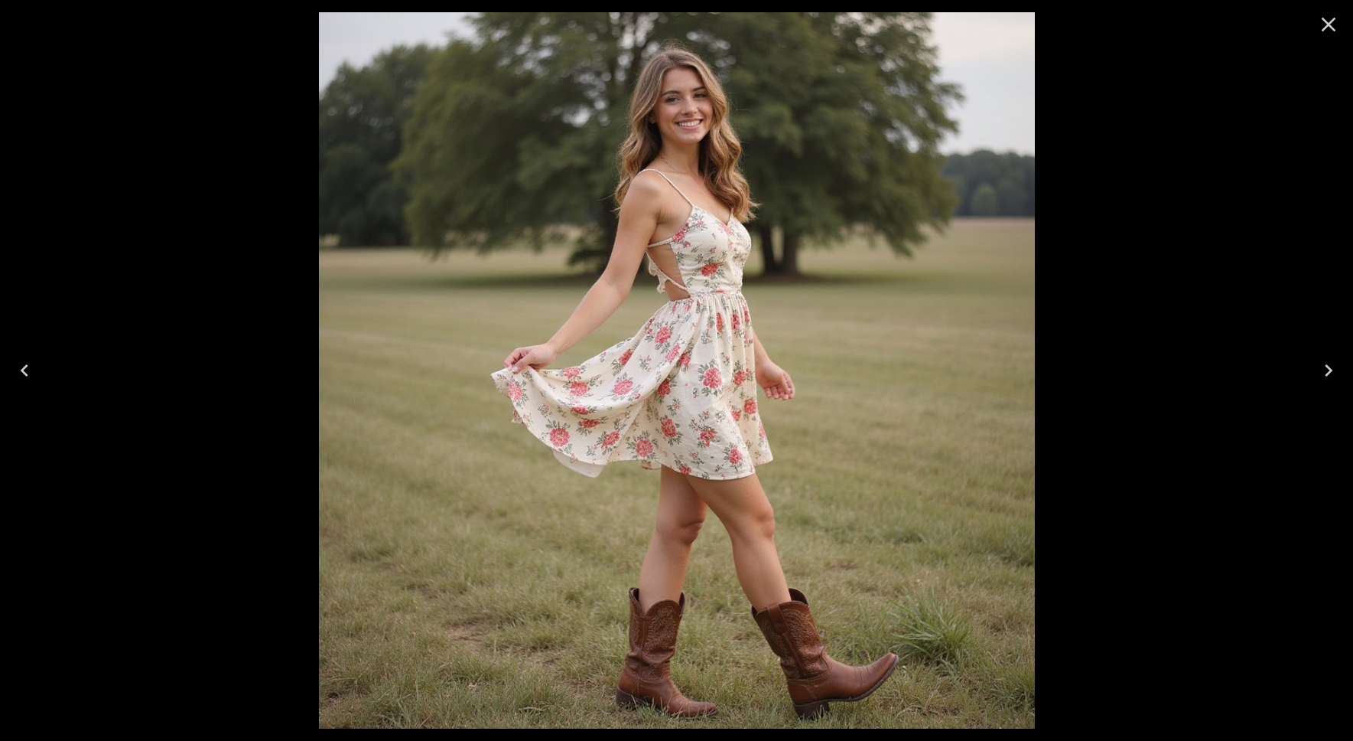
click at [1330, 23] on icon "Close" at bounding box center [1329, 25] width 15 height 15
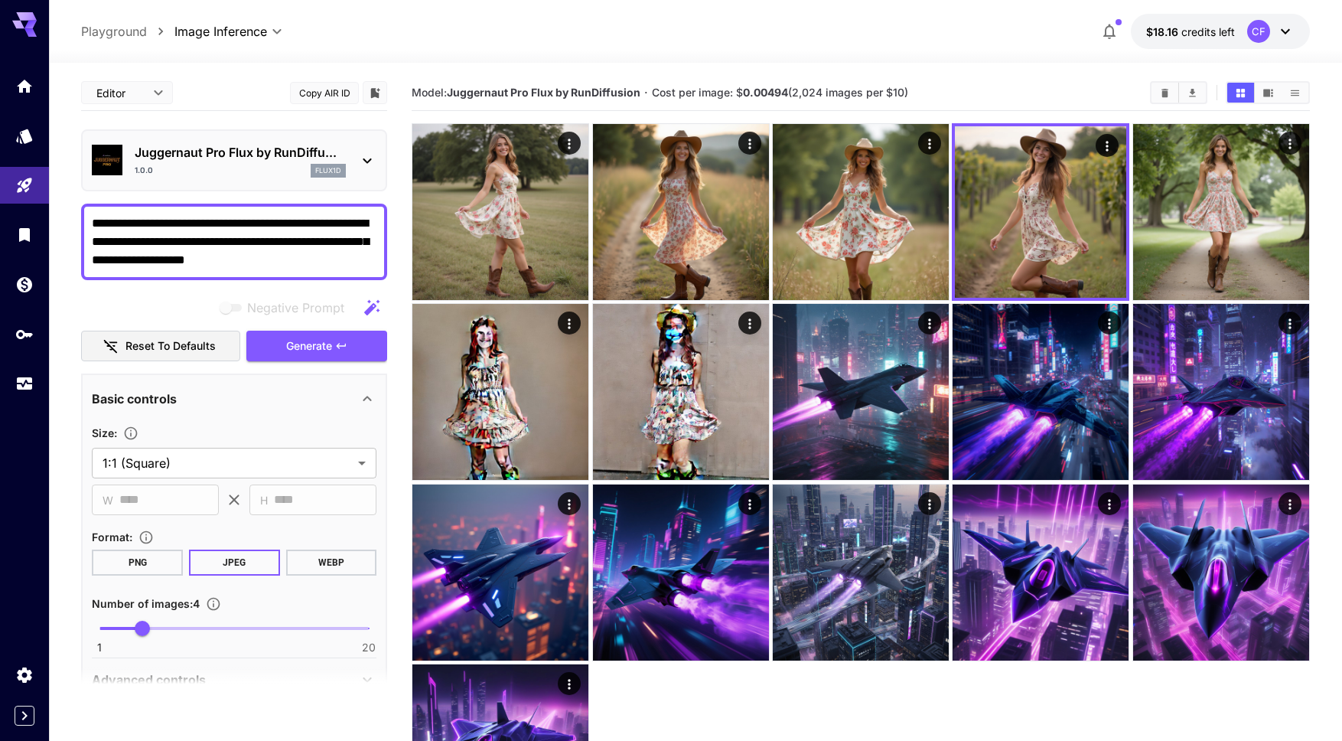
click at [263, 224] on textarea "**********" at bounding box center [234, 241] width 285 height 55
type textarea "**********"
click at [305, 350] on span "Generate" at bounding box center [309, 346] width 46 height 19
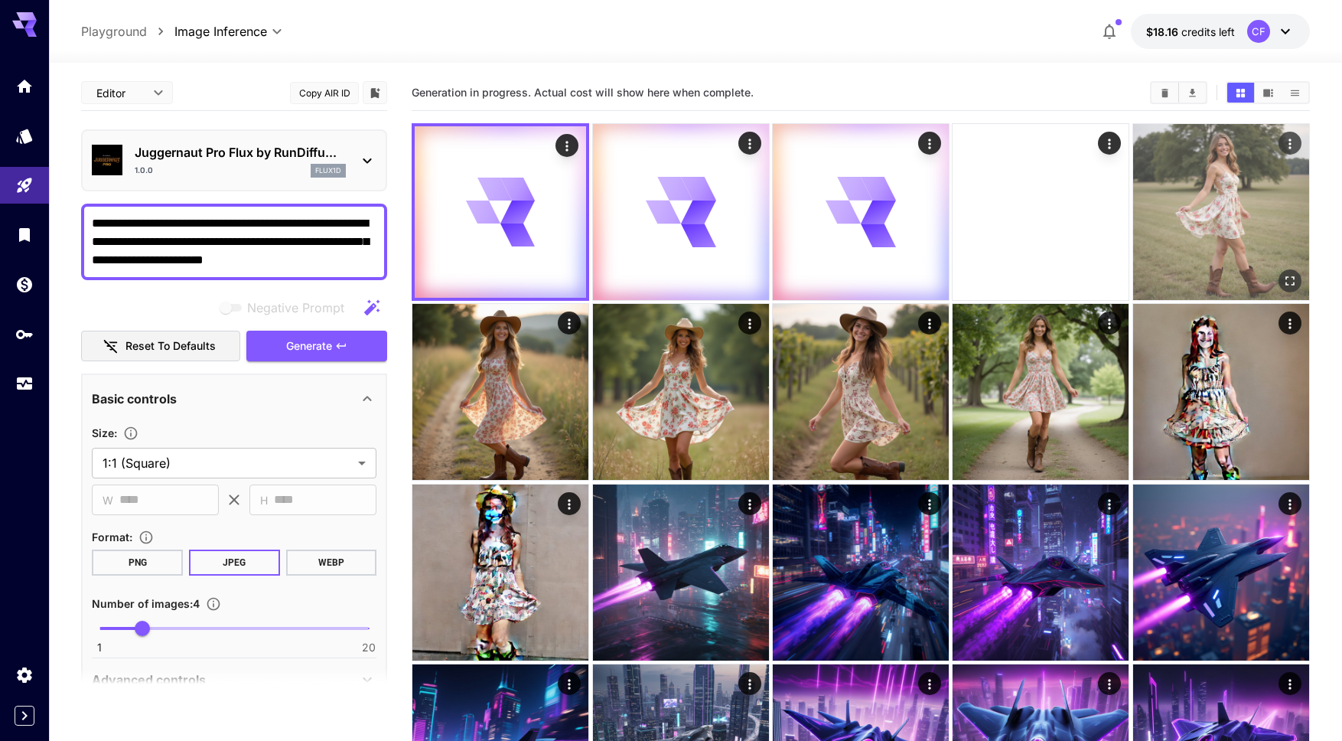
click at [1228, 192] on img at bounding box center [1221, 212] width 176 height 176
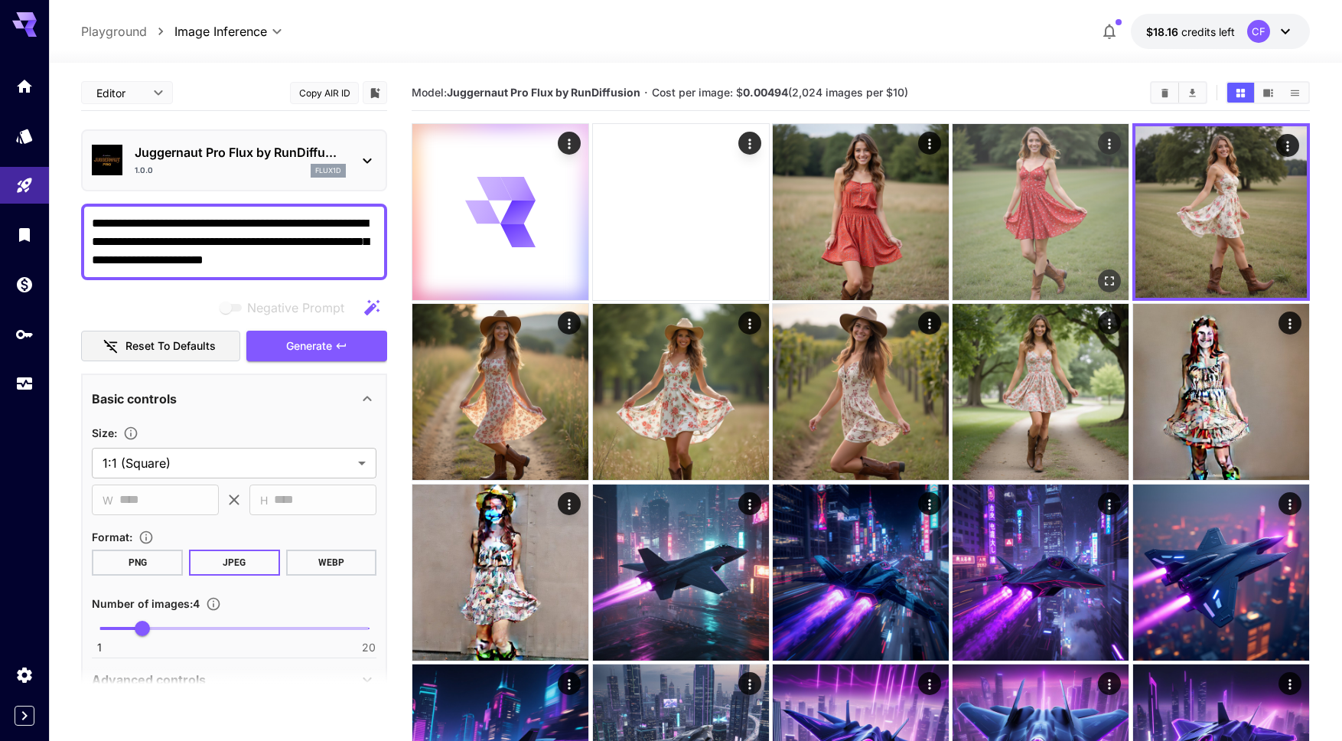
click at [1106, 274] on icon "Open in fullscreen" at bounding box center [1109, 280] width 15 height 15
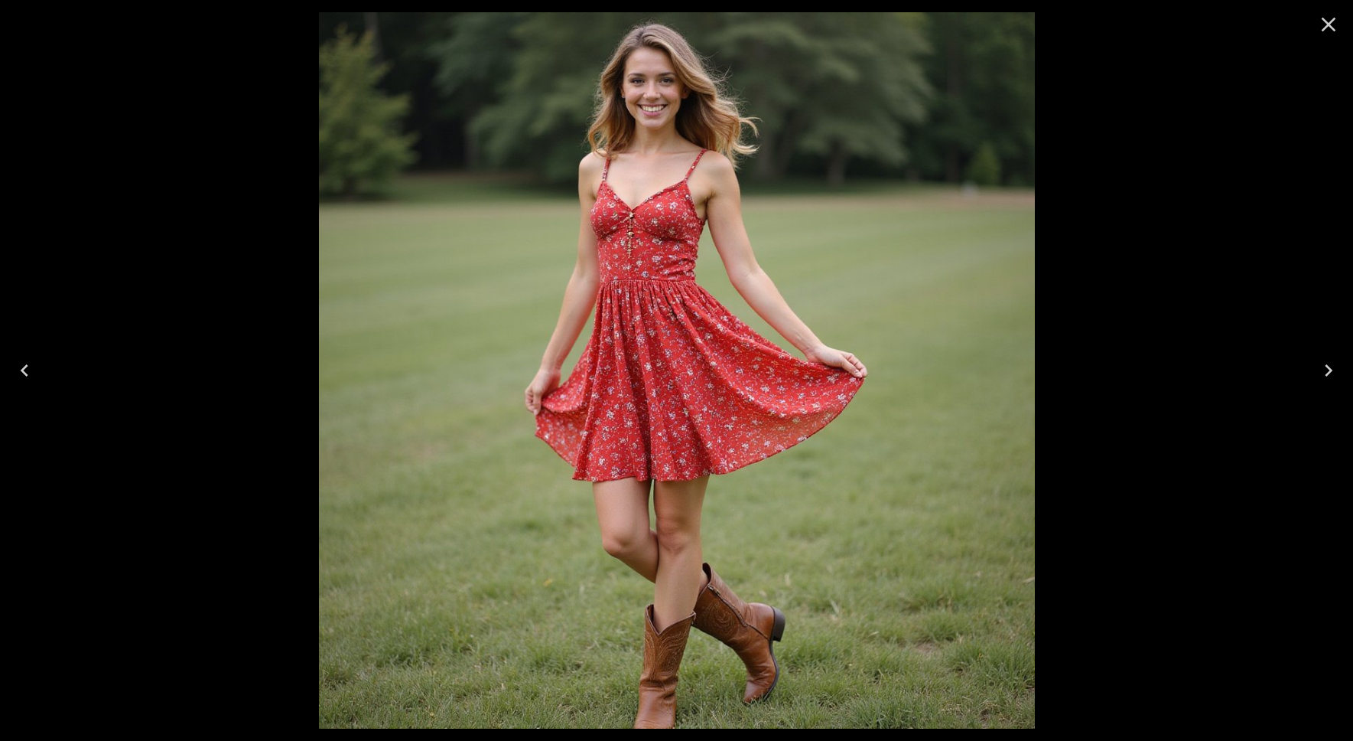
click at [25, 370] on icon "Previous" at bounding box center [24, 370] width 24 height 24
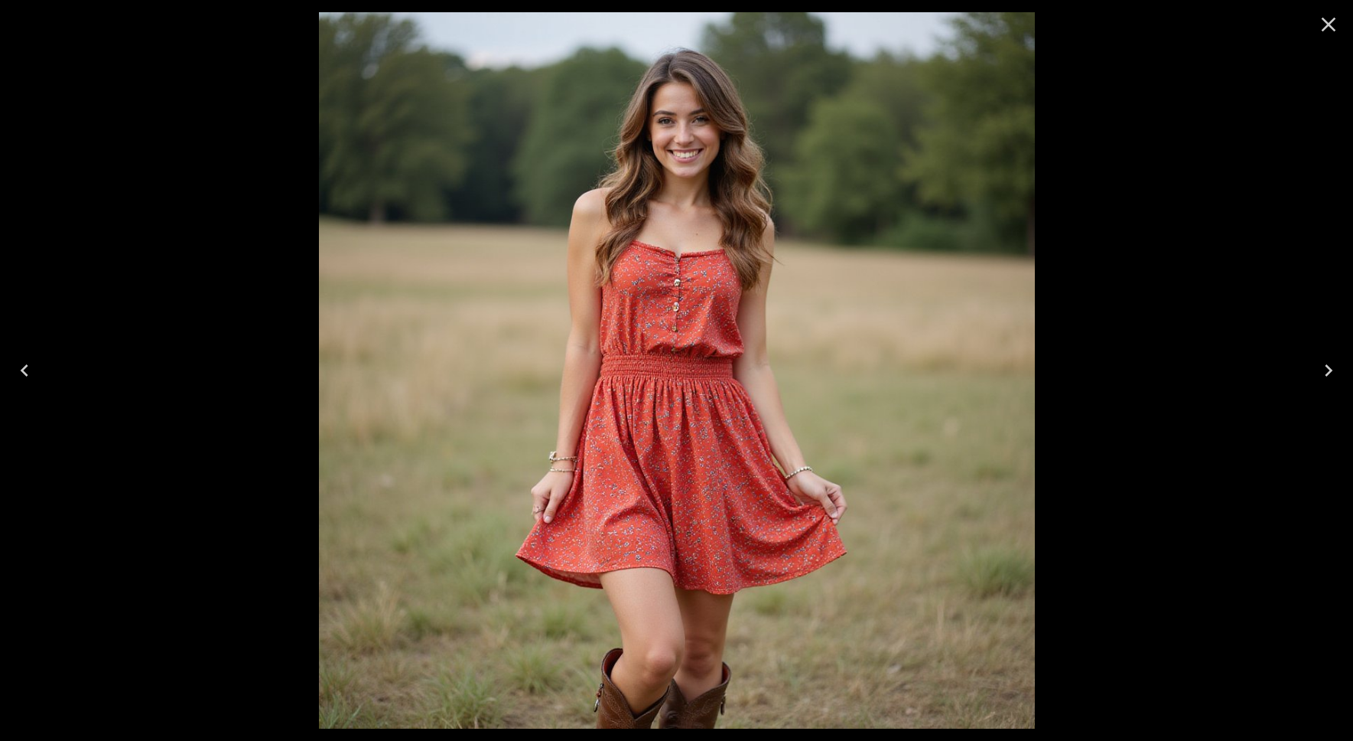
click at [25, 370] on icon "Previous" at bounding box center [24, 370] width 24 height 24
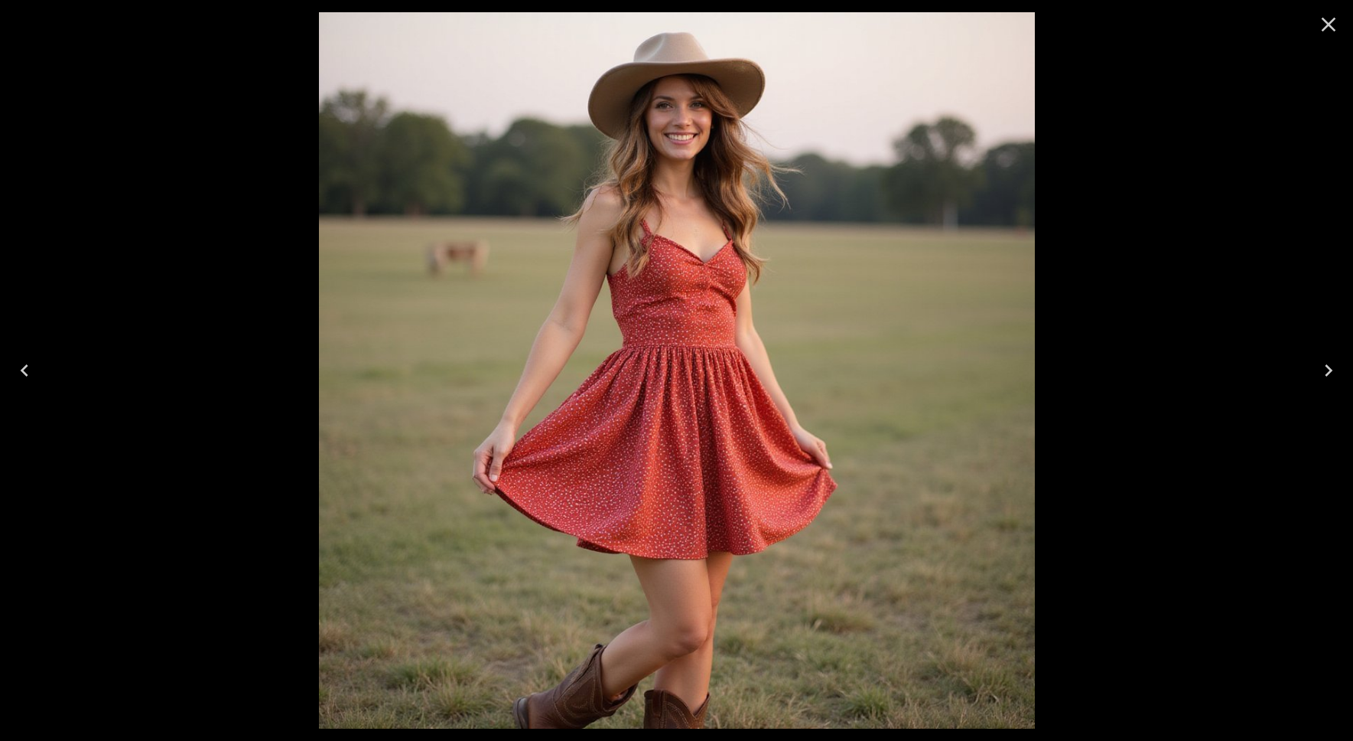
click at [25, 370] on icon "Previous" at bounding box center [24, 370] width 24 height 24
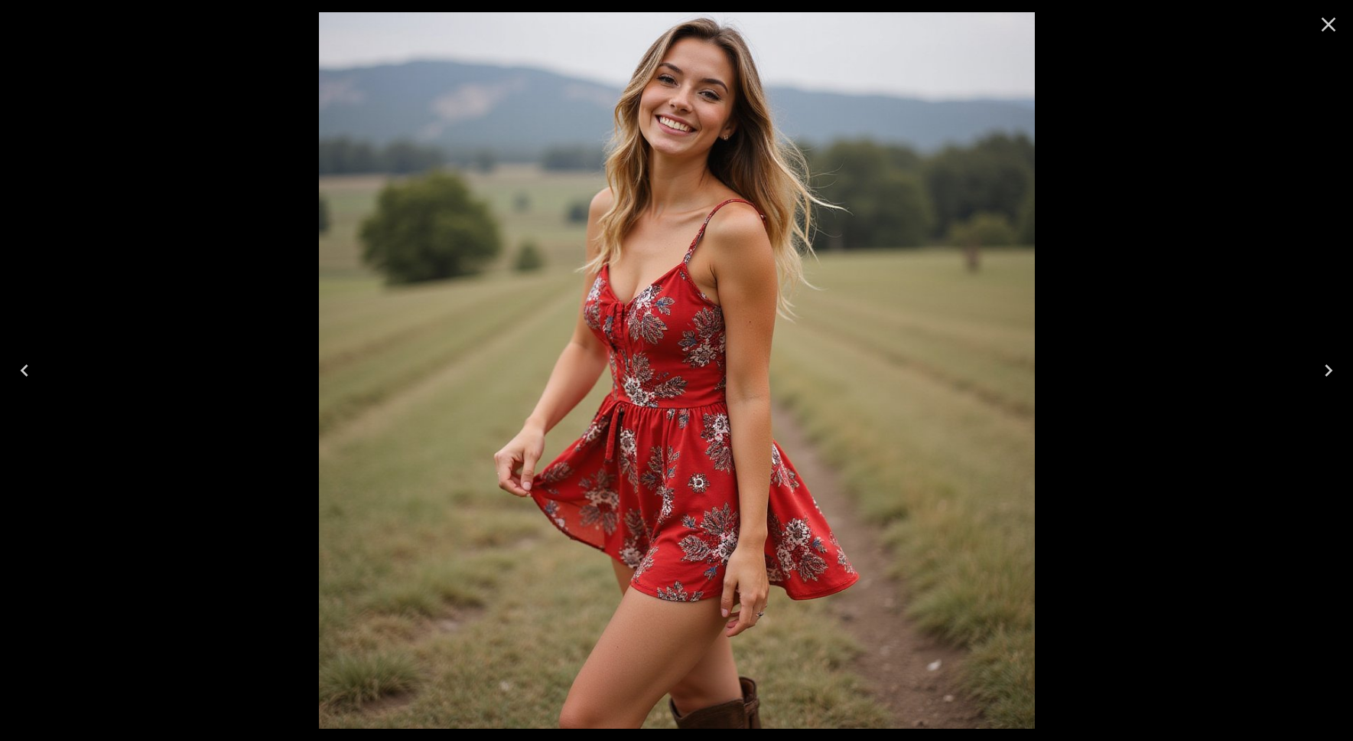
click at [1329, 21] on icon "Close" at bounding box center [1329, 24] width 24 height 24
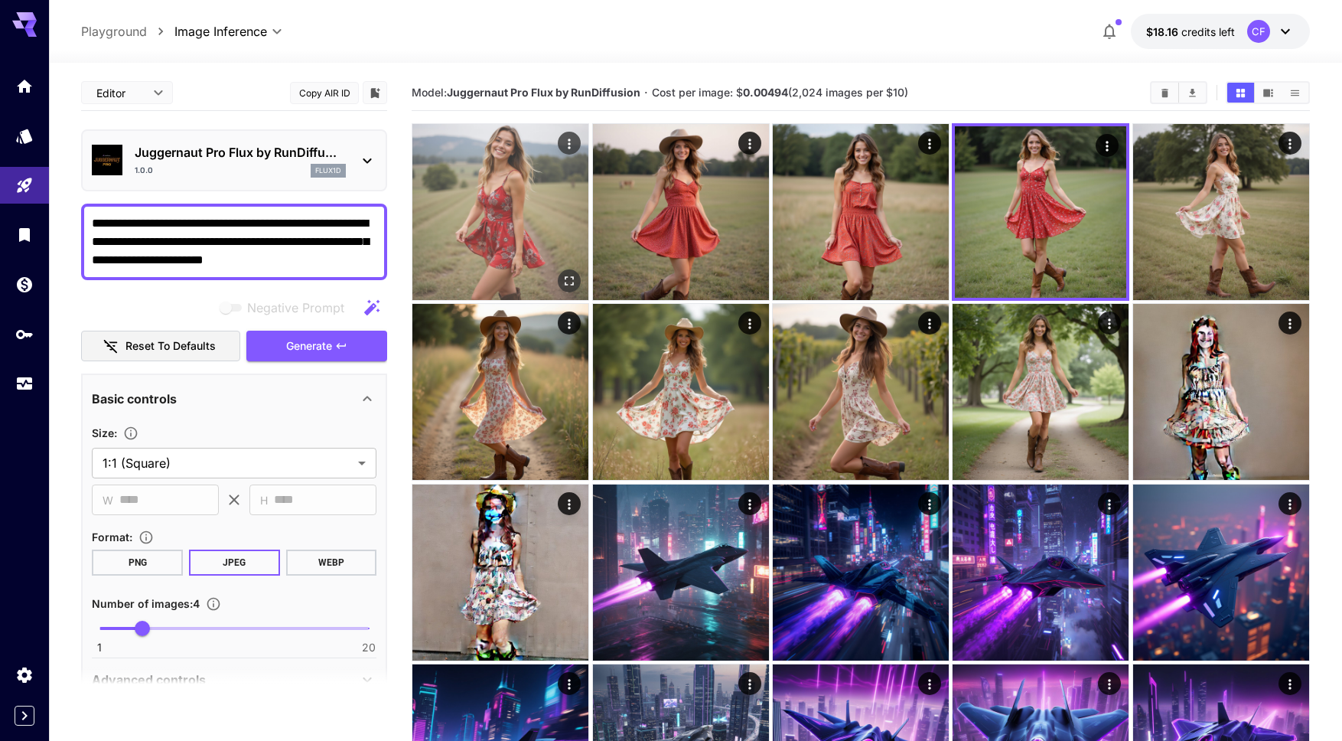
click at [568, 144] on icon "Actions" at bounding box center [569, 143] width 15 height 15
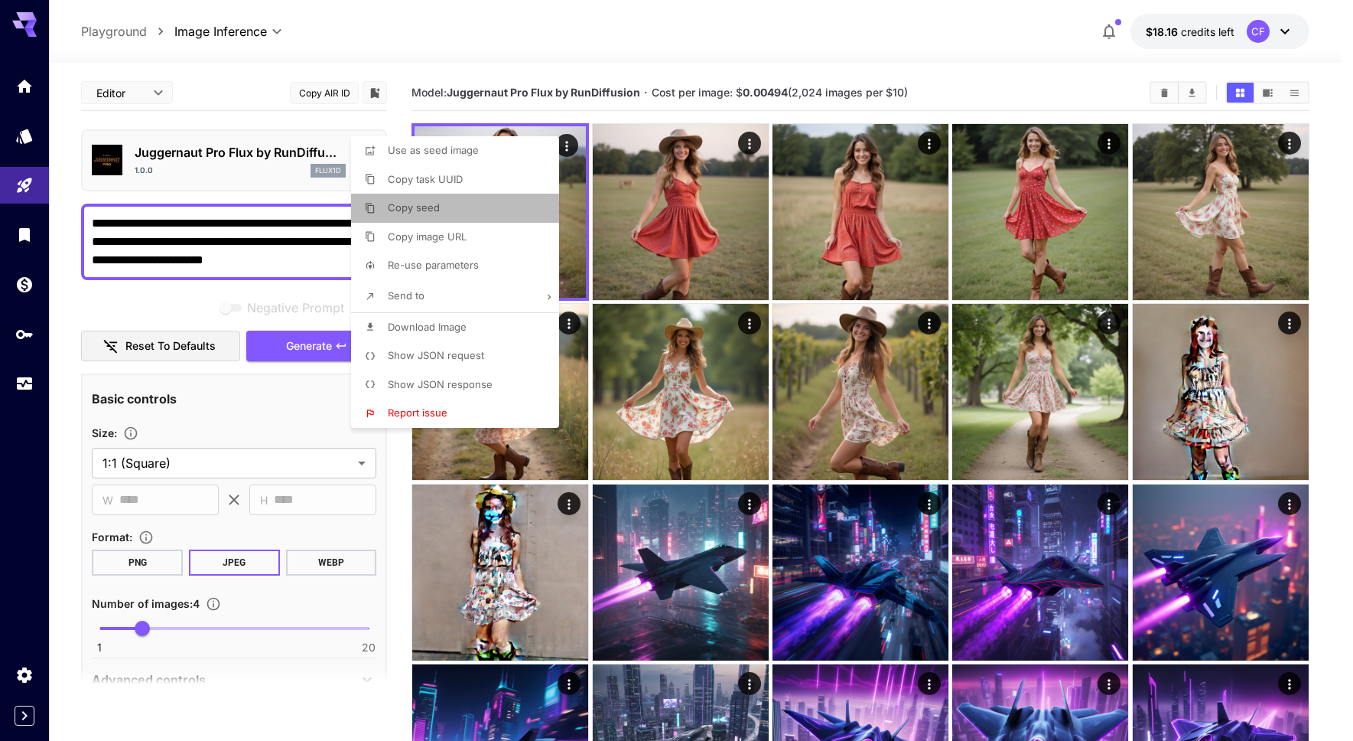
click at [431, 207] on span "Copy seed" at bounding box center [414, 207] width 52 height 12
click at [183, 297] on div at bounding box center [676, 370] width 1353 height 741
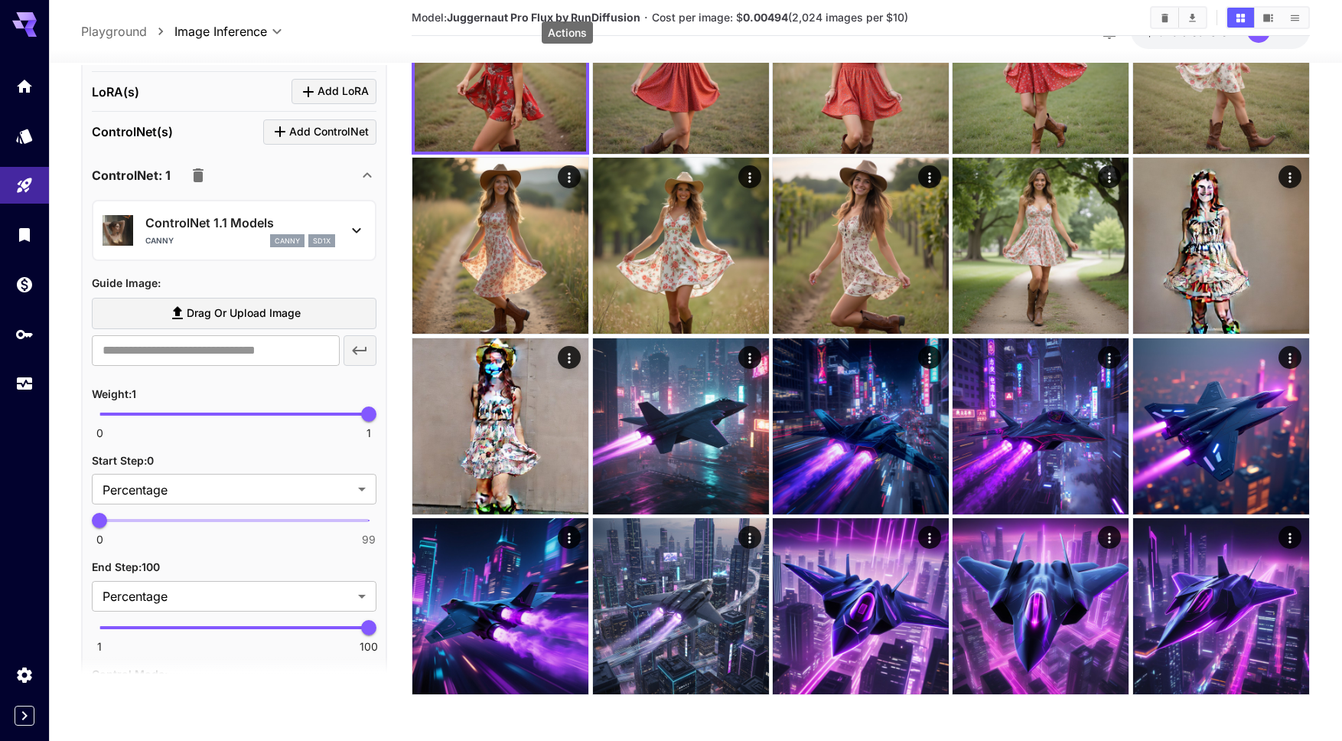
scroll to position [618, 0]
click at [211, 356] on input "text" at bounding box center [215, 351] width 247 height 31
paste input "**********"
type input "**********"
drag, startPoint x: 181, startPoint y: 352, endPoint x: 94, endPoint y: 353, distance: 87.2
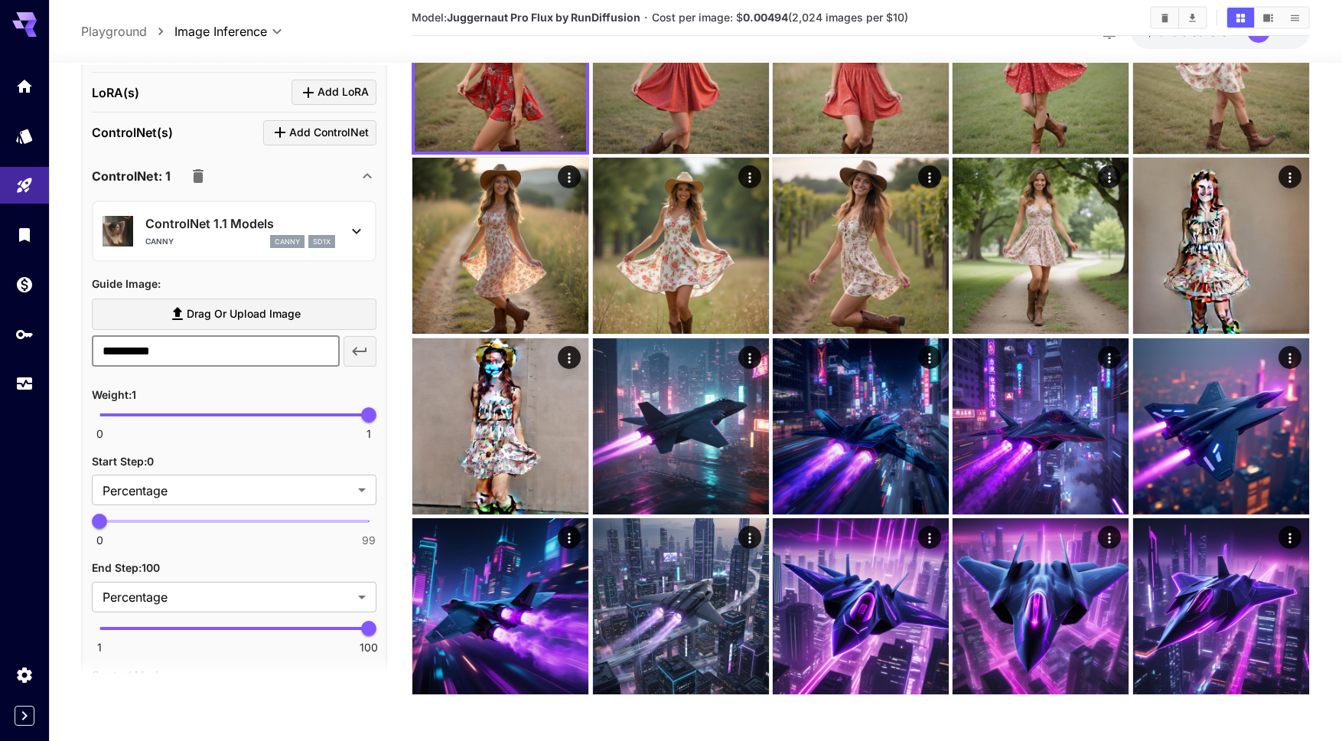
click at [94, 353] on input "**********" at bounding box center [215, 351] width 247 height 31
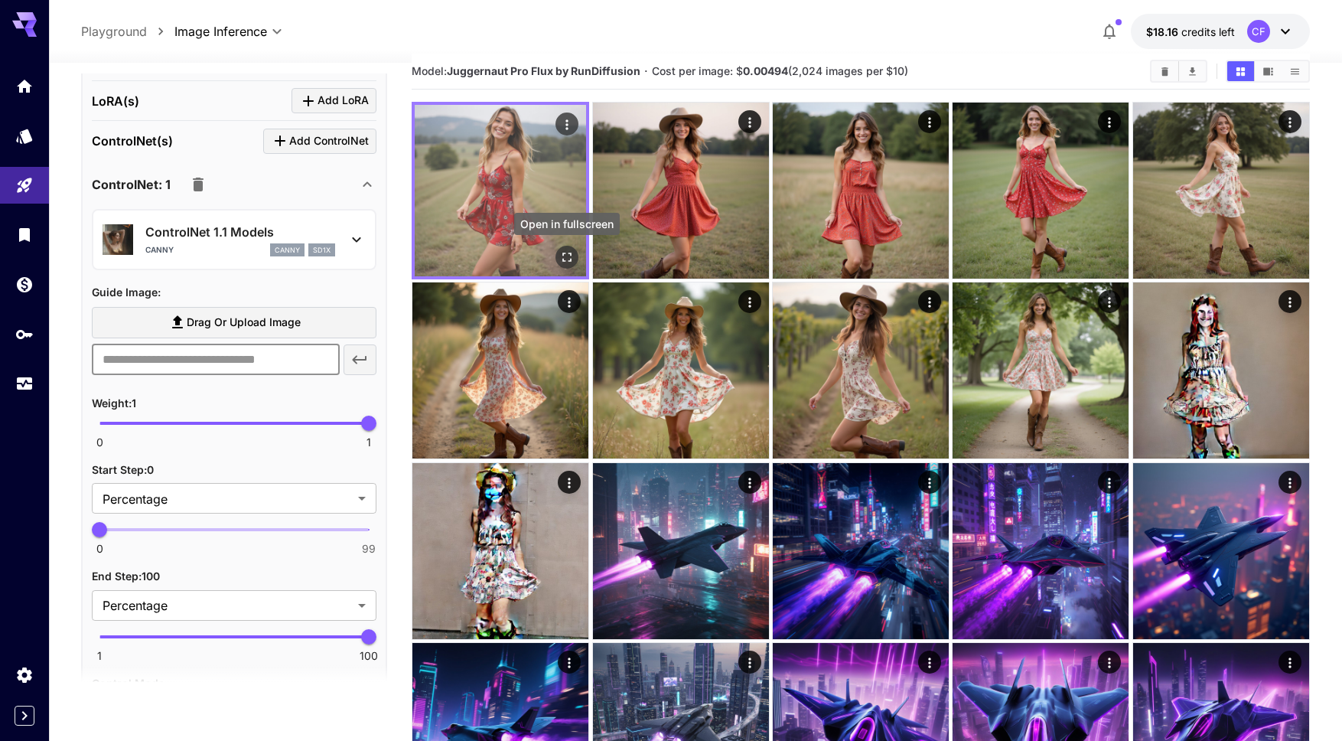
scroll to position [0, 0]
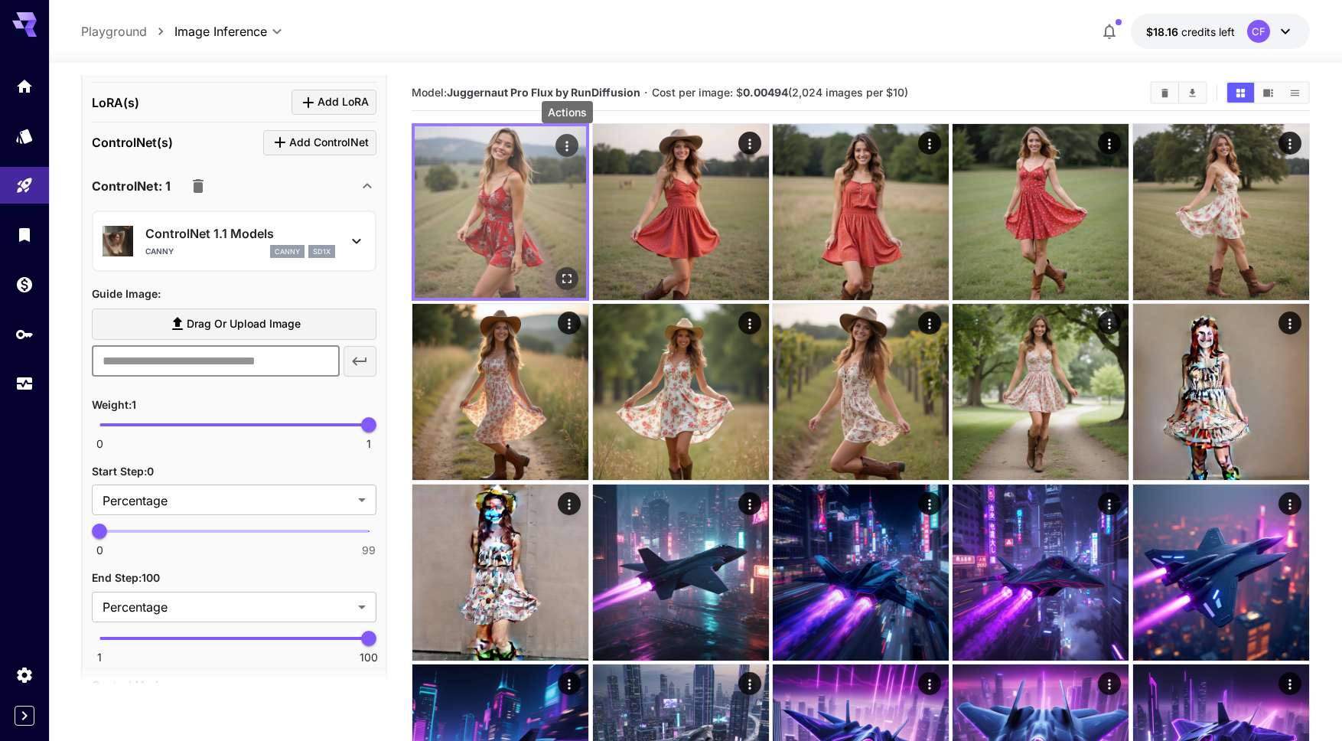
click at [568, 142] on icon "Actions" at bounding box center [566, 145] width 15 height 15
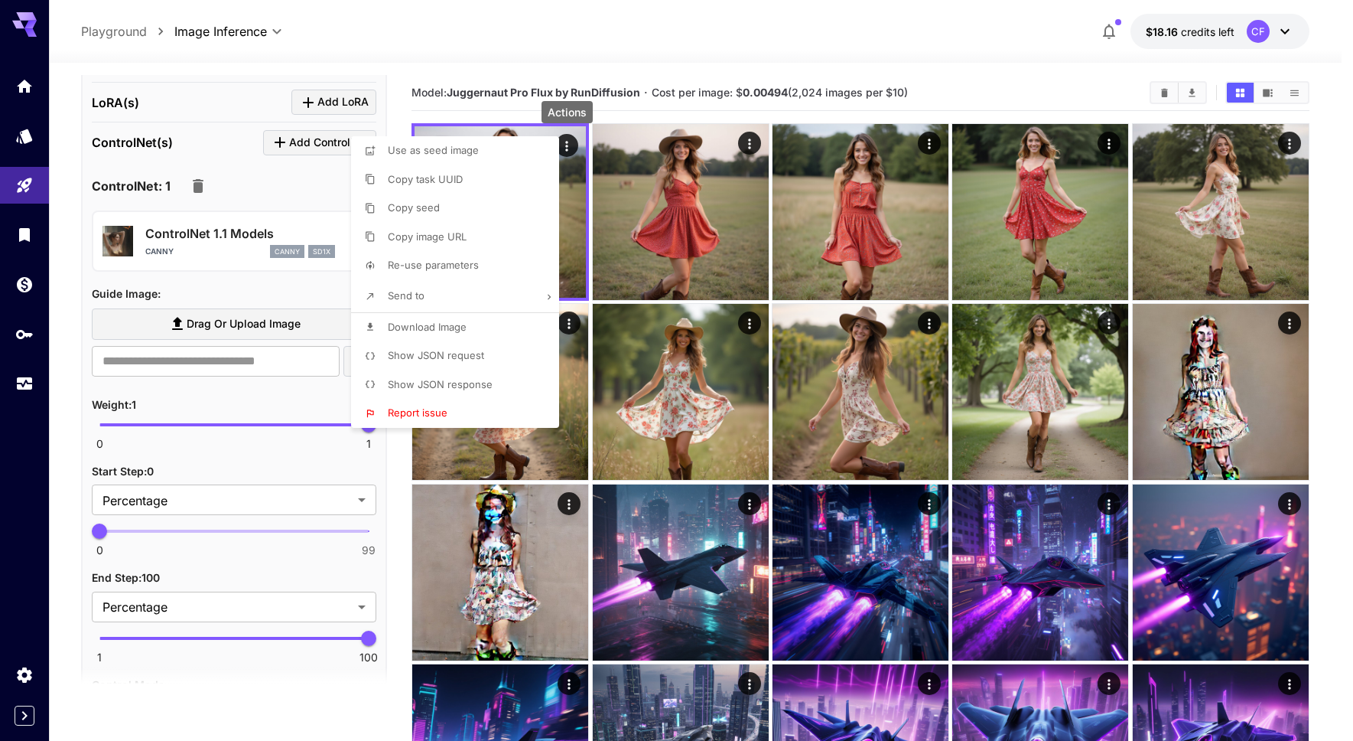
click at [474, 230] on li "Copy image URL" at bounding box center [459, 237] width 217 height 29
click at [233, 360] on div at bounding box center [676, 370] width 1353 height 741
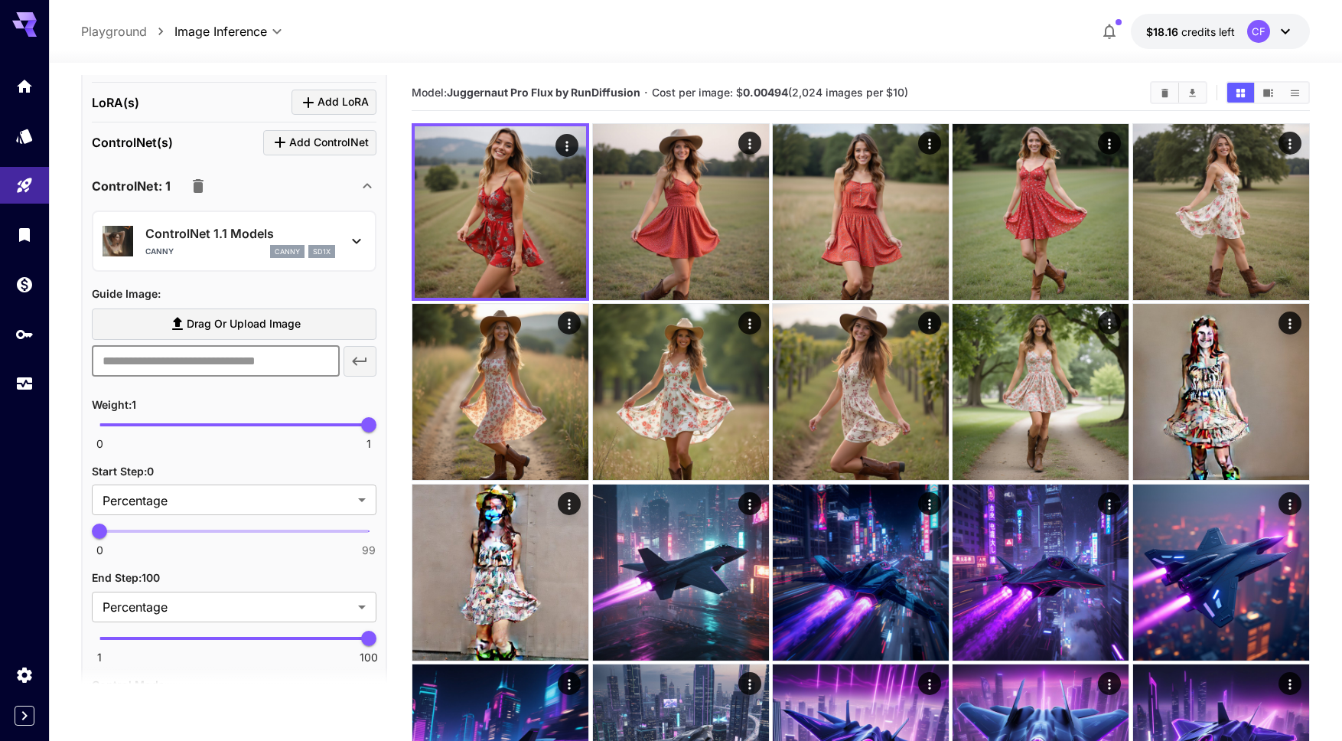
click at [241, 360] on input "text" at bounding box center [215, 361] width 247 height 31
paste input "**********"
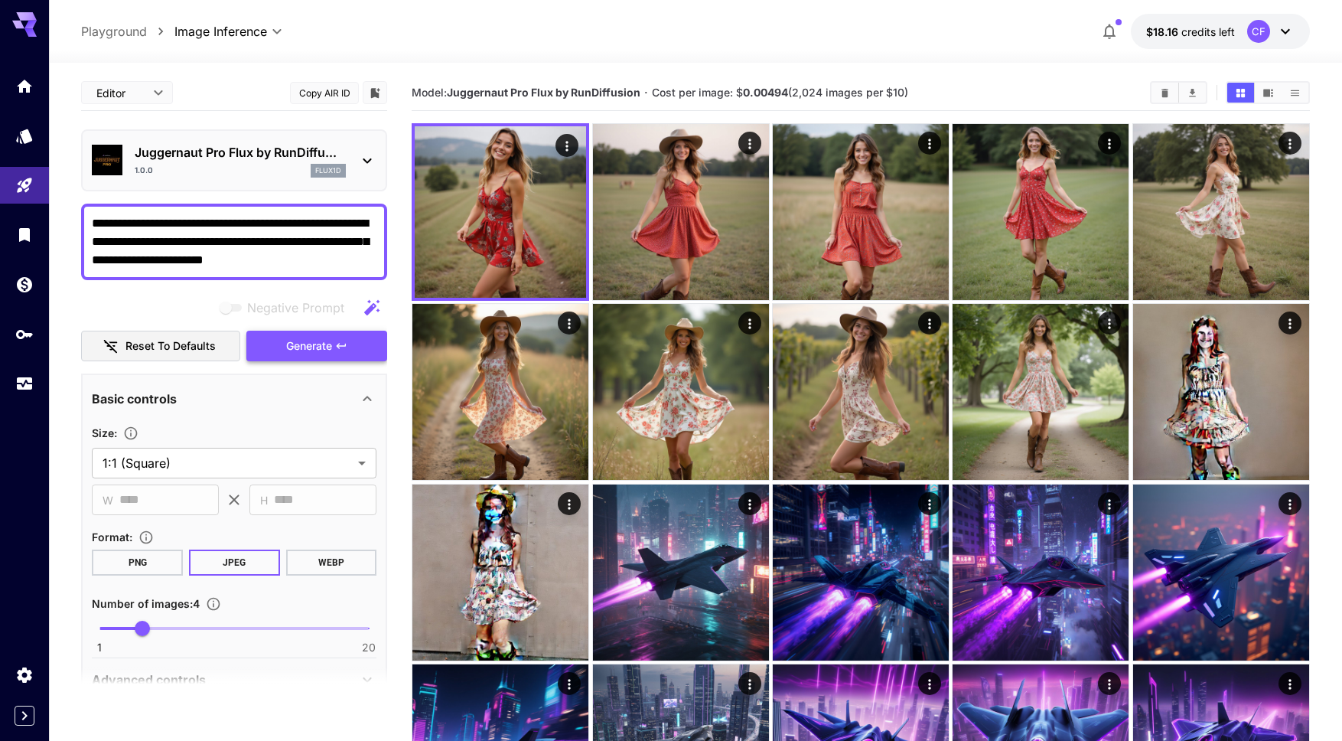
type input "**********"
click at [339, 347] on icon "button" at bounding box center [341, 345] width 9 height 5
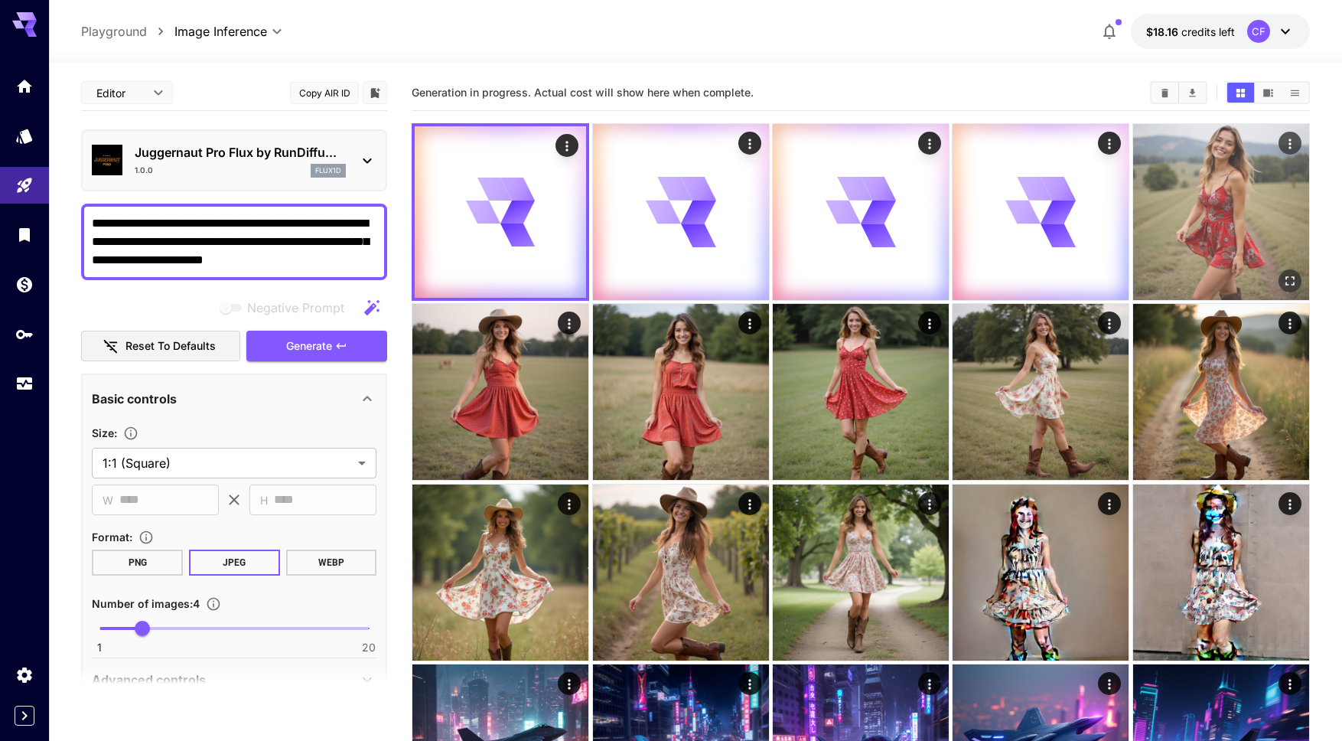
click at [1190, 214] on img at bounding box center [1221, 212] width 176 height 176
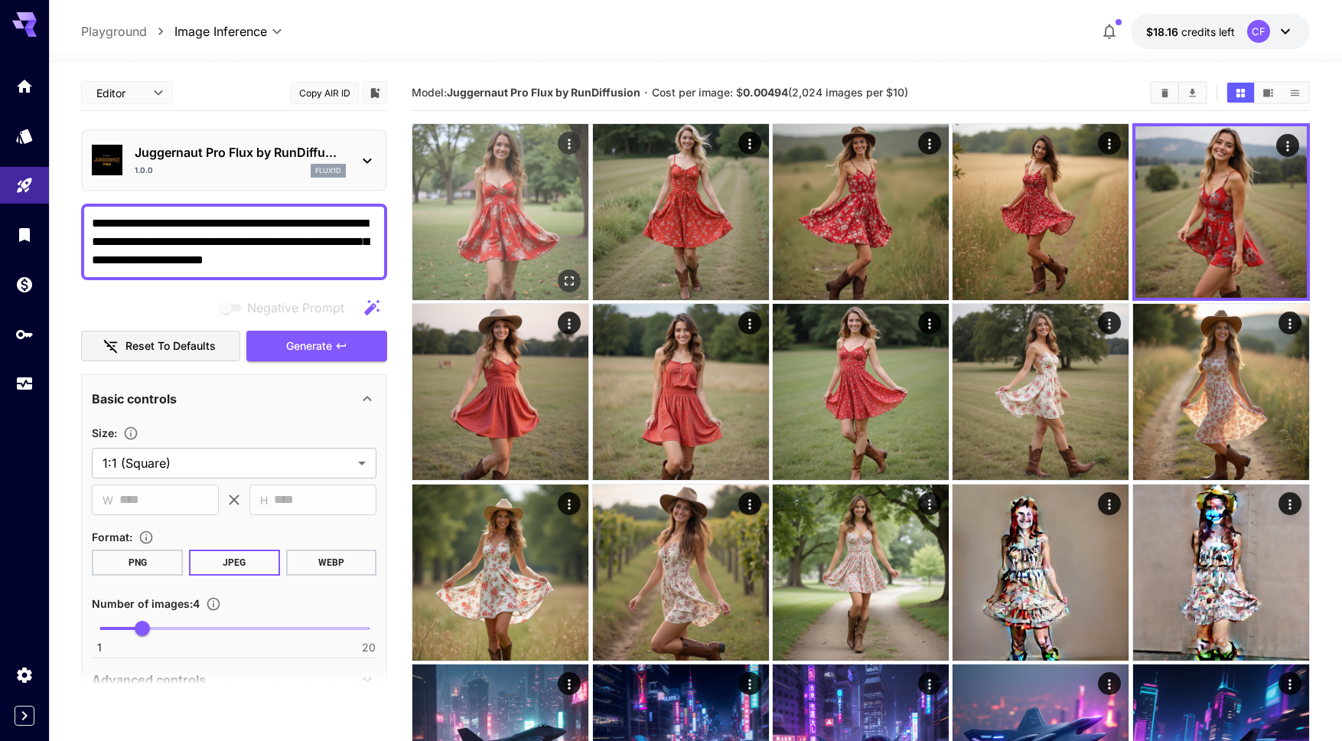
click at [565, 277] on icon "Open in fullscreen" at bounding box center [569, 280] width 9 height 9
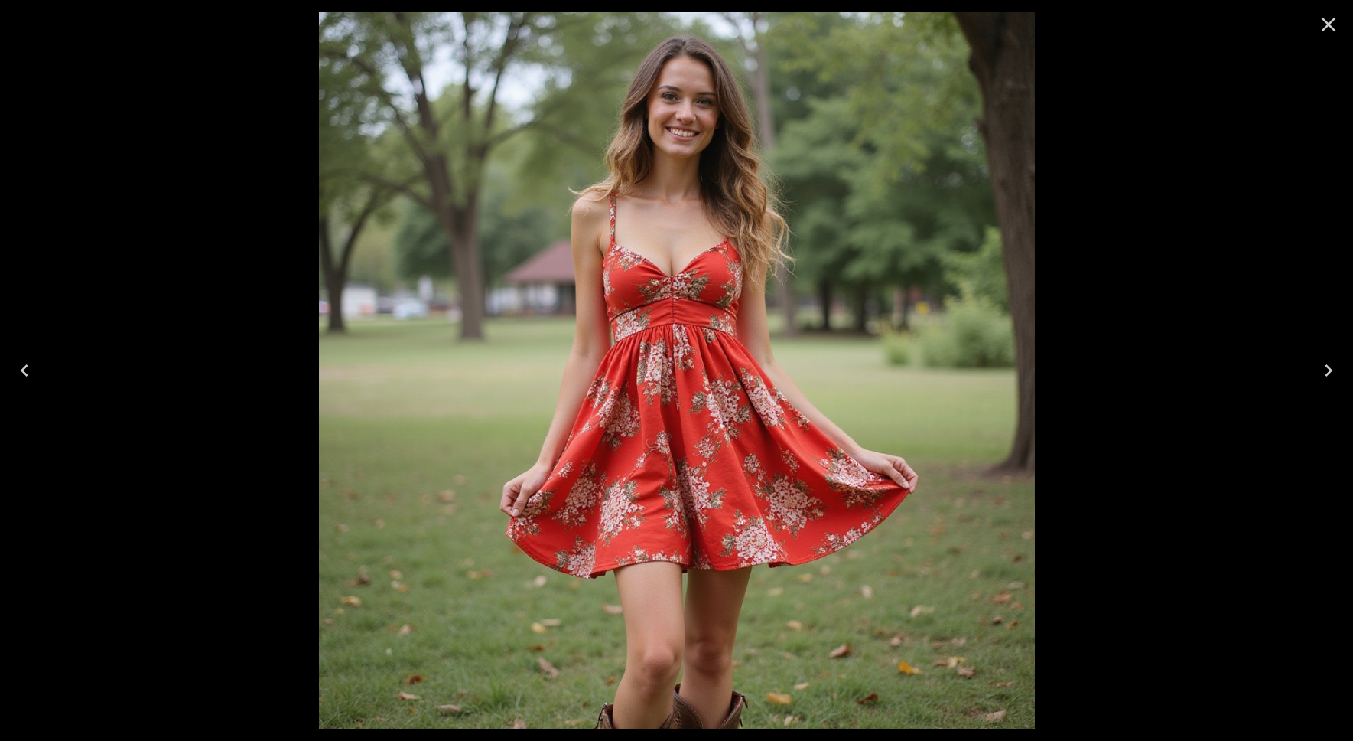
click at [1331, 372] on icon "Next" at bounding box center [1329, 370] width 24 height 24
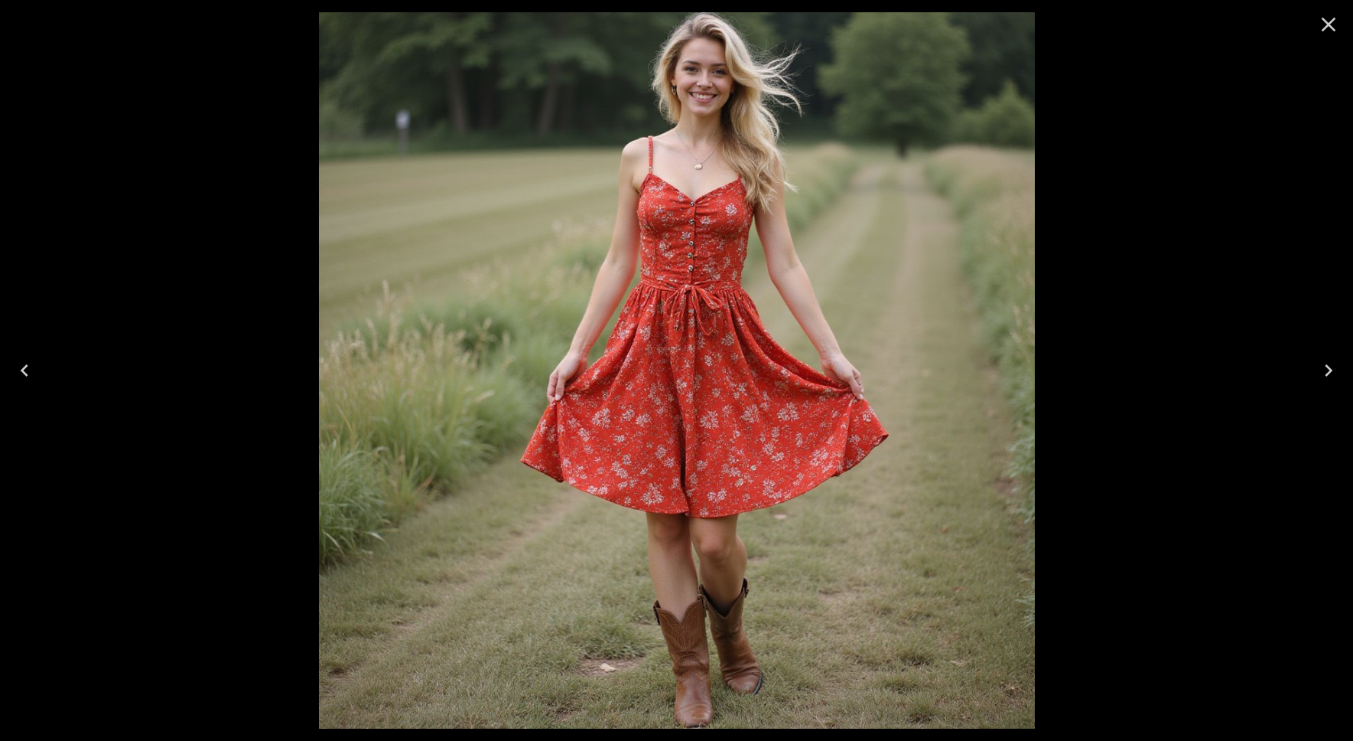
click at [1331, 372] on icon "Next" at bounding box center [1329, 370] width 24 height 24
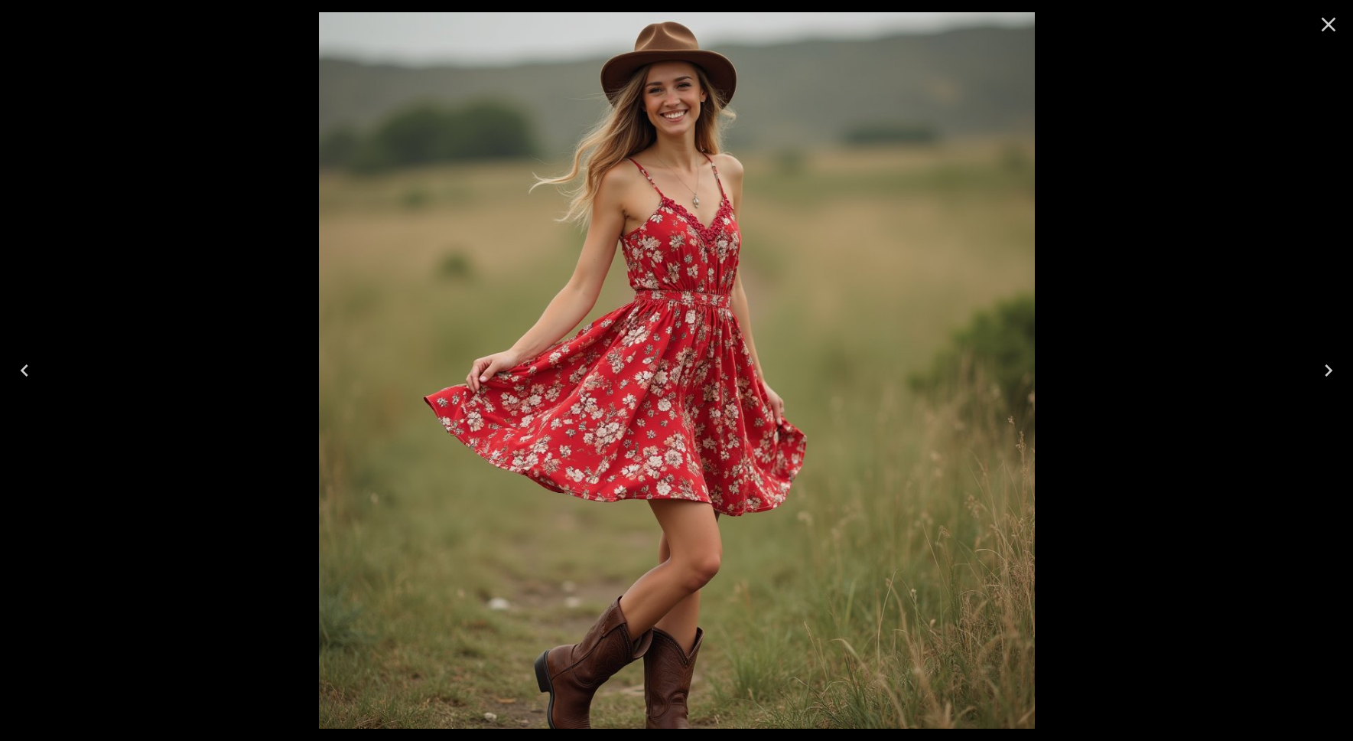
click at [1331, 372] on icon "Next" at bounding box center [1329, 370] width 24 height 24
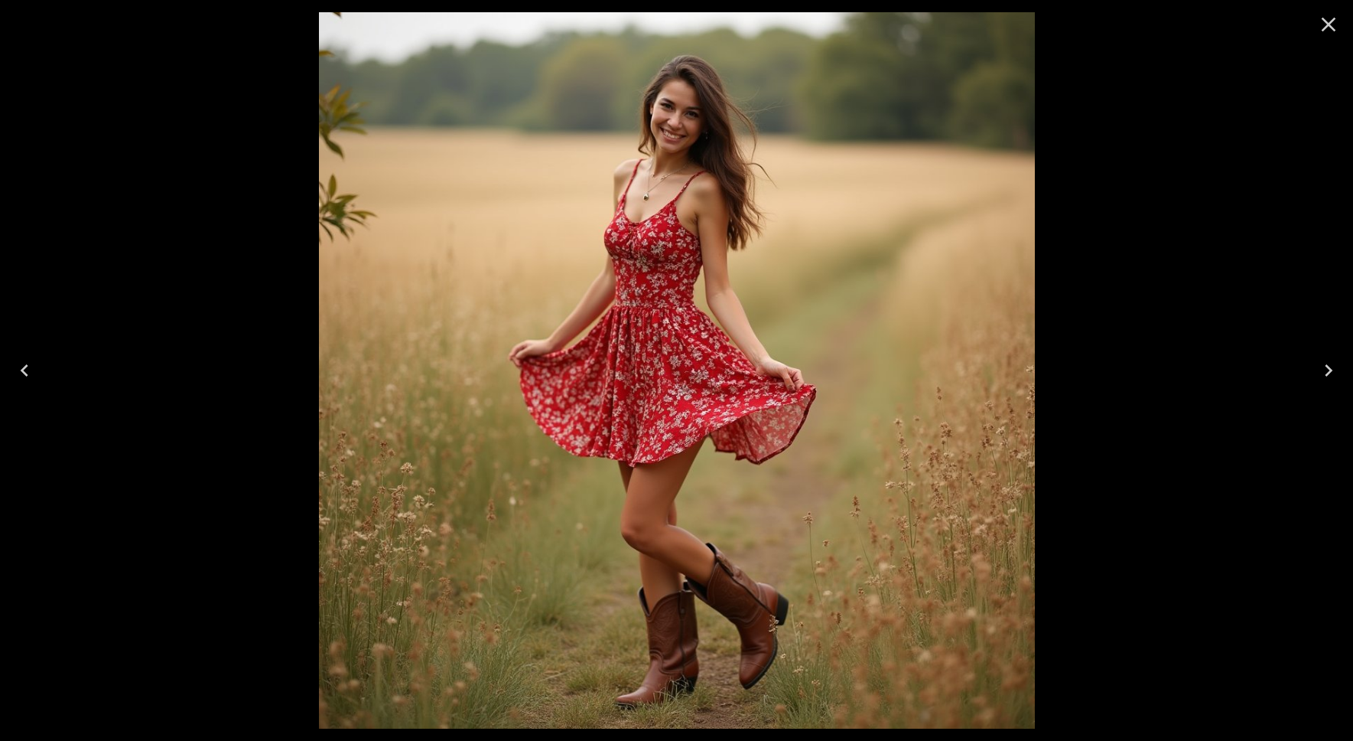
click at [1324, 23] on icon "Close" at bounding box center [1329, 24] width 24 height 24
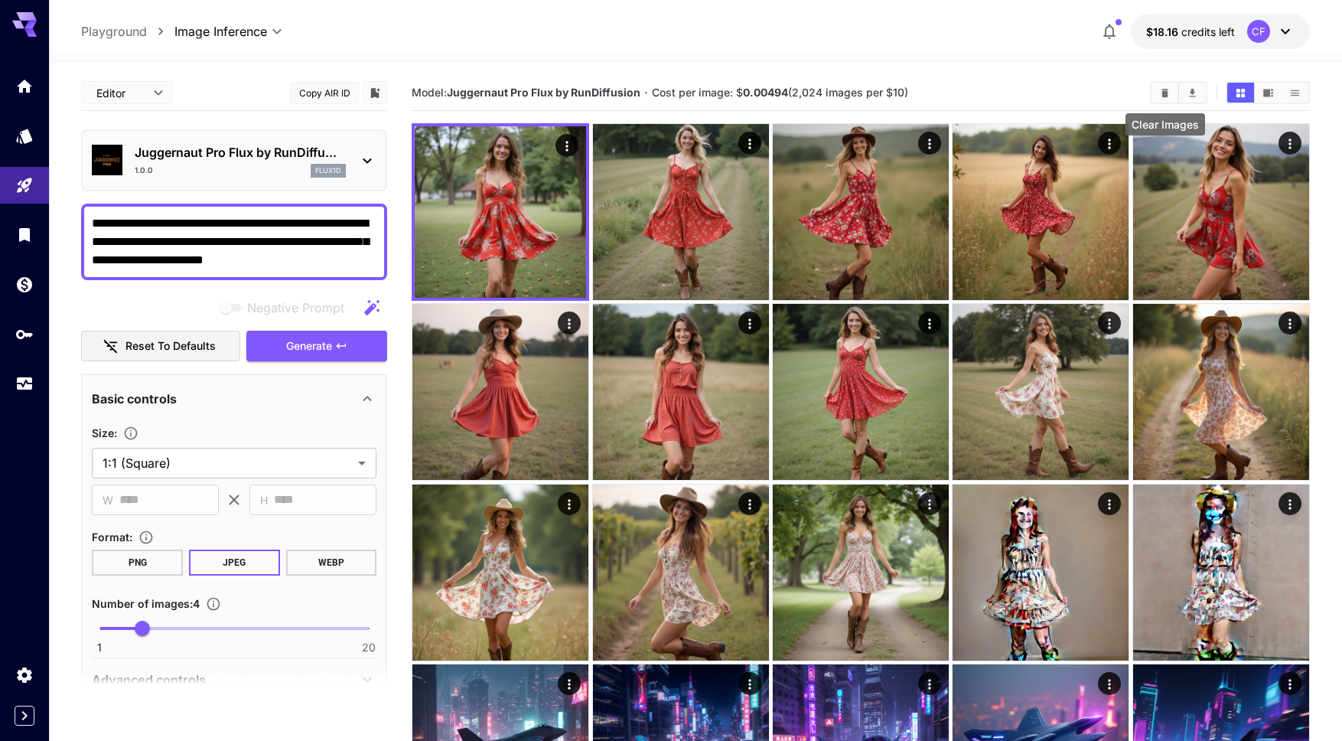
click at [1158, 92] on button "Clear Images" at bounding box center [1164, 93] width 27 height 20
